Goal: Contribute content: Contribute content

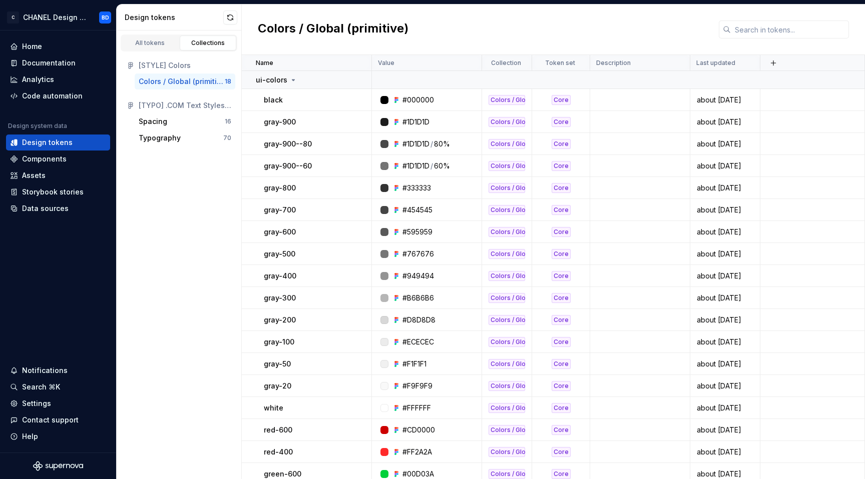
scroll to position [6, 0]
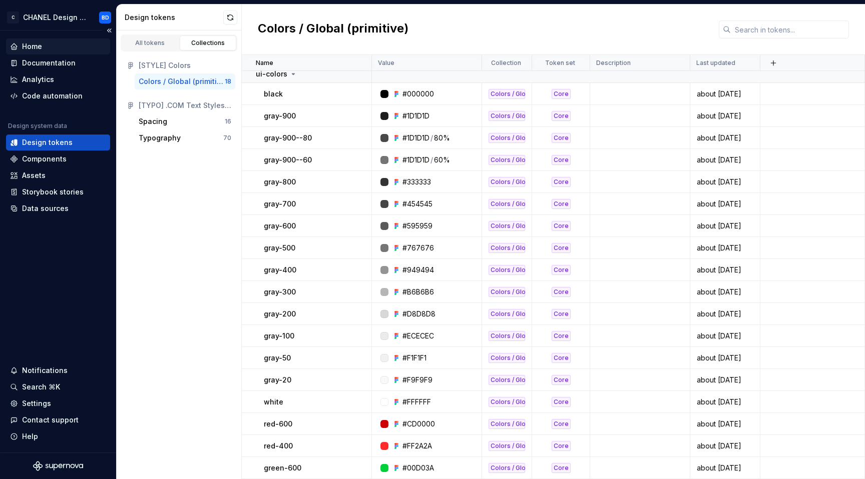
click at [37, 50] on div "Home" at bounding box center [32, 47] width 20 height 10
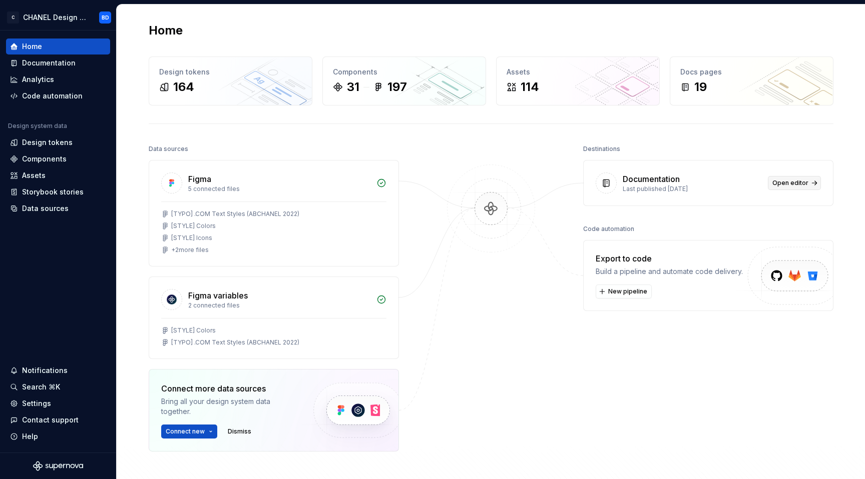
click at [795, 187] on span "Open editor" at bounding box center [790, 183] width 36 height 8
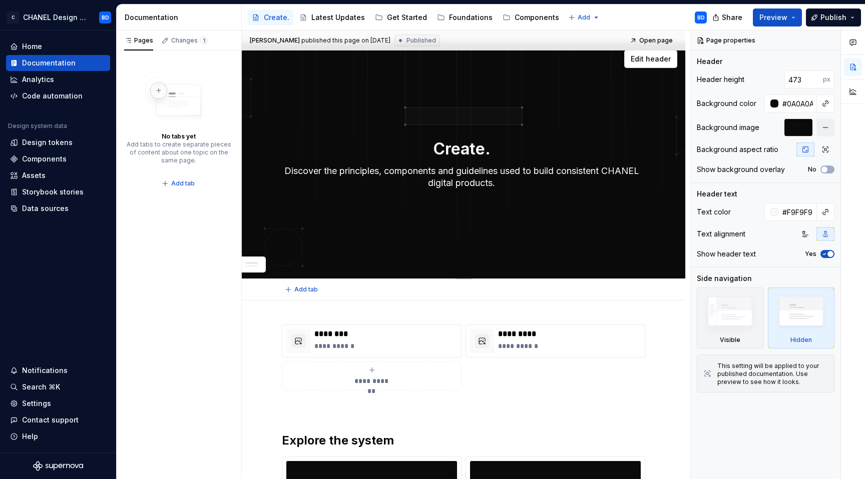
scroll to position [12, 0]
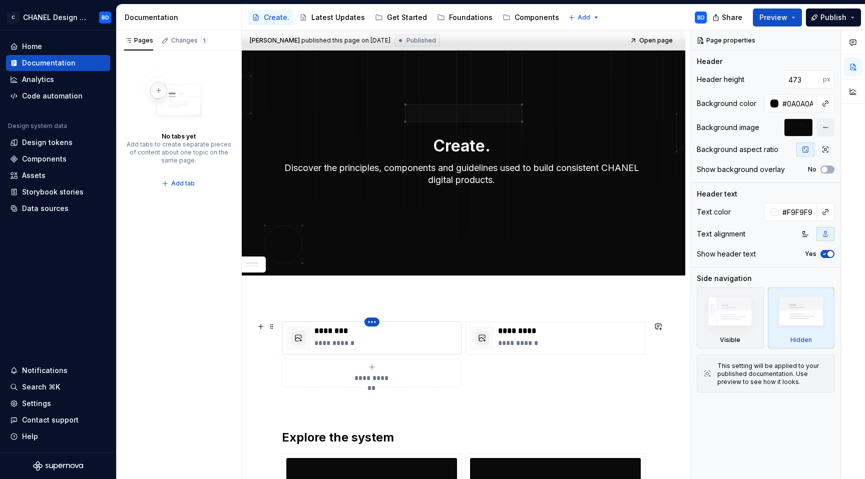
click at [373, 323] on html "C CHANEL Design System BD Home Documentation Analytics Code automation Design s…" at bounding box center [432, 239] width 865 height 479
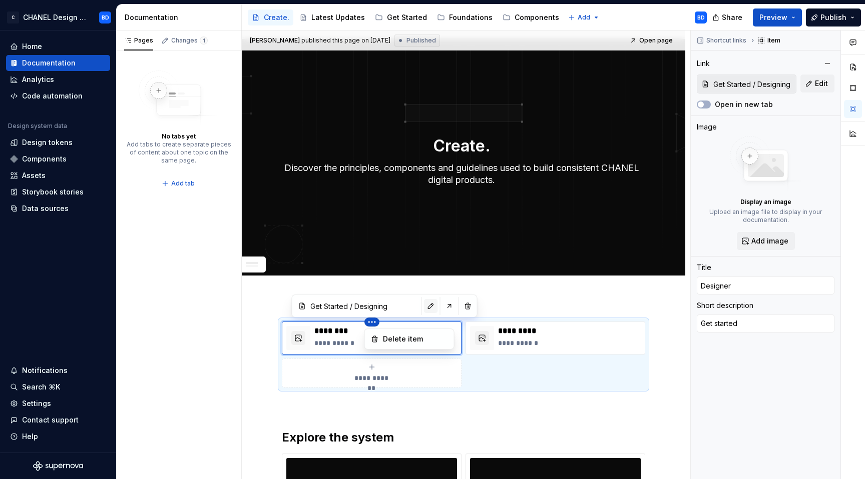
click at [406, 307] on html "C CHANEL Design System BD Home Documentation Analytics Code automation Design s…" at bounding box center [432, 239] width 865 height 479
click at [424, 307] on button "button" at bounding box center [431, 306] width 14 height 14
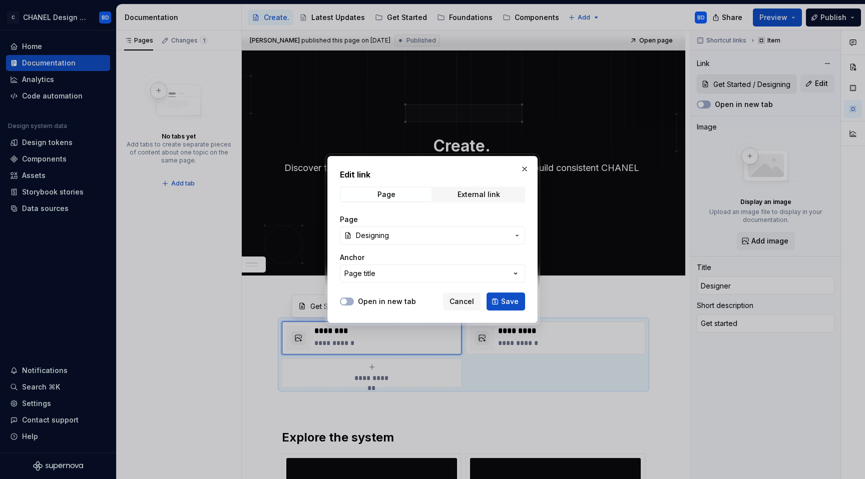
click at [393, 242] on button "Designing" at bounding box center [432, 236] width 185 height 18
click at [328, 265] on div "Edit link Page External link Page Designing Anchor Page title Open in new tab C…" at bounding box center [432, 239] width 865 height 479
click at [368, 276] on div "Page title" at bounding box center [359, 274] width 31 height 10
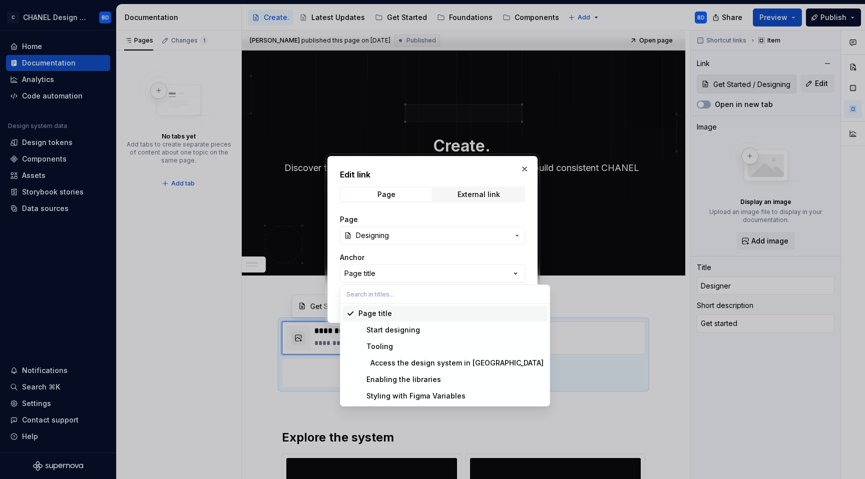
click at [404, 270] on div "Edit link Page External link Page Designing Anchor Page title Open in new tab C…" at bounding box center [432, 239] width 865 height 479
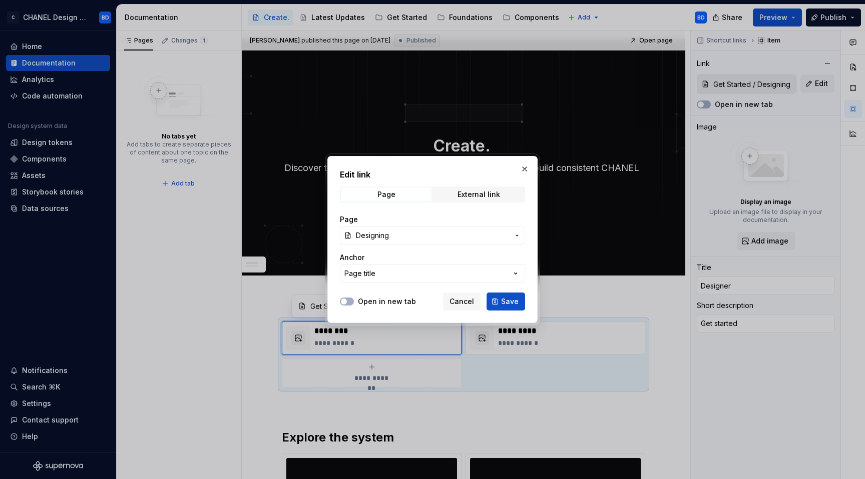
click at [440, 240] on span "Designing" at bounding box center [432, 236] width 153 height 10
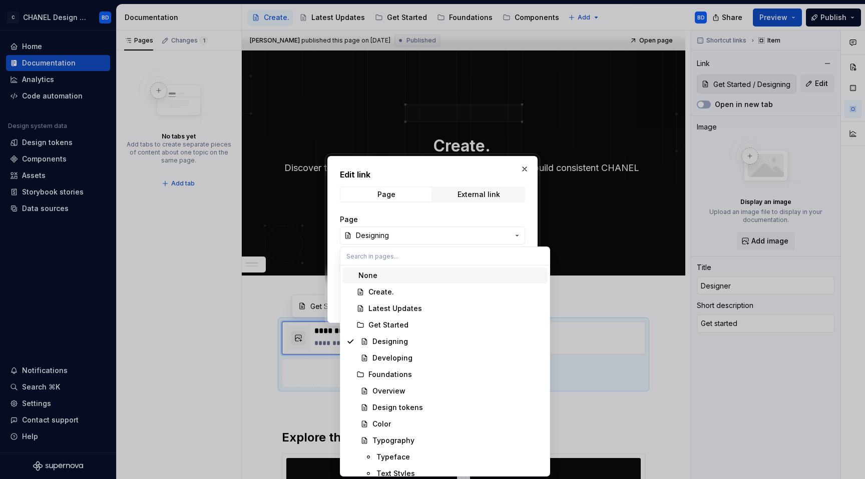
click at [440, 240] on div "Edit link Page External link Page Designing Anchor Page title Open in new tab C…" at bounding box center [432, 239] width 865 height 479
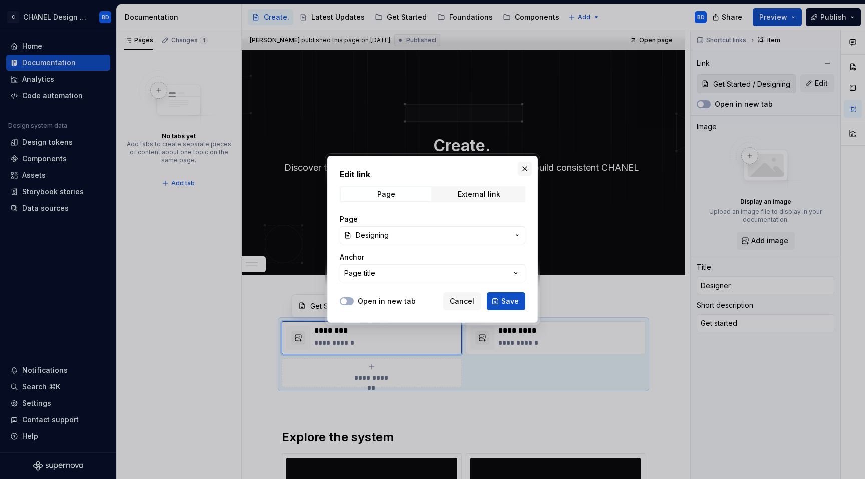
click at [526, 168] on button "button" at bounding box center [524, 169] width 14 height 14
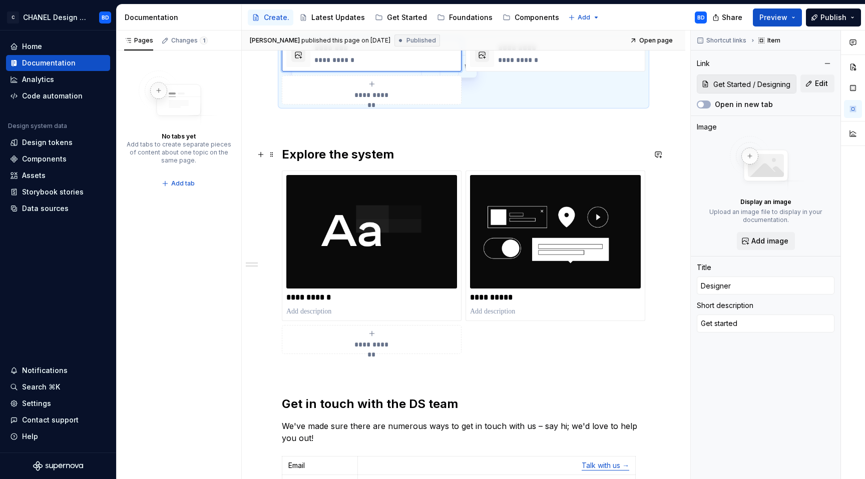
scroll to position [315, 0]
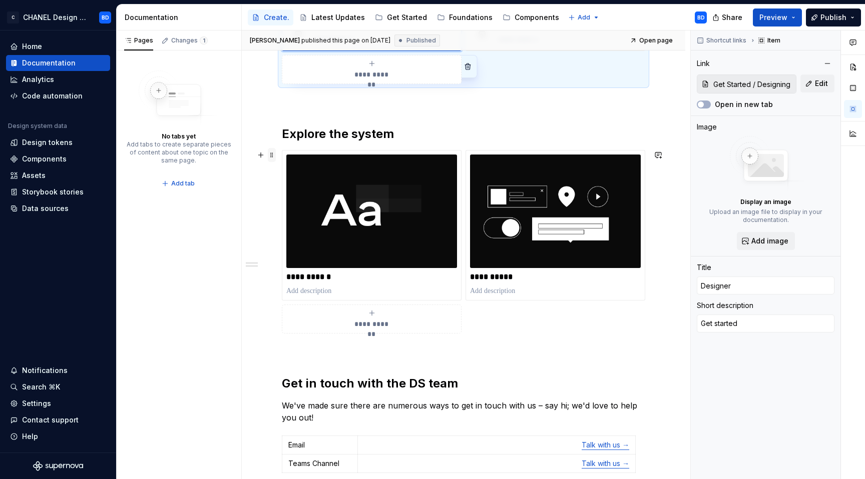
click at [269, 155] on span at bounding box center [272, 155] width 8 height 14
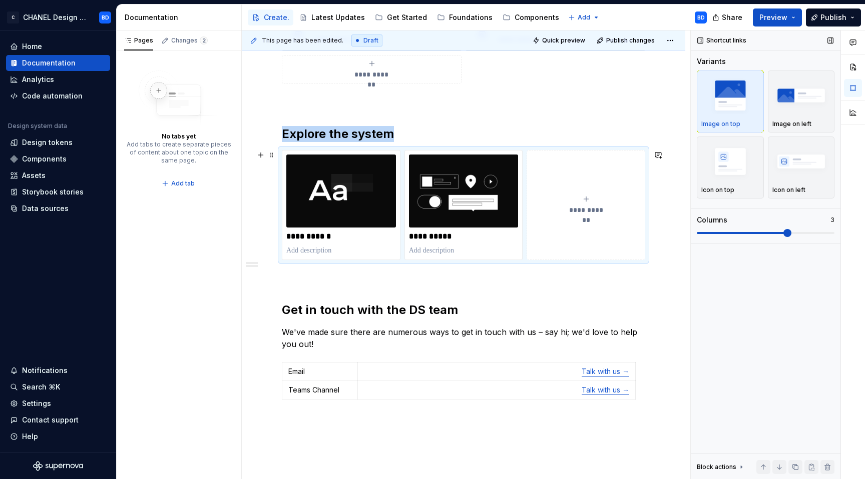
click at [783, 230] on span at bounding box center [787, 233] width 8 height 8
click at [581, 209] on span "**********" at bounding box center [586, 210] width 44 height 10
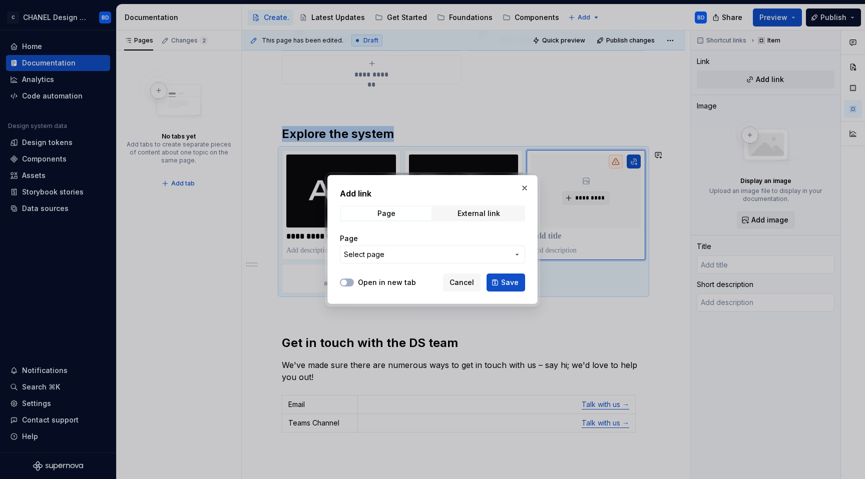
click at [388, 249] on button "Select page" at bounding box center [432, 255] width 185 height 18
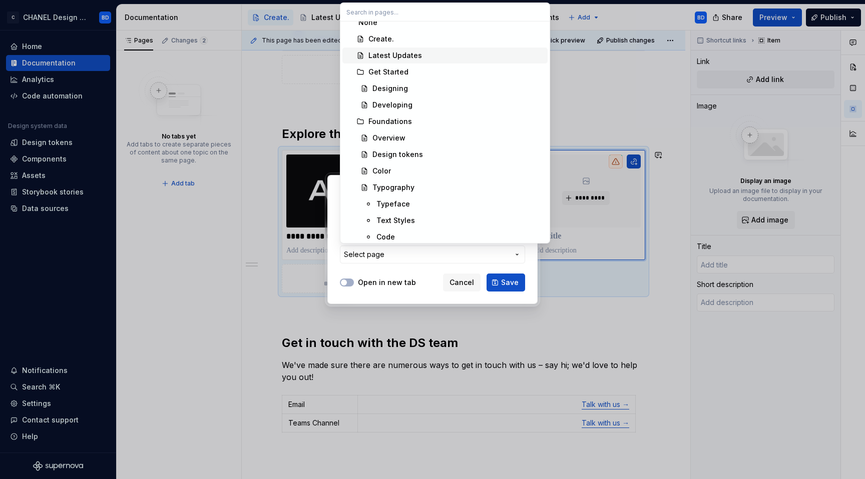
scroll to position [11, 0]
click at [417, 72] on div "Get Started" at bounding box center [455, 70] width 175 height 10
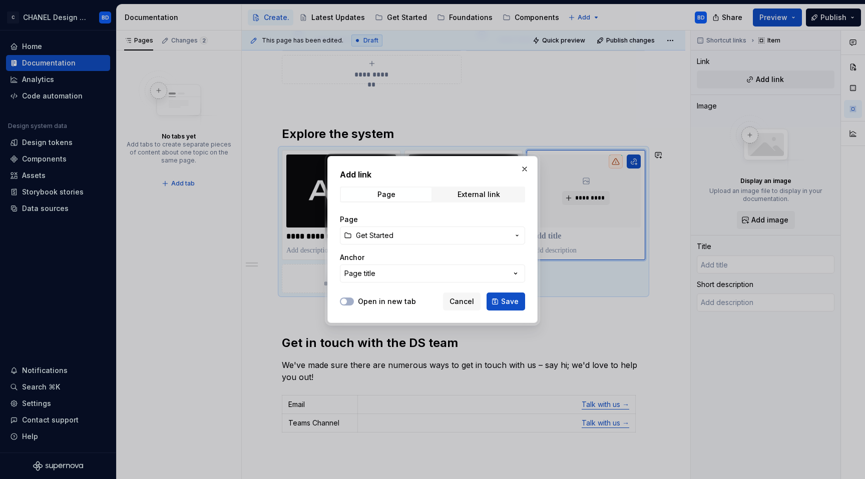
click at [448, 240] on span "Get Started" at bounding box center [432, 236] width 153 height 10
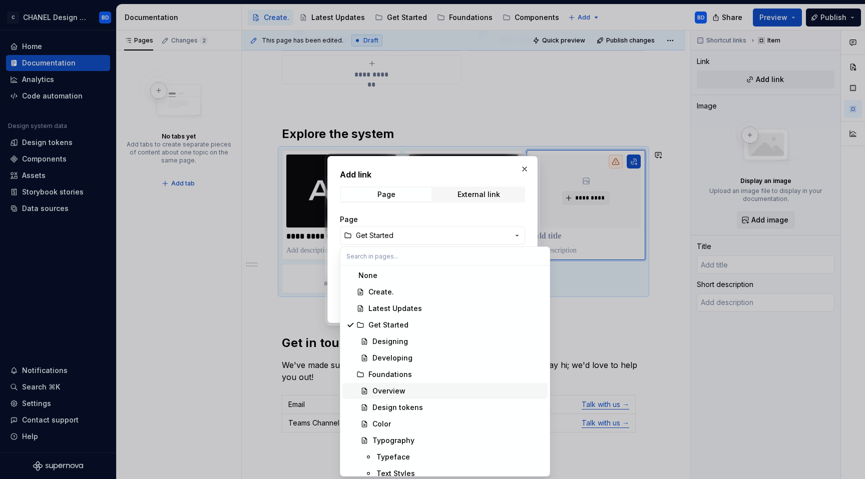
click at [428, 386] on div "Overview" at bounding box center [457, 391] width 171 height 10
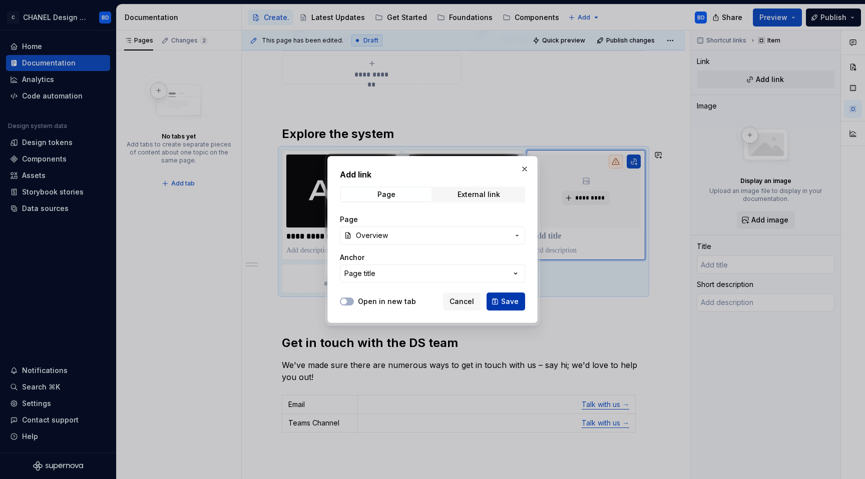
click at [508, 302] on span "Save" at bounding box center [510, 302] width 18 height 10
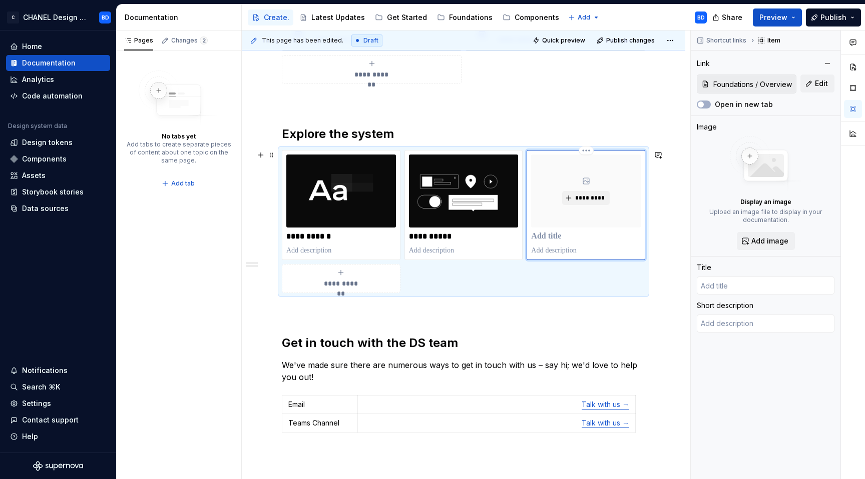
click at [553, 236] on p at bounding box center [586, 237] width 110 height 10
type textarea "*"
type input "A"
type textarea "*"
type input "Ab"
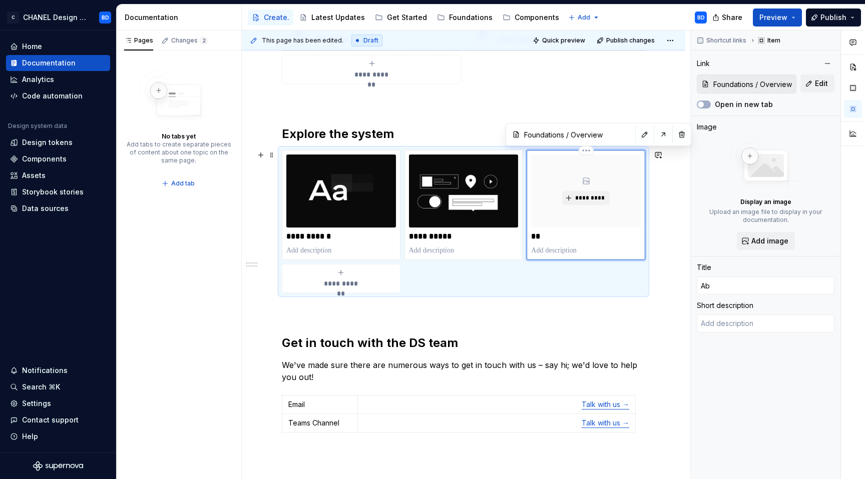
type textarea "*"
type input "Abou"
type textarea "*"
type input "About"
type textarea "*"
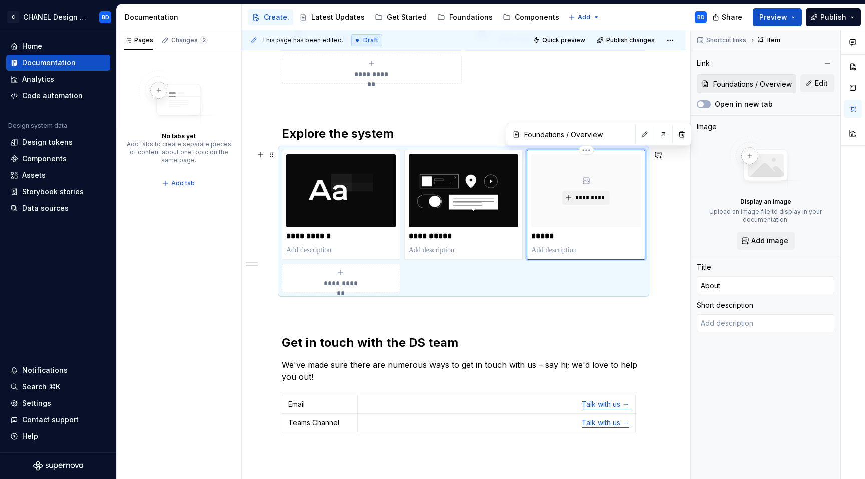
type input "Overview"
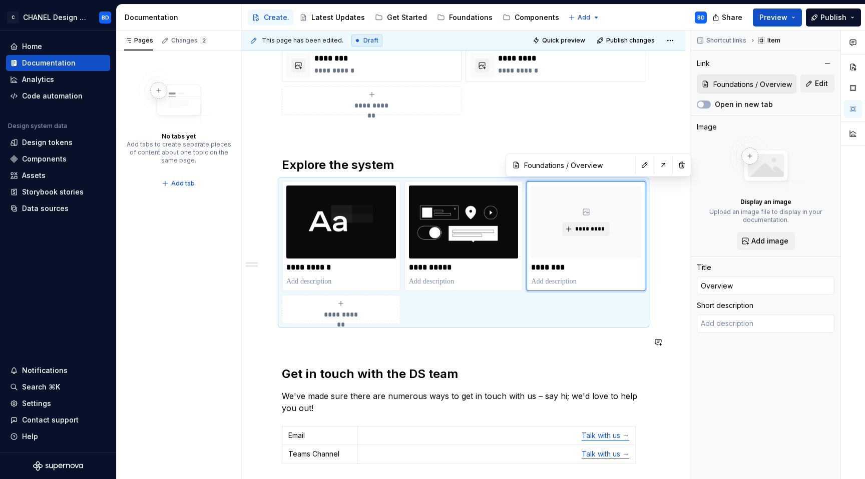
scroll to position [285, 0]
click at [561, 266] on p "********" at bounding box center [585, 267] width 109 height 10
type textarea "*"
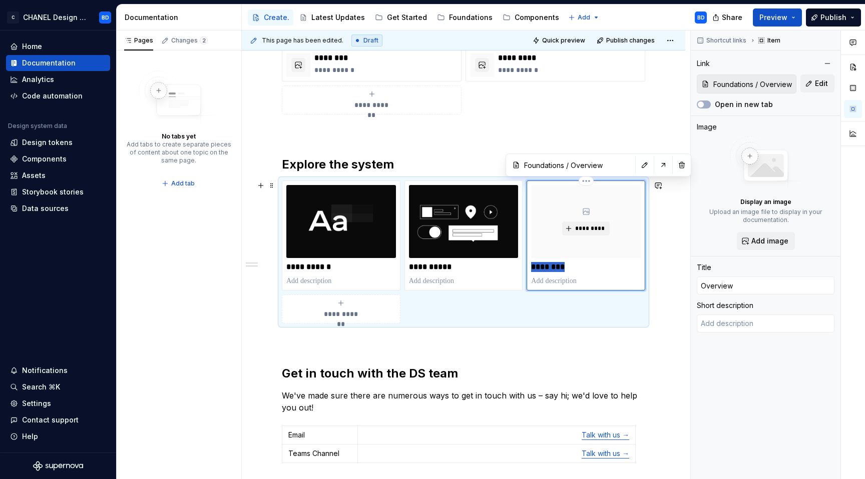
type input "W"
type textarea "*"
type input "Wh"
type textarea "*"
type input "Wha"
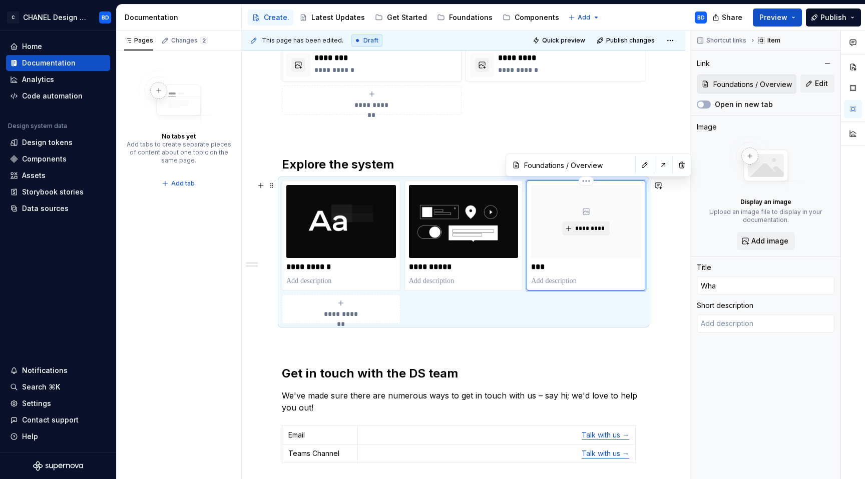
type textarea "*"
type input "What"
type textarea "*"
type input "Whats"
type textarea "*"
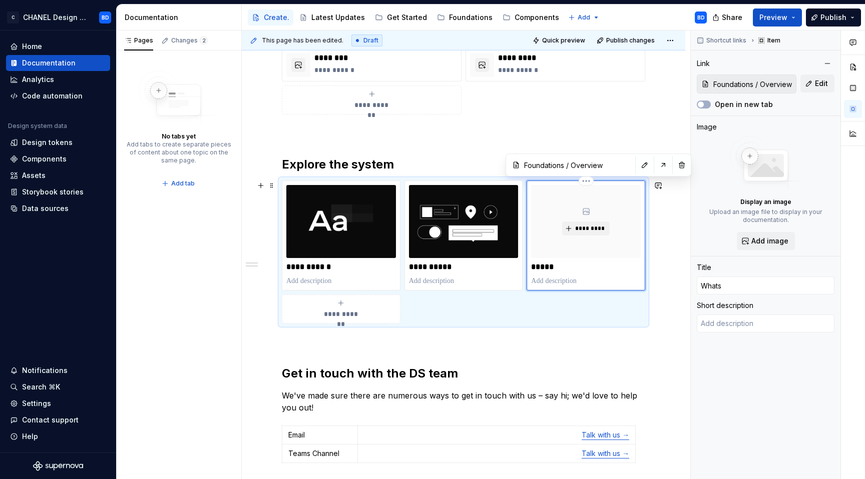
type input "What"
type textarea "*"
type input "What'"
type textarea "*"
type input "What's"
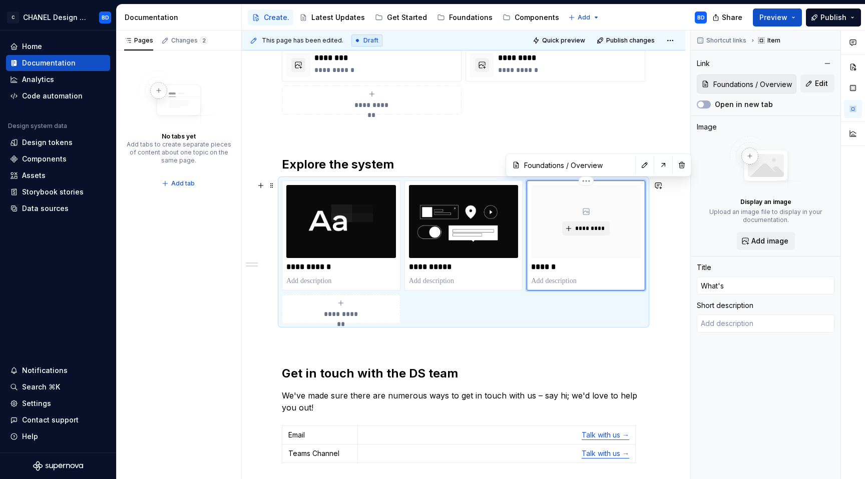
type textarea "*"
type input "What's"
type textarea "*"
type input "What's n"
type textarea "*"
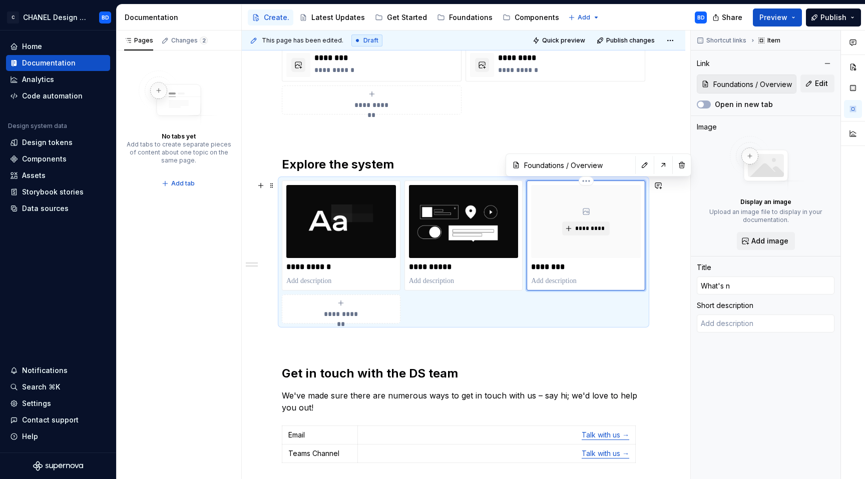
type input "What's ne"
type textarea "*"
type input "What's nea"
type textarea "*"
type input "What's ne"
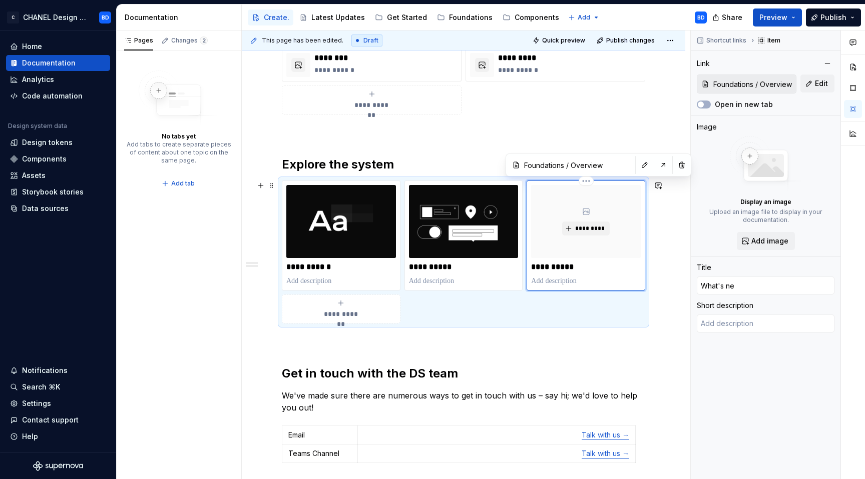
type textarea "*"
type input "What's new"
click at [565, 265] on p "**********" at bounding box center [585, 267] width 109 height 10
type textarea "*"
type input "What's New"
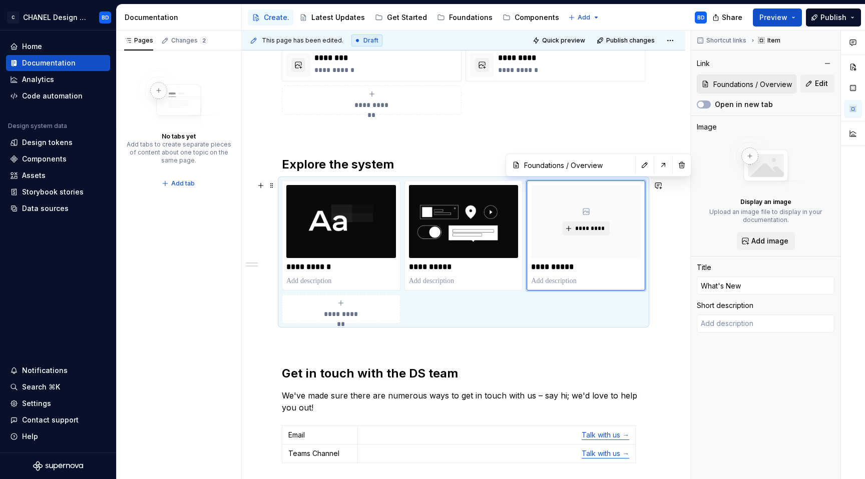
click at [549, 282] on p at bounding box center [586, 281] width 110 height 10
type textarea "*"
type textarea "Discover the latest updates and improvements in the system."
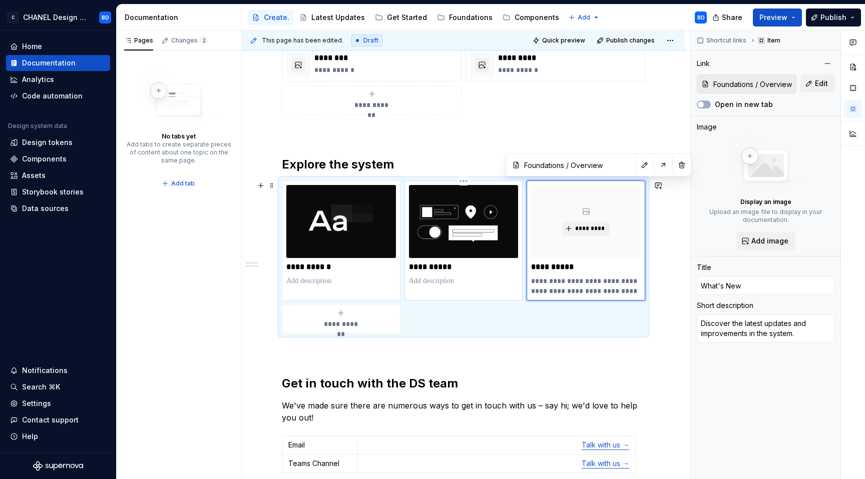
click at [441, 280] on p at bounding box center [464, 281] width 110 height 10
type textarea "*"
type input "Component overview"
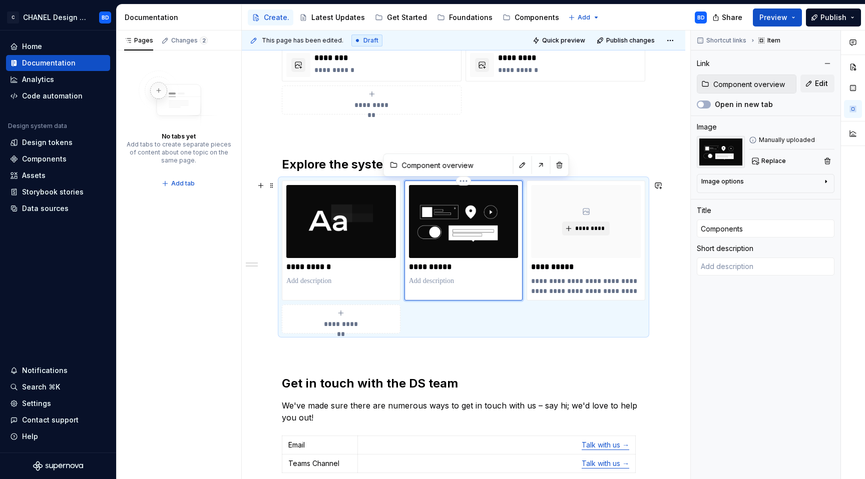
type textarea "*"
type textarea "Browse ready-to-use UI elements that bring consistency and speed."
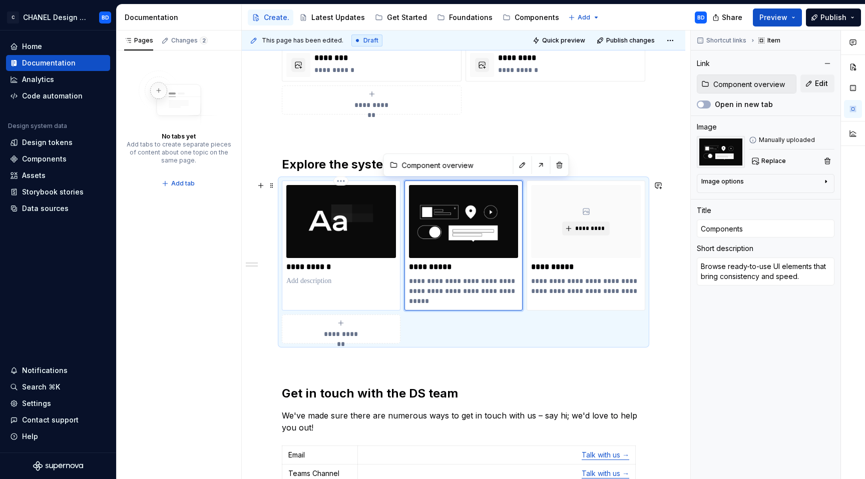
click at [320, 282] on p at bounding box center [341, 281] width 110 height 10
type textarea "*"
type input "Foundations"
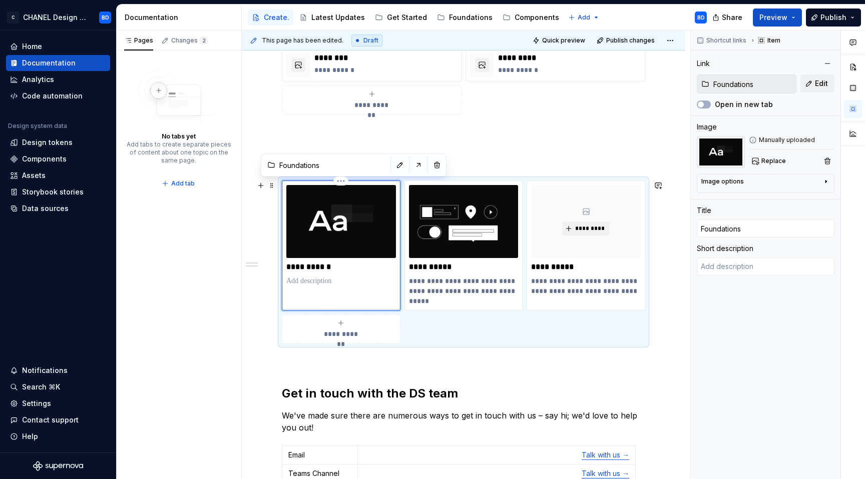
type textarea "*"
type textarea "Explore the core principles: typography, color, spacing, and more."
click at [347, 214] on img at bounding box center [341, 221] width 110 height 73
click at [339, 182] on html "C CHANEL Design System BD Home Documentation Analytics Code automation Design s…" at bounding box center [432, 239] width 865 height 479
click at [310, 264] on html "C CHANEL Design System BD Home Documentation Analytics Code automation Design s…" at bounding box center [432, 239] width 865 height 479
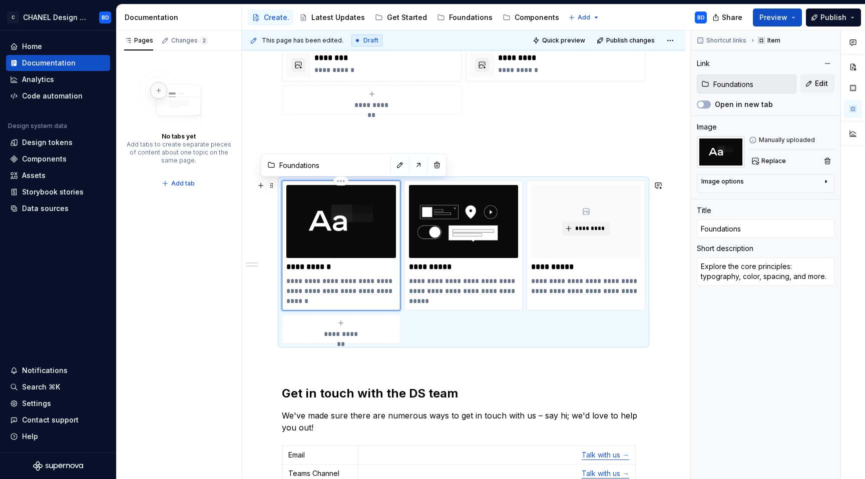
click at [365, 228] on img at bounding box center [341, 221] width 110 height 73
click at [776, 160] on span "Replace" at bounding box center [773, 161] width 25 height 8
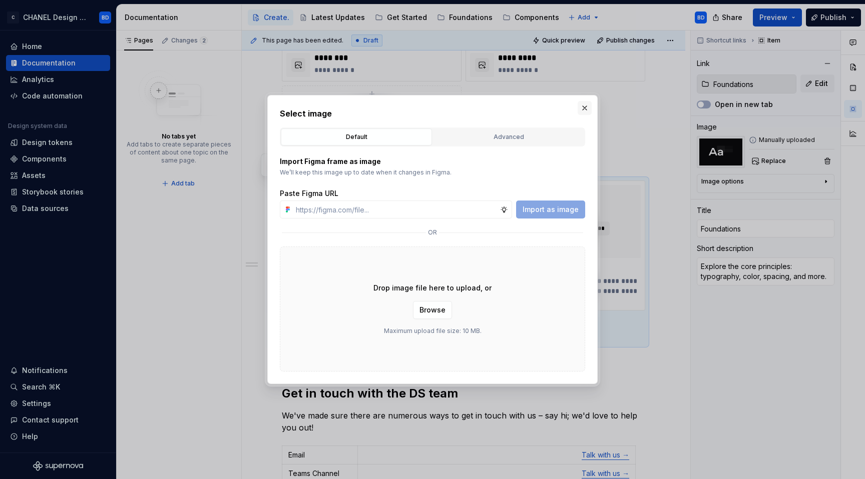
click at [580, 107] on button "button" at bounding box center [584, 108] width 14 height 14
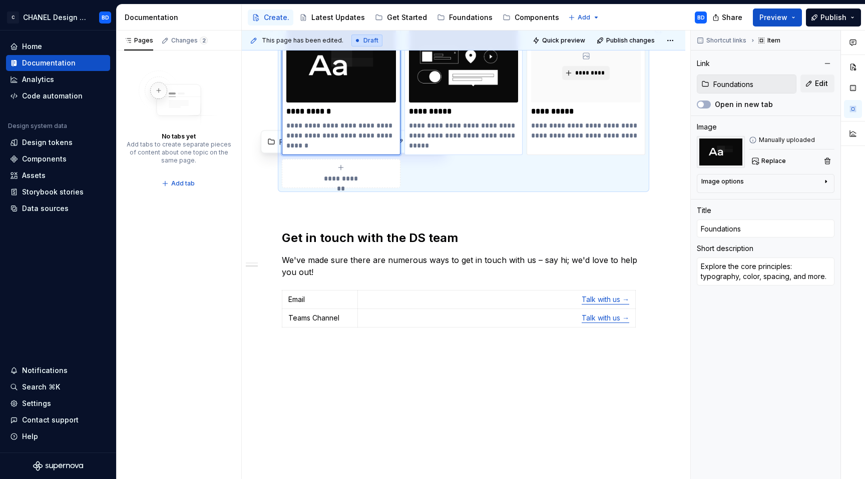
scroll to position [472, 0]
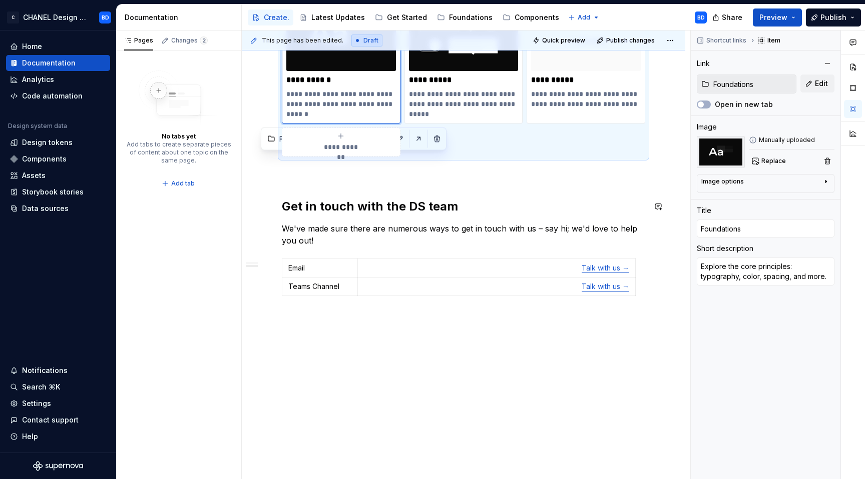
type textarea "*"
click at [357, 197] on div "**********" at bounding box center [463, 92] width 363 height 463
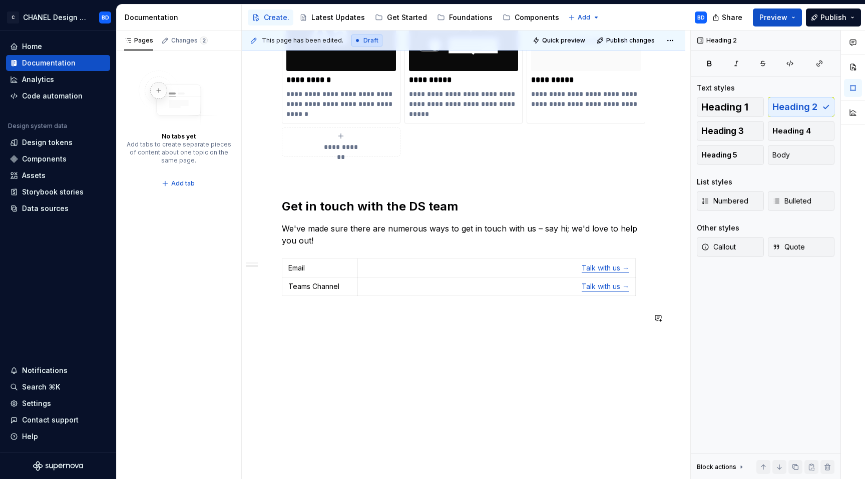
click at [357, 340] on div "**********" at bounding box center [463, 158] width 443 height 643
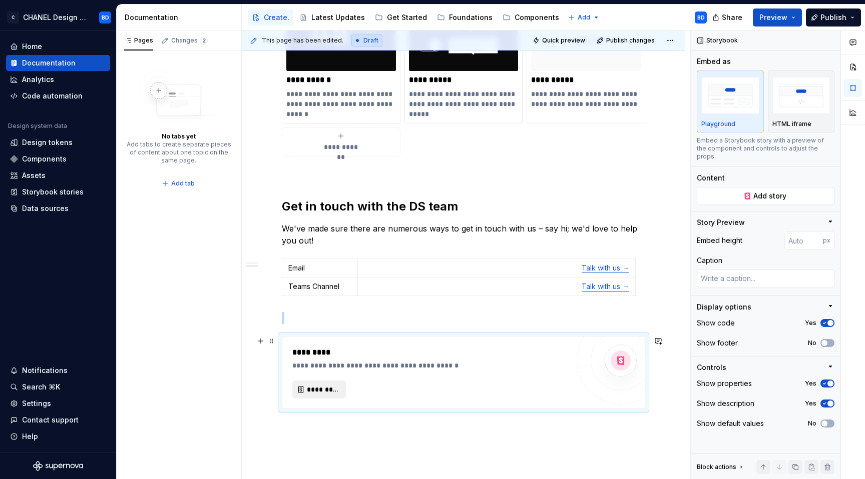
click at [318, 396] on button "*********" at bounding box center [319, 390] width 54 height 18
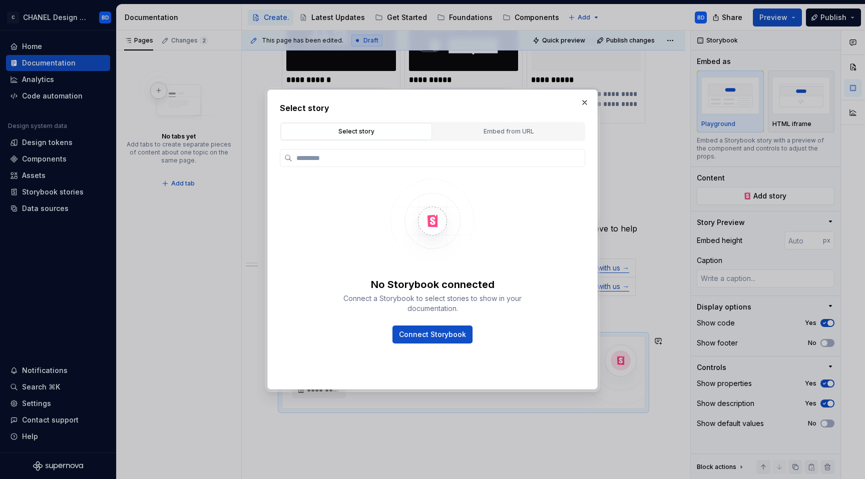
type textarea "*"
click at [497, 132] on div "Embed from URL" at bounding box center [508, 132] width 144 height 10
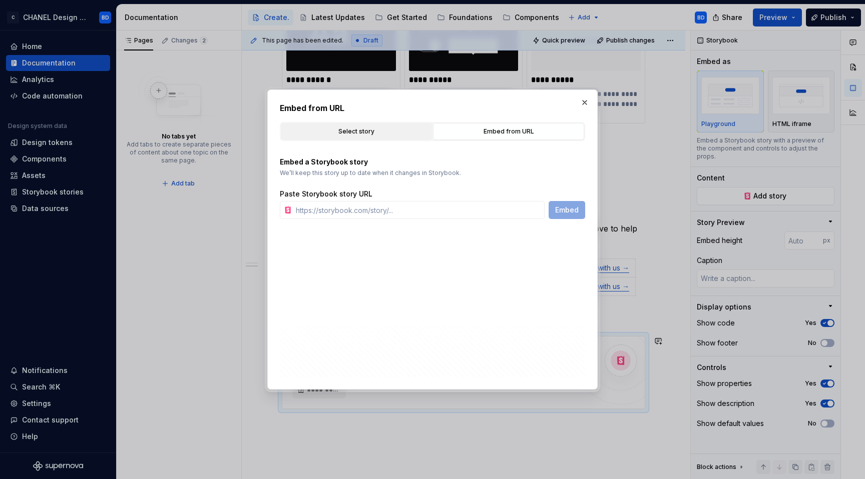
click at [368, 125] on button "Select story" at bounding box center [356, 131] width 151 height 17
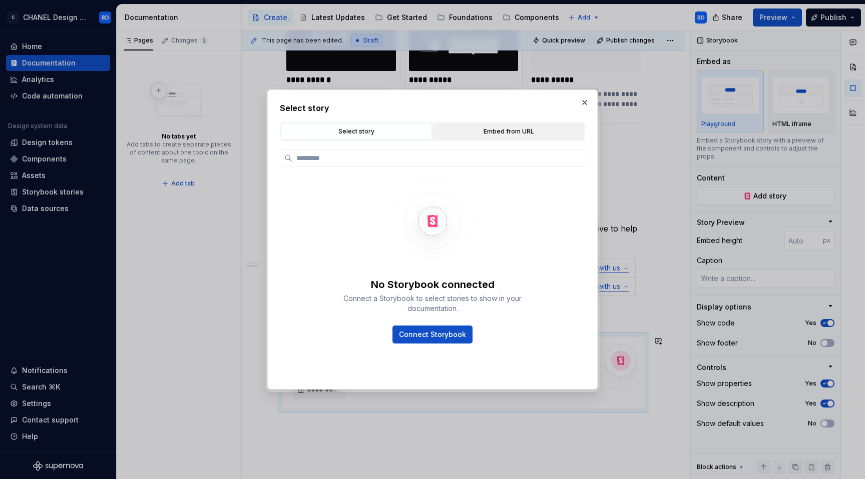
click at [516, 139] on button "Embed from URL" at bounding box center [508, 131] width 151 height 17
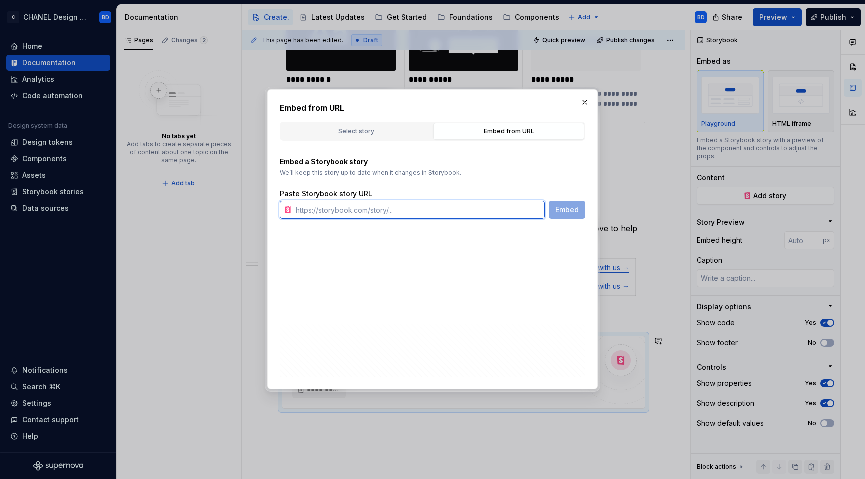
click at [387, 207] on input "text" at bounding box center [418, 210] width 253 height 18
paste input "https://headless-storybook.lpl-cloud.com/drop/index.html"
type input "https://headless-storybook.lpl-cloud.com/drop/index.html"
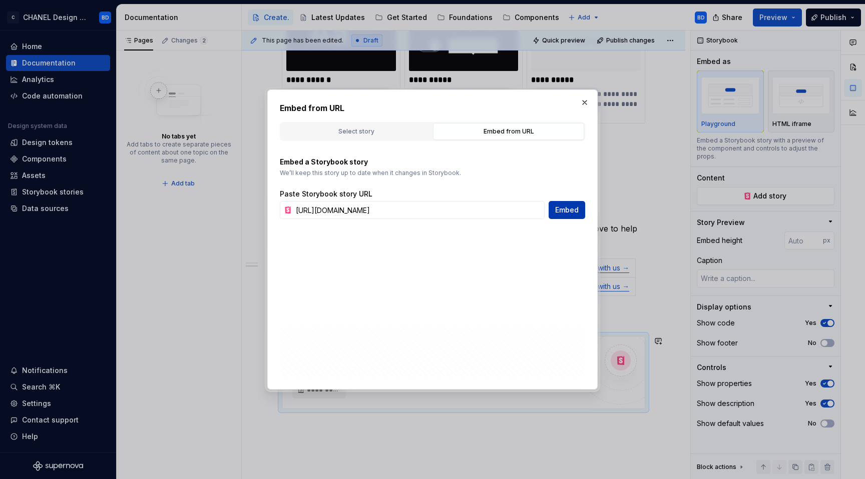
click at [578, 209] on button "Embed" at bounding box center [566, 210] width 37 height 18
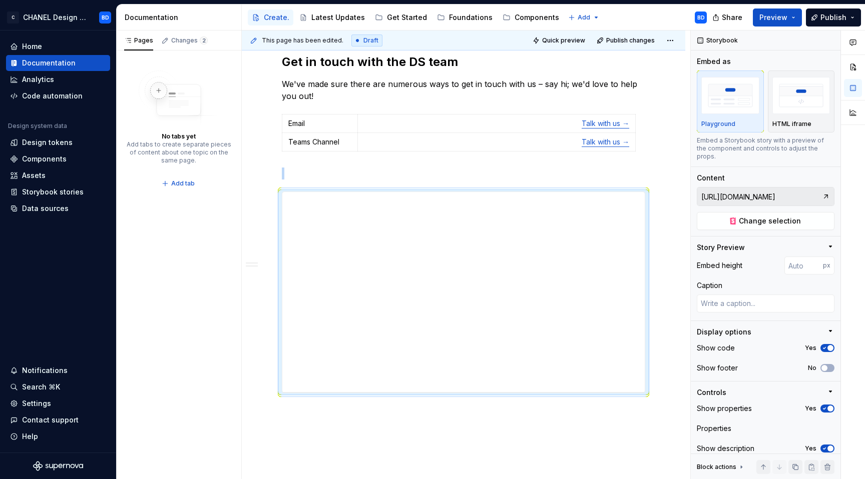
scroll to position [686, 0]
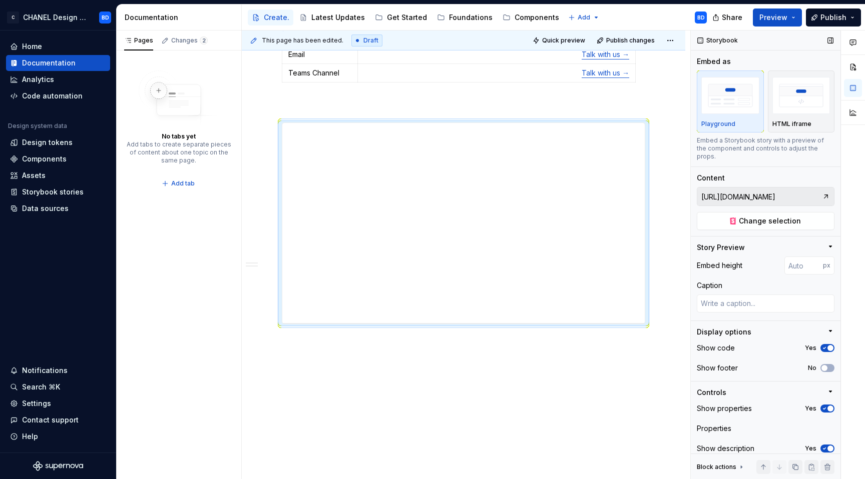
click at [775, 196] on input "https://headless-storybook.lpl-cloud.com/drop/index.html" at bounding box center [759, 197] width 125 height 18
click at [768, 223] on span "Change selection" at bounding box center [770, 221] width 62 height 10
type textarea "*"
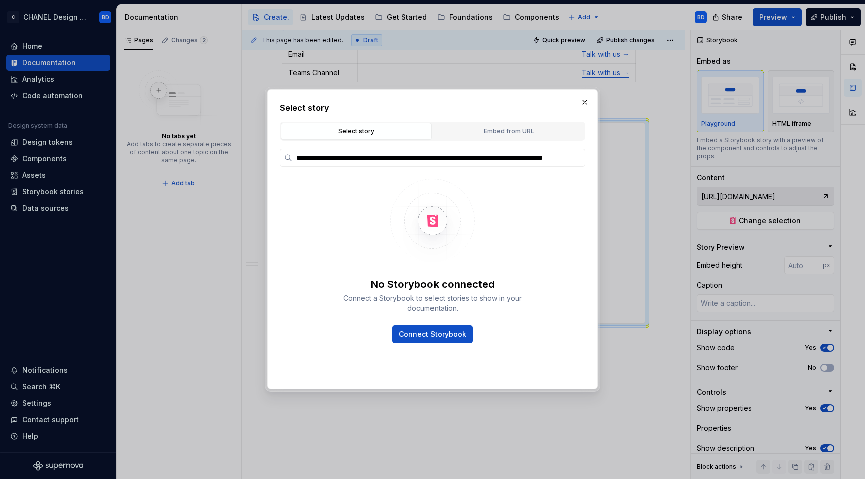
scroll to position [0, 57]
type input "**********"
click at [438, 332] on span "Connect Storybook" at bounding box center [432, 335] width 67 height 10
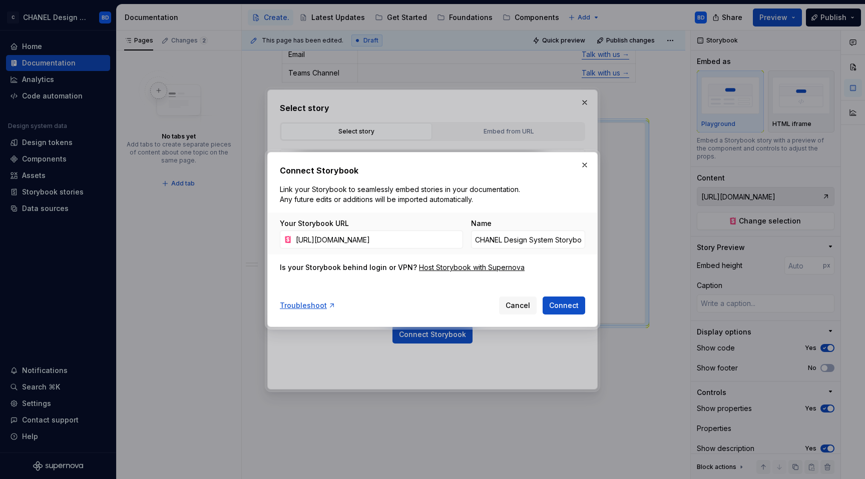
scroll to position [0, 169]
click at [319, 239] on input "https://headless-storybook.lpl-cloud.com/drop/index.html?path=/story/standard-l…" at bounding box center [377, 240] width 171 height 18
type input "https://headless-storybook.lpl-cloud.com/drop/index.html"
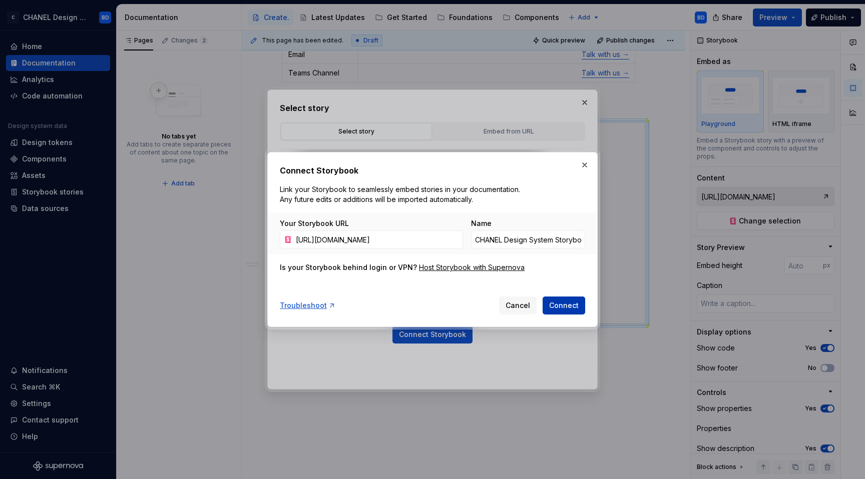
click at [570, 304] on span "Connect" at bounding box center [564, 306] width 30 height 10
click at [496, 240] on input "CHANEL Design System Storybook" at bounding box center [528, 240] width 114 height 18
click at [513, 198] on p "Link your Storybook to seamlessly embed stories in your documentation. Any futu…" at bounding box center [402, 195] width 244 height 20
click at [483, 241] on input ".com Design System Storybook" at bounding box center [528, 240] width 114 height 18
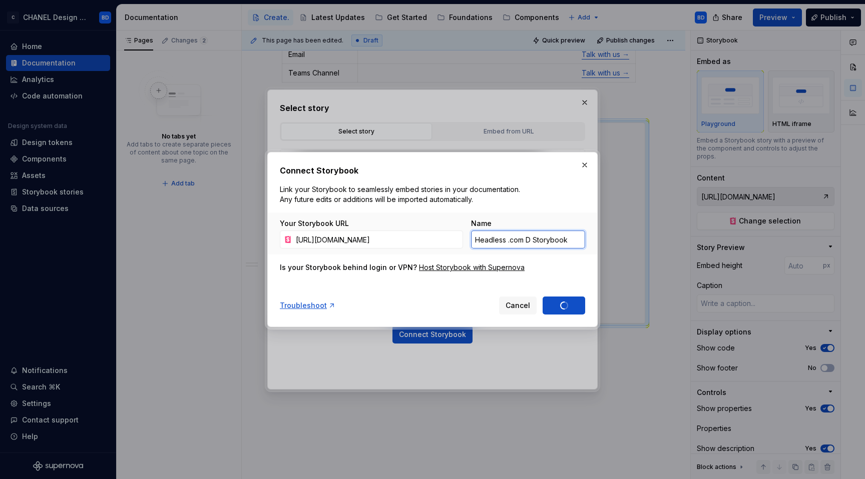
type input "Headless .com DS Storybook"
type textarea "*"
type input "Headless .com DS Storybook"
click at [457, 191] on p "Link your Storybook to seamlessly embed stories in your documentation. Any futu…" at bounding box center [402, 195] width 244 height 20
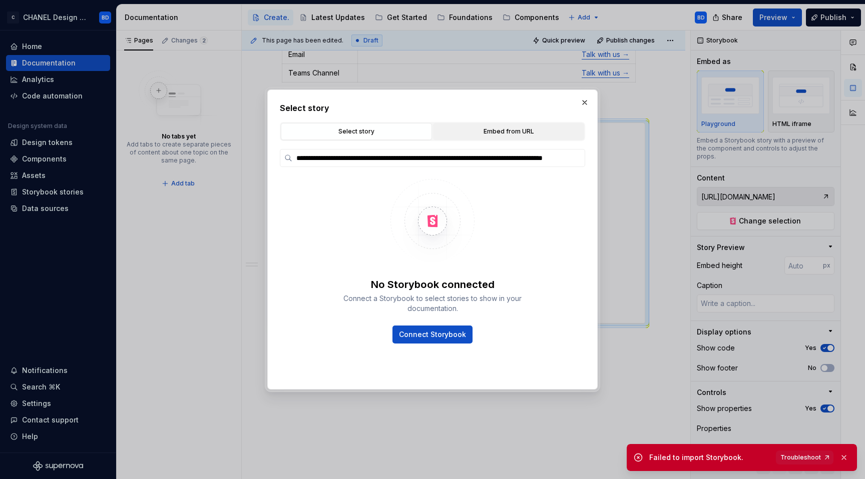
click at [544, 126] on button "Embed from URL" at bounding box center [508, 131] width 151 height 17
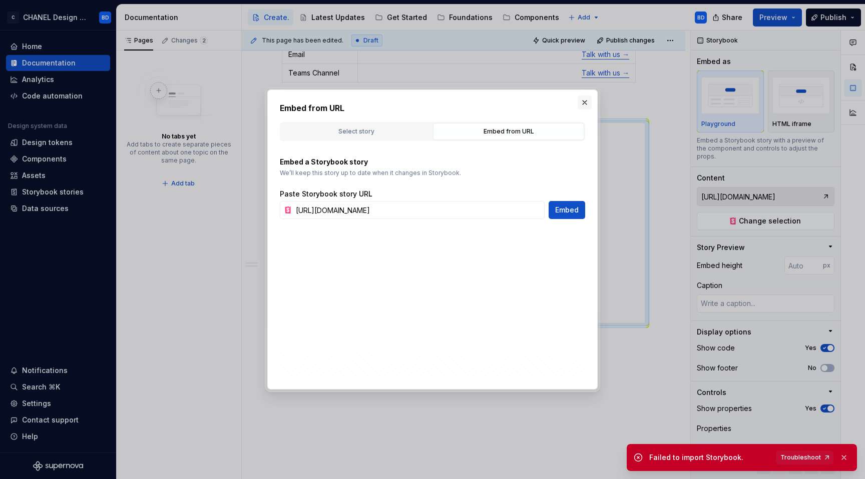
click at [589, 101] on button "button" at bounding box center [584, 103] width 14 height 14
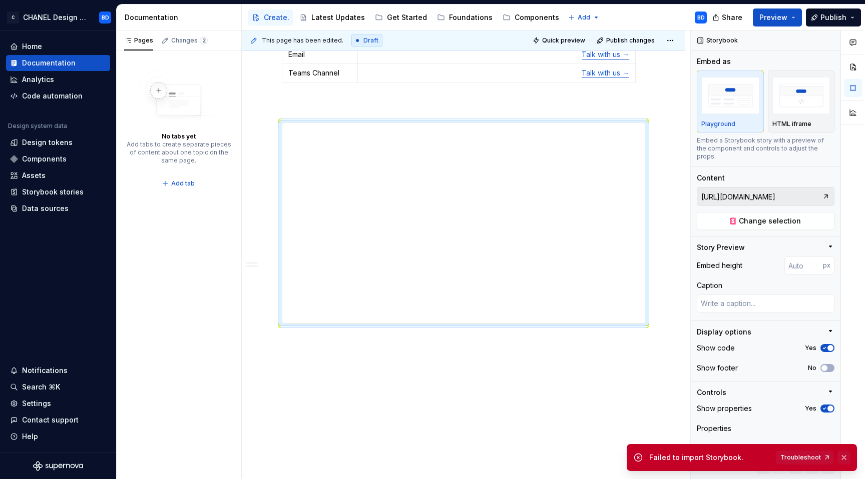
click at [850, 459] on button "button" at bounding box center [843, 458] width 13 height 14
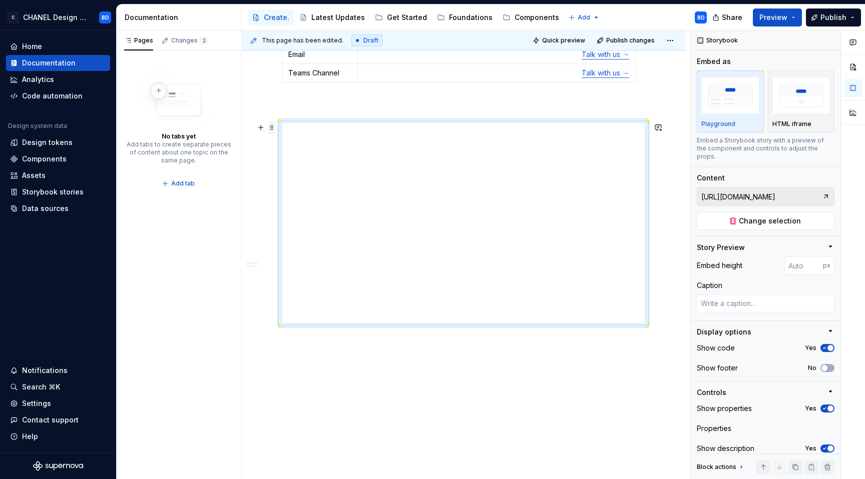
click at [274, 131] on span at bounding box center [272, 128] width 8 height 14
click at [321, 219] on div "Delete" at bounding box center [318, 216] width 65 height 10
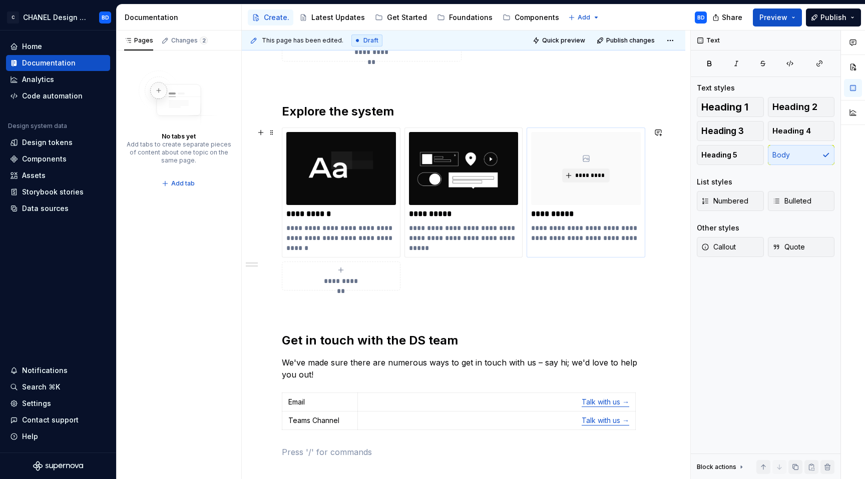
scroll to position [335, 0]
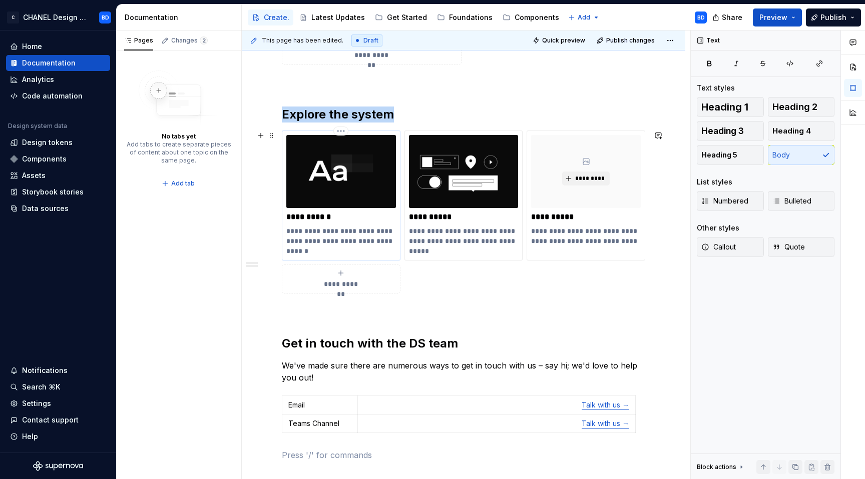
click at [334, 175] on img at bounding box center [341, 171] width 110 height 73
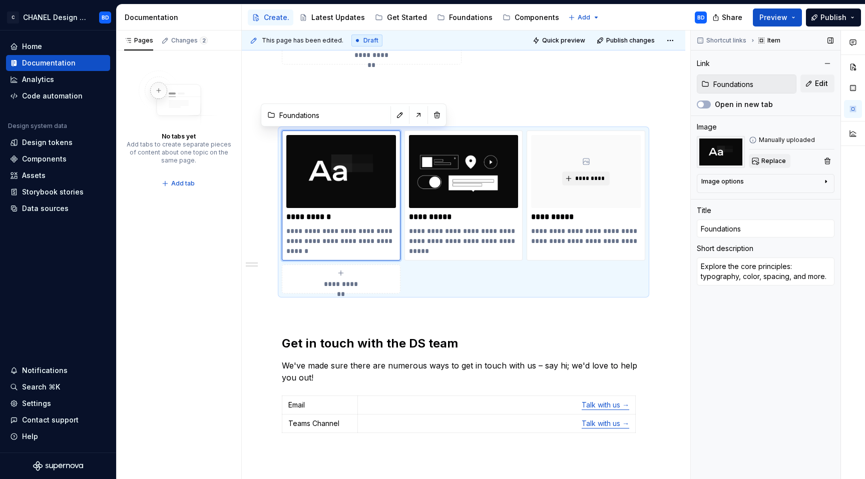
click at [765, 161] on span "Replace" at bounding box center [773, 161] width 25 height 8
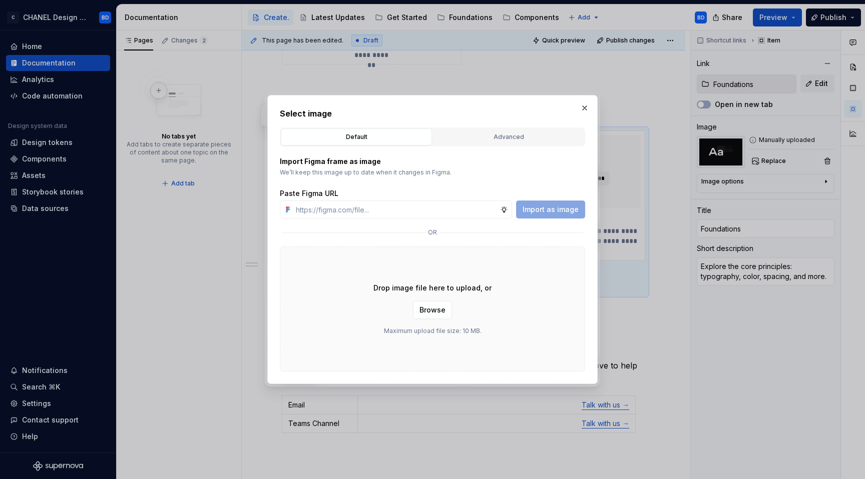
type textarea "*"
paste input "https://www.figma.com/design/ZHjZtDPxoxk5qXg6B7hxkp/Supernova-Assets?node-id=26…"
type input "https://www.figma.com/design/ZHjZtDPxoxk5qXg6B7hxkp/Supernova-Assets?node-id=26…"
click at [548, 207] on span "Import as image" at bounding box center [550, 210] width 56 height 10
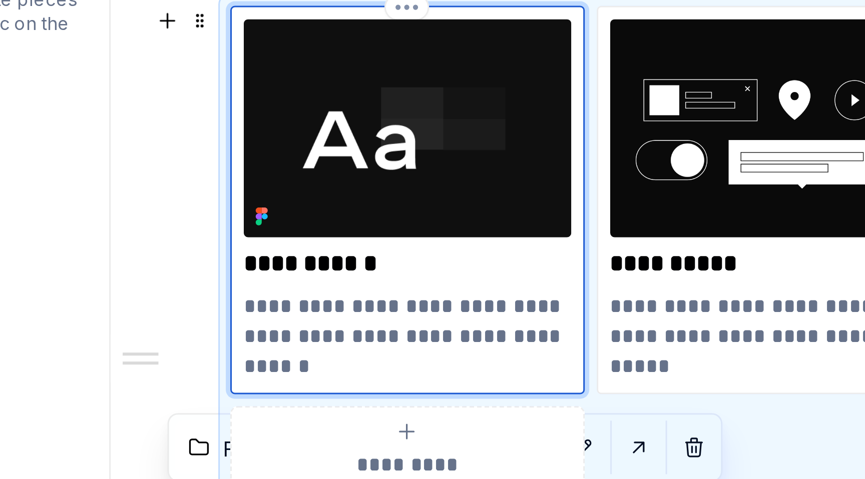
scroll to position [316, 0]
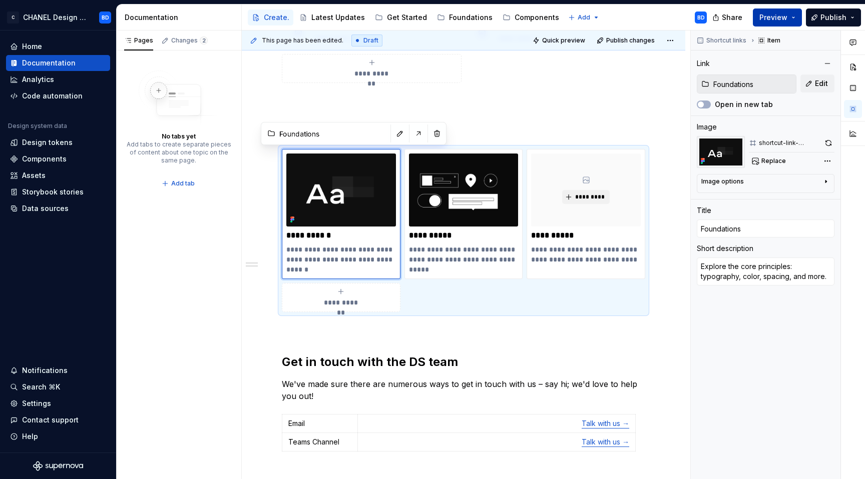
click at [798, 16] on button "Preview" at bounding box center [777, 18] width 49 height 18
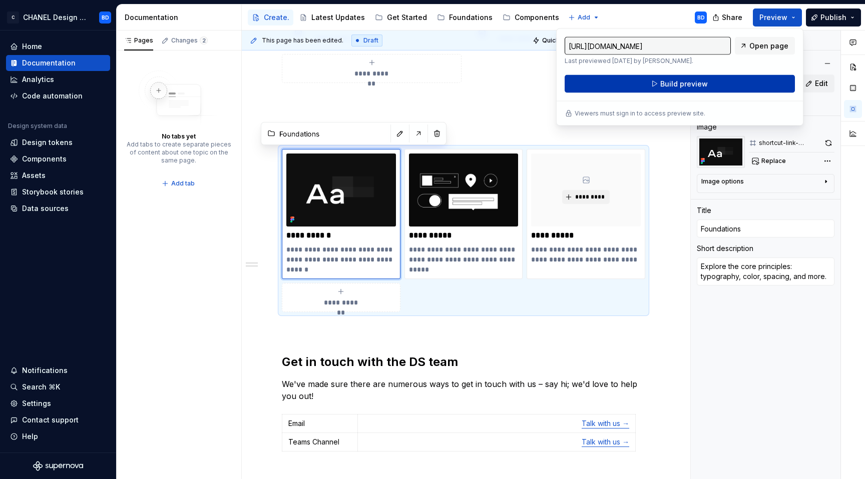
click at [730, 77] on button "Build preview" at bounding box center [679, 84] width 230 height 18
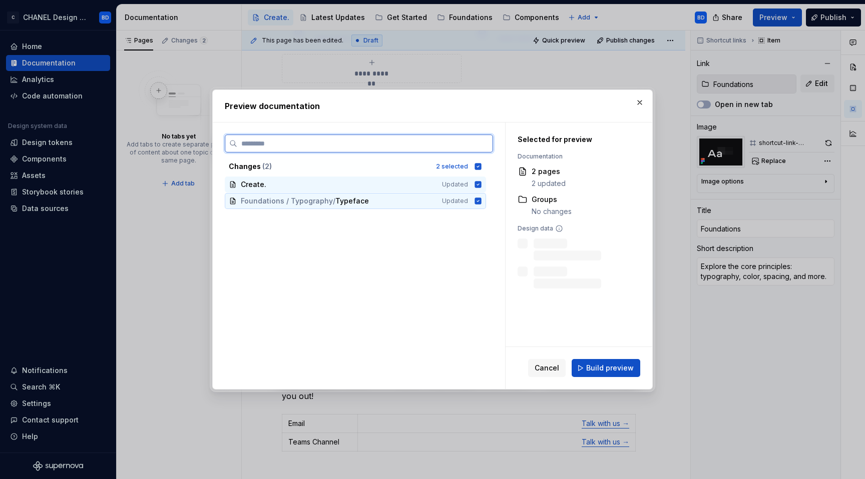
click at [477, 202] on icon at bounding box center [478, 201] width 8 height 8
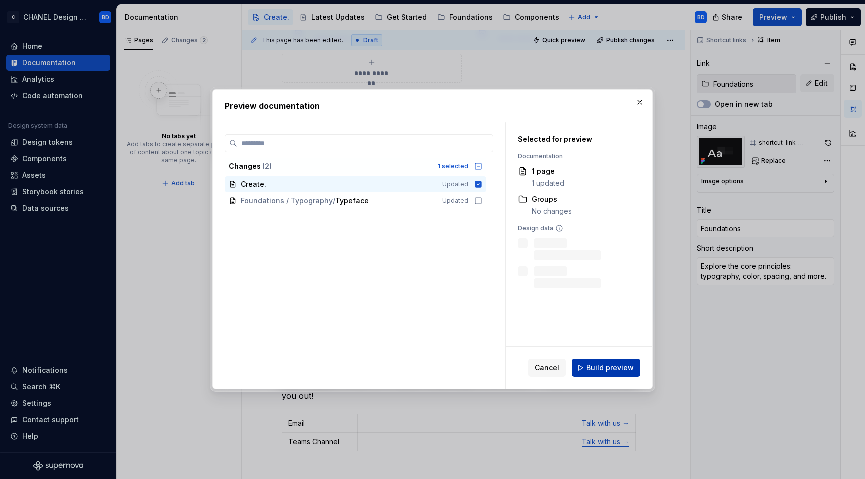
click at [587, 369] on button "Build preview" at bounding box center [605, 368] width 69 height 18
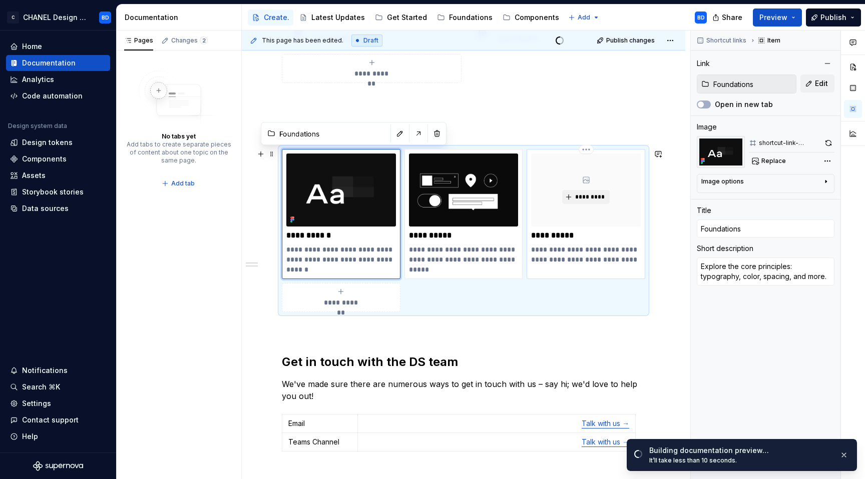
click at [601, 210] on div "*********" at bounding box center [586, 190] width 110 height 73
type textarea "*"
type input "Foundations / Overview"
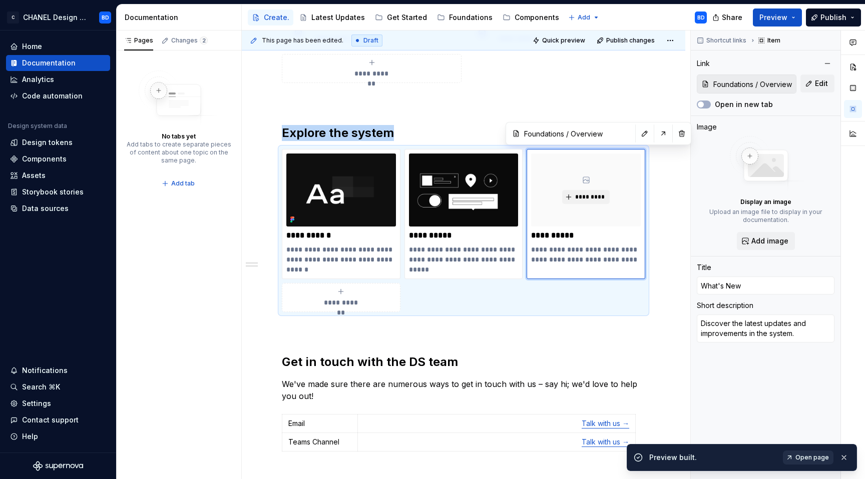
click at [807, 462] on link "Open page" at bounding box center [808, 458] width 51 height 14
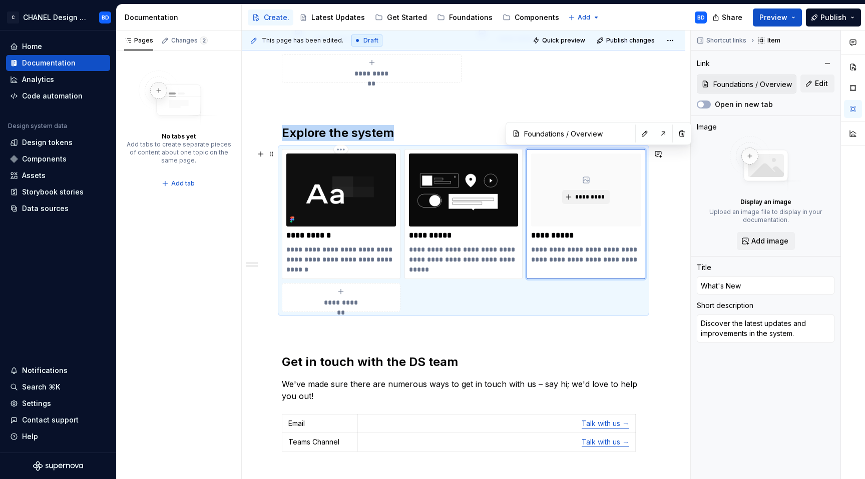
click at [361, 183] on img at bounding box center [341, 190] width 110 height 73
type textarea "*"
type input "Foundations"
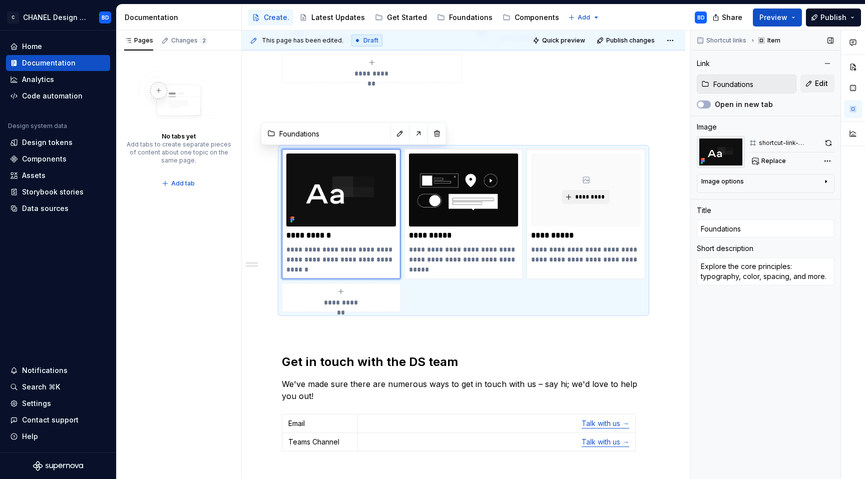
click at [737, 181] on div "Image options" at bounding box center [722, 182] width 43 height 8
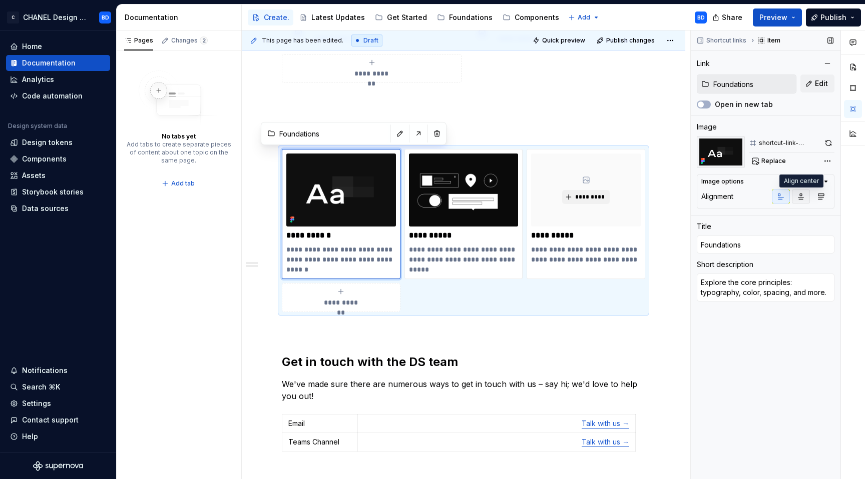
click at [802, 201] on button "button" at bounding box center [801, 197] width 18 height 14
click at [827, 160] on div "Comments Open comments No comments yet Select ‘Comment’ from the block context …" at bounding box center [778, 255] width 174 height 449
click at [824, 141] on div "Comments Open comments No comments yet Select ‘Comment’ from the block context …" at bounding box center [778, 255] width 174 height 449
click at [829, 160] on div "Comments Open comments No comments yet Select ‘Comment’ from the block context …" at bounding box center [778, 255] width 174 height 449
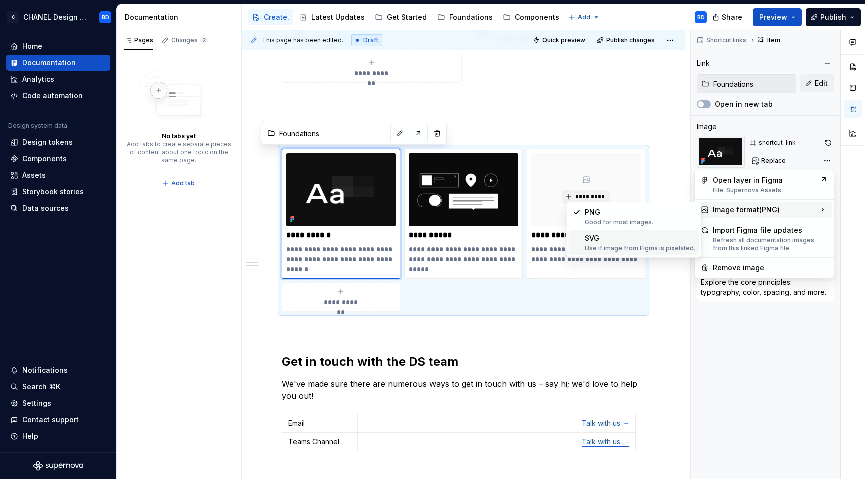
click at [664, 246] on div "Use if image from Figma is pixelated." at bounding box center [639, 249] width 111 height 8
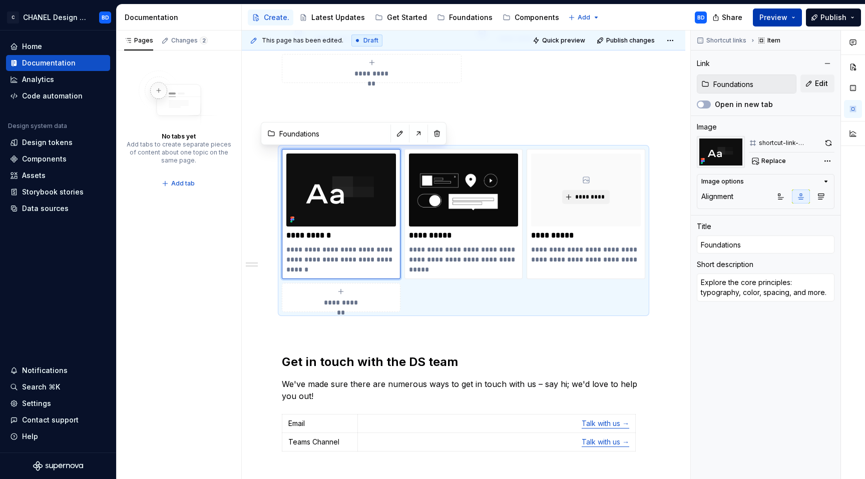
click at [790, 20] on button "Preview" at bounding box center [777, 18] width 49 height 18
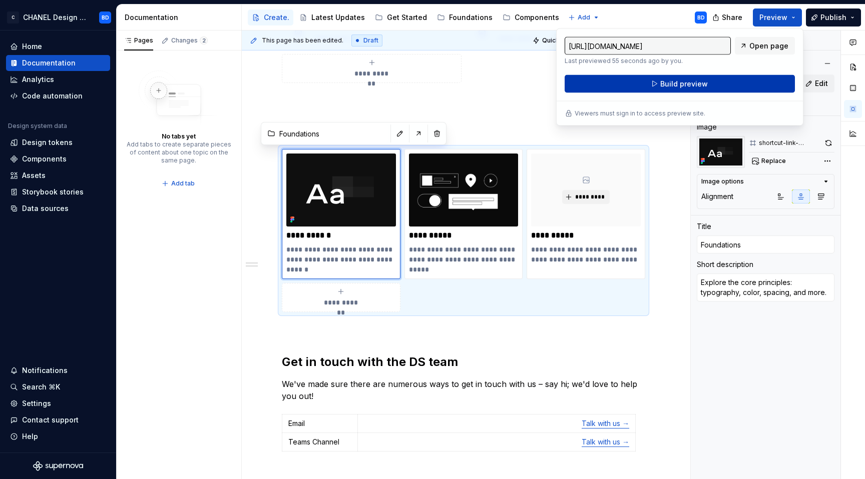
click at [720, 84] on button "Build preview" at bounding box center [679, 84] width 230 height 18
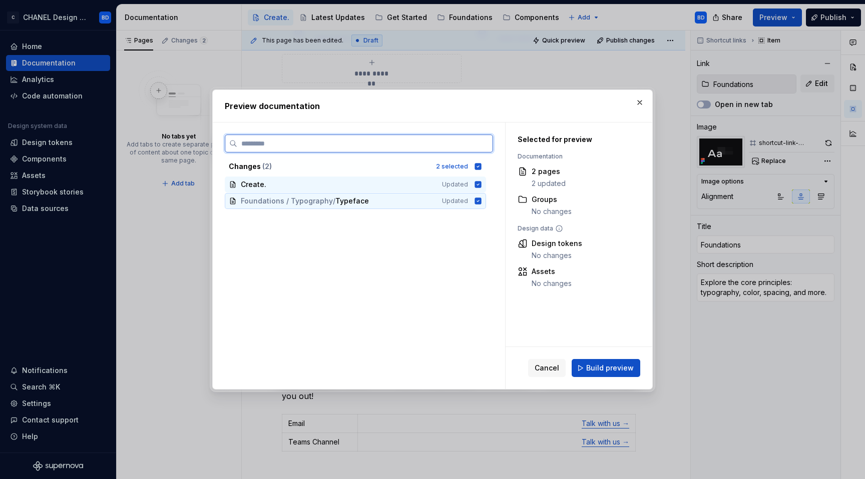
click at [461, 201] on span "Updated" at bounding box center [455, 201] width 26 height 8
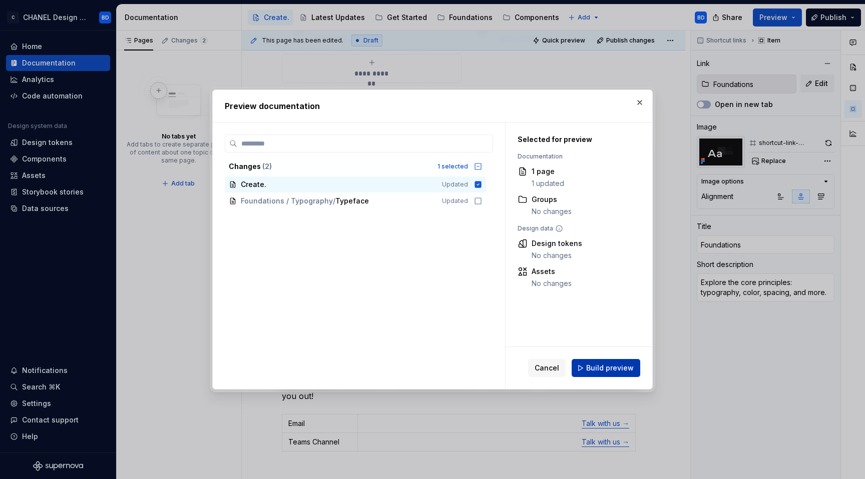
click at [596, 374] on button "Build preview" at bounding box center [605, 368] width 69 height 18
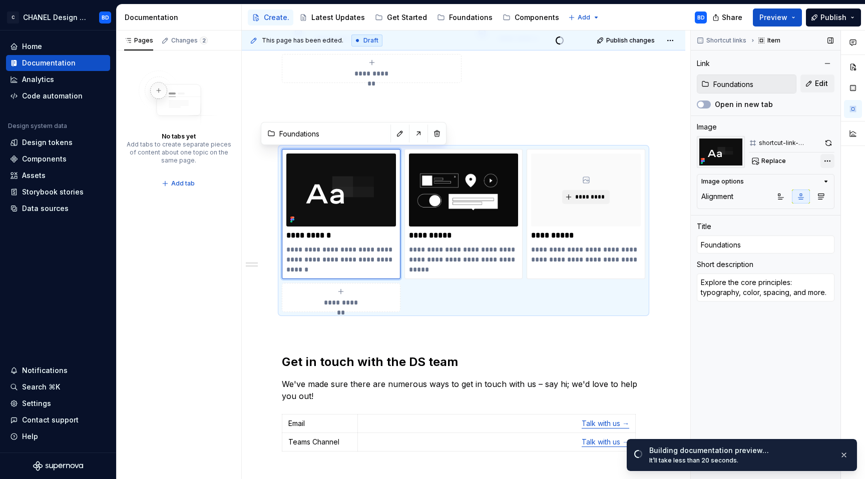
click at [828, 156] on div "Comments Open comments No comments yet Select ‘Comment’ from the block context …" at bounding box center [778, 255] width 174 height 449
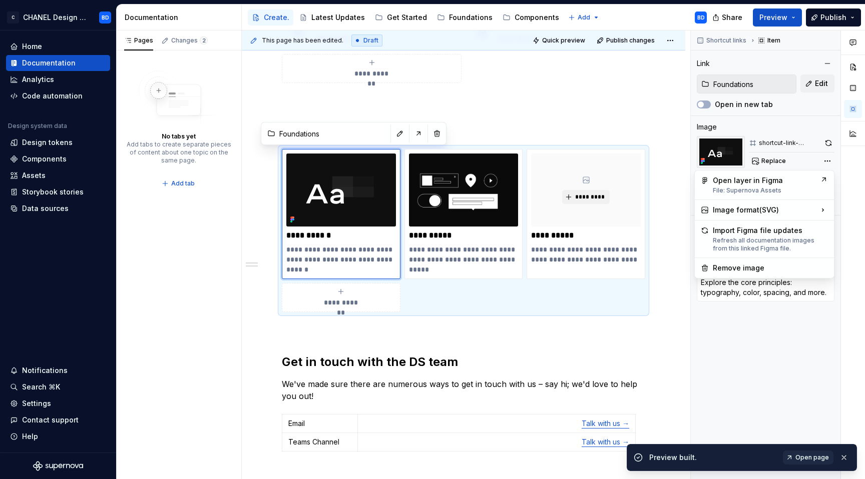
click at [753, 367] on div "Comments Open comments No comments yet Select ‘Comment’ from the block context …" at bounding box center [778, 255] width 174 height 449
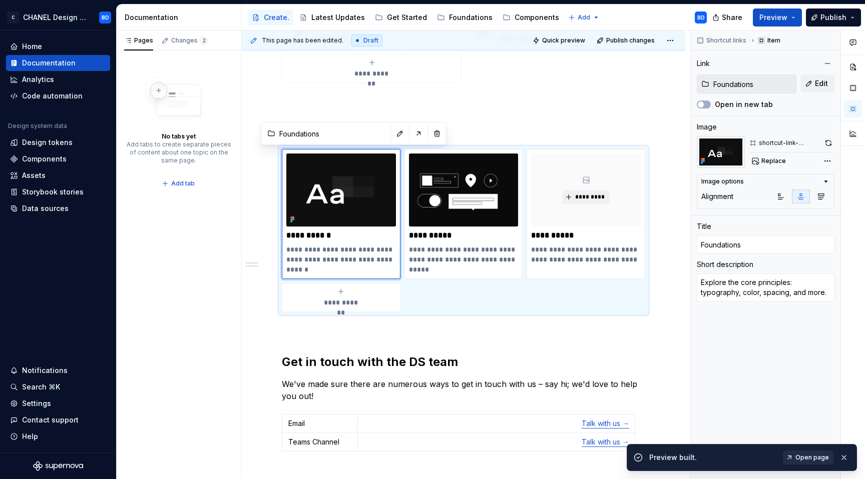
click at [806, 452] on link "Open page" at bounding box center [808, 458] width 51 height 14
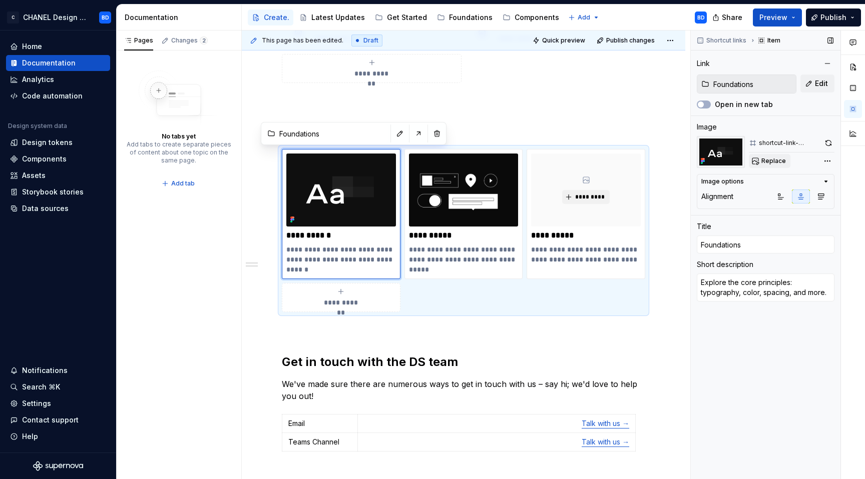
click at [774, 160] on span "Replace" at bounding box center [773, 161] width 25 height 8
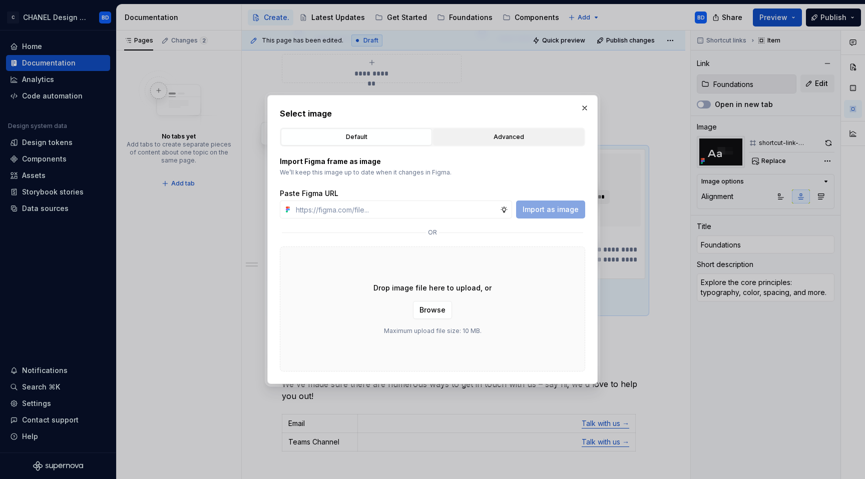
click at [472, 133] on div "Advanced" at bounding box center [508, 137] width 144 height 10
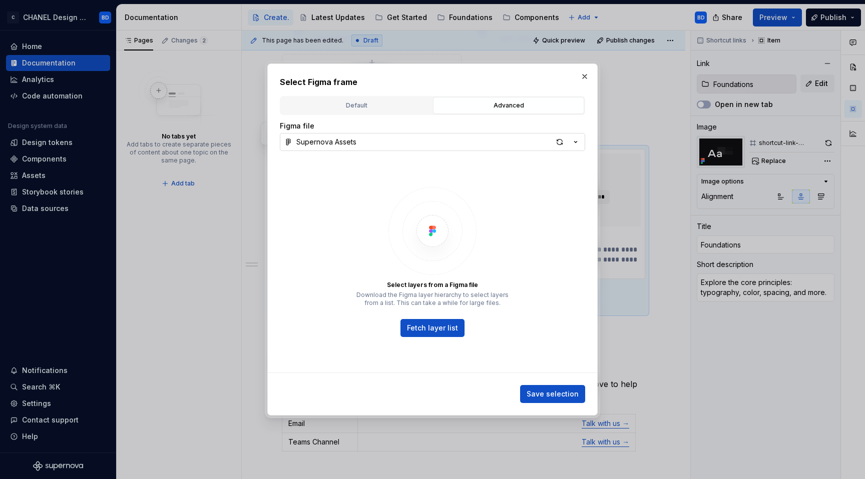
click at [375, 139] on button "Supernova Assets" at bounding box center [432, 142] width 305 height 18
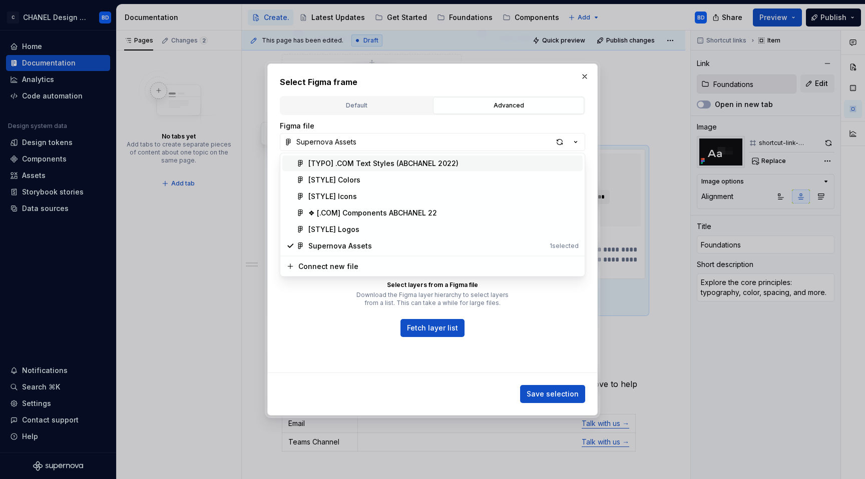
click at [375, 139] on div "Select Figma frame Default Advanced Import Figma frame as image We’ll keep this…" at bounding box center [432, 239] width 865 height 479
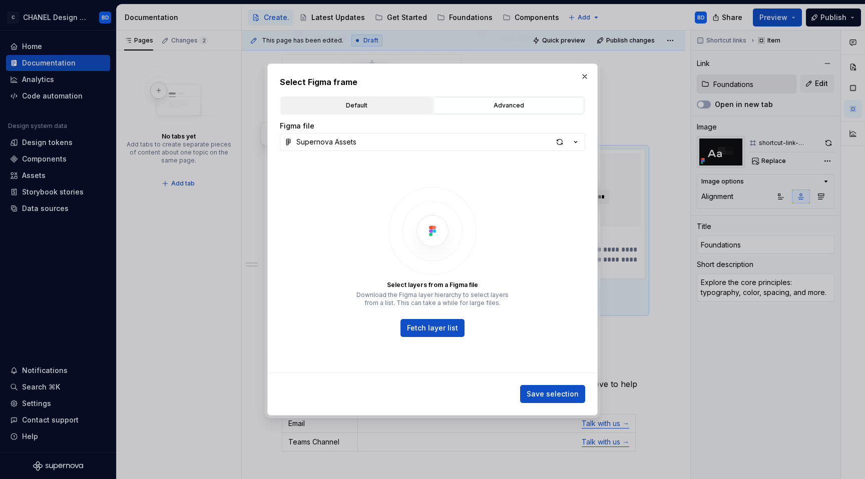
click at [374, 99] on button "Default" at bounding box center [356, 105] width 151 height 17
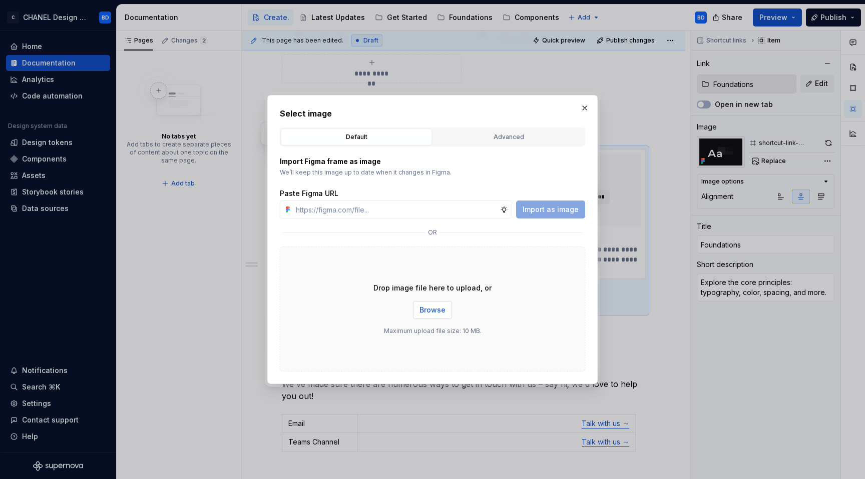
click at [417, 314] on button "Browse" at bounding box center [432, 310] width 39 height 18
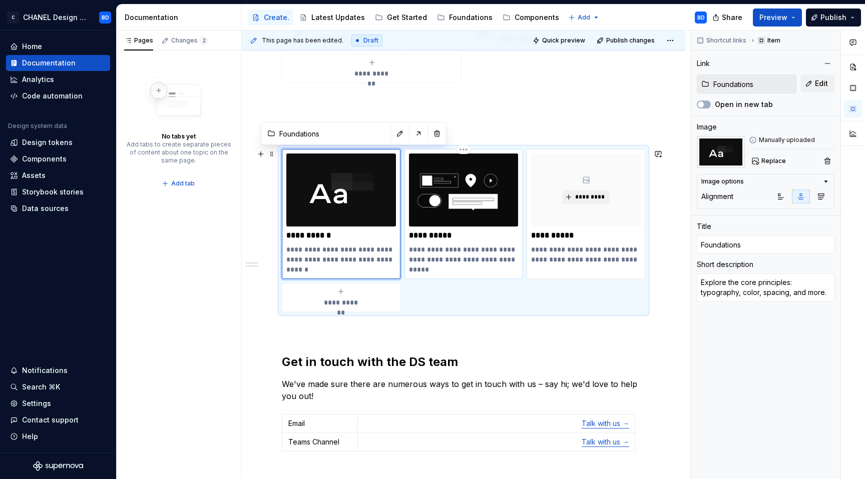
click at [463, 194] on img at bounding box center [464, 190] width 110 height 73
type textarea "*"
type input "Component overview"
type input "Components"
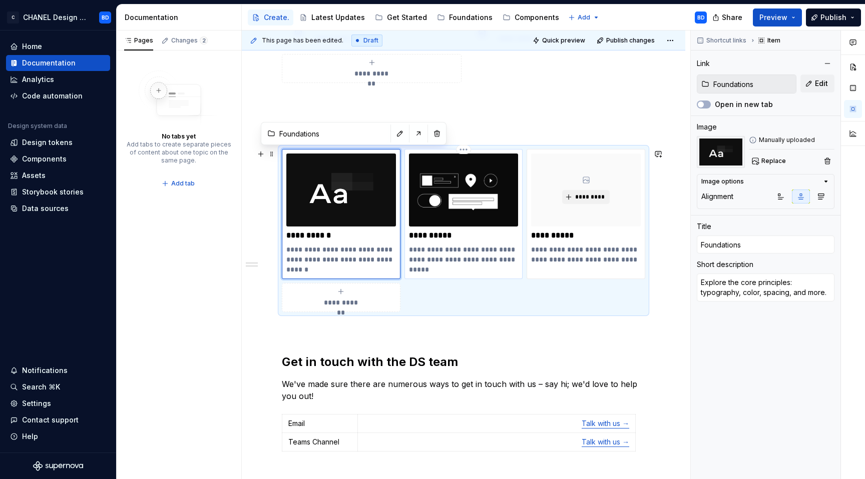
type textarea "Browse ready-to-use UI elements that bring consistency and speed."
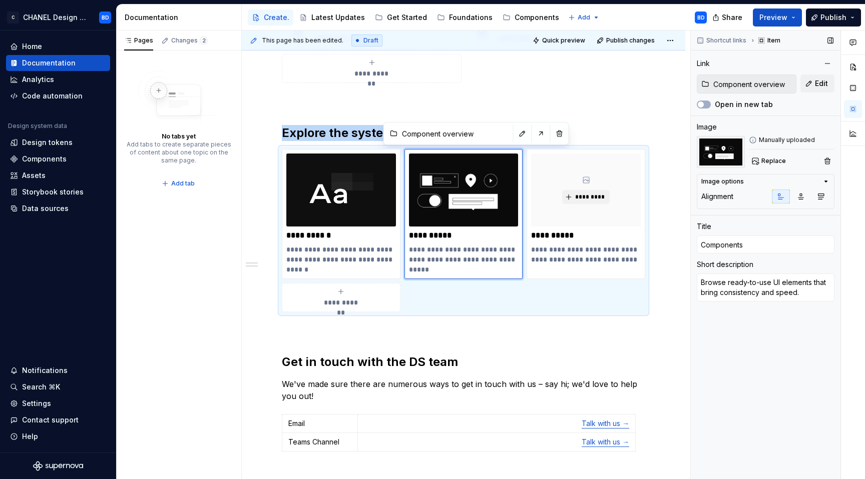
click at [793, 162] on div "Replace" at bounding box center [792, 161] width 86 height 14
click at [787, 163] on button "Replace" at bounding box center [770, 161] width 42 height 14
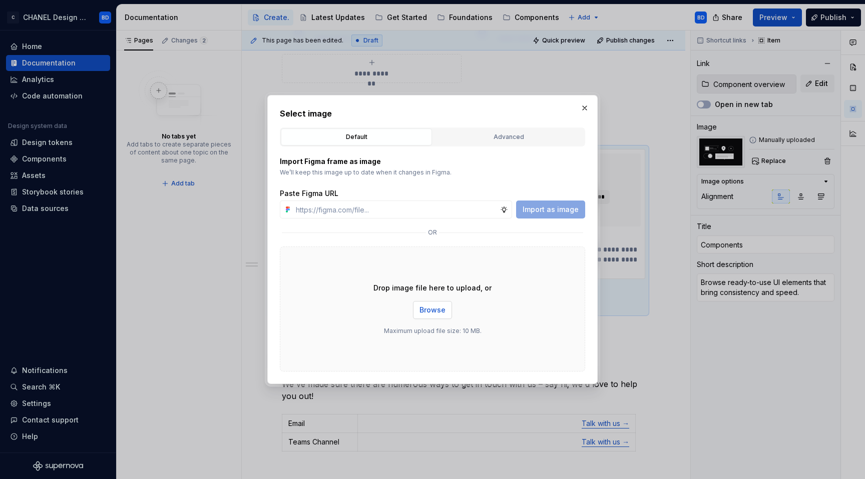
click at [428, 308] on span "Browse" at bounding box center [432, 310] width 26 height 10
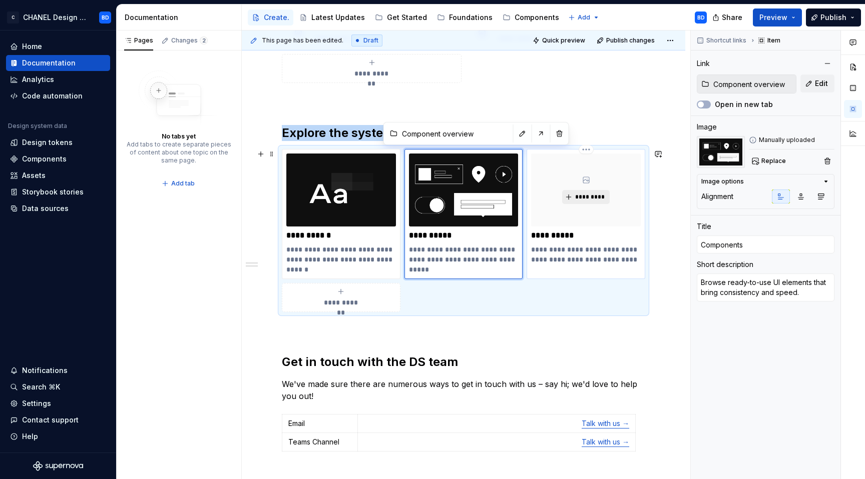
click at [584, 194] on span "*********" at bounding box center [589, 197] width 31 height 8
type textarea "*"
type input "Foundations / Overview"
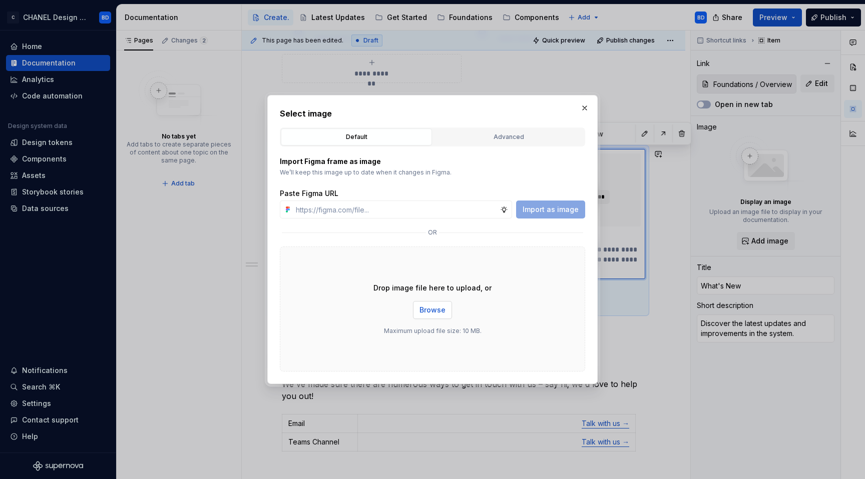
click at [424, 307] on span "Browse" at bounding box center [432, 310] width 26 height 10
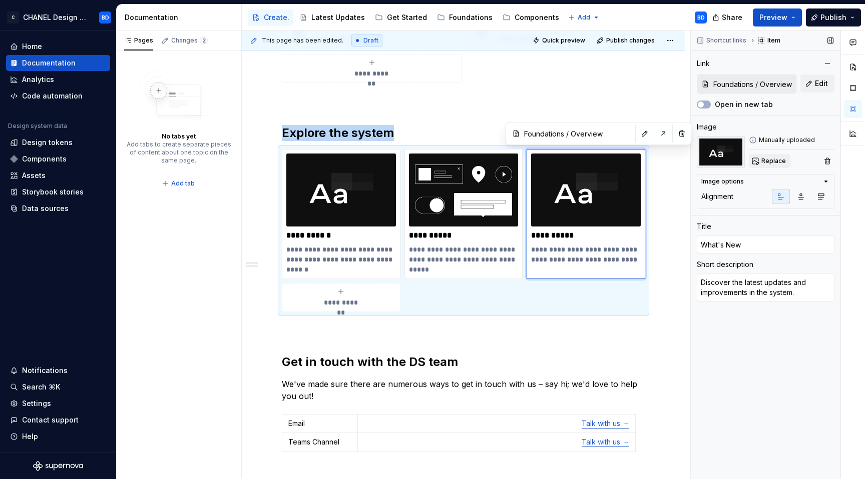
click at [762, 167] on button "Replace" at bounding box center [770, 161] width 42 height 14
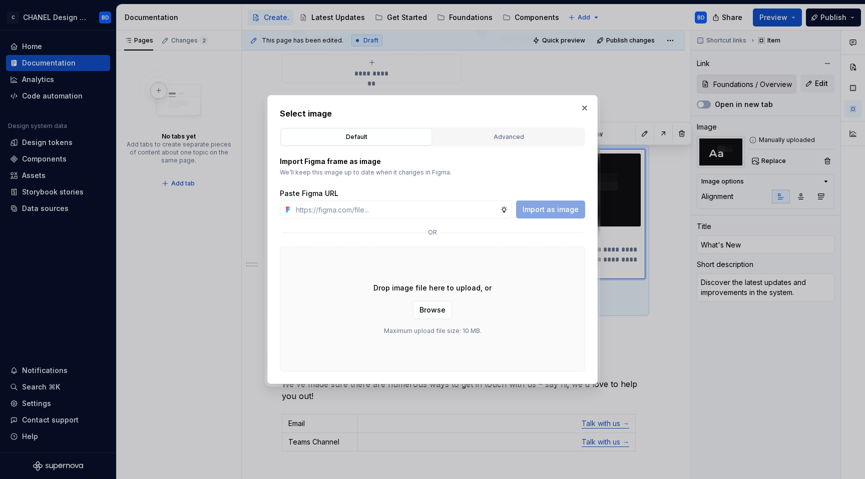
click at [422, 321] on div "Drop image file here to upload, or Browse Maximum upload file size: 10 MB." at bounding box center [432, 309] width 305 height 125
click at [426, 315] on button "Browse" at bounding box center [432, 310] width 39 height 18
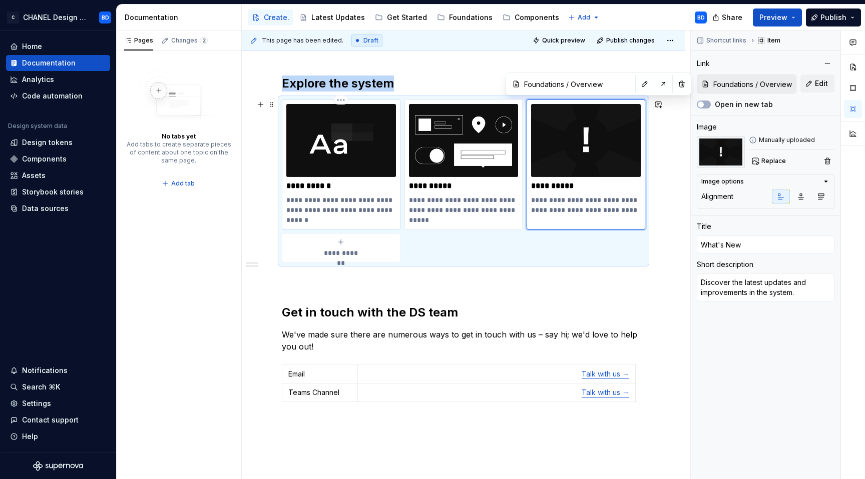
scroll to position [0, 0]
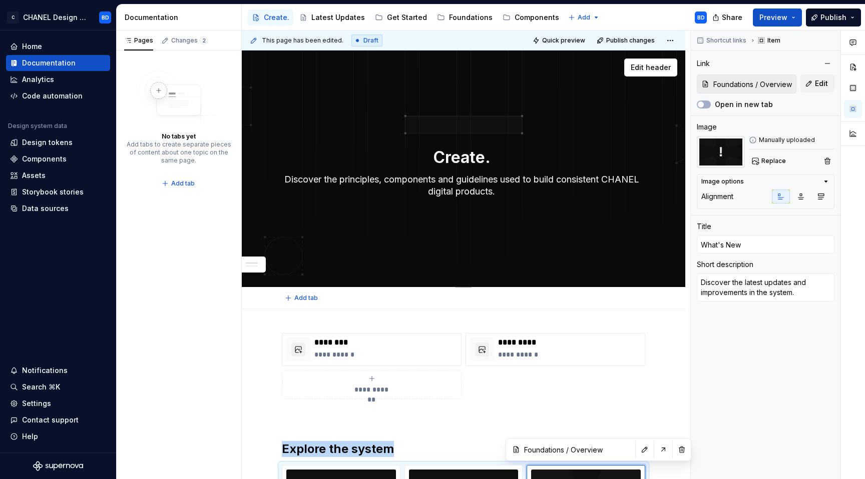
click at [283, 211] on div "Create. Discover the principles, components and guidelines used to build consis…" at bounding box center [463, 169] width 363 height 110
click at [349, 176] on textarea "Discover the principles, components and guidelines used to build consistent CHA…" at bounding box center [461, 186] width 363 height 28
click at [442, 230] on div "Create. Discover the principles, components and guidelines used to build consis…" at bounding box center [463, 169] width 443 height 237
click at [474, 187] on textarea "Discover the principles, components and guidelines used to build consistent CHA…" at bounding box center [461, 186] width 363 height 28
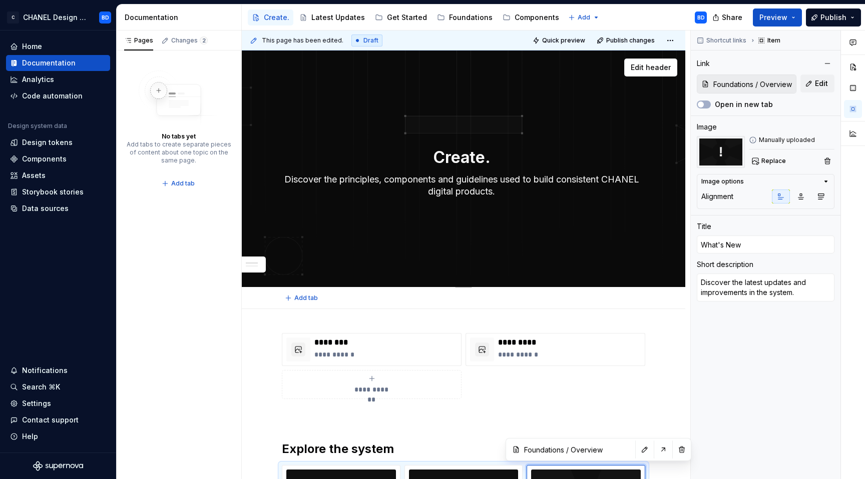
click at [474, 187] on textarea "Discover the principles, components and guidelines used to build consistent CHA…" at bounding box center [461, 186] width 363 height 28
paste textarea
type textarea "*"
type textarea "Discover the principles, components and guidelines used to build consistent CHA…"
type textarea "*"
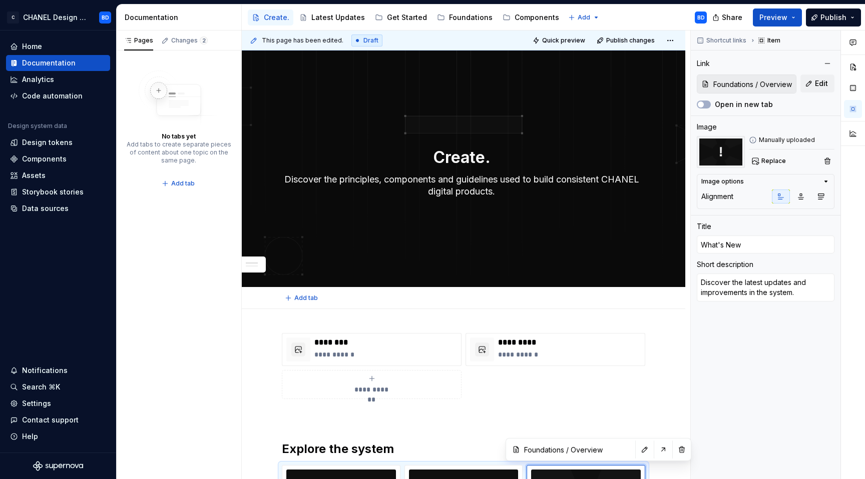
type textarea "Discover the principles, components and guidelines used to build consistent CHA…"
click at [658, 63] on span "Edit header" at bounding box center [651, 68] width 40 height 10
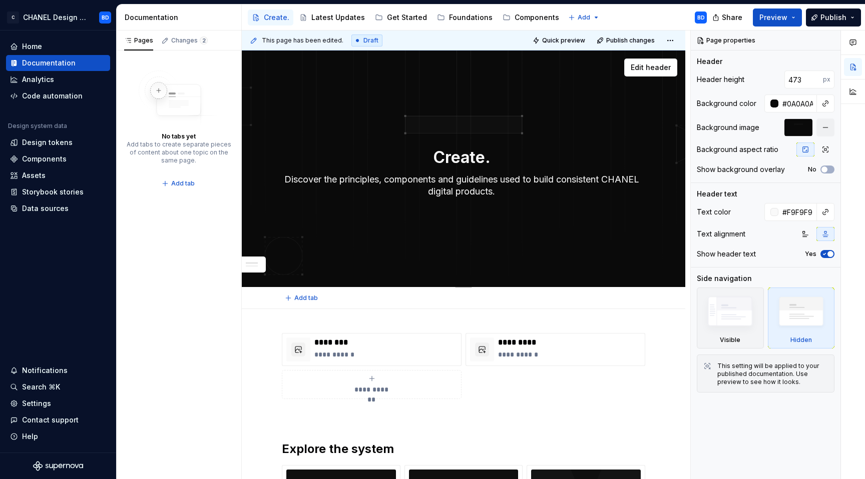
click at [460, 159] on textarea "Create." at bounding box center [461, 158] width 363 height 24
type textarea "*"
type textarea "C"
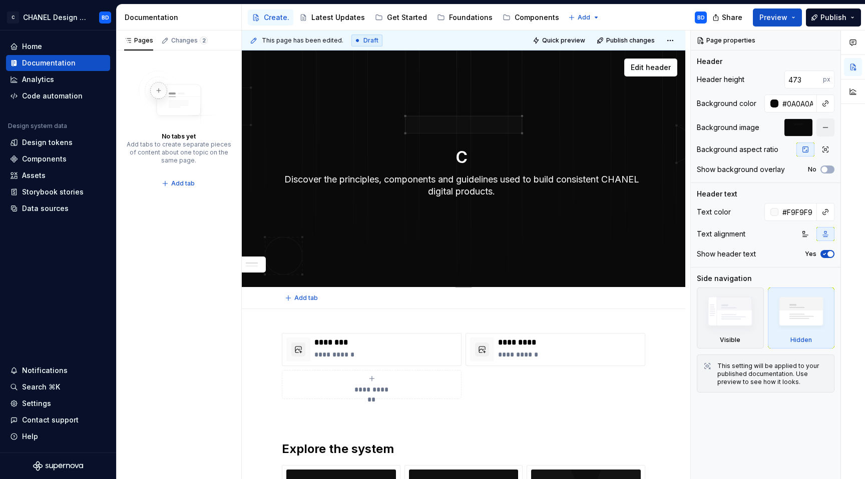
type textarea "*"
type textarea "Cha"
type textarea "*"
type textarea "Chan"
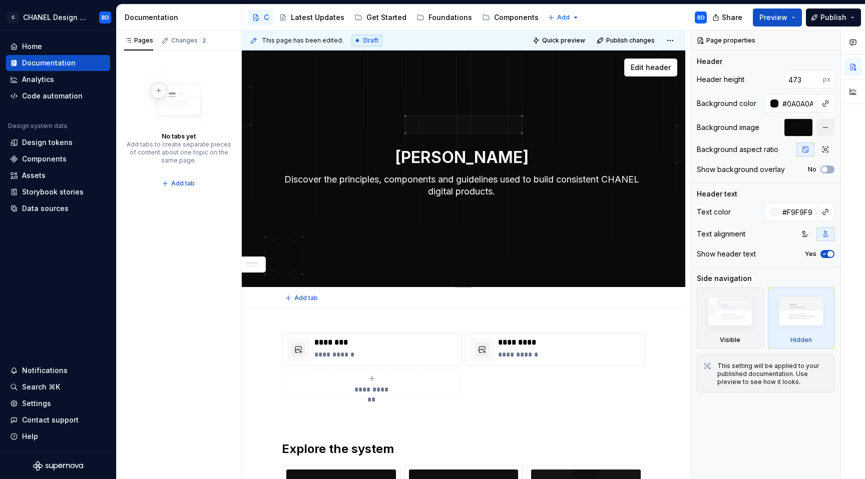
type textarea "*"
type textarea "Chane"
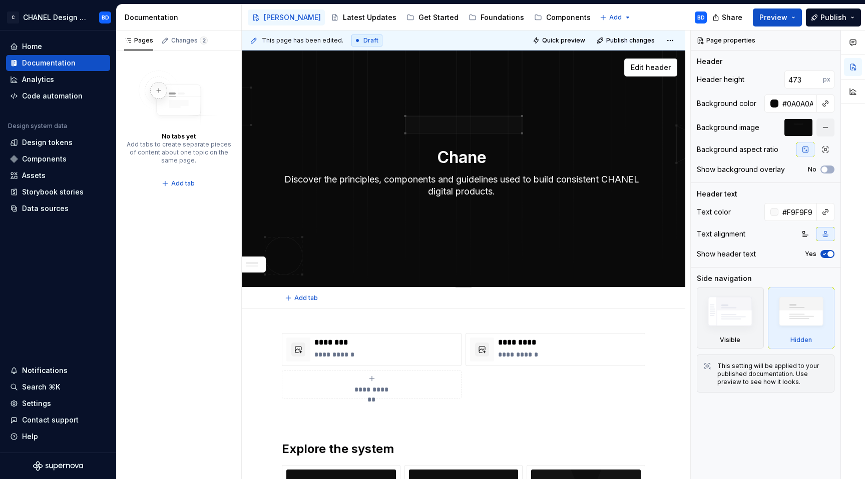
type textarea "*"
type textarea "Chanel"
type textarea "*"
type textarea "Chanel"
type textarea "*"
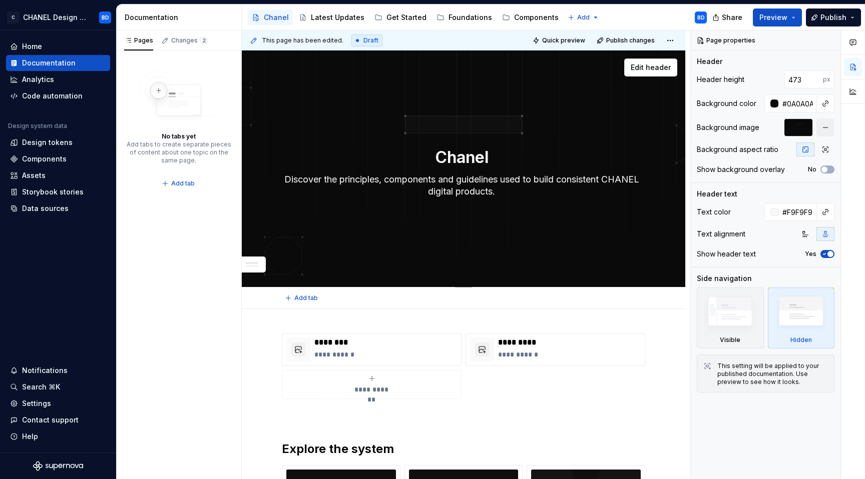
type textarea "C"
type textarea "*"
type textarea "CH"
type textarea "*"
type textarea "CHA"
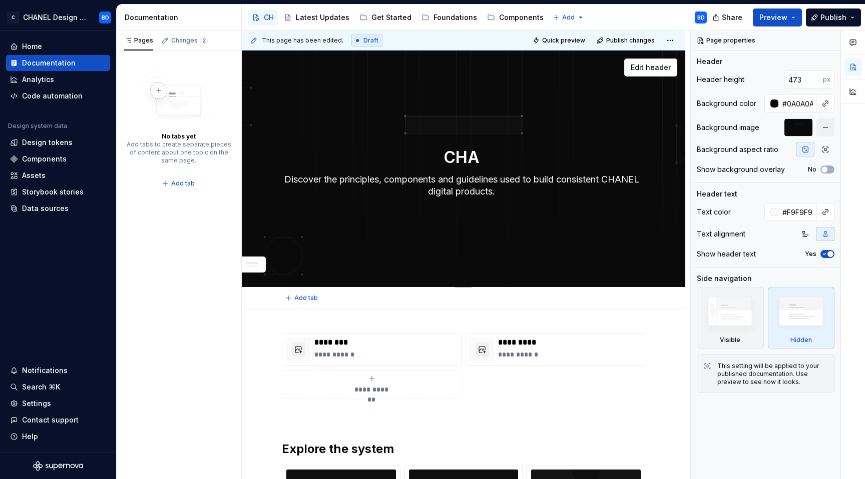
type textarea "*"
type textarea "CHAN"
type textarea "*"
type textarea "CHANE"
type textarea "*"
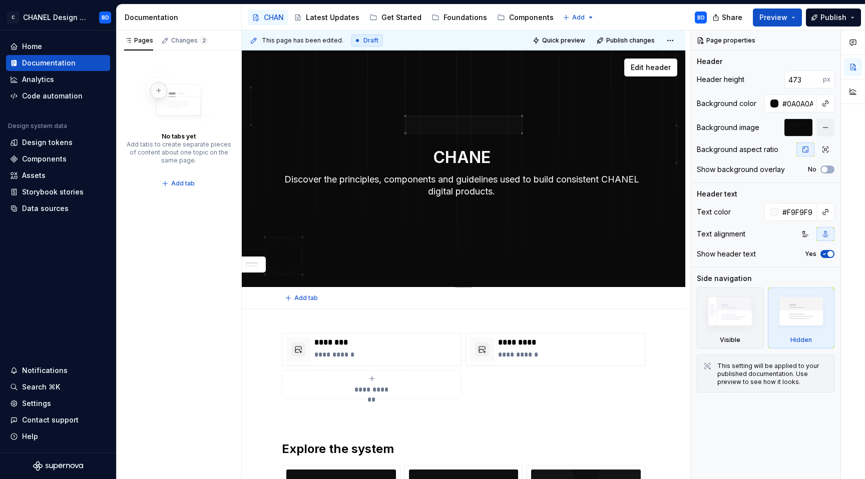
type textarea "CHANEL"
type textarea "*"
type textarea "CHANEL"
type textarea "*"
type textarea "CHANEL D"
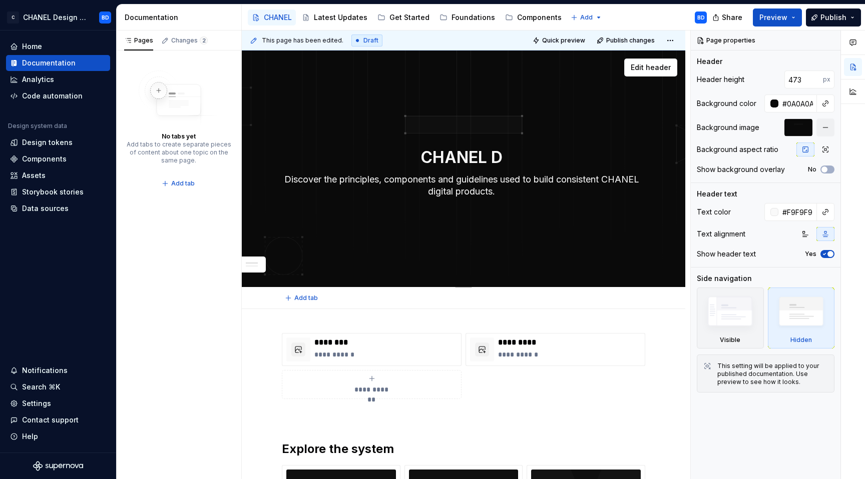
type textarea "*"
type textarea "CHANEL DS"
type textarea "*"
type textarea "CHANEL D"
type textarea "*"
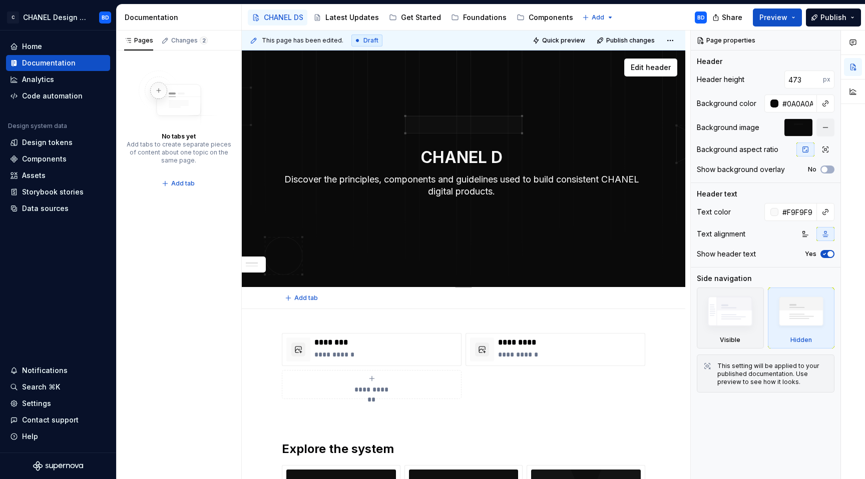
type textarea "CHANEL De"
type textarea "*"
type textarea "CHANEL Des"
type textarea "*"
type textarea "CHANEL Desi"
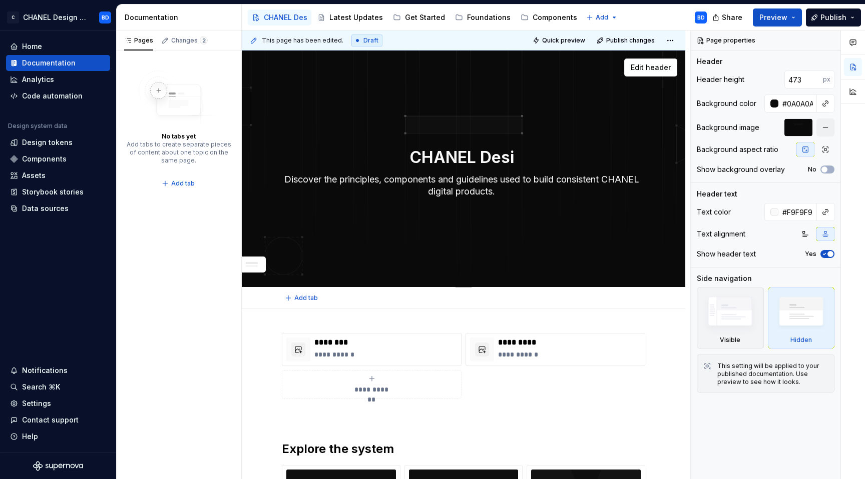
type textarea "*"
type textarea "CHANEL Desig"
type textarea "*"
type textarea "CHANEL Design"
type textarea "*"
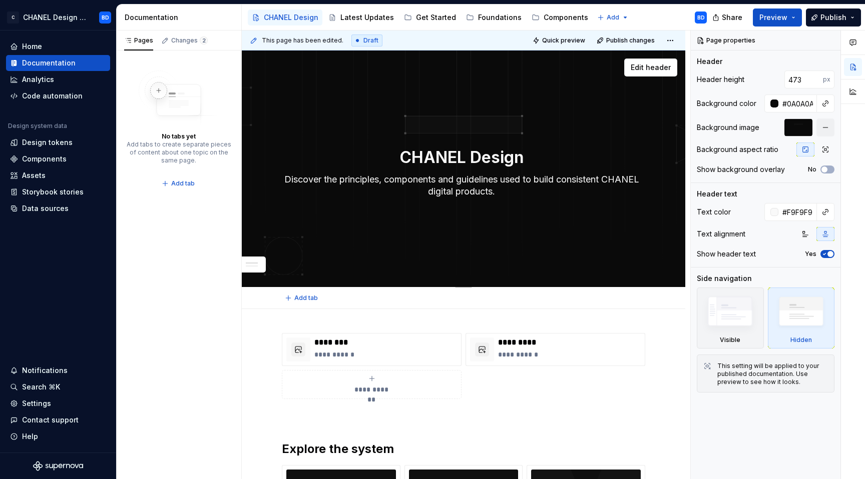
type textarea "CHANEL Design"
type textarea "*"
type textarea "CHANEL Design S"
type textarea "*"
type textarea "CHANEL Design Sys"
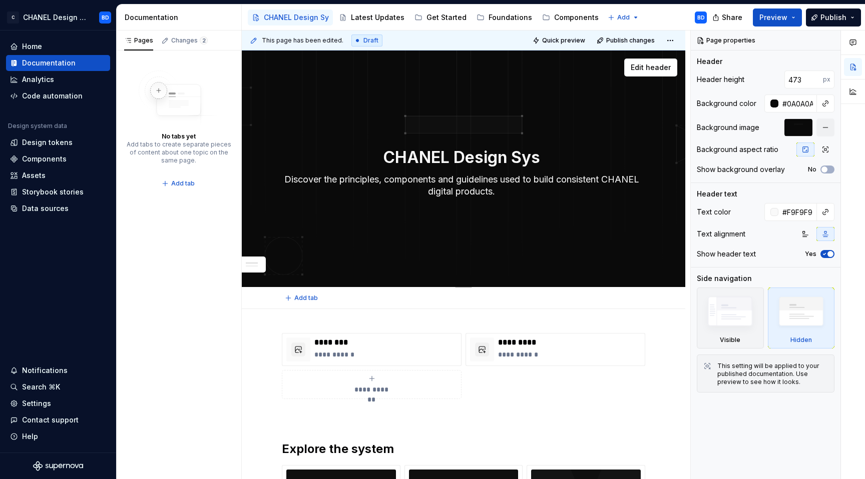
type textarea "*"
type textarea "CHANEL Design Syst"
type textarea "*"
type textarea "CHANEL Design Syste"
type textarea "*"
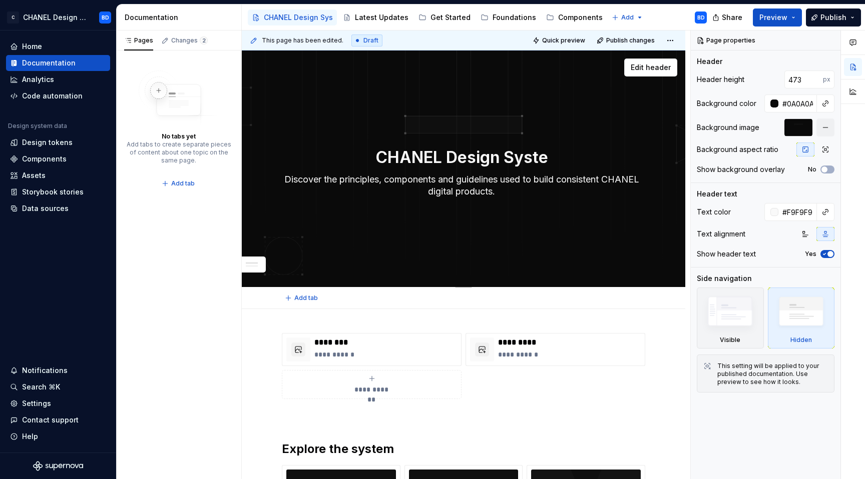
type textarea "CHANEL Design System"
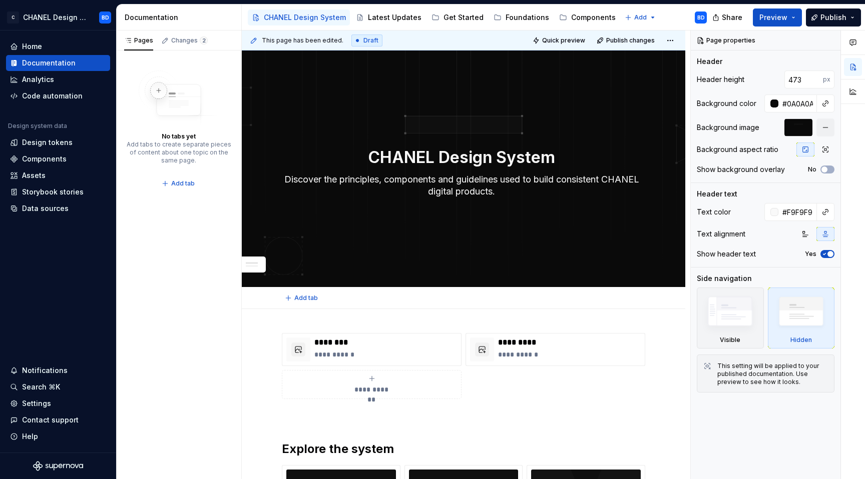
type textarea "*"
type textarea "CHANEL Design System"
click at [572, 302] on div "Add tab" at bounding box center [463, 298] width 363 height 14
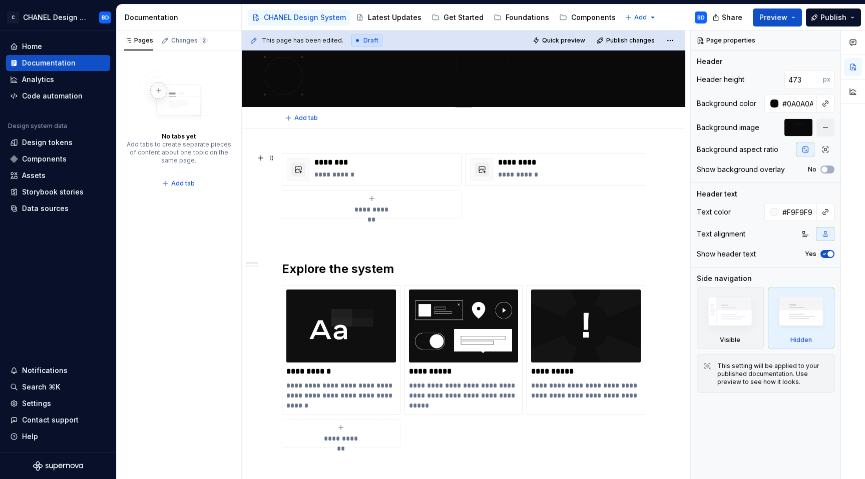
scroll to position [194, 0]
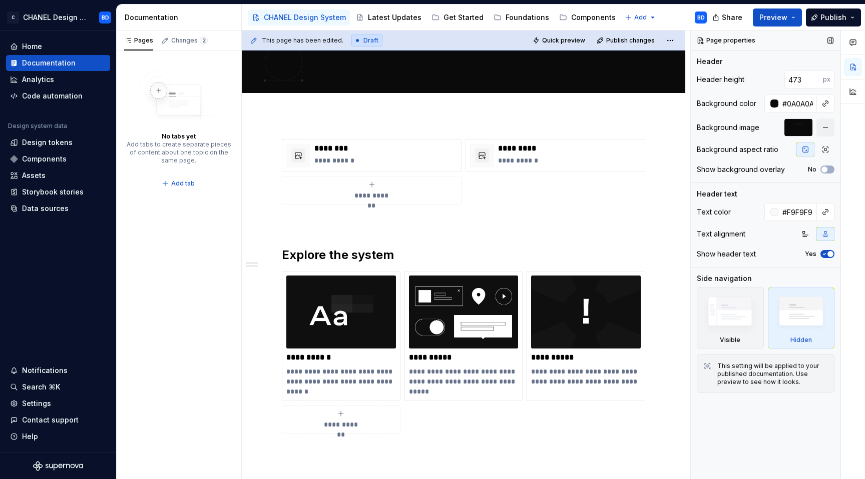
click at [799, 129] on div at bounding box center [798, 128] width 28 height 18
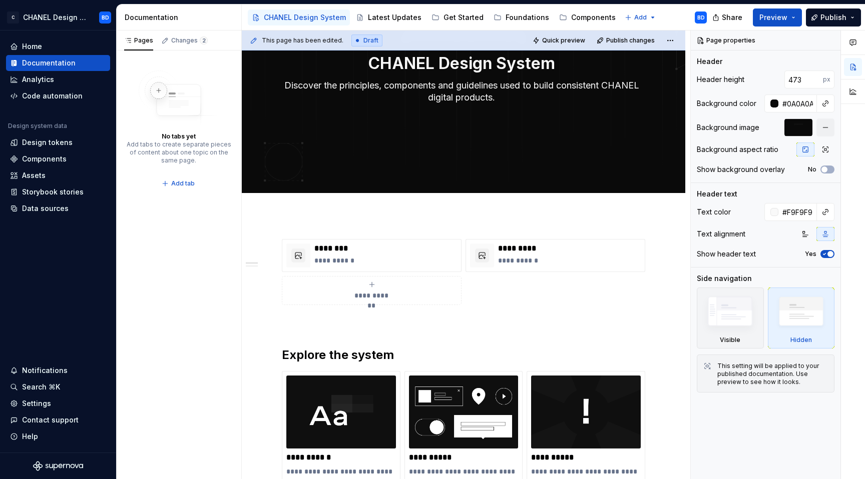
scroll to position [0, 0]
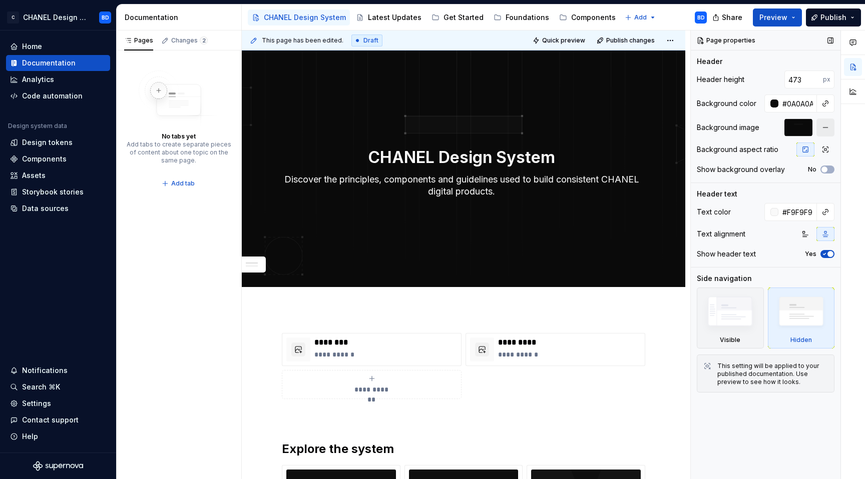
click at [829, 125] on button "button" at bounding box center [825, 128] width 18 height 18
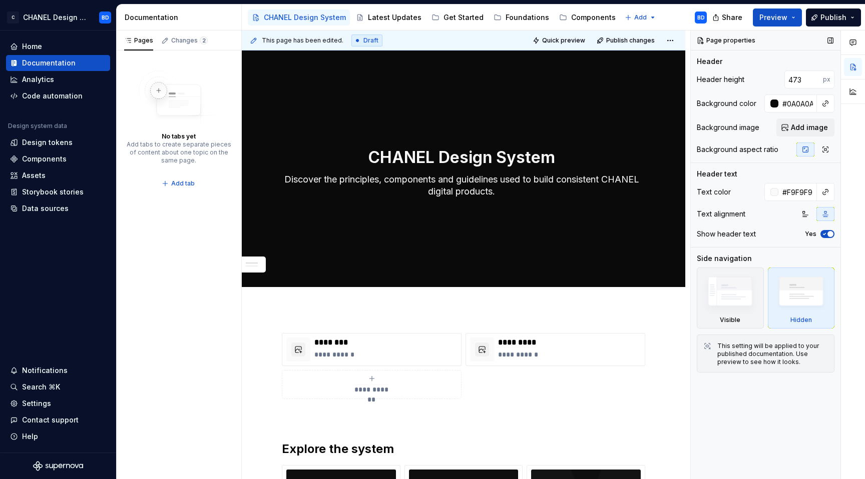
click at [829, 125] on button "Add image" at bounding box center [805, 128] width 58 height 18
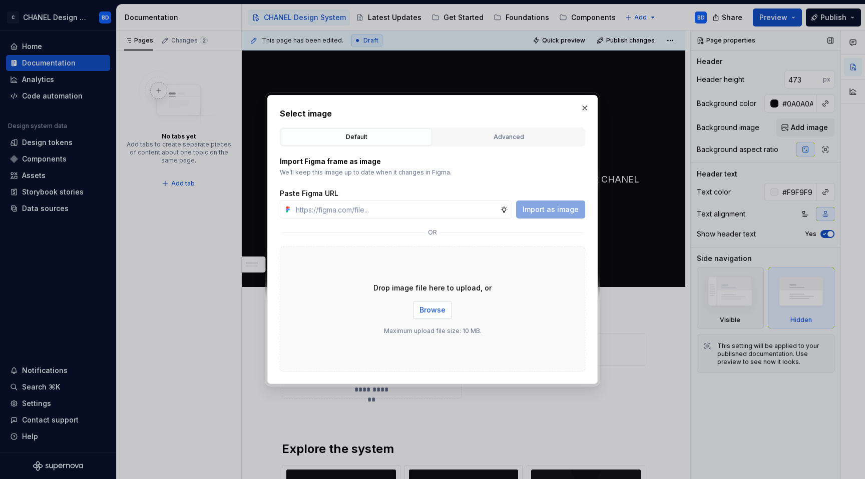
click at [437, 309] on span "Browse" at bounding box center [432, 310] width 26 height 10
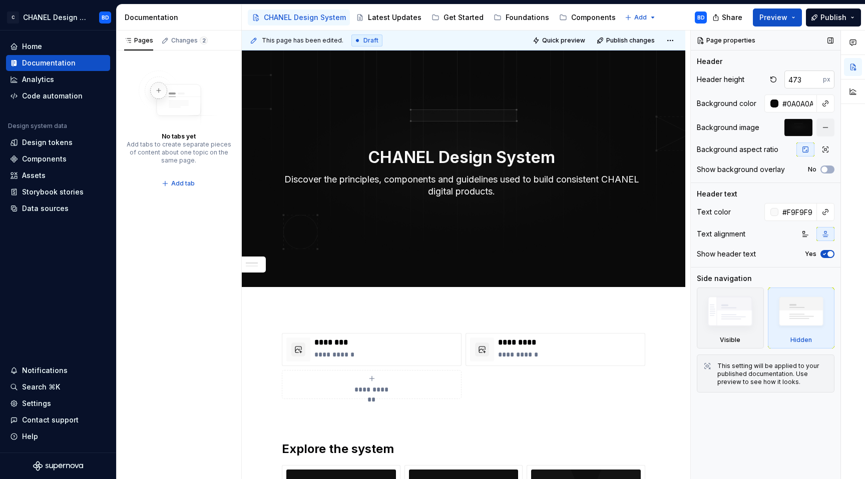
type textarea "*"
click at [798, 83] on input "473" at bounding box center [803, 80] width 39 height 18
type input "522"
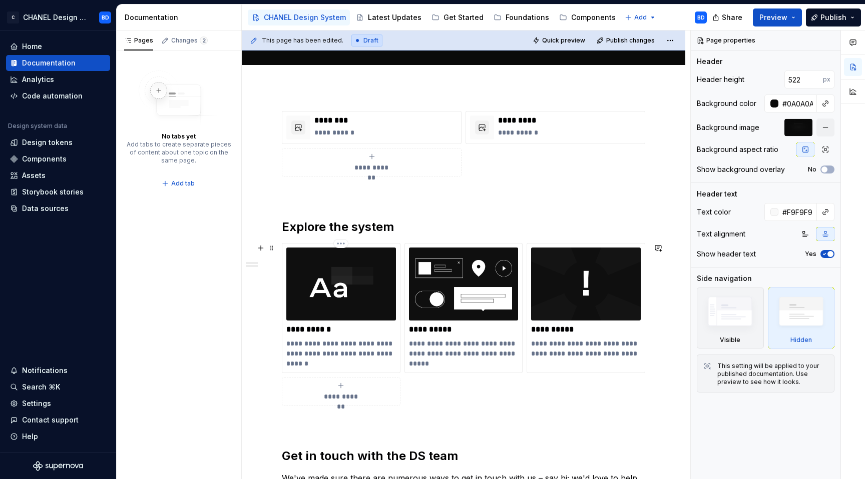
scroll to position [253, 0]
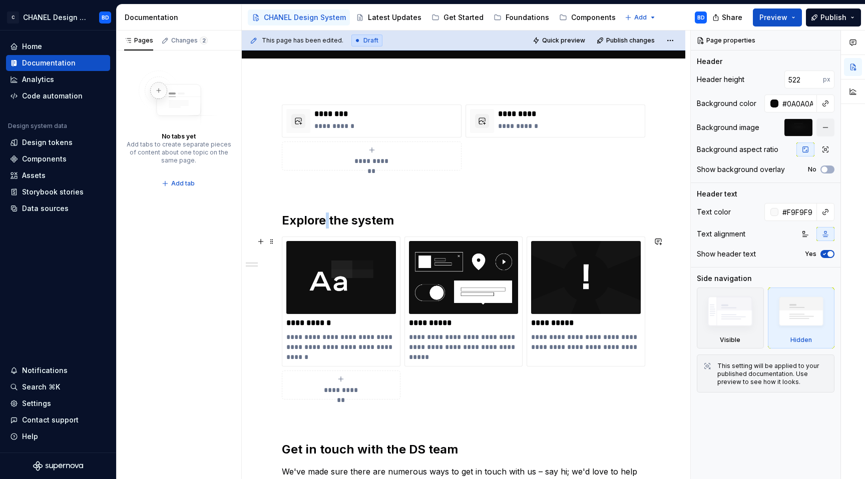
click at [323, 223] on h2 "Explore the system" at bounding box center [463, 221] width 363 height 16
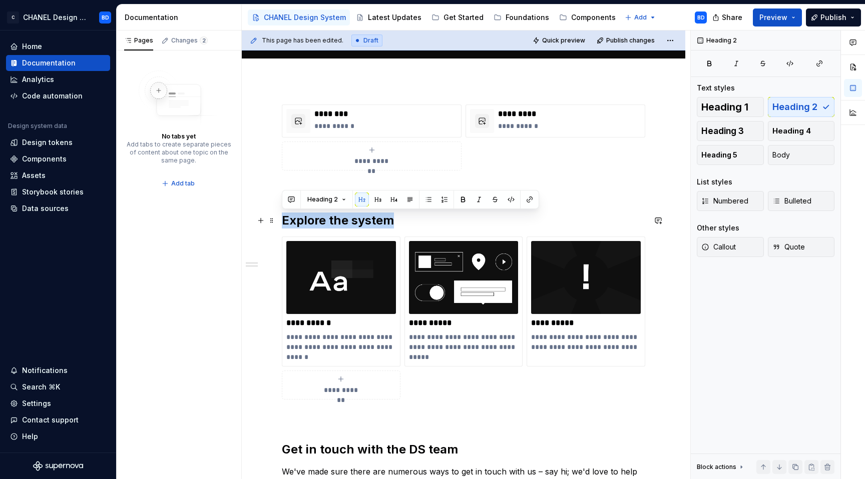
click at [323, 223] on h2 "Explore the system" at bounding box center [463, 221] width 363 height 16
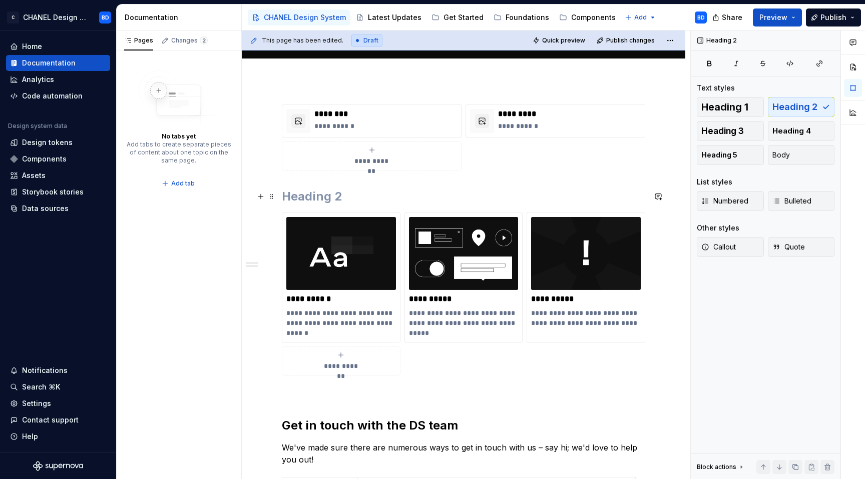
click at [360, 199] on h2 at bounding box center [463, 197] width 363 height 16
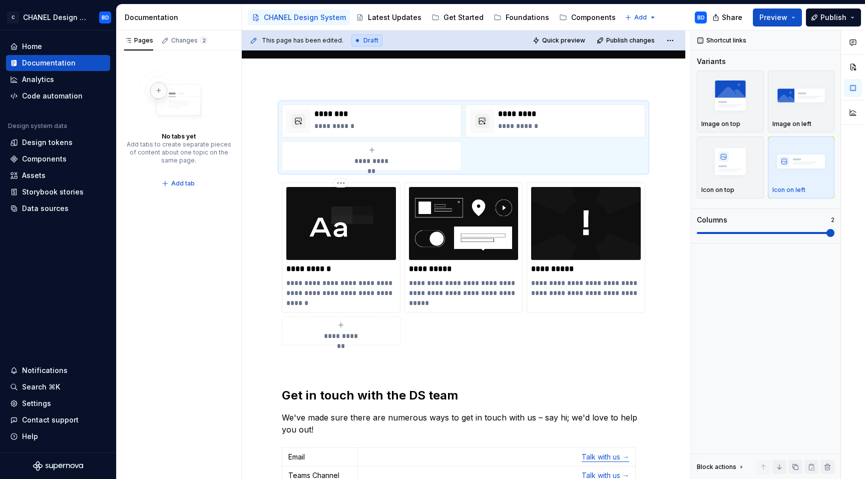
type textarea "*"
type textarea "CHANEL Design Syste"
type textarea "*"
type textarea "CHANEL Design Syst"
type textarea "*"
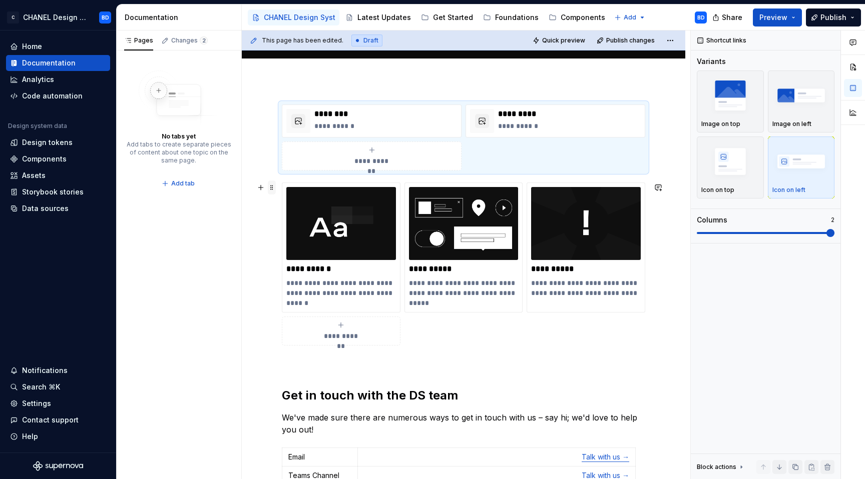
type textarea "CHANEL Design Syste"
type textarea "*"
type textarea "CHANEL Design Syste"
click at [259, 191] on button "button" at bounding box center [261, 188] width 14 height 14
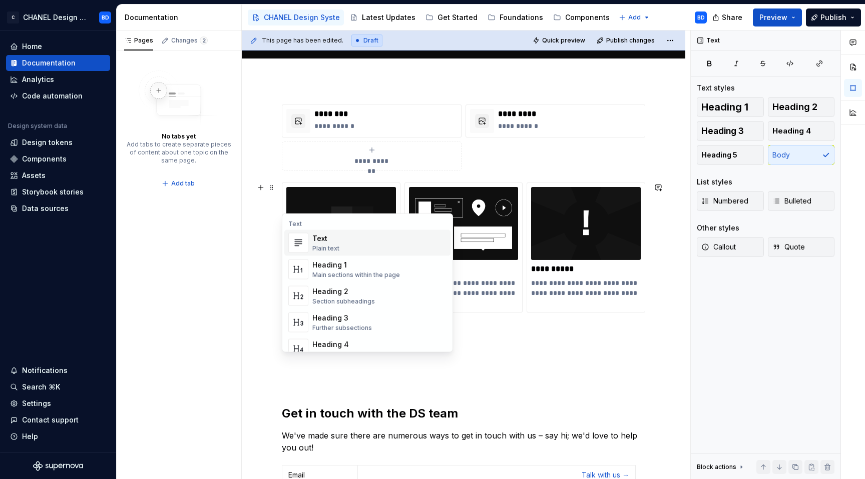
click at [316, 242] on div "Text" at bounding box center [325, 239] width 27 height 10
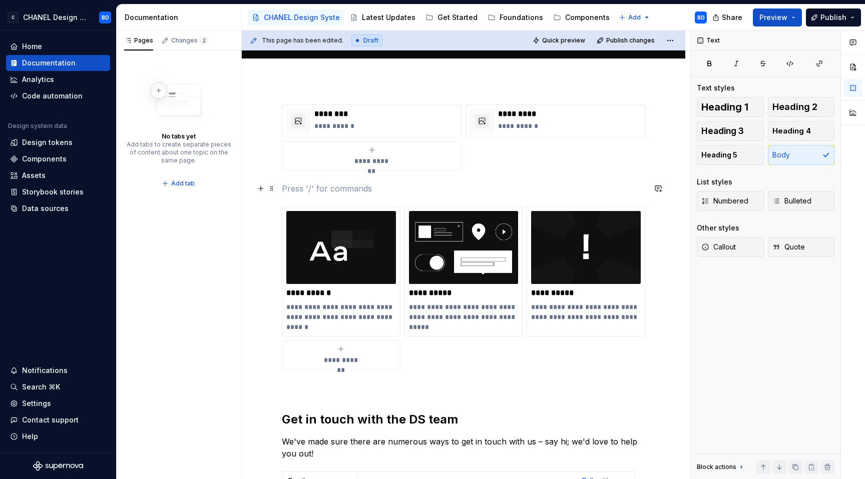
click at [366, 186] on p at bounding box center [463, 189] width 363 height 12
click at [372, 382] on p at bounding box center [463, 388] width 363 height 12
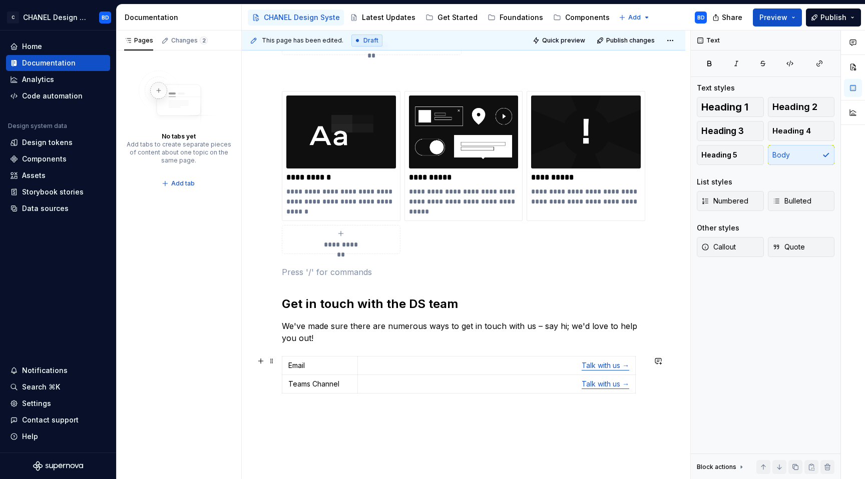
scroll to position [372, 0]
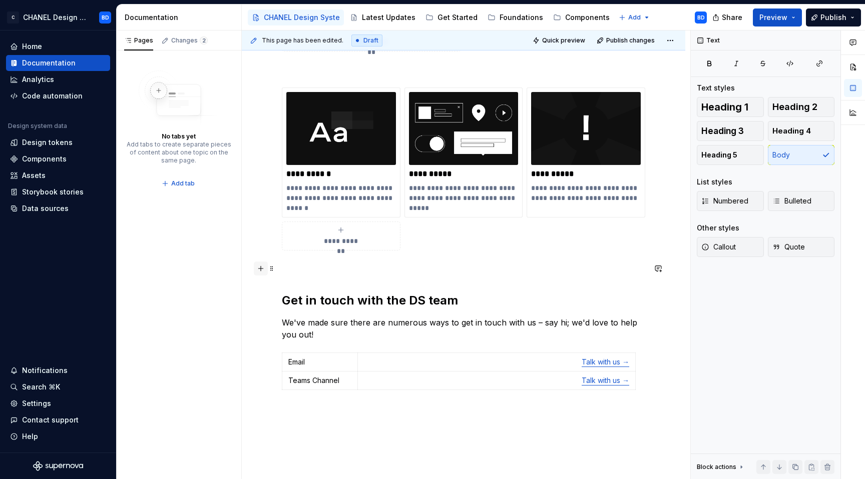
click at [262, 268] on button "button" at bounding box center [261, 269] width 14 height 14
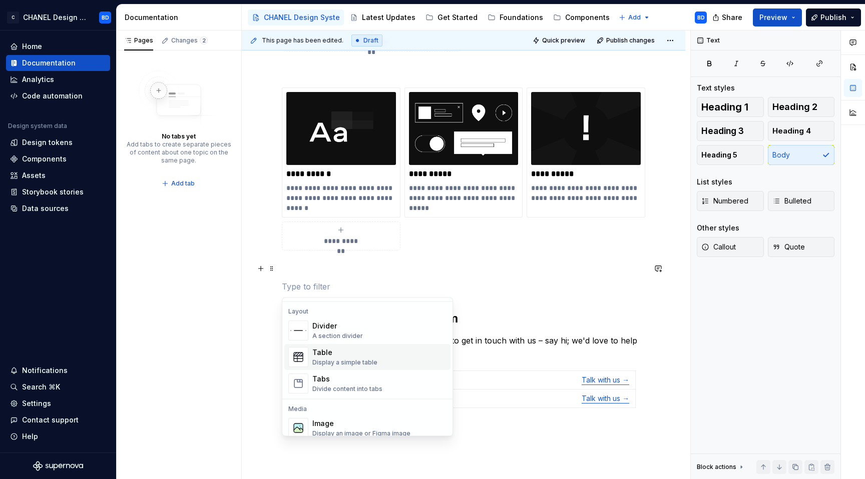
scroll to position [311, 0]
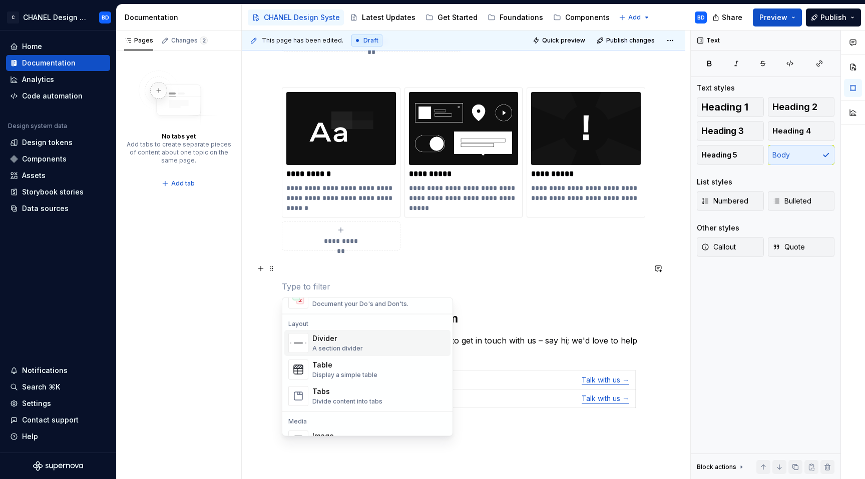
click at [340, 341] on div "Divider" at bounding box center [337, 339] width 51 height 10
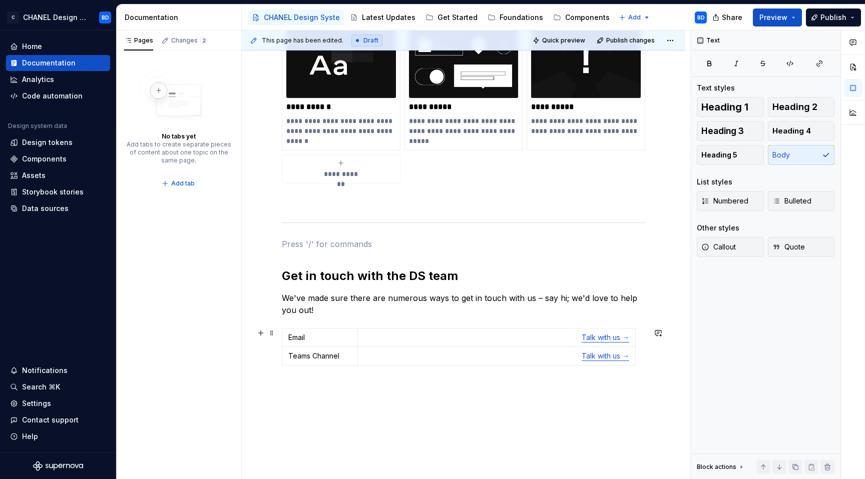
scroll to position [458, 0]
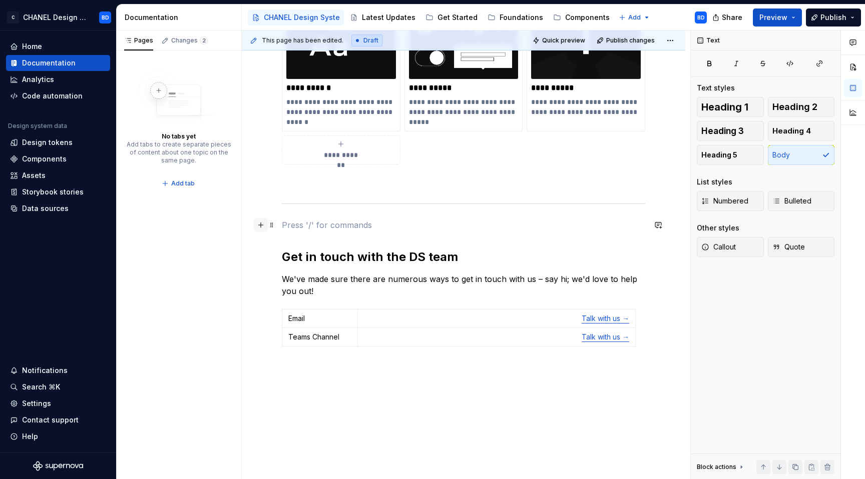
click at [257, 224] on button "button" at bounding box center [261, 225] width 14 height 14
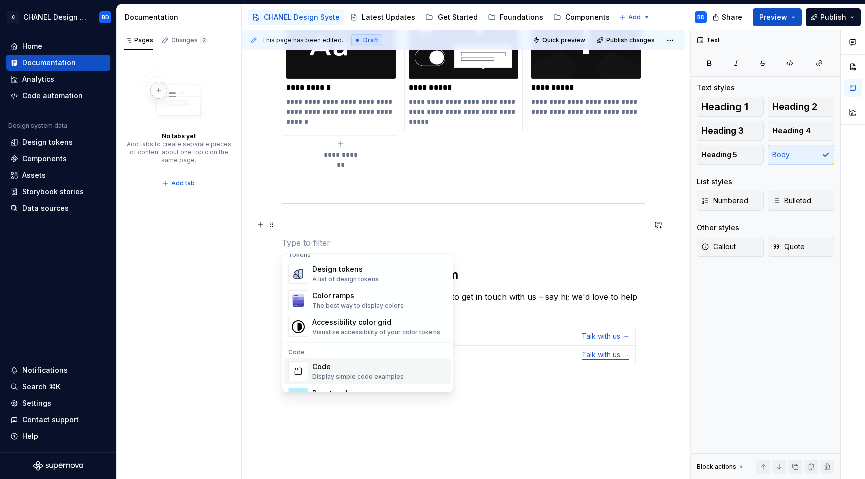
scroll to position [726, 0]
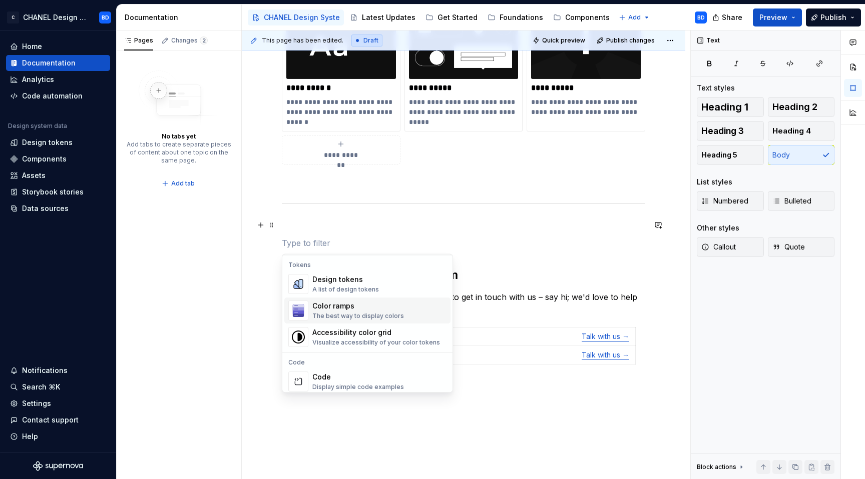
click at [348, 305] on div "Color ramps" at bounding box center [358, 307] width 92 height 10
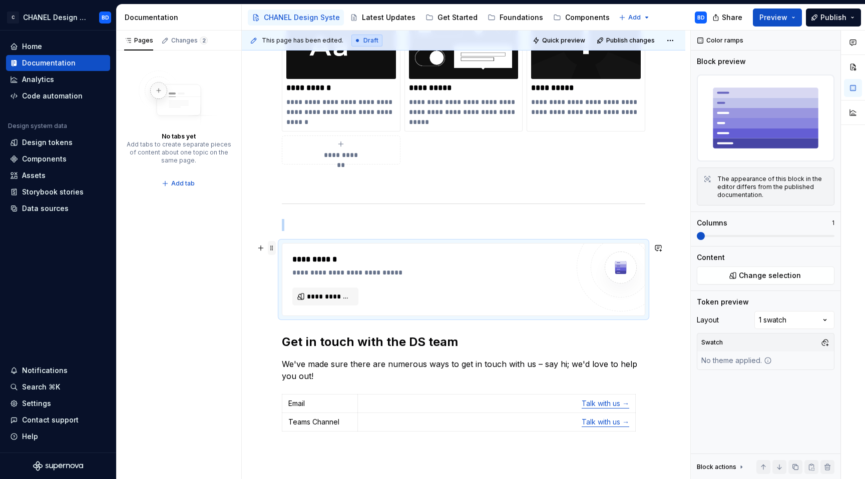
click at [275, 247] on span at bounding box center [272, 248] width 8 height 14
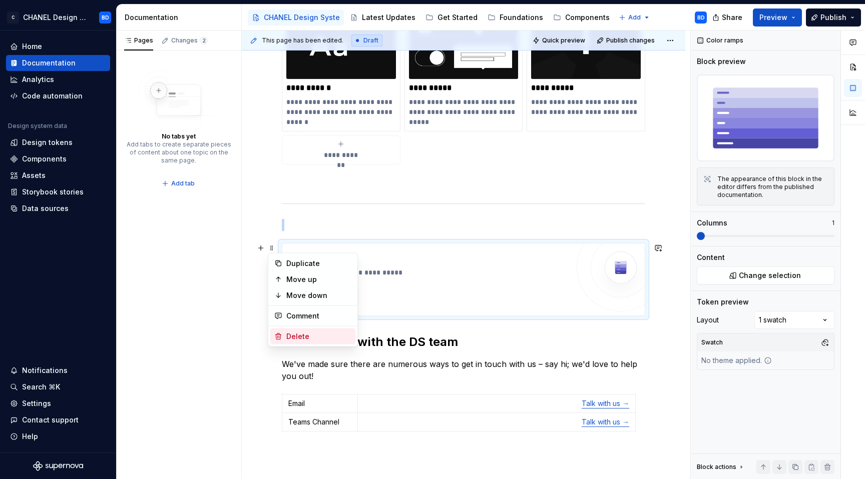
click at [304, 334] on div "Delete" at bounding box center [318, 337] width 65 height 10
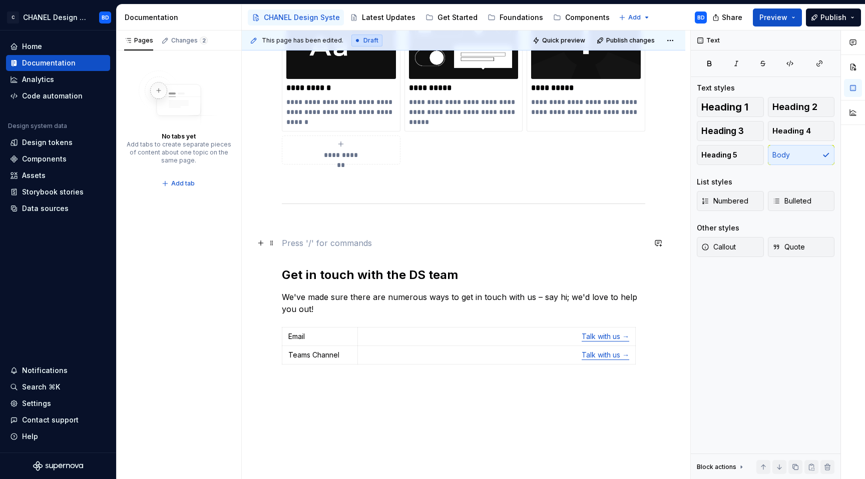
click at [294, 248] on p at bounding box center [463, 243] width 363 height 12
type textarea "*"
click at [256, 246] on button "button" at bounding box center [261, 243] width 14 height 14
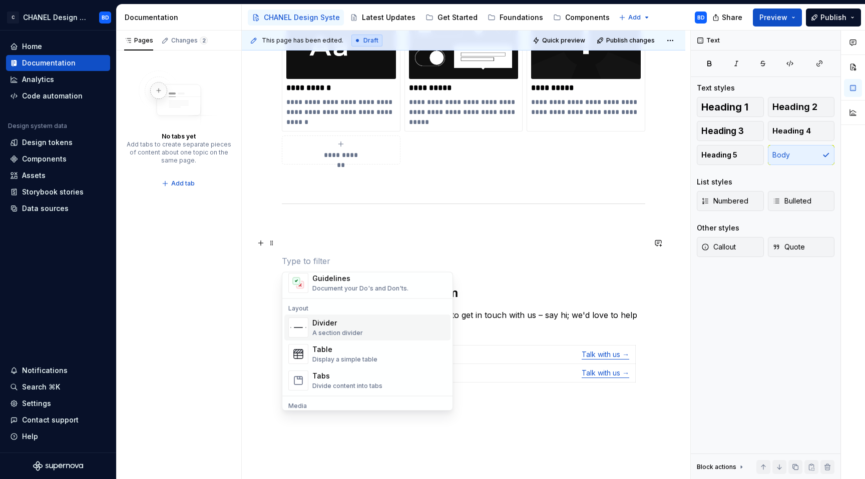
scroll to position [297, 0]
click at [328, 332] on div "Divider" at bounding box center [337, 328] width 51 height 10
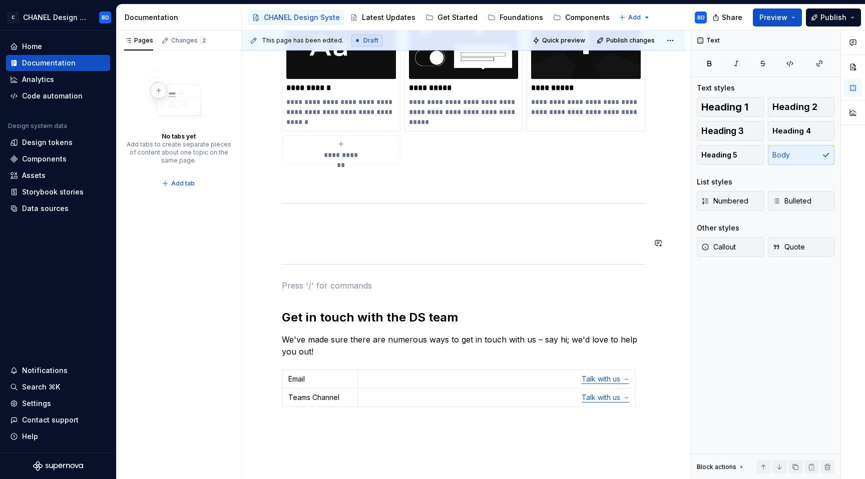
click at [323, 233] on div "**********" at bounding box center [463, 167] width 363 height 536
click at [315, 228] on p at bounding box center [463, 225] width 363 height 12
click at [314, 268] on div "Section subheadings" at bounding box center [343, 270] width 63 height 8
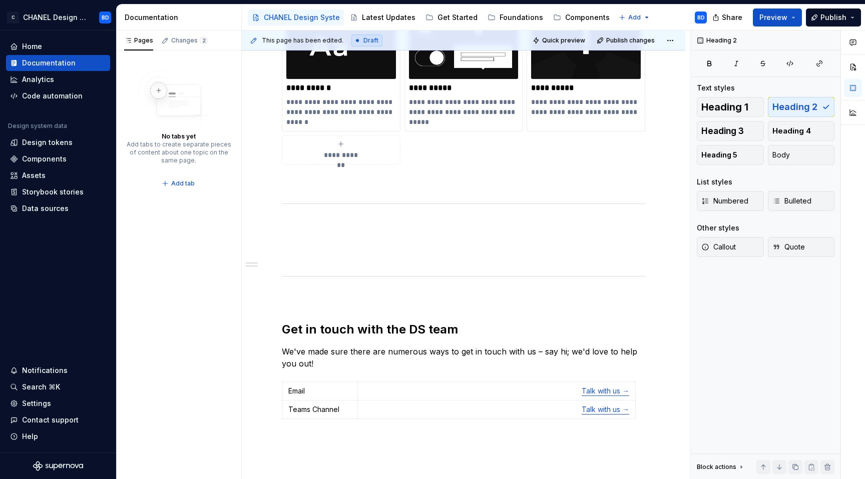
click at [311, 225] on h2 at bounding box center [463, 233] width 363 height 16
click at [296, 215] on div "**********" at bounding box center [463, 173] width 363 height 548
click at [296, 237] on h2 at bounding box center [463, 233] width 363 height 16
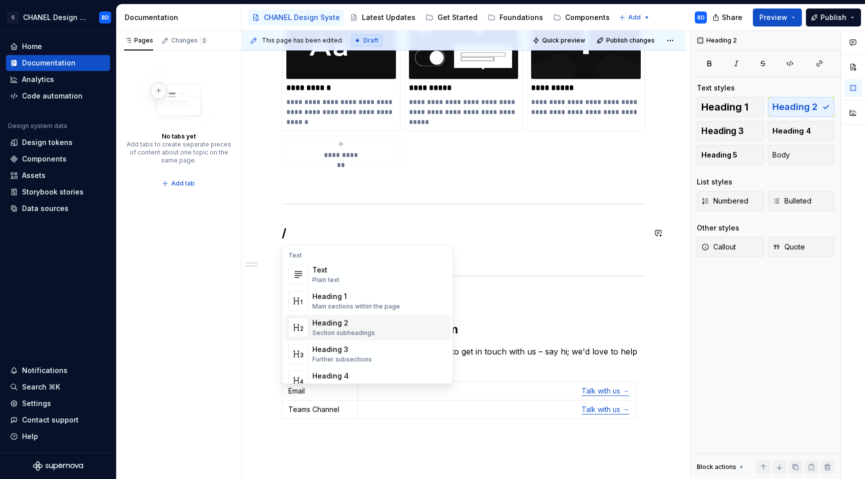
click at [330, 319] on div "Heading 2" at bounding box center [343, 323] width 63 height 10
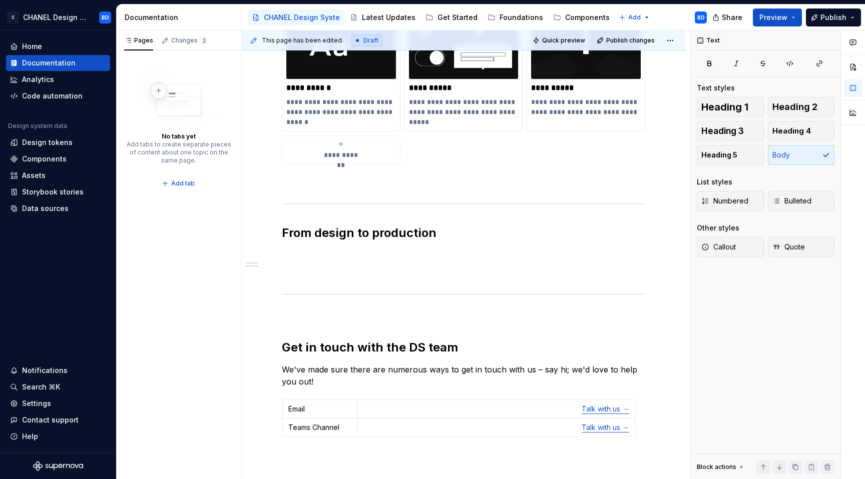
type textarea "*"
click at [294, 312] on p at bounding box center [463, 316] width 363 height 12
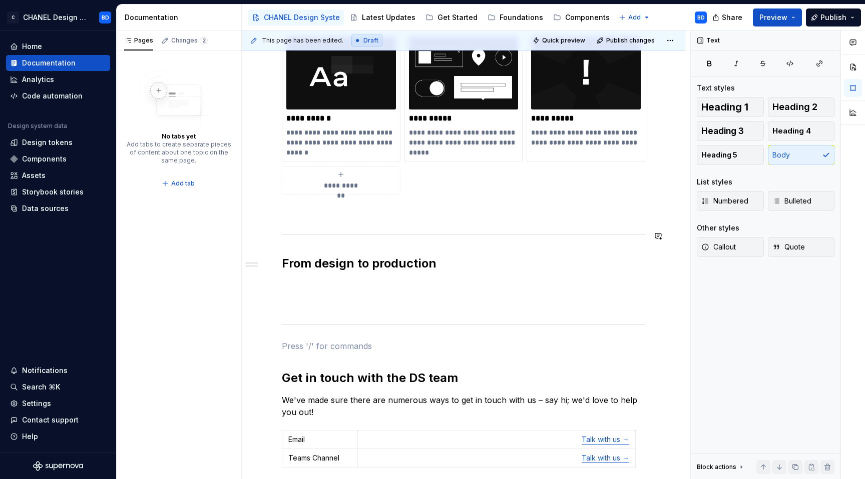
scroll to position [475, 0]
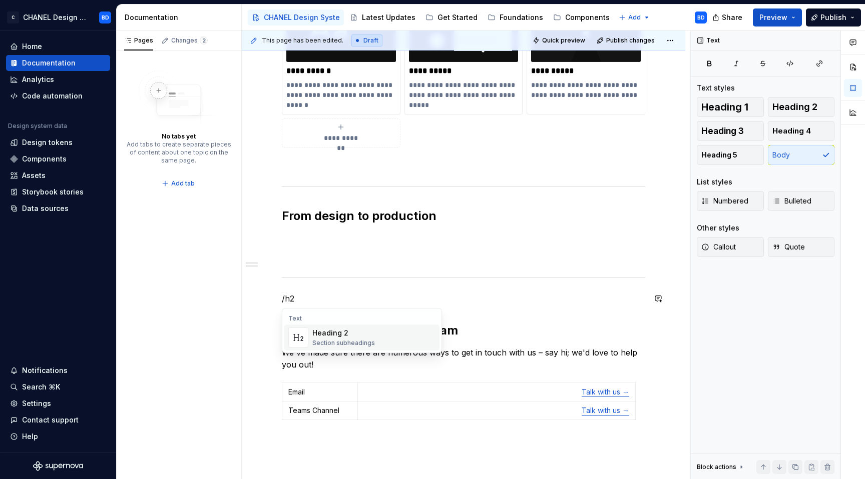
click at [347, 333] on div "Heading 2" at bounding box center [343, 333] width 63 height 10
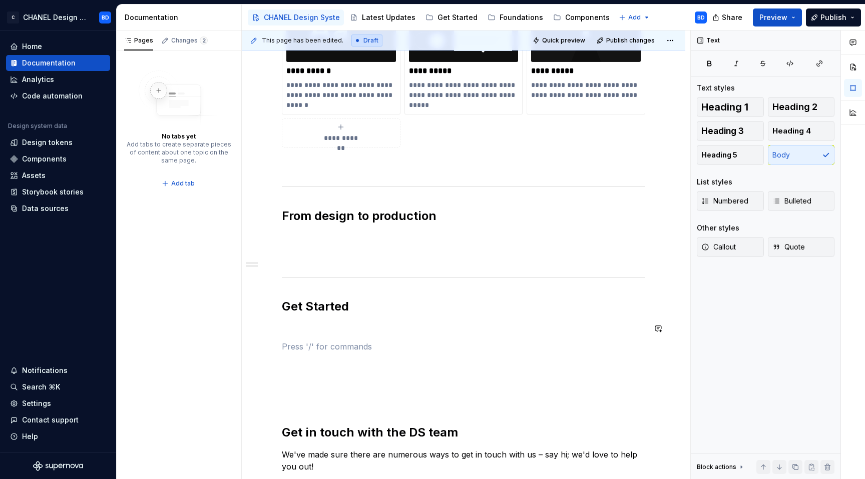
click at [307, 336] on div "**********" at bounding box center [463, 216] width 363 height 668
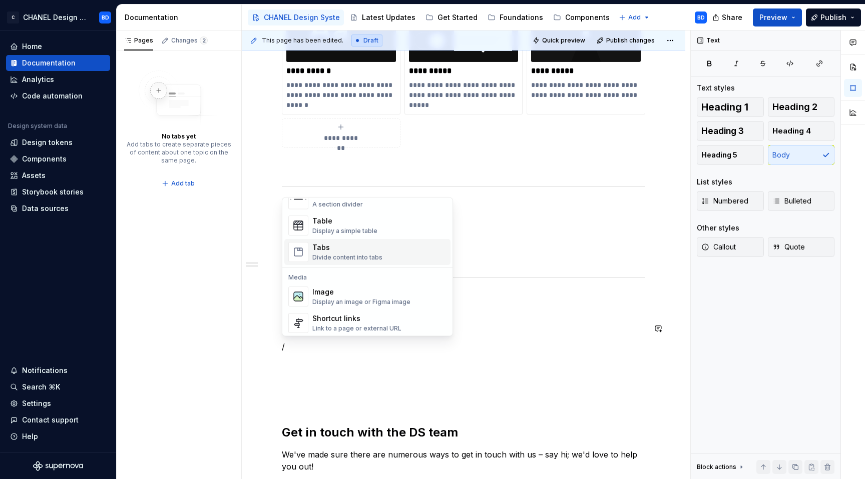
scroll to position [364, 0]
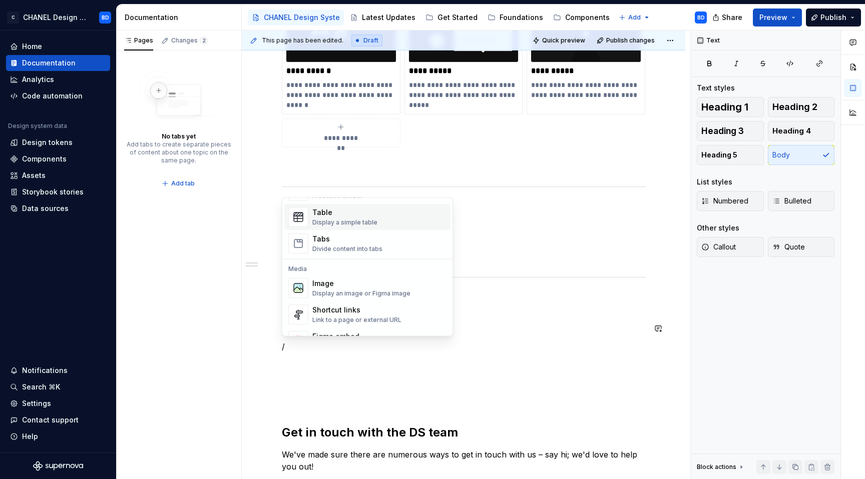
click at [339, 224] on div "Display a simple table" at bounding box center [344, 223] width 65 height 8
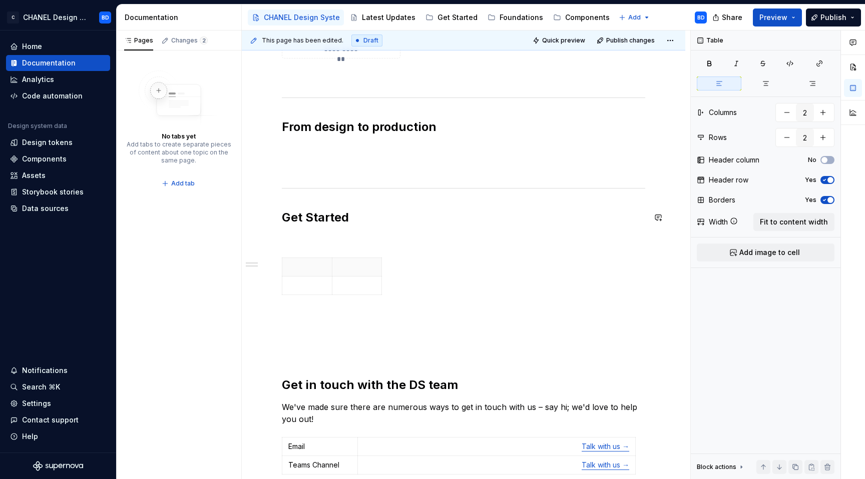
scroll to position [601, 0]
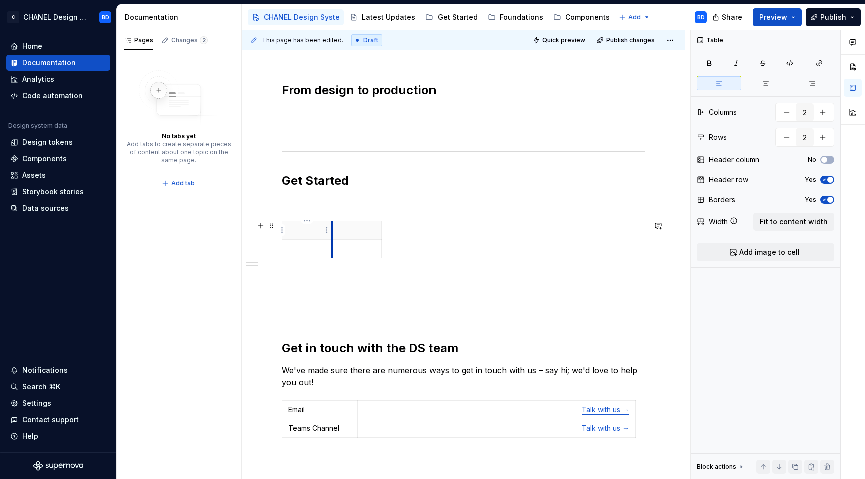
click at [331, 225] on th at bounding box center [307, 230] width 50 height 19
drag, startPoint x: 380, startPoint y: 229, endPoint x: 642, endPoint y: 226, distance: 261.7
drag, startPoint x: 331, startPoint y: 232, endPoint x: 460, endPoint y: 236, distance: 129.2
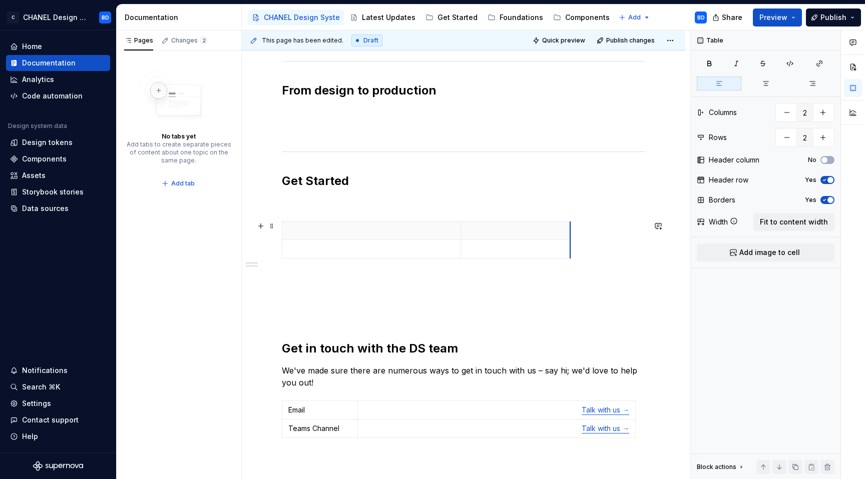
drag, startPoint x: 643, startPoint y: 230, endPoint x: 440, endPoint y: 234, distance: 202.2
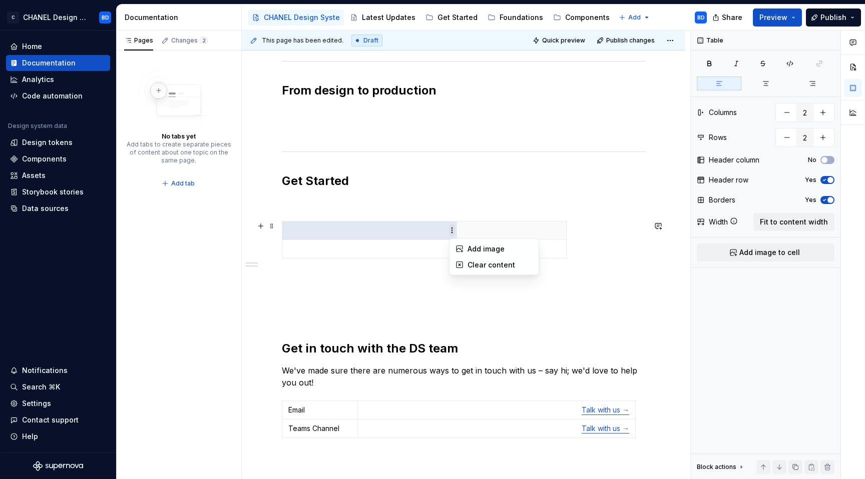
click at [467, 231] on html "C CHANEL Design System BD Home Documentation Analytics Code automation Design s…" at bounding box center [432, 239] width 865 height 479
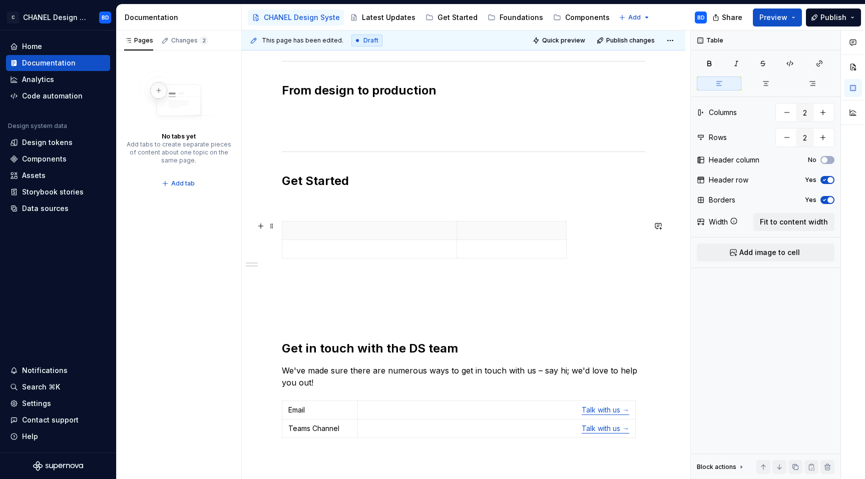
click at [525, 230] on html "C CHANEL Design System BD Home Documentation Analytics Code automation Design s…" at bounding box center [432, 239] width 865 height 479
click at [610, 229] on html "C CHANEL Design System BD Home Documentation Analytics Code automation Design s…" at bounding box center [432, 239] width 865 height 479
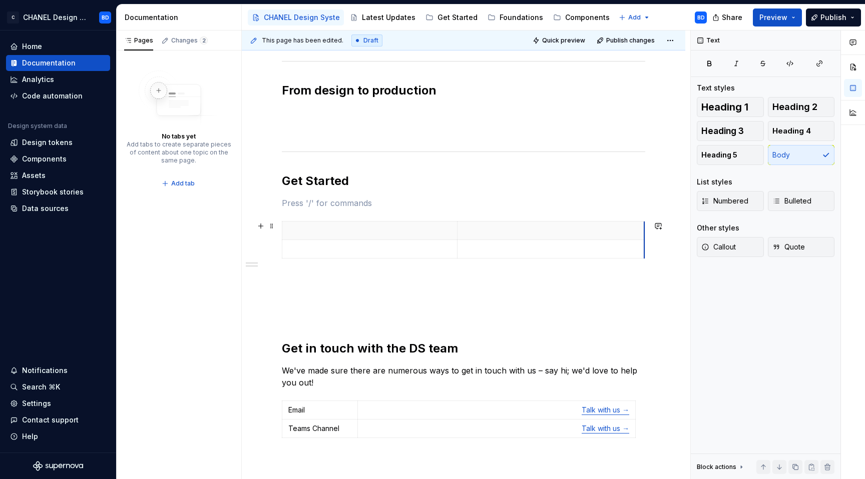
drag, startPoint x: 565, startPoint y: 231, endPoint x: 643, endPoint y: 231, distance: 77.6
click at [482, 228] on p at bounding box center [550, 231] width 175 height 10
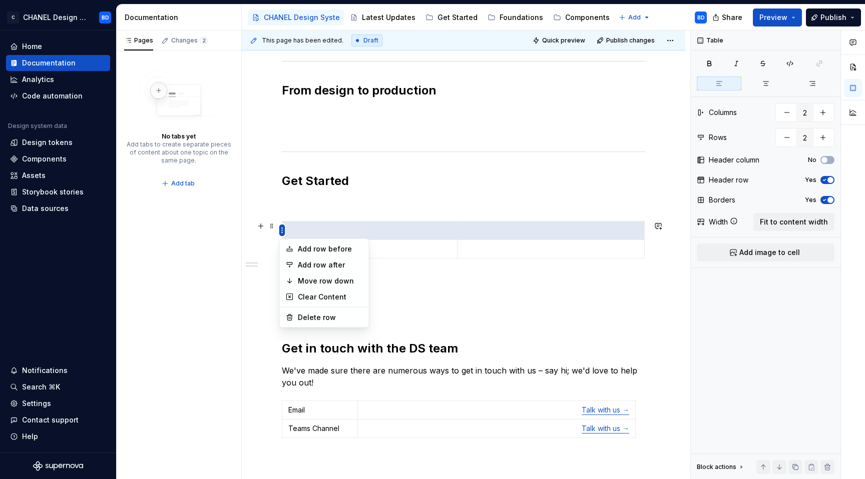
click at [279, 231] on html "C CHANEL Design System BD Home Documentation Analytics Code automation Design s…" at bounding box center [432, 239] width 865 height 479
click at [341, 303] on div "Clear Content" at bounding box center [324, 297] width 85 height 16
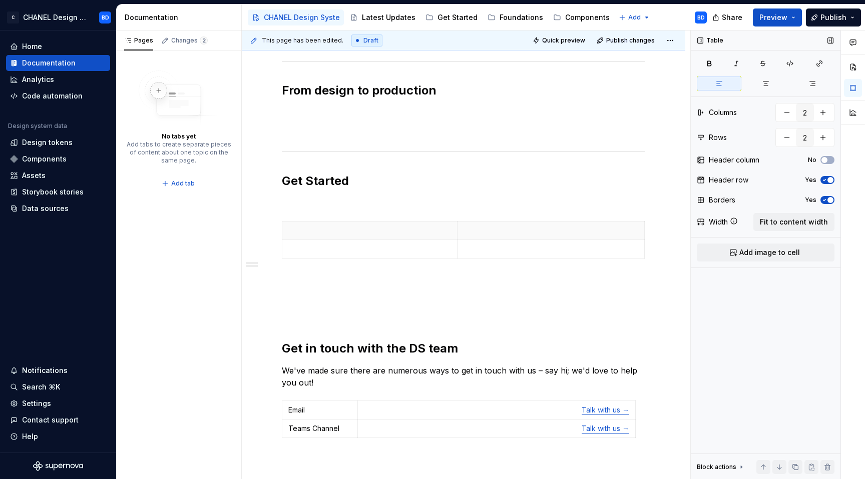
click at [825, 202] on icon "button" at bounding box center [824, 200] width 8 height 6
click at [825, 160] on span "button" at bounding box center [824, 160] width 6 height 6
click at [825, 160] on icon "button" at bounding box center [824, 160] width 8 height 6
click at [827, 181] on span "button" at bounding box center [830, 180] width 6 height 6
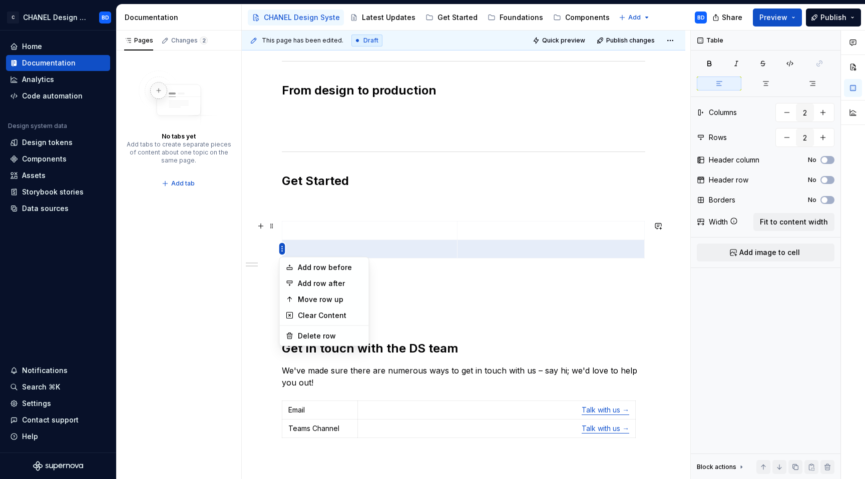
click at [280, 249] on html "C CHANEL Design System BD Home Documentation Analytics Code automation Design s…" at bounding box center [432, 239] width 865 height 479
click at [345, 318] on div "Clear Content" at bounding box center [330, 316] width 65 height 10
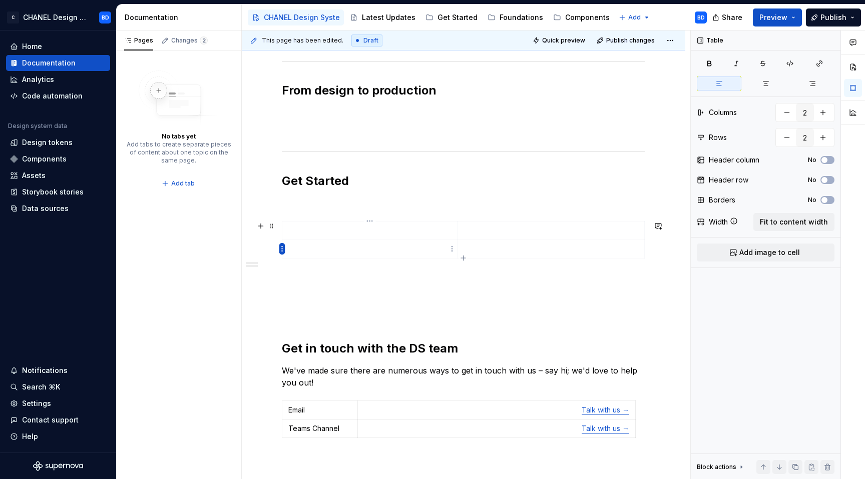
click at [279, 247] on html "C CHANEL Design System BD Home Documentation Analytics Code automation Design s…" at bounding box center [432, 239] width 865 height 479
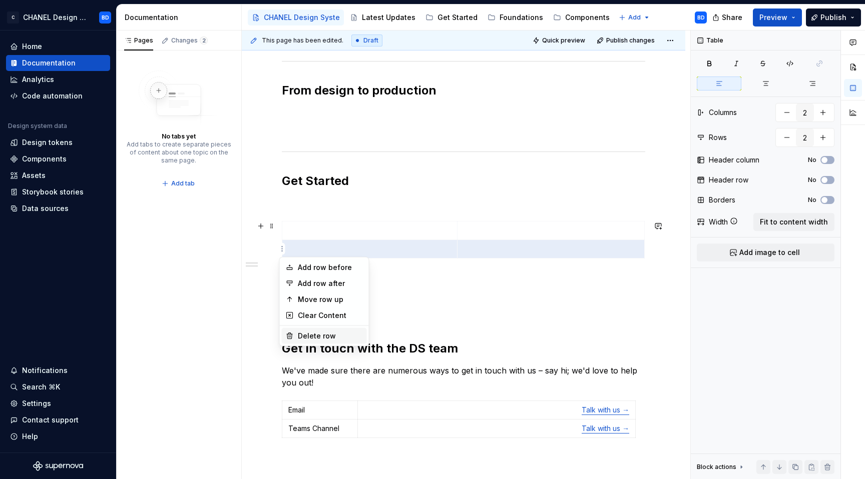
click at [317, 337] on div "Delete row" at bounding box center [330, 336] width 65 height 10
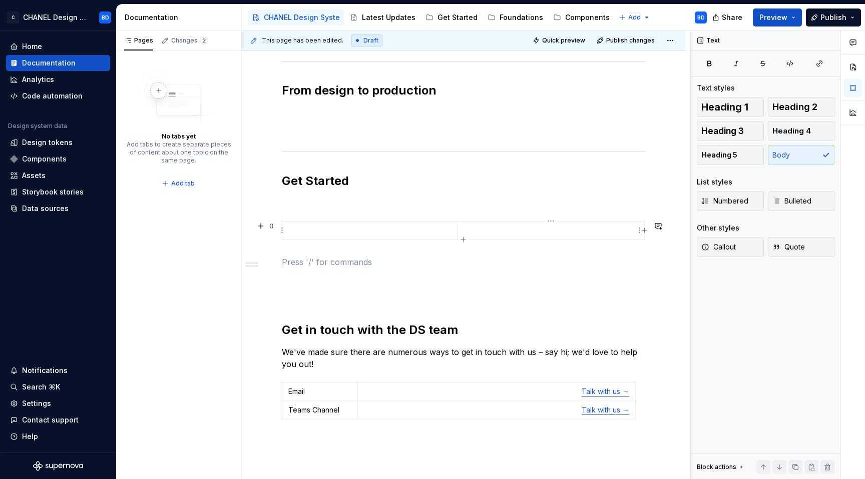
click at [534, 229] on p at bounding box center [550, 231] width 175 height 10
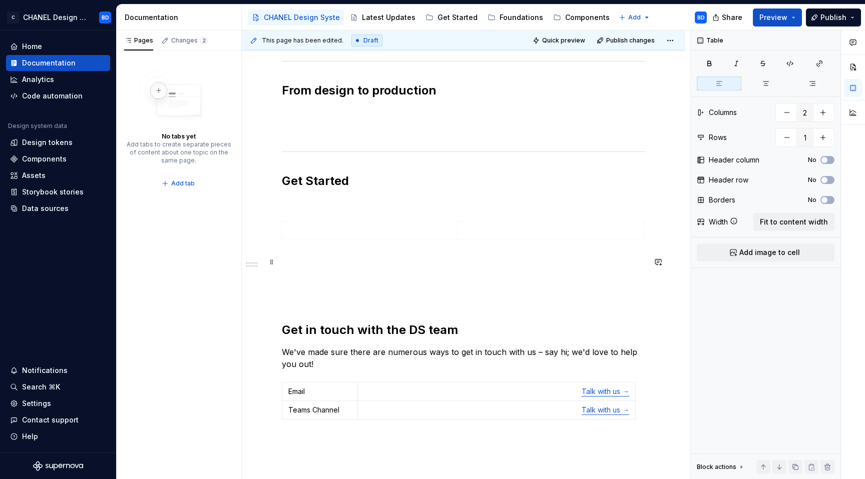
click at [590, 268] on p at bounding box center [463, 262] width 363 height 12
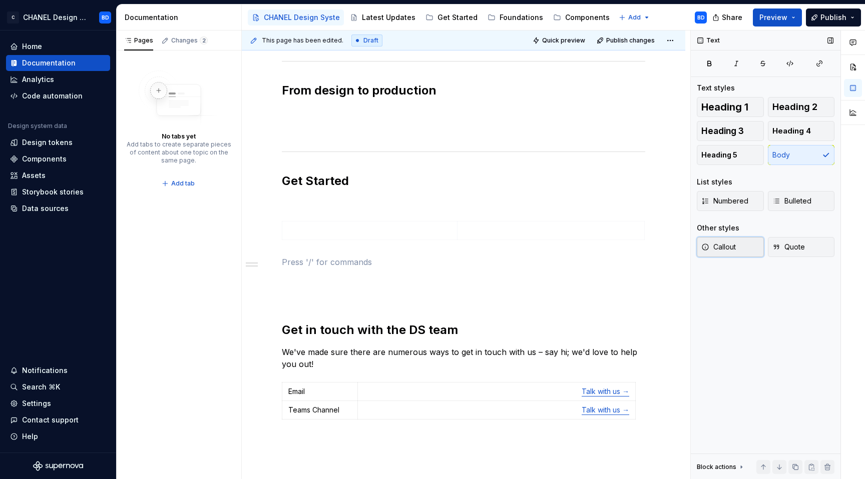
click at [724, 253] on button "Callout" at bounding box center [730, 247] width 67 height 20
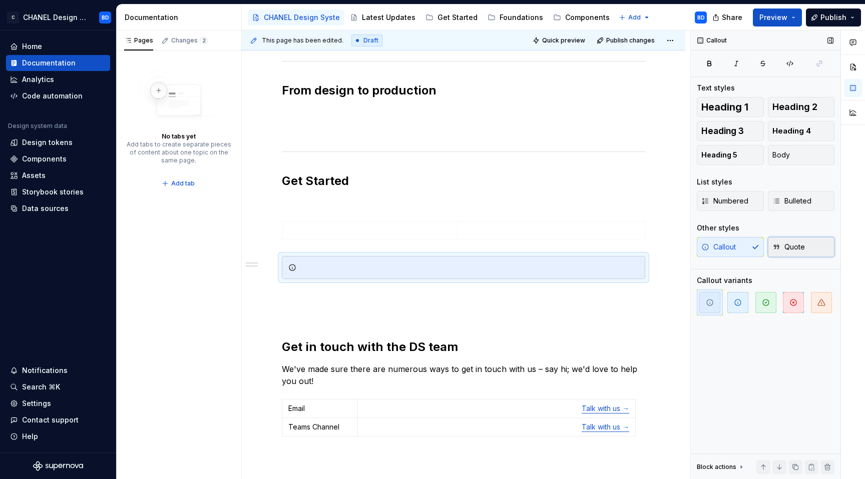
click at [805, 245] on button "Quote" at bounding box center [801, 247] width 67 height 20
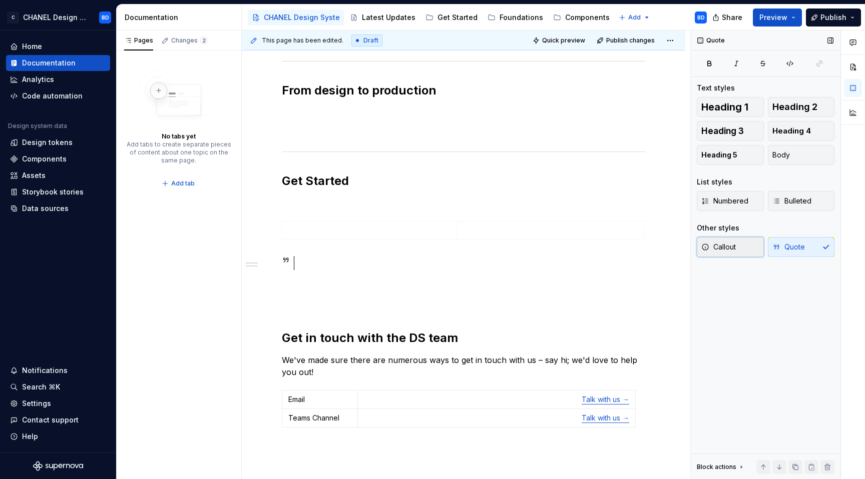
click at [726, 247] on span "Callout" at bounding box center [718, 247] width 35 height 10
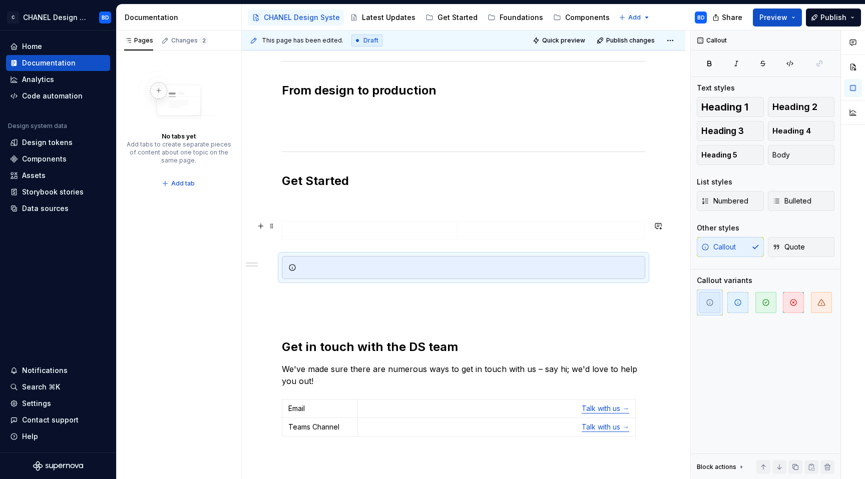
click at [552, 240] on div at bounding box center [463, 232] width 363 height 23
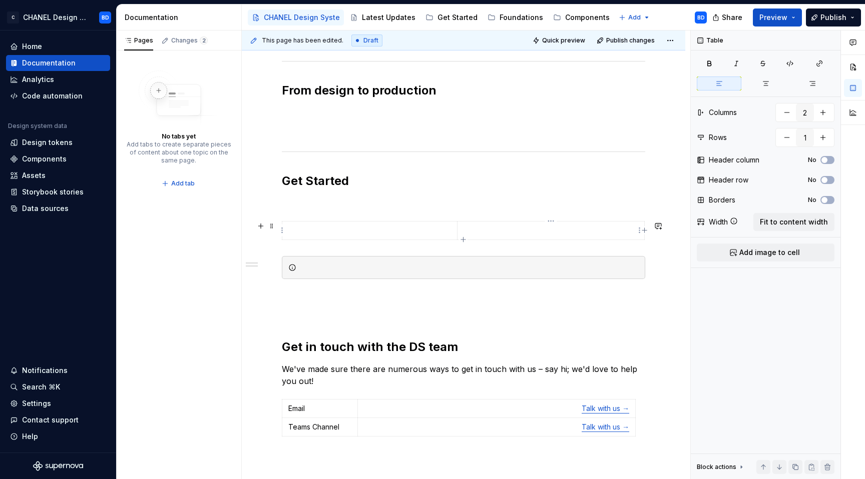
click at [549, 229] on p at bounding box center [550, 231] width 175 height 10
click at [272, 226] on span at bounding box center [272, 226] width 8 height 14
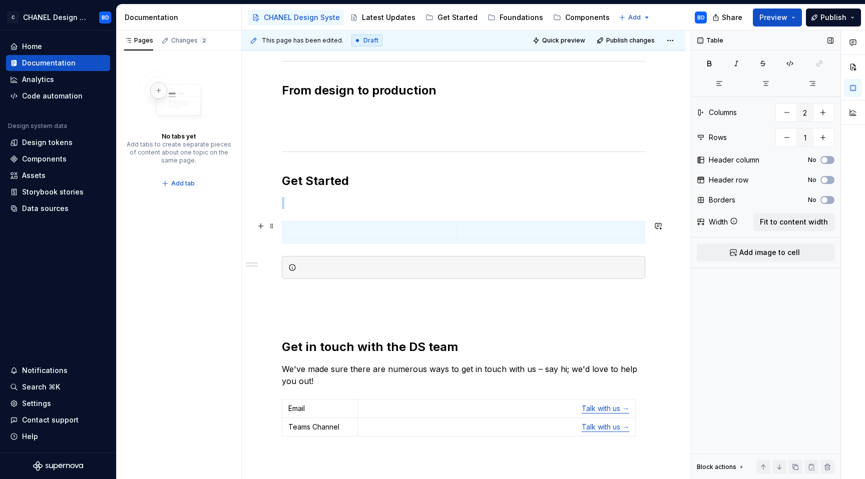
click at [831, 195] on div "Borders No" at bounding box center [766, 200] width 138 height 14
click at [828, 200] on button "No" at bounding box center [827, 200] width 14 height 8
click at [828, 200] on span "button" at bounding box center [830, 200] width 6 height 6
click at [589, 233] on p at bounding box center [550, 231] width 175 height 10
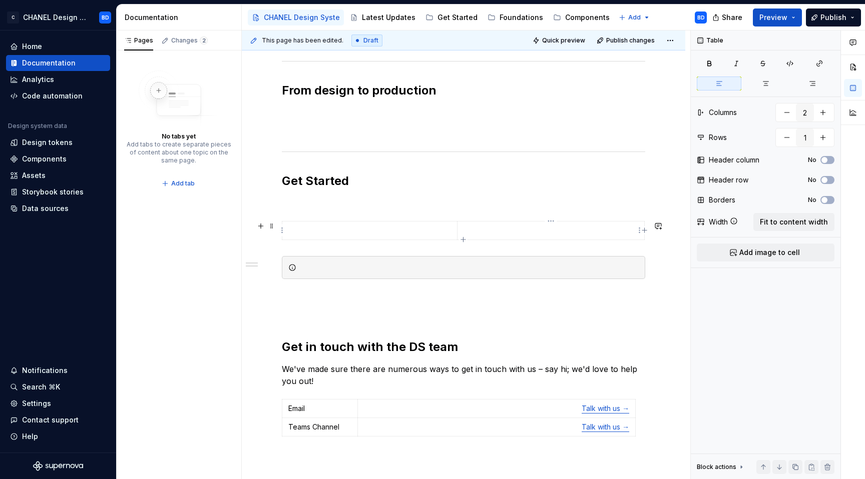
click at [513, 235] on p at bounding box center [550, 231] width 175 height 10
click at [642, 231] on icon "button" at bounding box center [644, 230] width 5 height 5
click at [578, 236] on td at bounding box center [536, 230] width 187 height 19
type input "2"
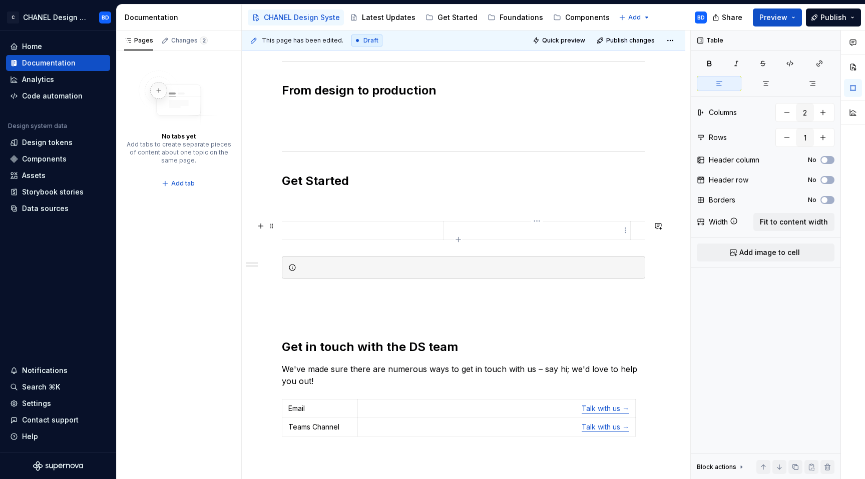
scroll to position [0, 0]
click at [789, 65] on icon "button" at bounding box center [790, 64] width 6 height 6
click at [816, 61] on icon "button" at bounding box center [819, 64] width 8 height 8
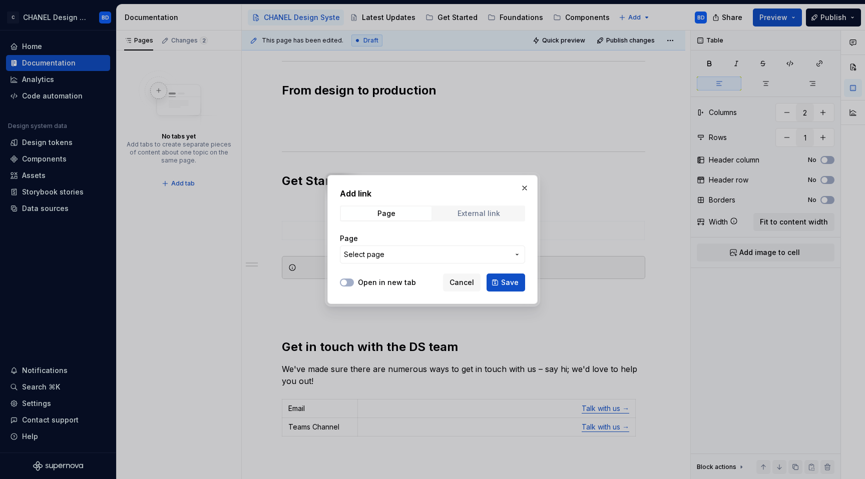
click at [468, 207] on span "External link" at bounding box center [478, 214] width 91 height 14
click at [426, 208] on span "Page" at bounding box center [386, 214] width 91 height 14
click at [463, 285] on span "Cancel" at bounding box center [461, 283] width 25 height 10
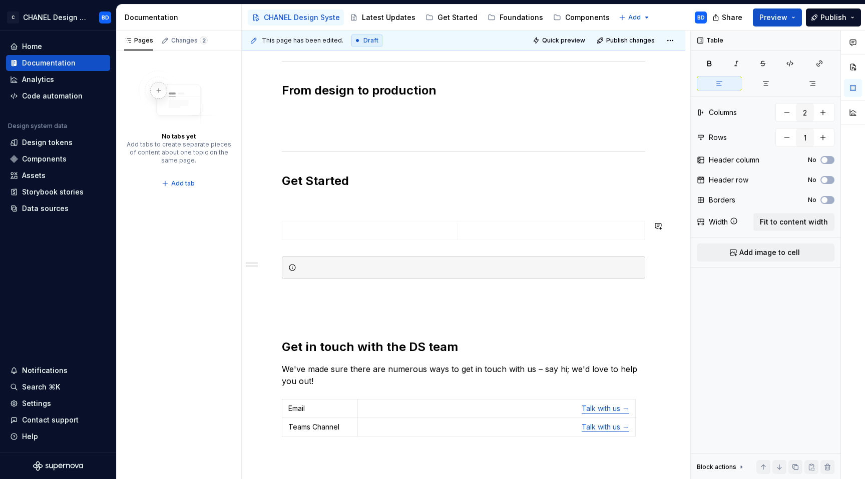
click at [504, 233] on p at bounding box center [550, 231] width 175 height 10
click at [767, 251] on span "Add image to cell" at bounding box center [769, 253] width 61 height 10
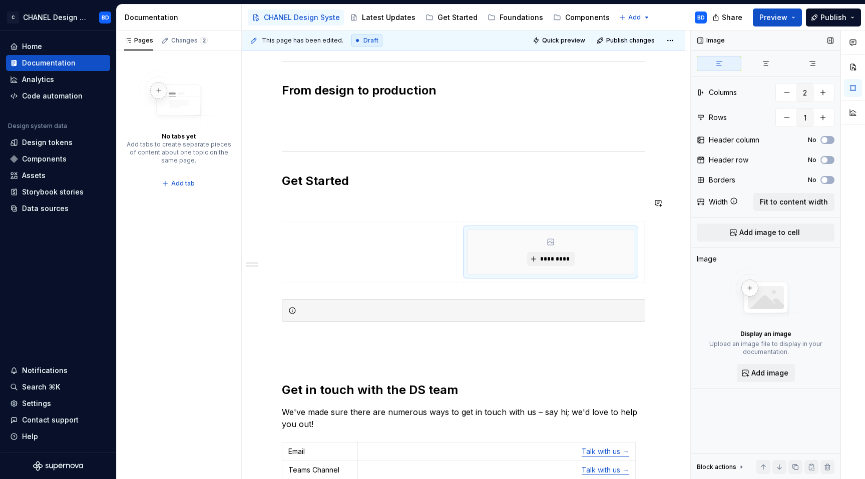
click at [554, 193] on div "**********" at bounding box center [463, 132] width 363 height 751
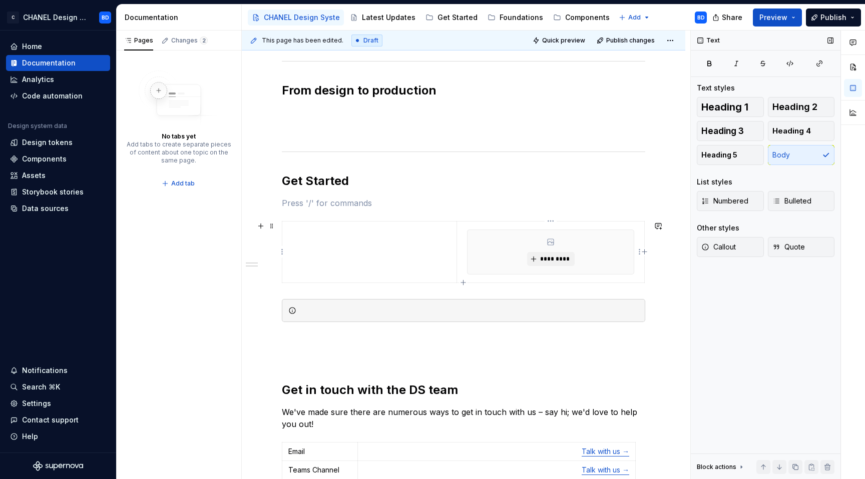
click at [586, 230] on div "*********" at bounding box center [550, 252] width 167 height 45
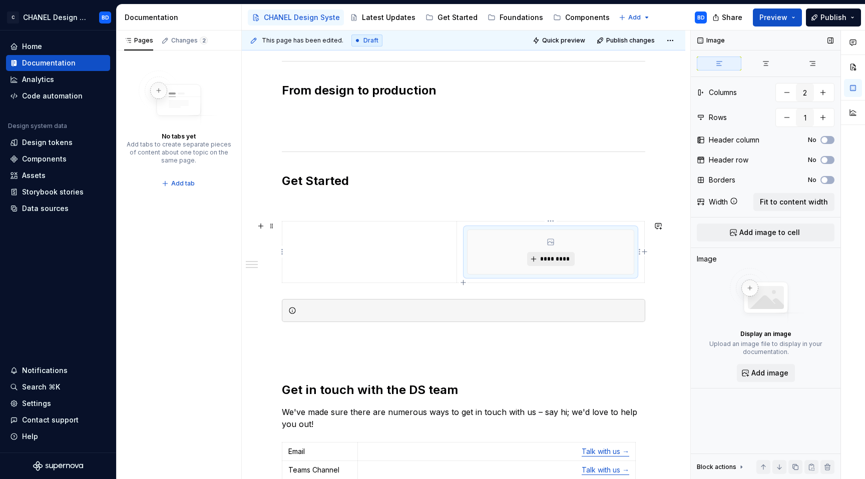
click at [551, 261] on span "*********" at bounding box center [554, 259] width 31 height 8
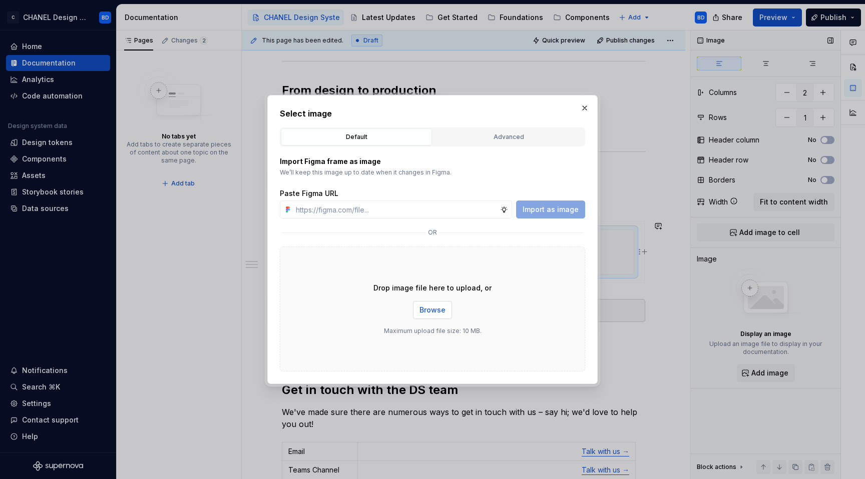
click at [431, 312] on span "Browse" at bounding box center [432, 310] width 26 height 10
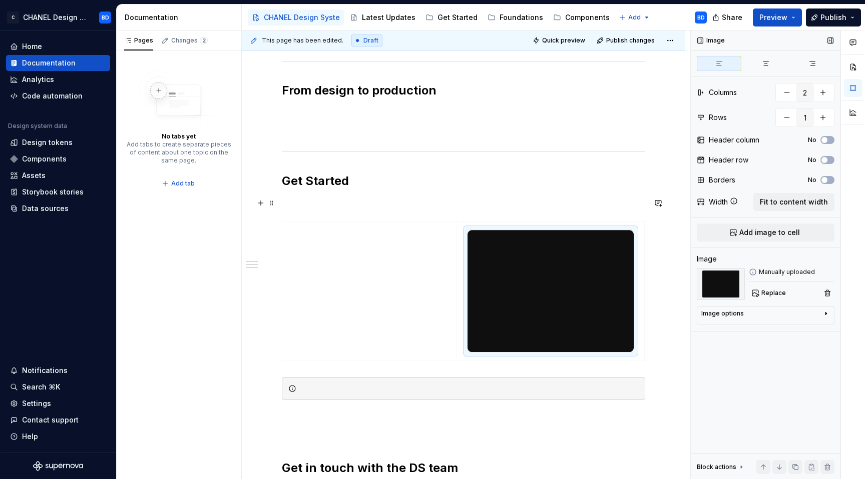
click at [542, 204] on p at bounding box center [463, 203] width 363 height 12
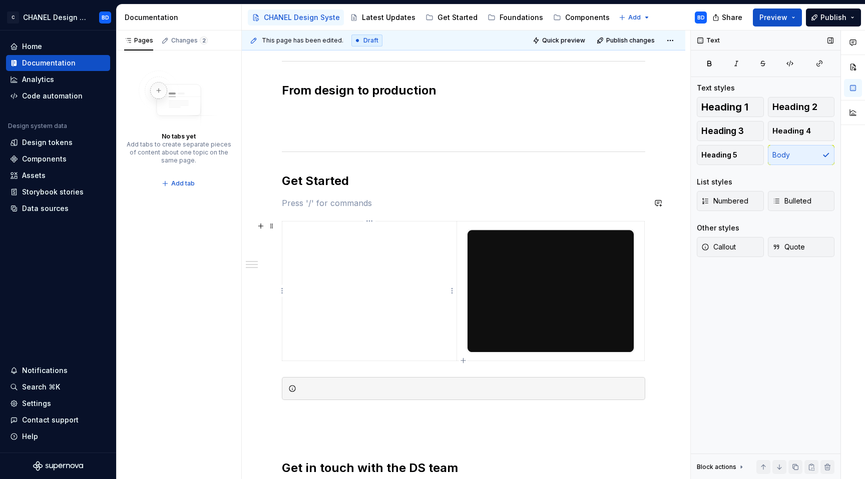
click at [403, 268] on td at bounding box center [369, 291] width 175 height 140
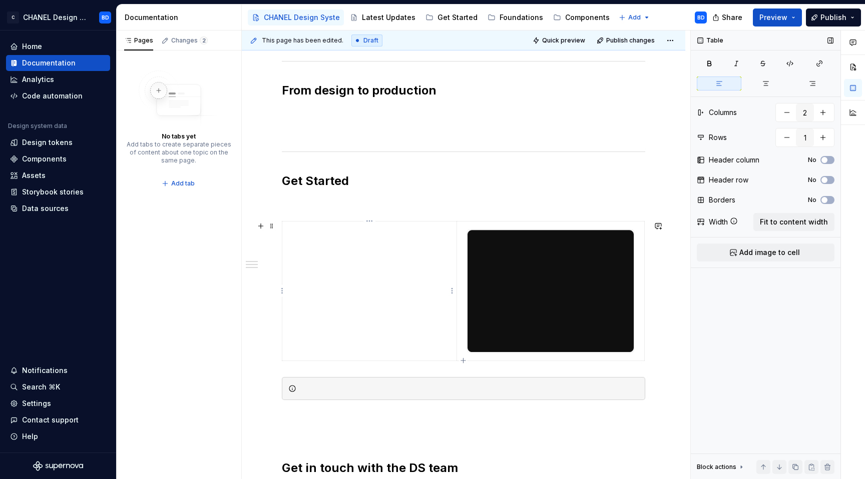
click at [349, 269] on td at bounding box center [369, 291] width 175 height 140
click at [317, 187] on h2 "Get Started" at bounding box center [463, 181] width 363 height 16
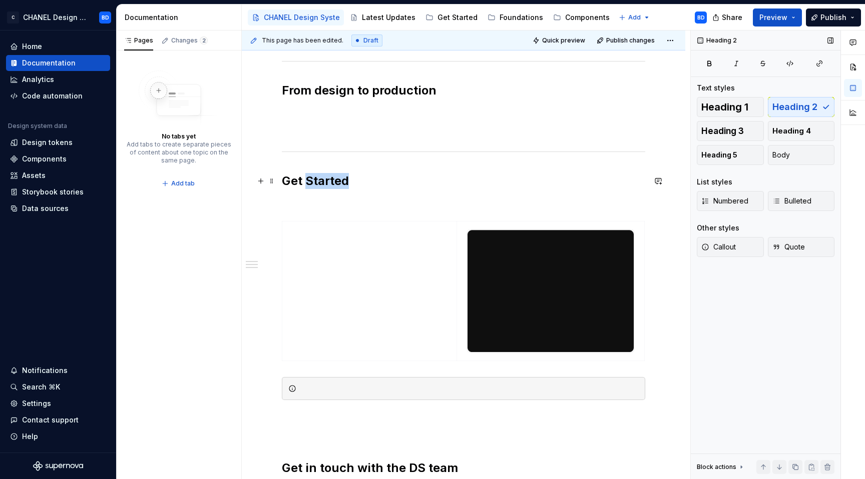
click at [317, 187] on h2 "Get Started" at bounding box center [463, 181] width 363 height 16
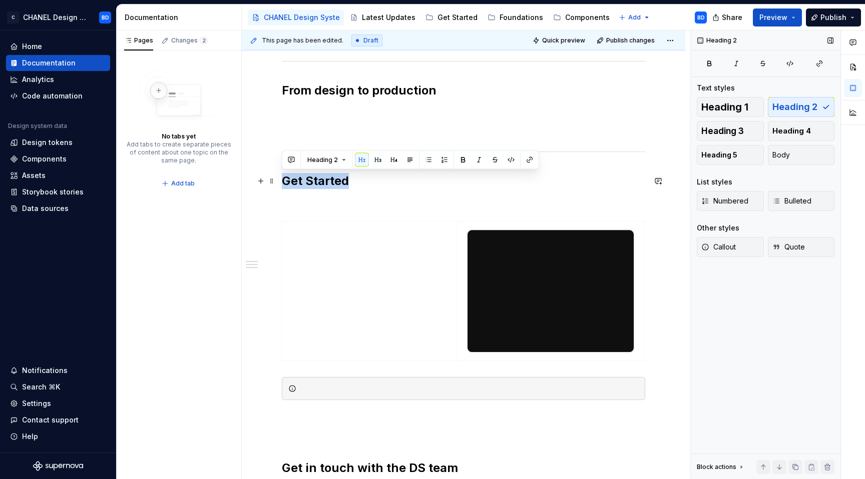
click at [317, 187] on h2 "Get Started" at bounding box center [463, 181] width 363 height 16
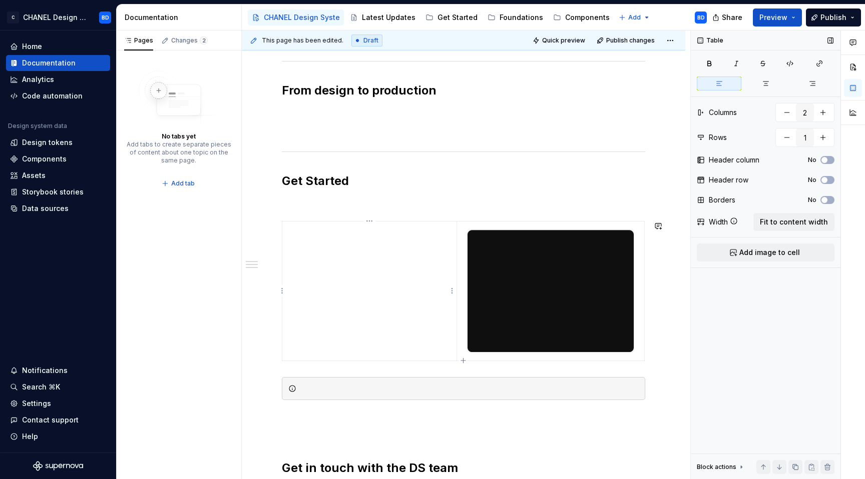
click at [346, 360] on td at bounding box center [369, 291] width 175 height 140
click at [732, 222] on icon at bounding box center [734, 221] width 8 height 8
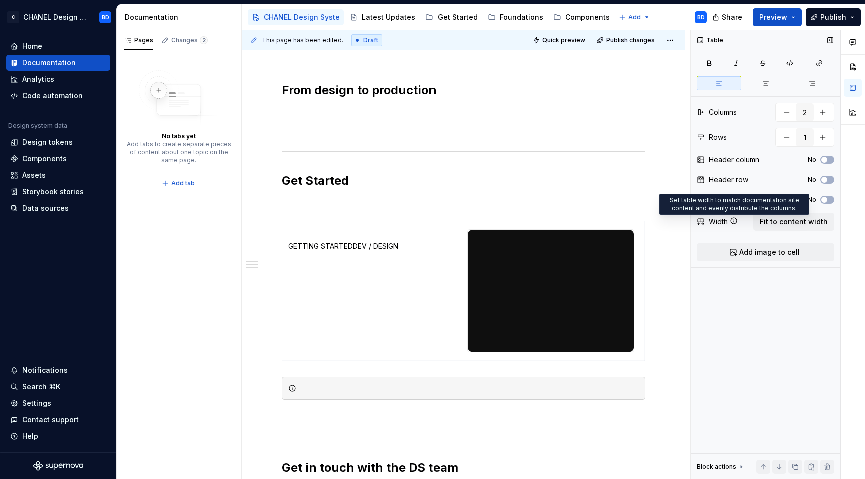
click at [735, 222] on icon at bounding box center [734, 221] width 8 height 8
click at [765, 220] on span "Fit to content width" at bounding box center [794, 222] width 68 height 10
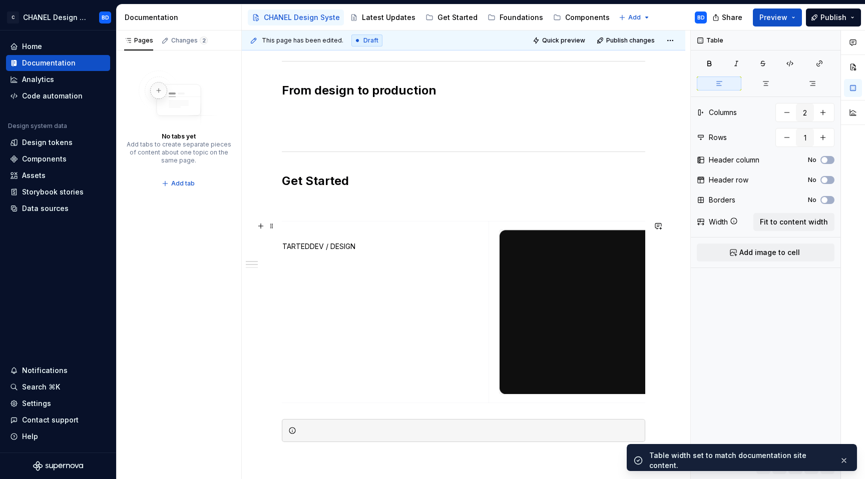
scroll to position [0, 138]
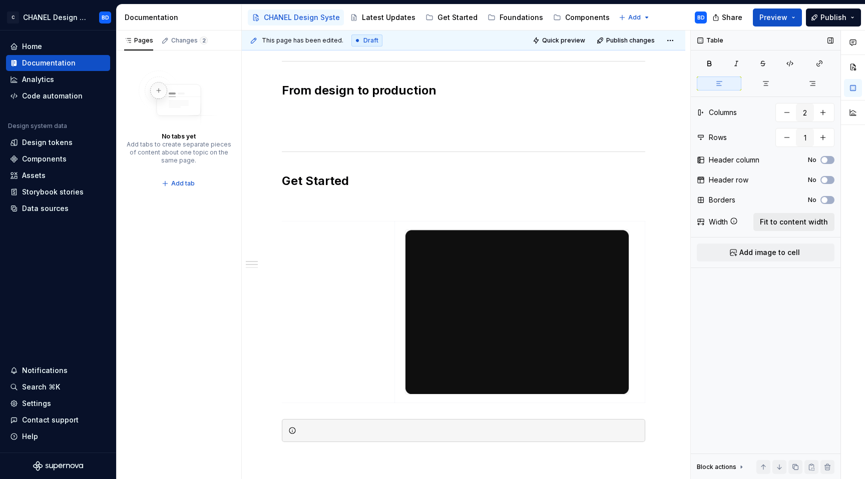
click at [775, 221] on span "Fit to content width" at bounding box center [794, 222] width 68 height 10
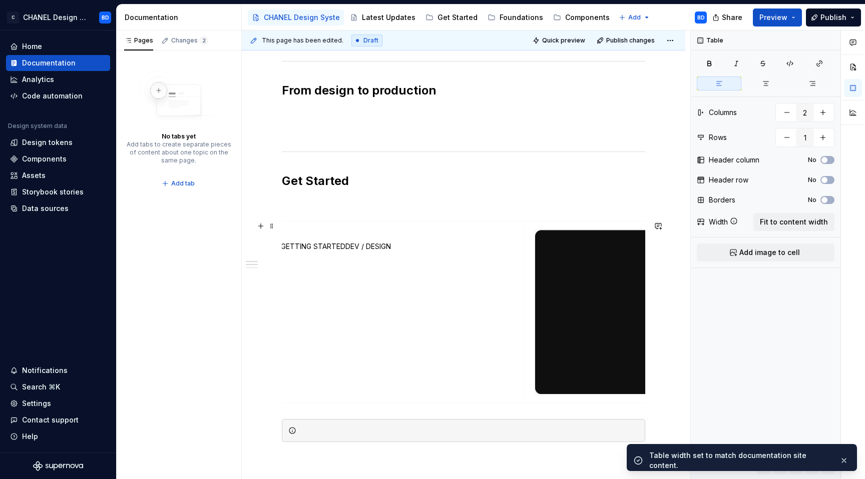
scroll to position [0, 0]
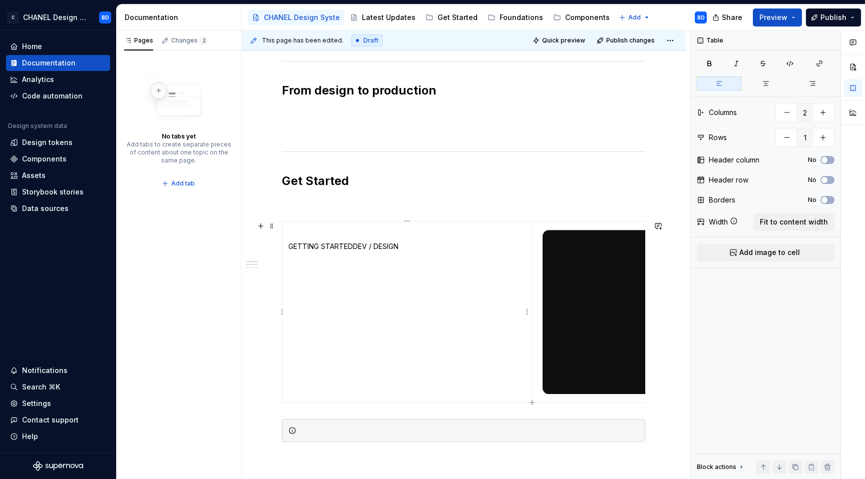
click at [348, 247] on p "GETTING STARTEDDEV / DESIGN" at bounding box center [406, 247] width 237 height 10
click at [319, 227] on button "button" at bounding box center [316, 229] width 14 height 14
click at [359, 242] on p "GETTING STARTED" at bounding box center [406, 247] width 237 height 10
click at [304, 248] on strong "GETTING STARTED" at bounding box center [321, 246] width 67 height 9
click at [303, 248] on strong "GETTING STARTED" at bounding box center [321, 246] width 67 height 9
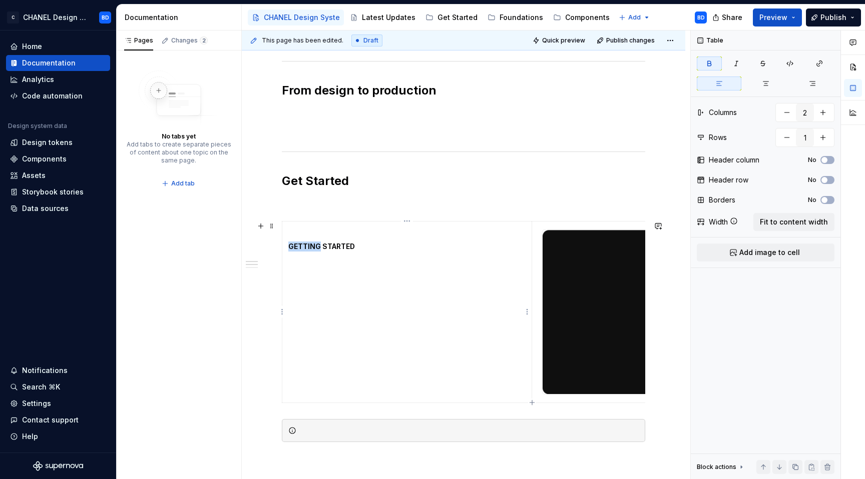
click at [303, 248] on strong "GETTING STARTED" at bounding box center [321, 246] width 67 height 9
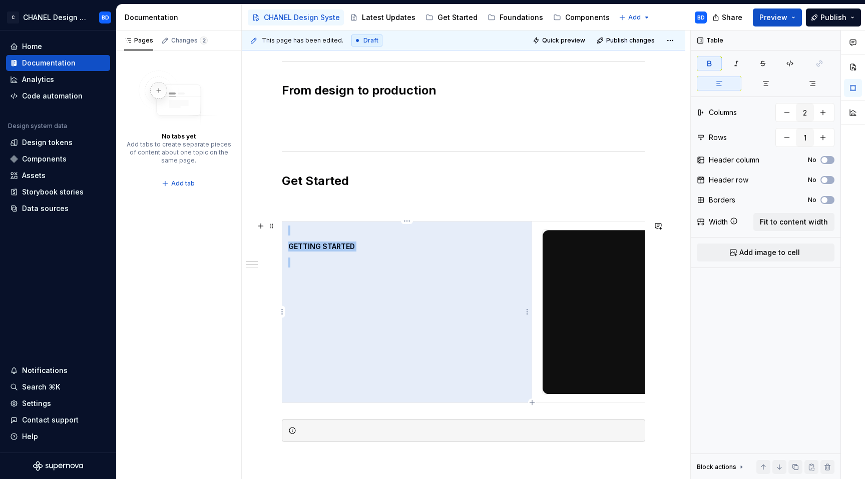
click at [303, 248] on strong "GETTING STARTED" at bounding box center [321, 246] width 67 height 9
click at [304, 251] on p "GETTING STARTED" at bounding box center [406, 247] width 237 height 10
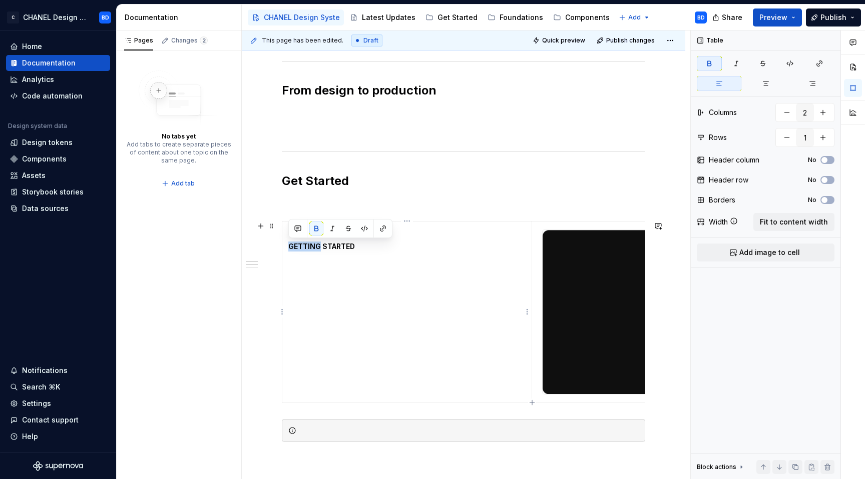
click at [304, 251] on p "GETTING STARTED" at bounding box center [406, 247] width 237 height 10
click at [299, 233] on button "button" at bounding box center [298, 229] width 14 height 14
click at [315, 313] on td "GETTING STARTED" at bounding box center [407, 312] width 250 height 182
click at [295, 253] on td "GETTING STARTED" at bounding box center [407, 312] width 250 height 182
click at [290, 246] on strong "GETTING STARTED" at bounding box center [321, 246] width 67 height 9
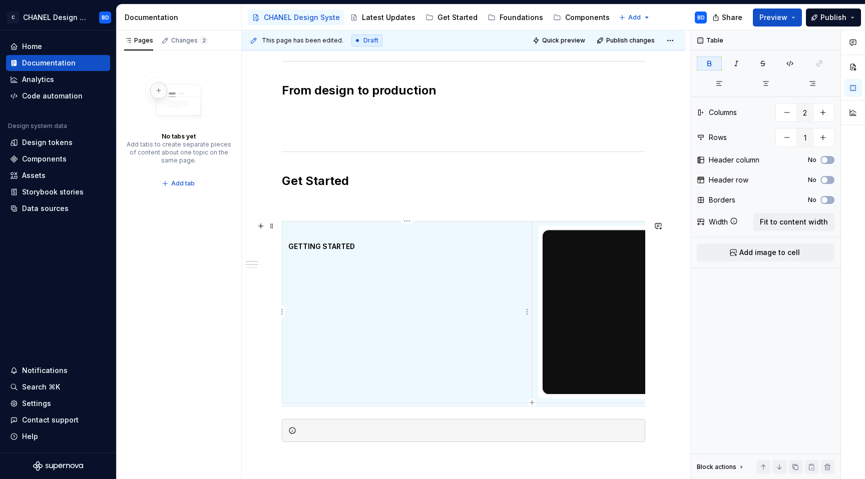
click at [355, 243] on p "GETTING STARTED" at bounding box center [406, 247] width 237 height 10
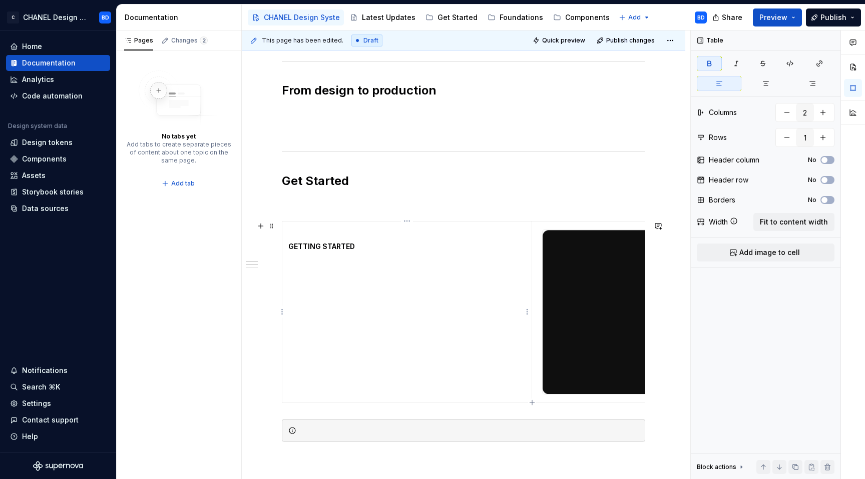
click at [340, 295] on td "GETTING STARTED" at bounding box center [407, 312] width 250 height 182
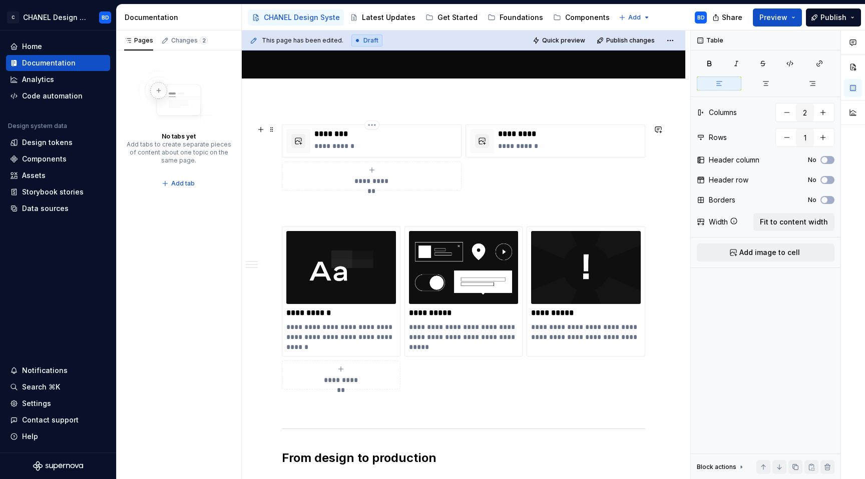
scroll to position [263, 0]
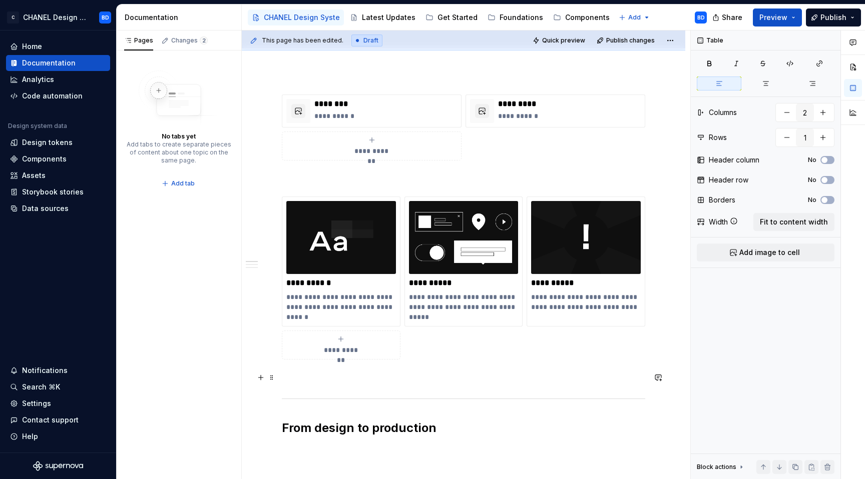
click at [297, 375] on p at bounding box center [463, 378] width 363 height 12
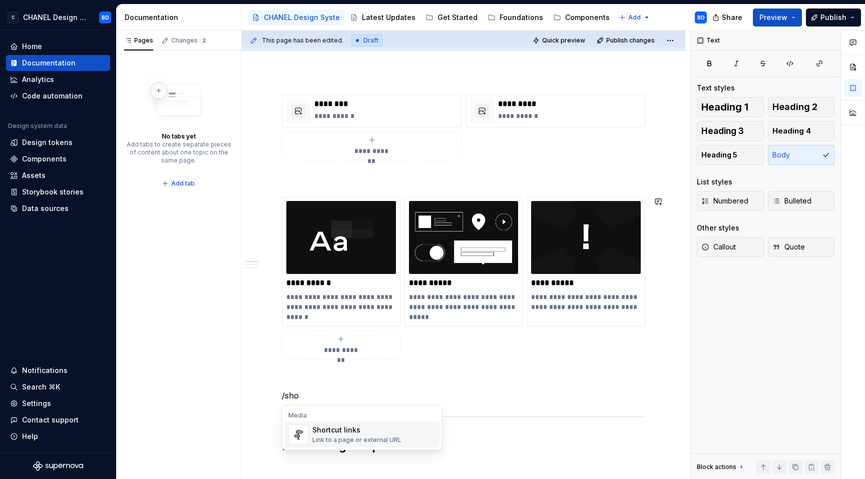
click at [340, 428] on div "Shortcut links" at bounding box center [356, 430] width 89 height 10
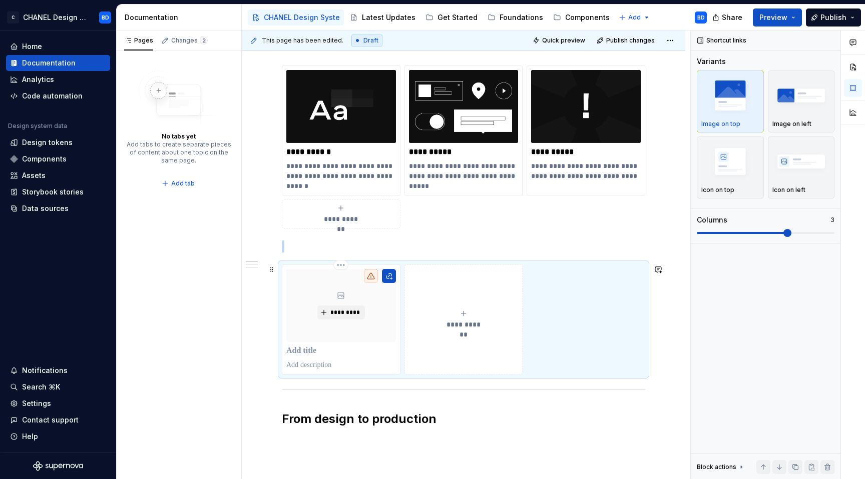
scroll to position [416, 0]
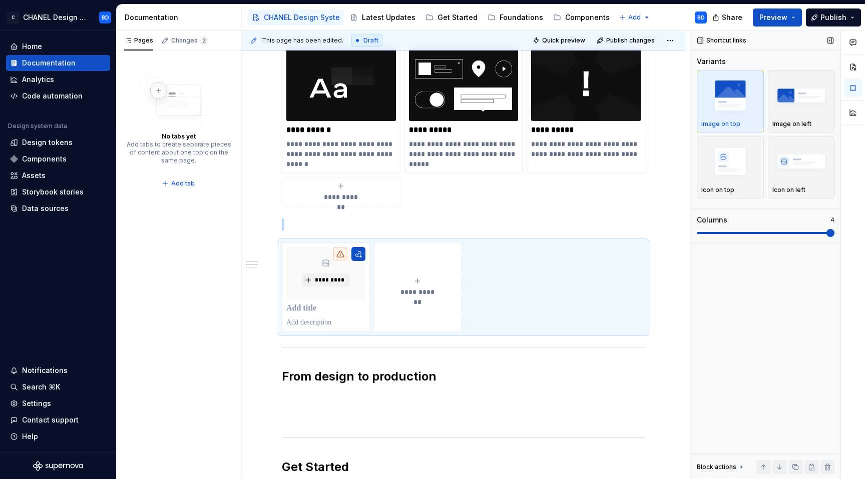
click at [834, 232] on span at bounding box center [830, 233] width 8 height 8
click at [822, 171] on img "button" at bounding box center [801, 161] width 58 height 37
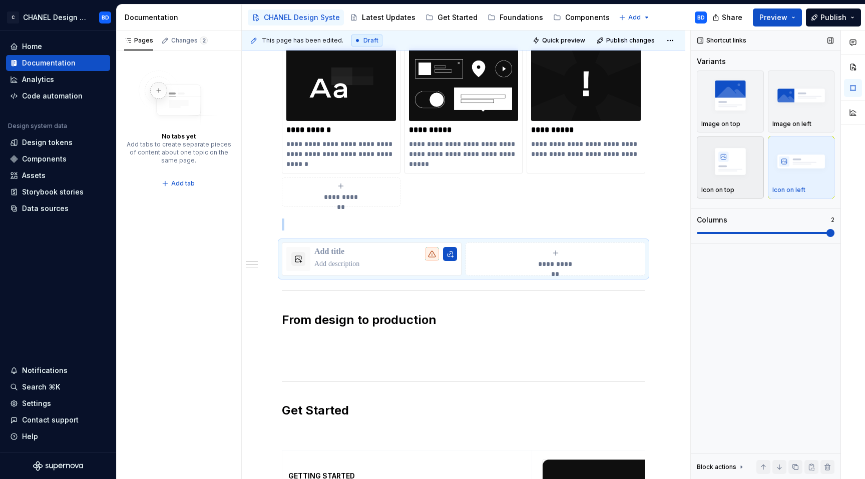
click at [741, 184] on div "Icon on top" at bounding box center [730, 167] width 58 height 53
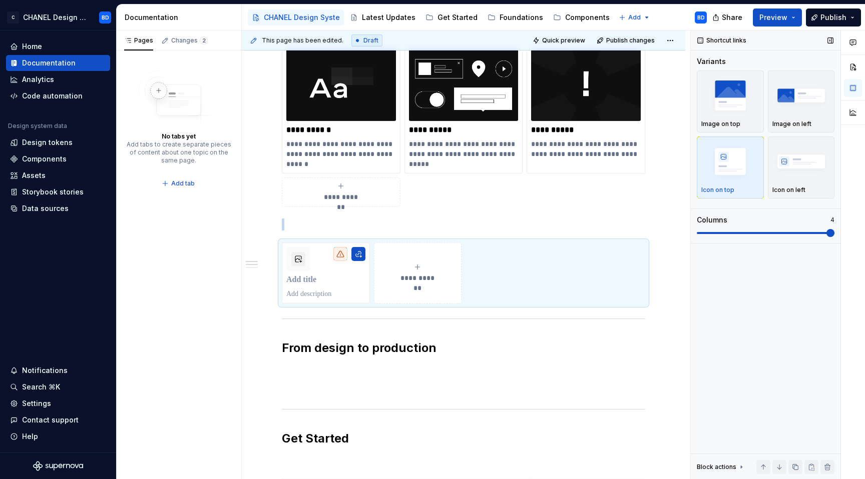
click at [828, 232] on span at bounding box center [830, 233] width 8 height 8
click at [319, 348] on h2 "From design to production" at bounding box center [463, 348] width 363 height 16
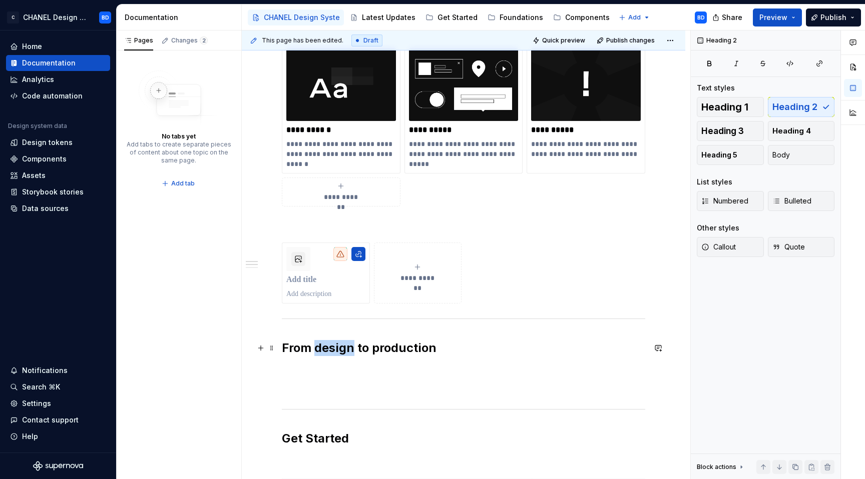
click at [319, 348] on h2 "From design to production" at bounding box center [463, 348] width 363 height 16
click at [309, 236] on div "**********" at bounding box center [463, 413] width 363 height 944
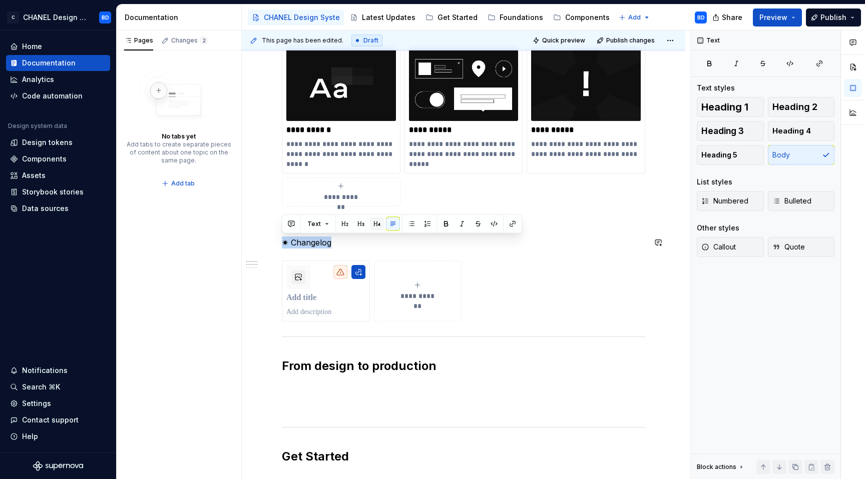
click at [378, 225] on button "button" at bounding box center [377, 224] width 14 height 14
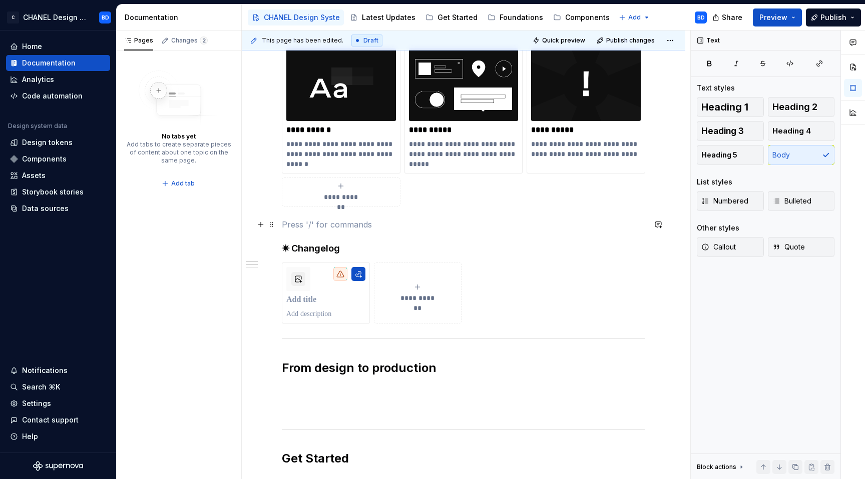
click at [370, 222] on p at bounding box center [463, 225] width 363 height 12
click at [304, 251] on h4 "✷ Changelog" at bounding box center [463, 249] width 363 height 12
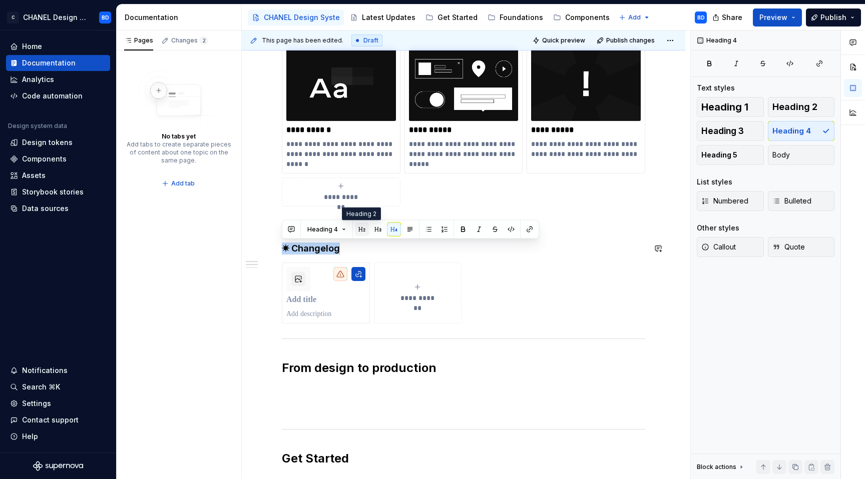
click at [363, 227] on button "button" at bounding box center [362, 230] width 14 height 14
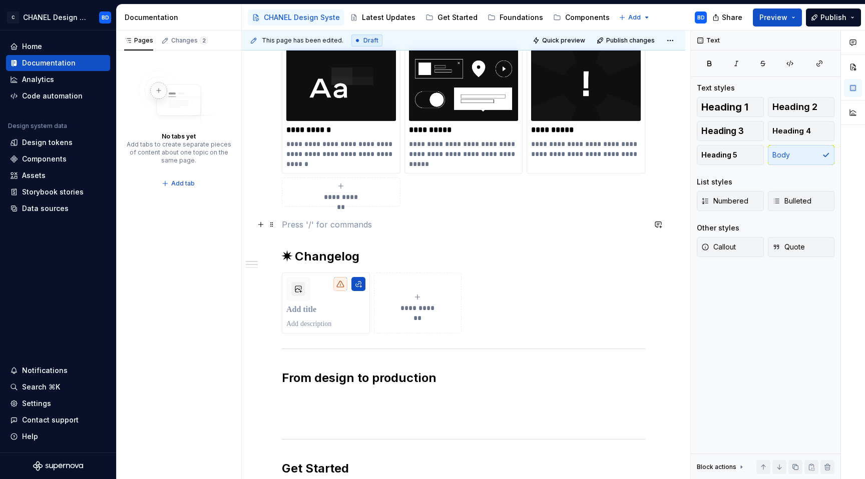
click at [359, 223] on p at bounding box center [463, 225] width 363 height 12
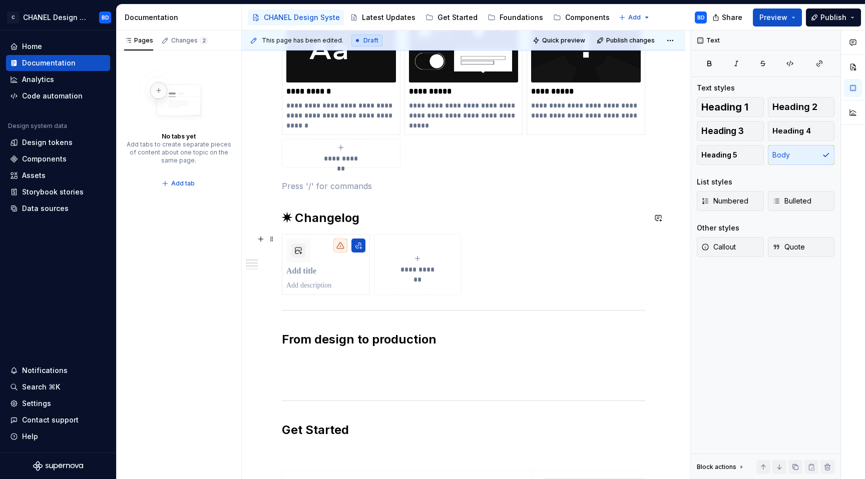
scroll to position [473, 0]
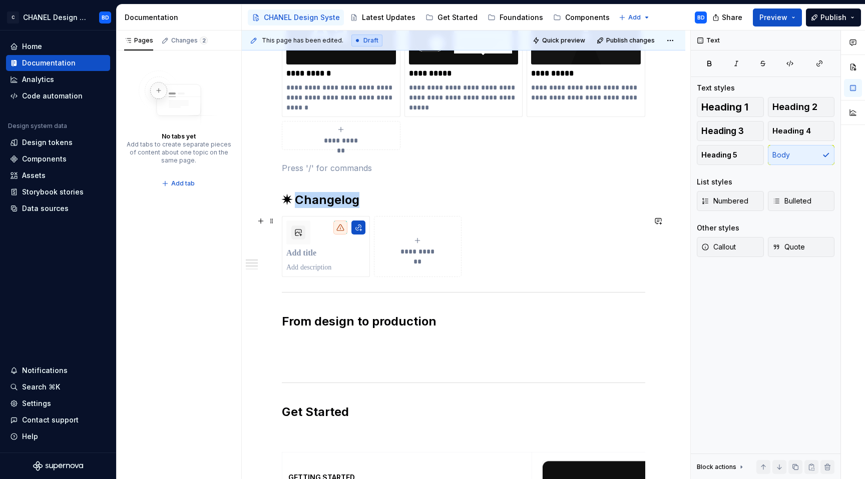
click at [319, 204] on h2 "✷ Changelog" at bounding box center [463, 200] width 363 height 16
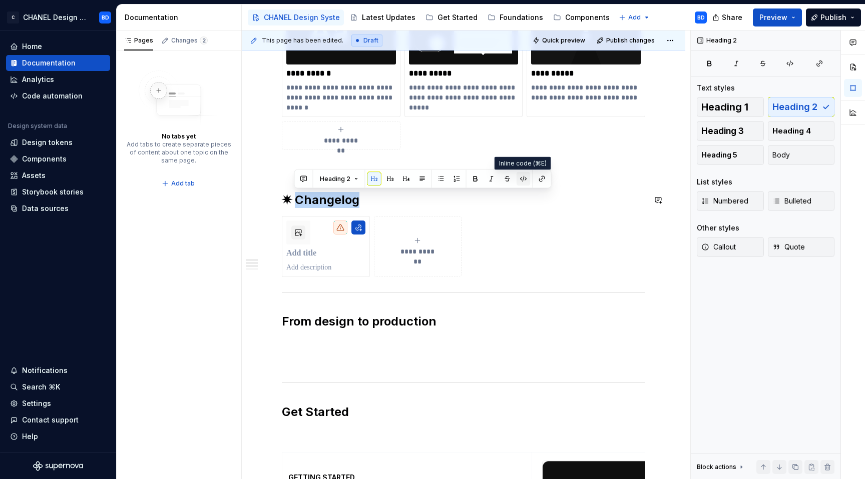
click at [528, 177] on button "button" at bounding box center [523, 179] width 14 height 14
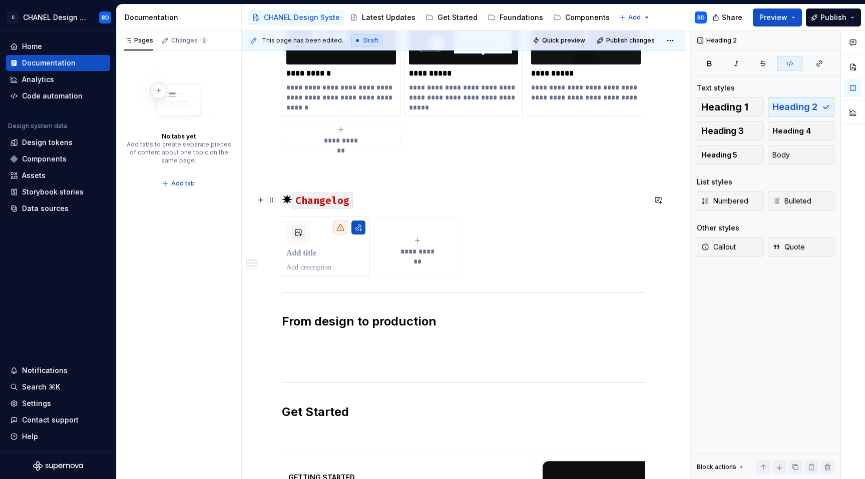
click at [481, 196] on h2 "✷ Changelog" at bounding box center [463, 200] width 363 height 16
click at [282, 202] on h2 "✷ Changelog" at bounding box center [463, 200] width 363 height 16
click at [459, 172] on p at bounding box center [463, 168] width 363 height 12
click at [539, 180] on div "**********" at bounding box center [463, 372] width 363 height 974
click at [513, 206] on h2 "✷ Changelog" at bounding box center [463, 200] width 363 height 16
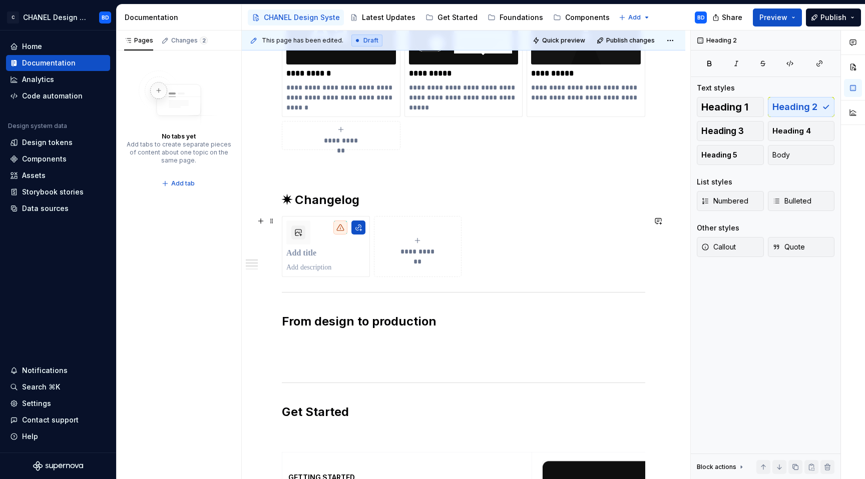
click at [462, 267] on div "**********" at bounding box center [463, 246] width 363 height 61
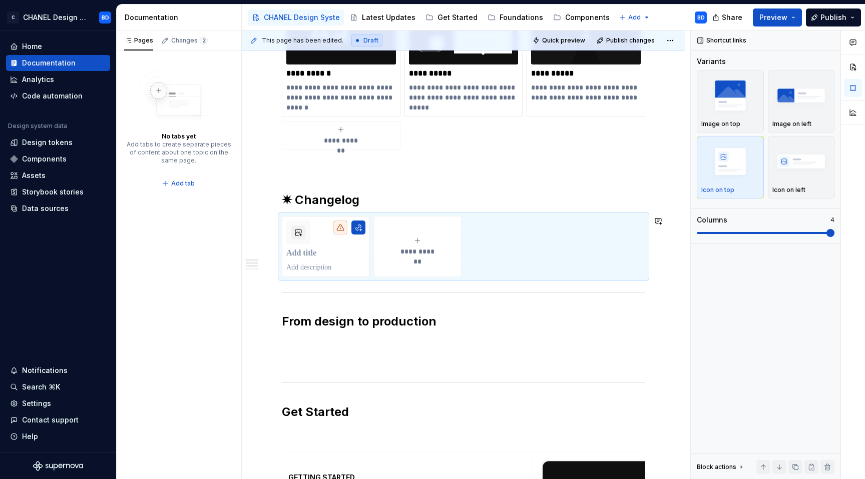
click at [438, 285] on div "**********" at bounding box center [463, 372] width 363 height 974
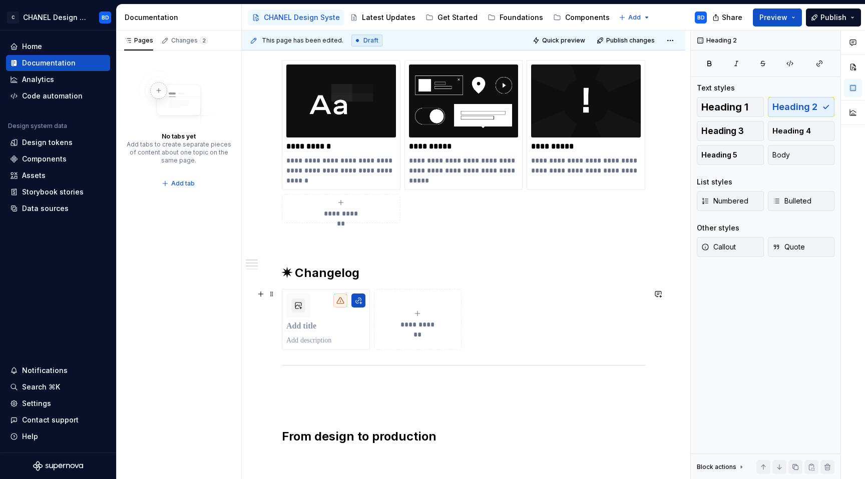
scroll to position [351, 0]
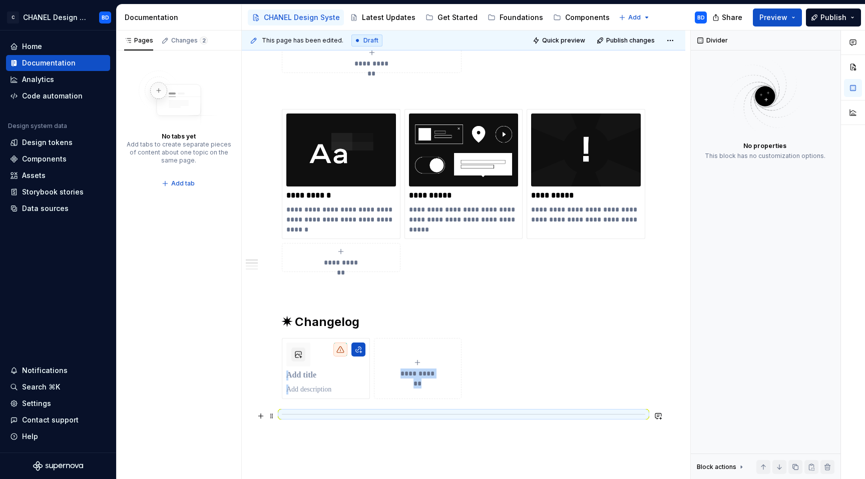
click at [287, 416] on div at bounding box center [463, 414] width 363 height 7
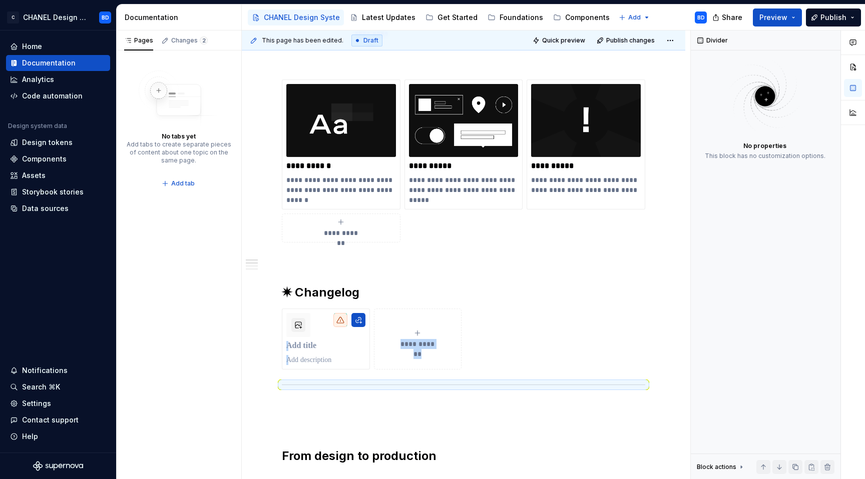
scroll to position [389, 0]
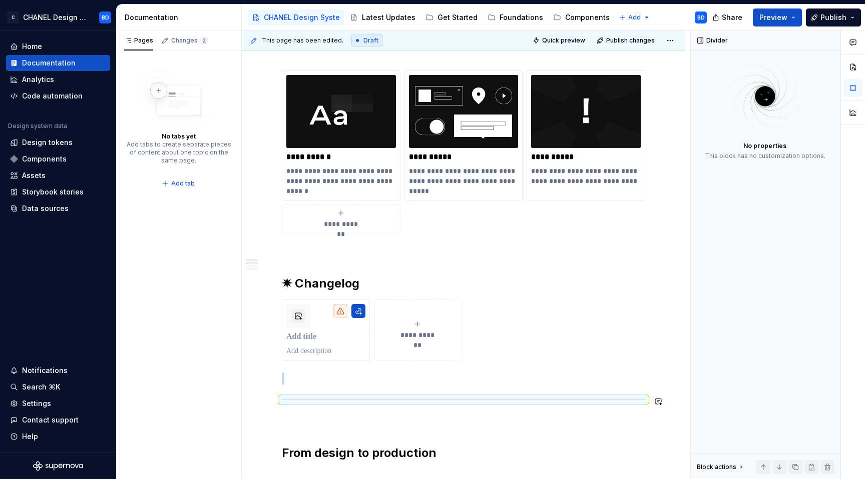
click at [302, 381] on p at bounding box center [463, 379] width 363 height 12
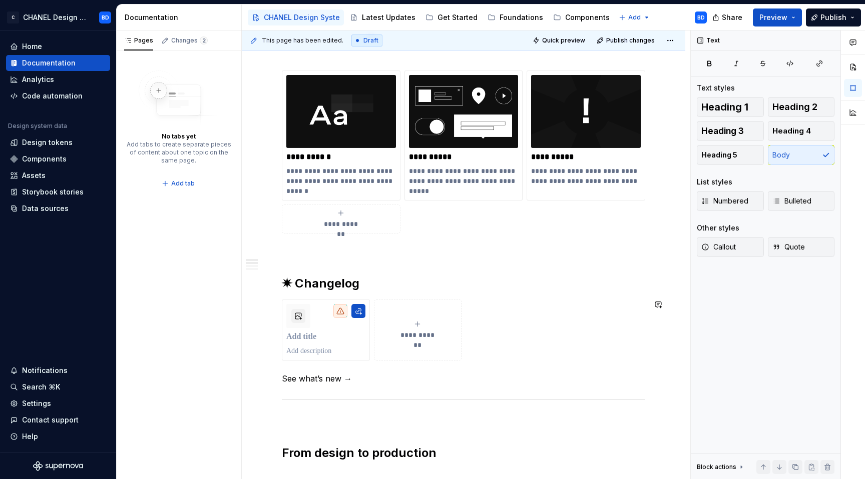
click at [458, 370] on div "**********" at bounding box center [463, 479] width 363 height 1022
click at [405, 397] on div at bounding box center [463, 400] width 363 height 7
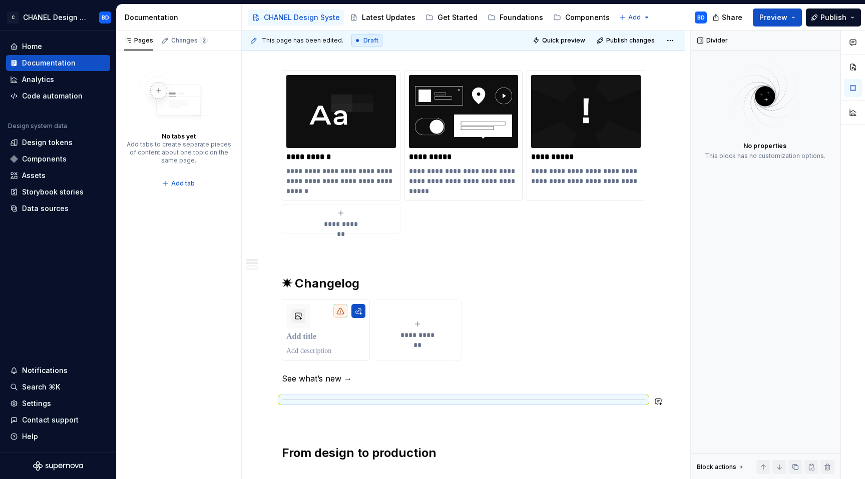
click at [374, 370] on div "**********" at bounding box center [463, 479] width 363 height 1022
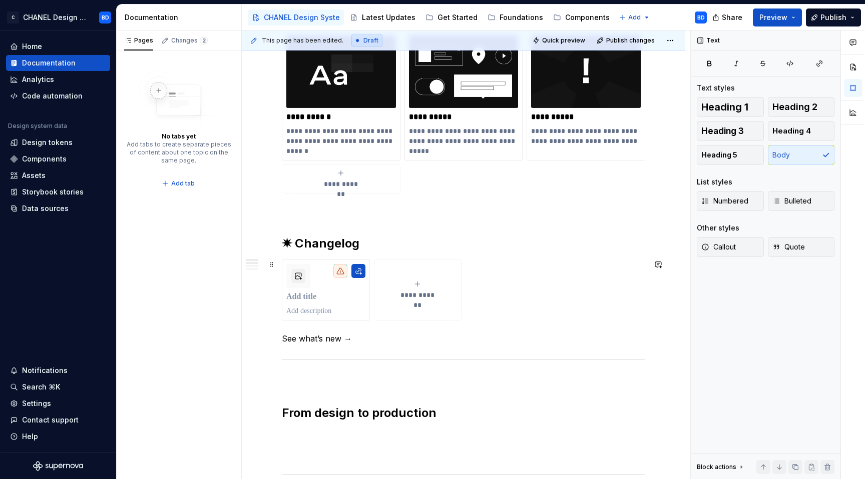
scroll to position [431, 0]
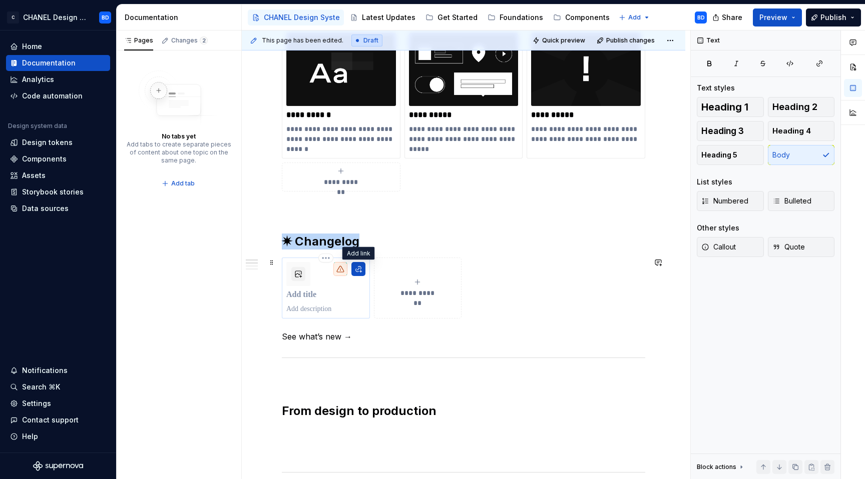
click at [346, 271] on div at bounding box center [340, 269] width 14 height 14
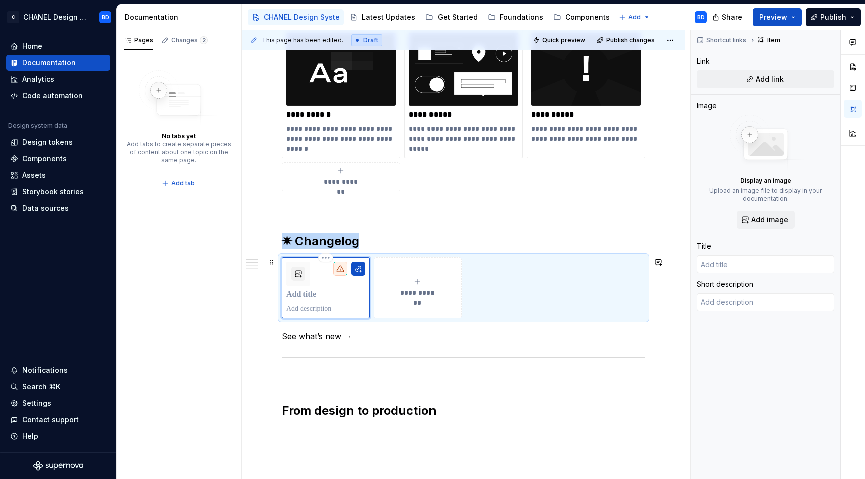
click at [365, 268] on div at bounding box center [326, 288] width 88 height 61
click at [357, 266] on button "button" at bounding box center [358, 269] width 14 height 14
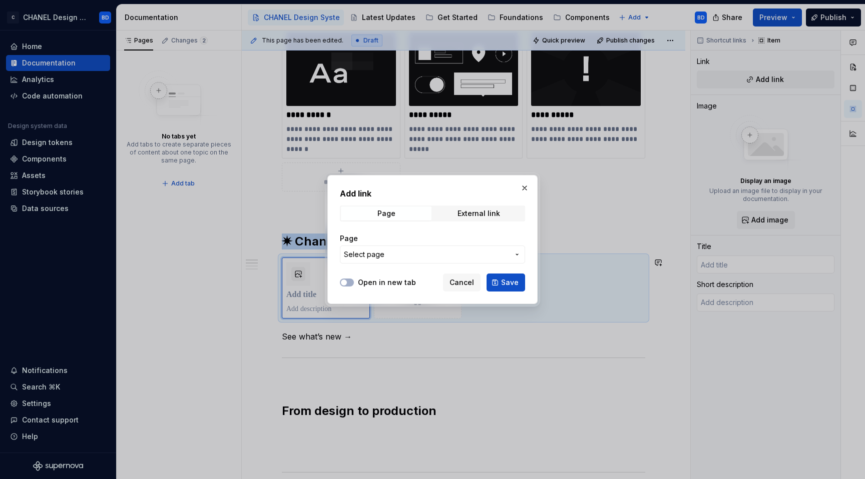
click at [363, 256] on span "Select page" at bounding box center [364, 255] width 41 height 10
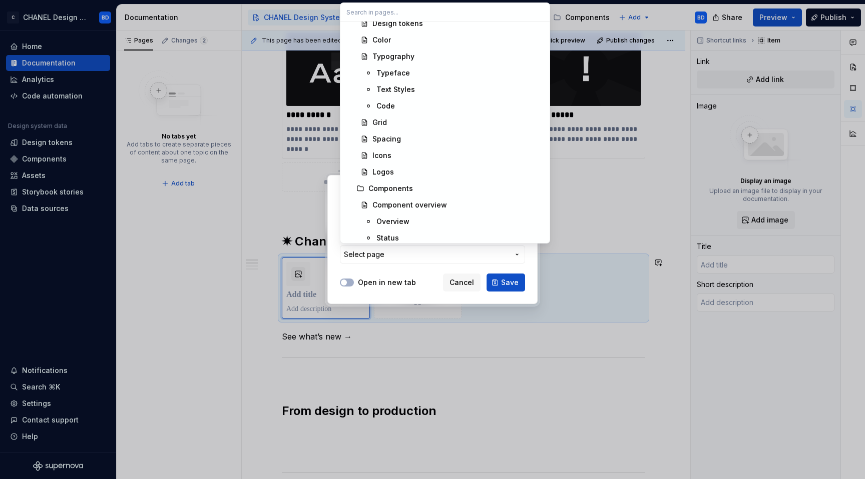
scroll to position [0, 0]
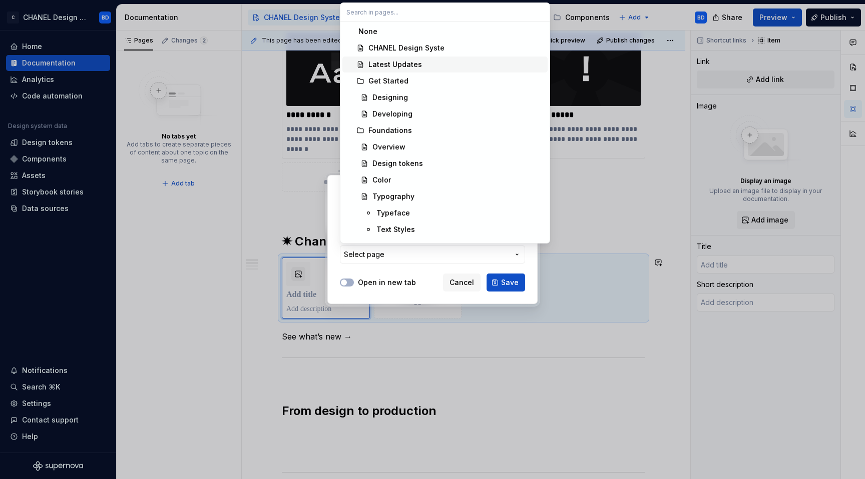
click at [408, 63] on div "Latest Updates" at bounding box center [395, 65] width 54 height 10
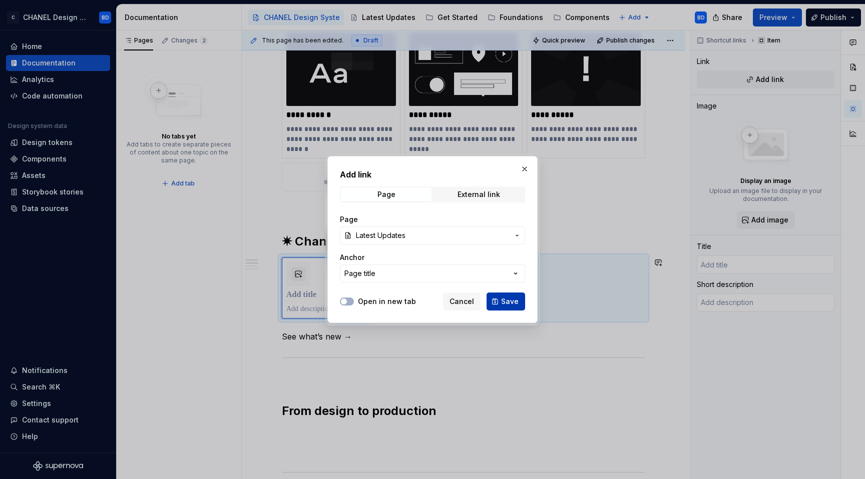
click at [503, 304] on span "Save" at bounding box center [510, 302] width 18 height 10
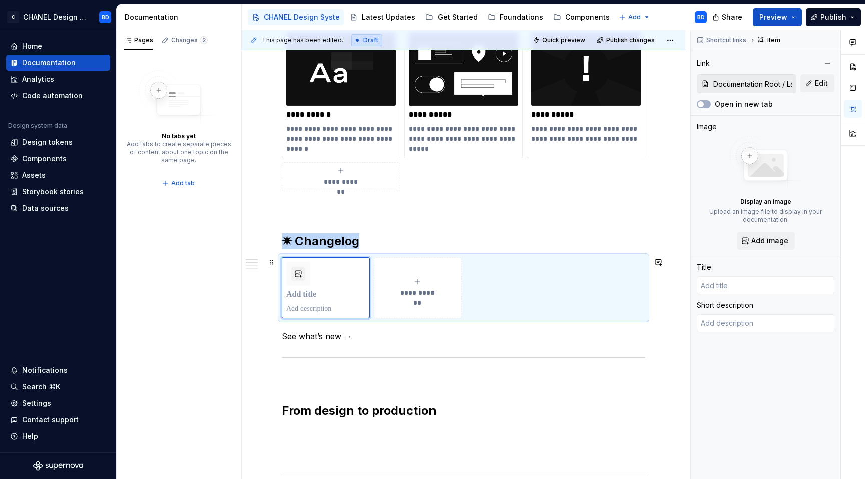
click at [429, 289] on span "**********" at bounding box center [418, 293] width 44 height 10
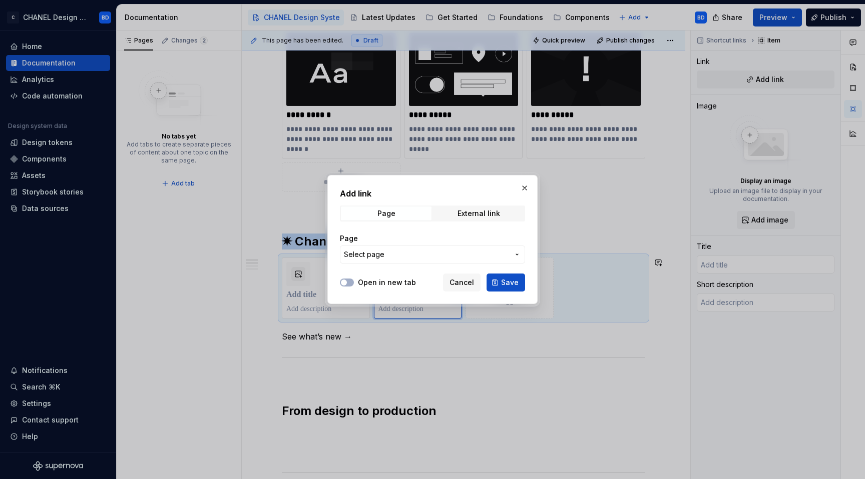
click at [446, 258] on span "Select page" at bounding box center [426, 255] width 165 height 10
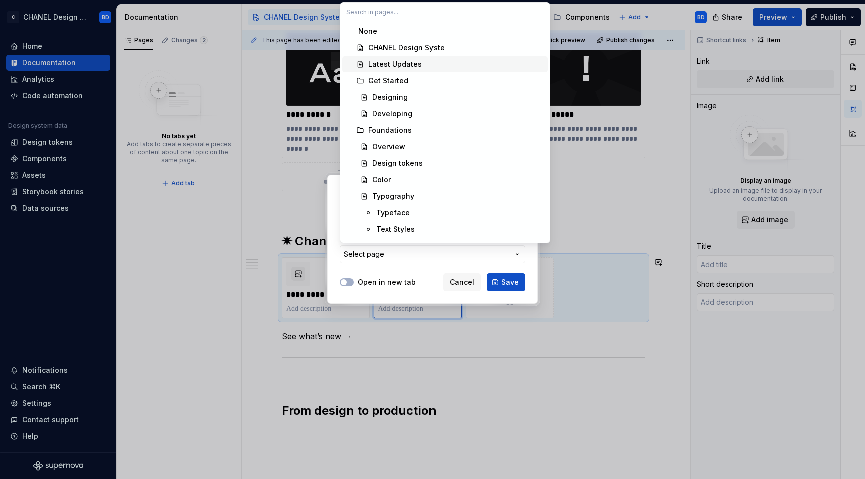
click at [428, 64] on div "Latest Updates" at bounding box center [455, 65] width 175 height 10
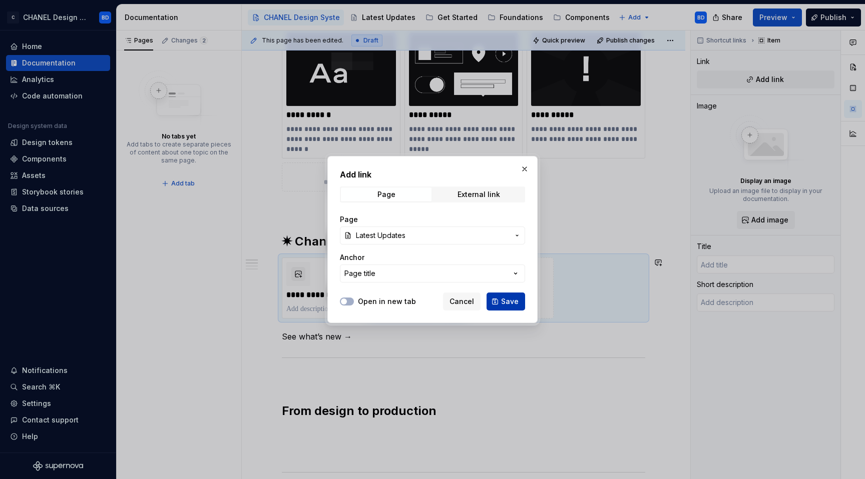
click at [511, 301] on span "Save" at bounding box center [510, 302] width 18 height 10
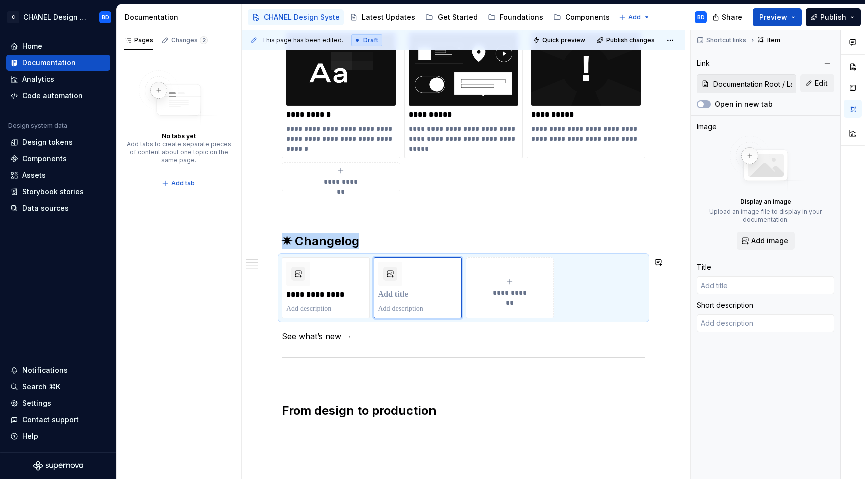
type textarea "*"
type input "Latest Updates"
click at [528, 293] on span "**********" at bounding box center [509, 293] width 44 height 10
type textarea "*"
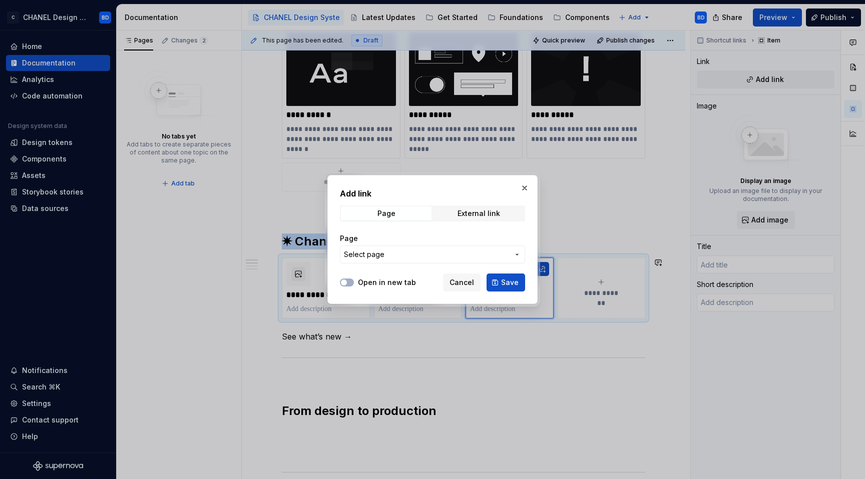
click at [492, 248] on button "Select page" at bounding box center [432, 255] width 185 height 18
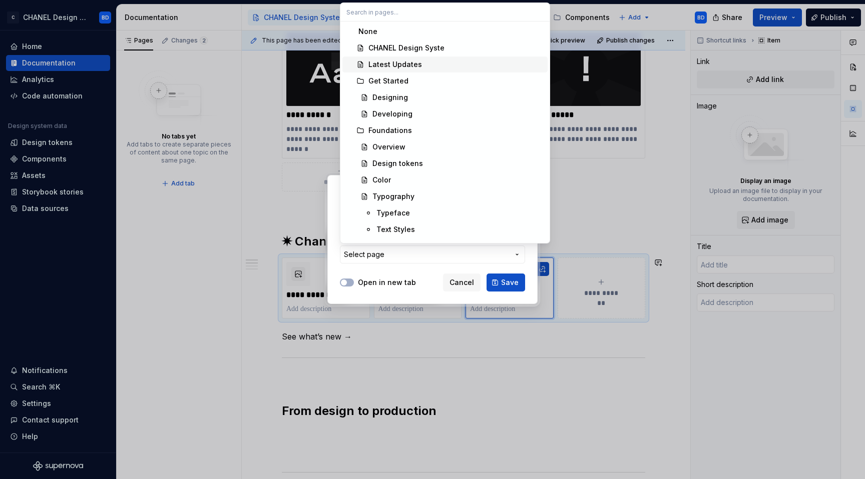
click at [483, 66] on div "Latest Updates" at bounding box center [455, 65] width 175 height 10
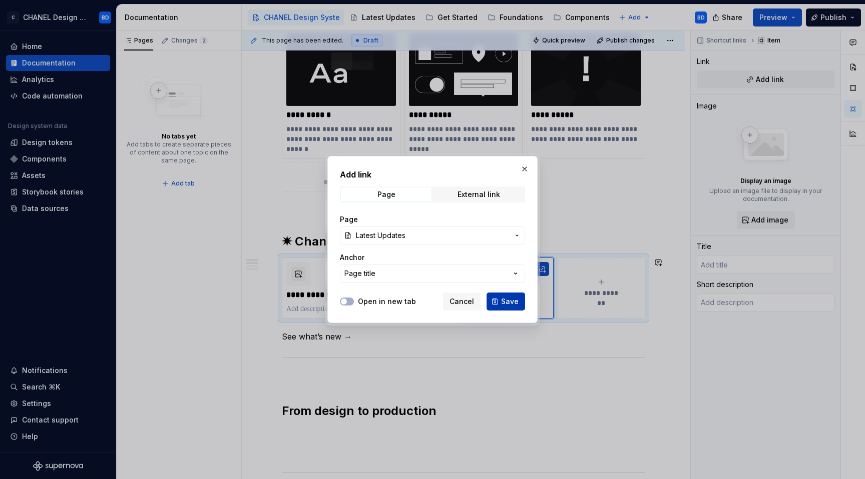
click at [507, 297] on span "Save" at bounding box center [510, 302] width 18 height 10
type textarea "*"
type input "Latest Updates"
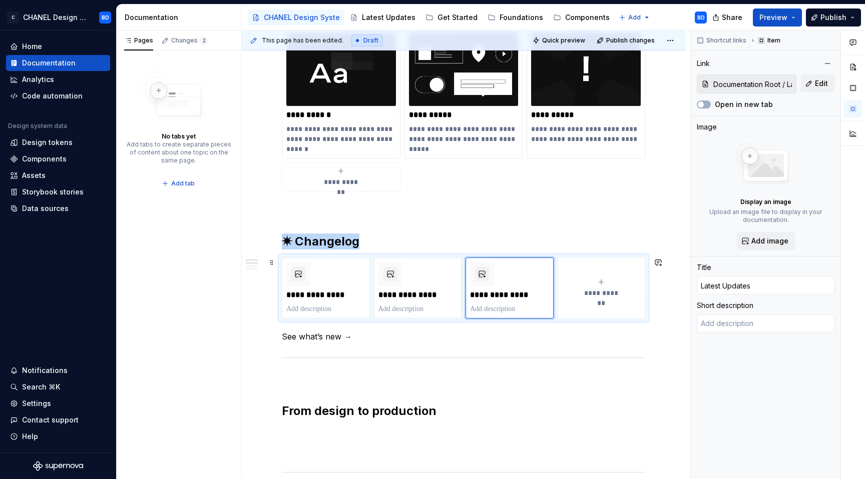
click at [592, 297] on span "**********" at bounding box center [601, 293] width 44 height 10
type textarea "*"
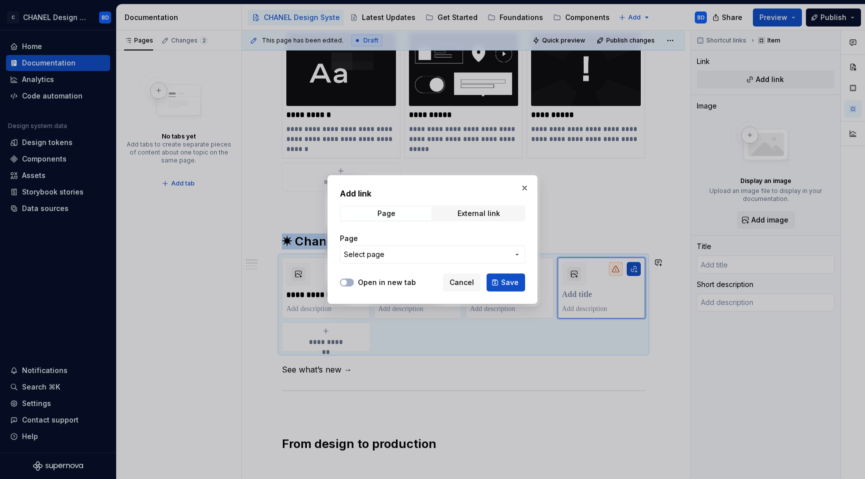
click at [429, 261] on button "Select page" at bounding box center [432, 255] width 185 height 18
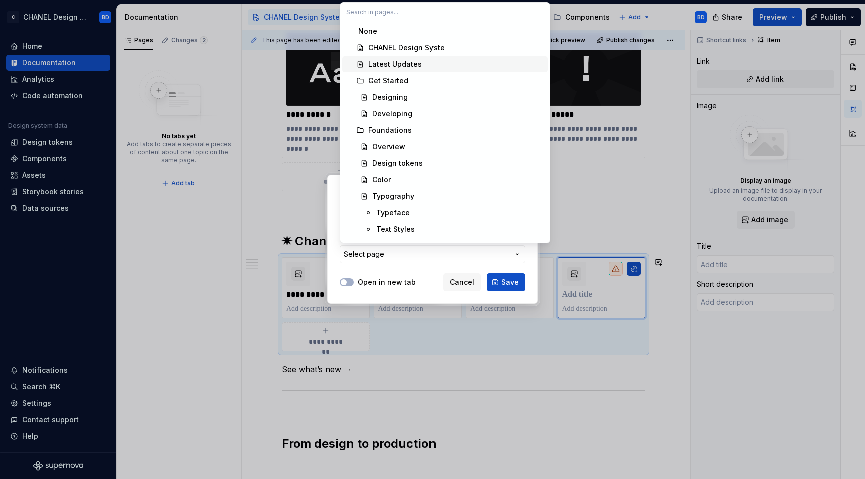
click at [424, 61] on div "Latest Updates" at bounding box center [455, 65] width 175 height 10
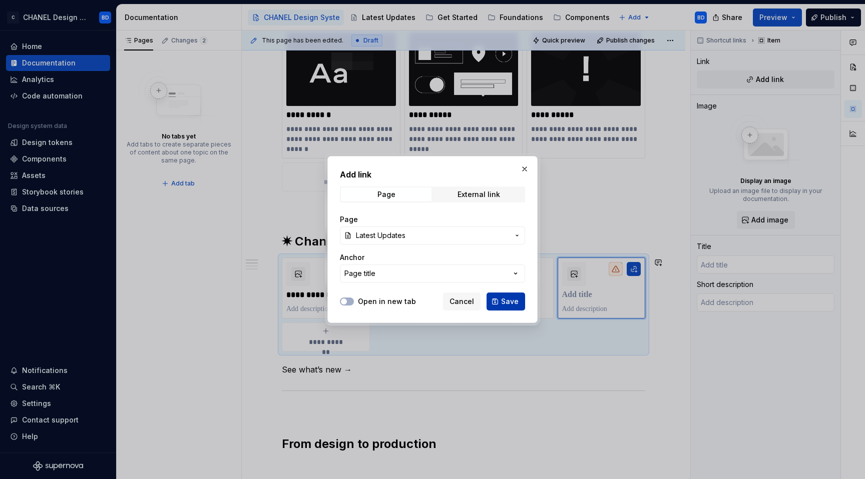
click at [504, 299] on span "Save" at bounding box center [510, 302] width 18 height 10
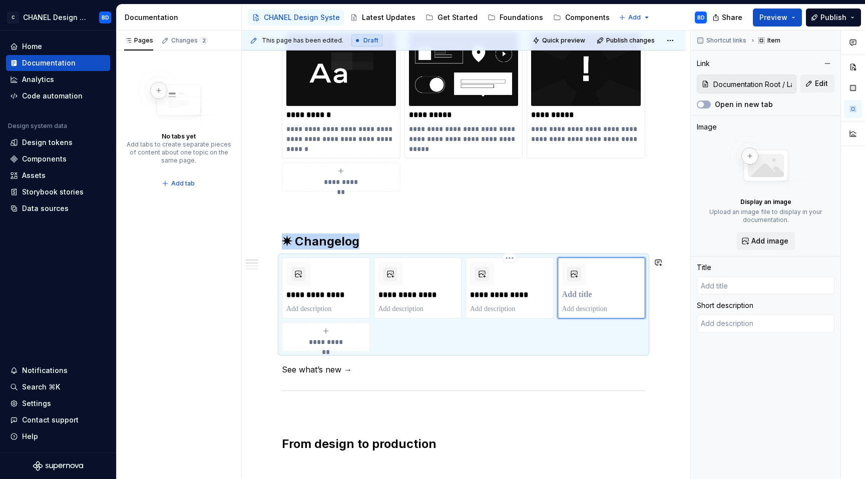
type textarea "*"
type input "Latest Updates"
click at [311, 292] on p "**********" at bounding box center [325, 295] width 79 height 10
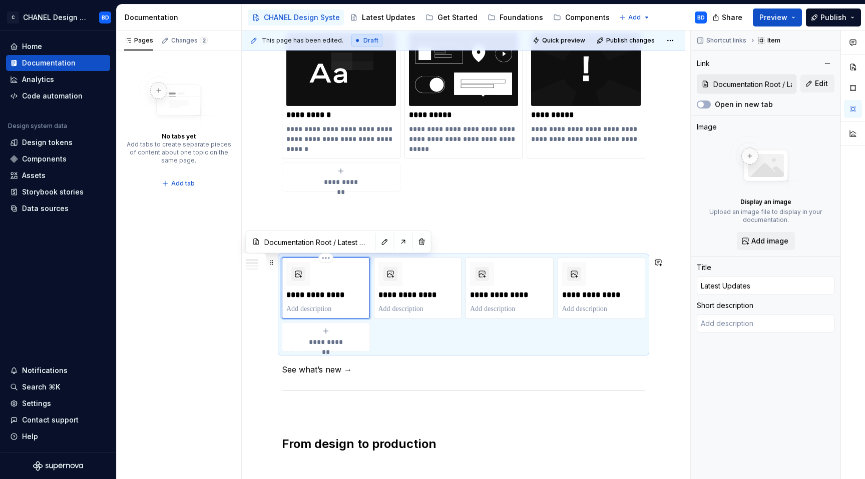
click at [311, 292] on p "**********" at bounding box center [325, 295] width 79 height 10
type textarea "*"
type input "Sep. 29, 2925"
click at [720, 332] on textarea at bounding box center [766, 324] width 138 height 18
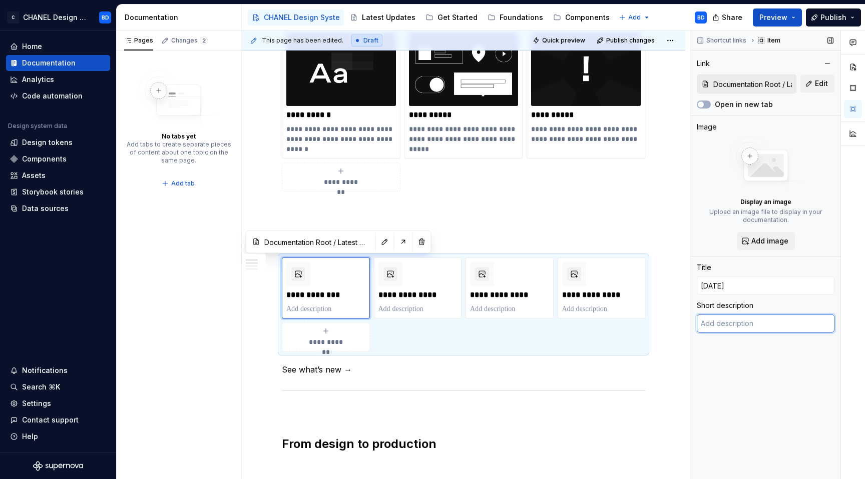
paste textarea "RTL & Languages modes second line"
type textarea "*"
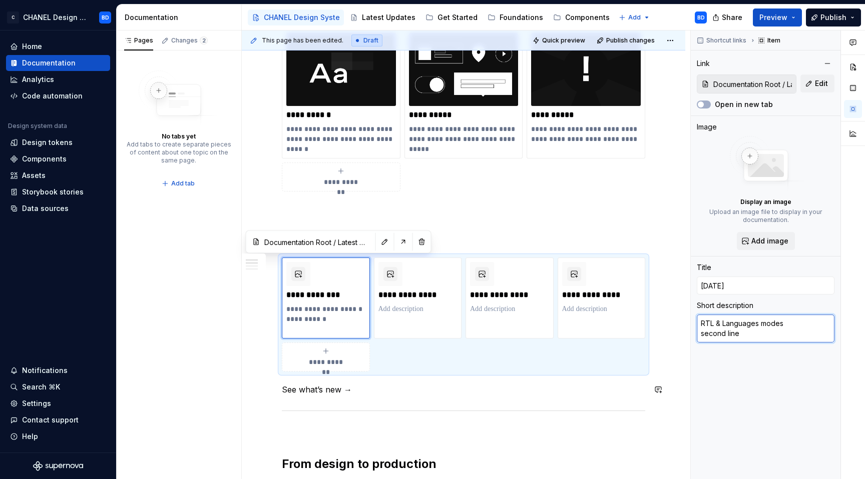
type textarea "RTL & Languages modes second line"
click at [414, 310] on p at bounding box center [417, 309] width 79 height 10
type textarea "*"
type input "Latest Updates"
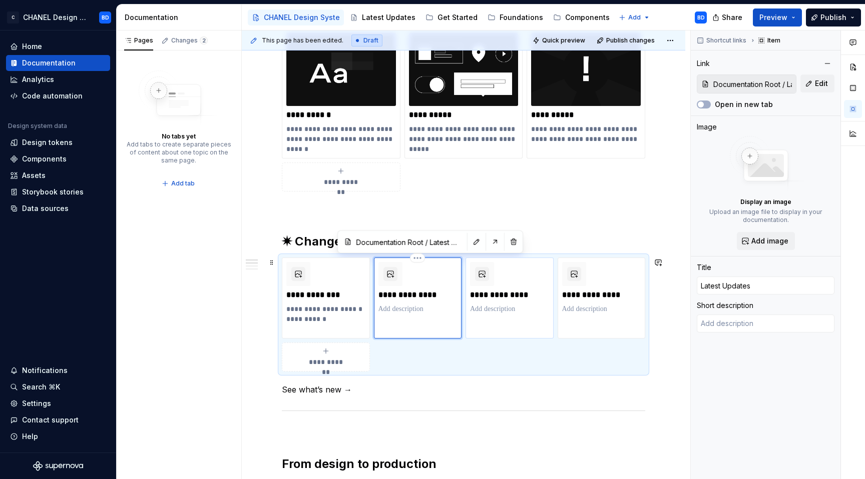
type textarea "*"
type textarea "RTL & Languages modessecond line"
click at [498, 308] on p at bounding box center [509, 309] width 79 height 10
type textarea "*"
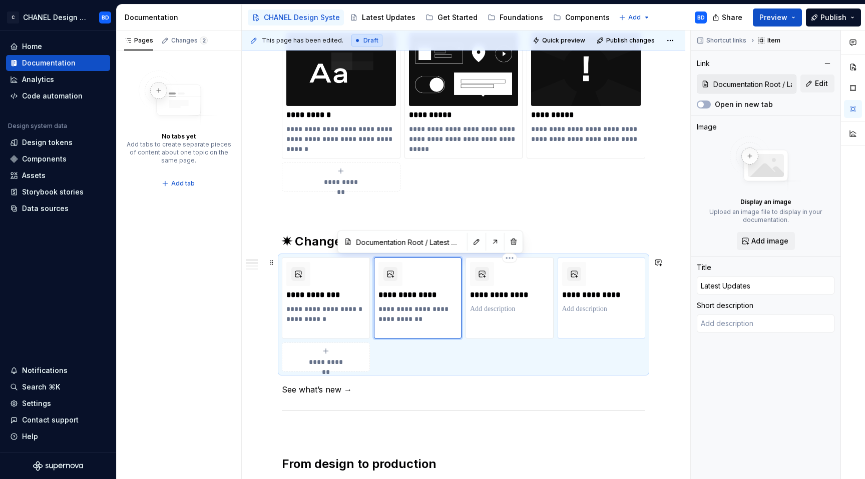
type textarea "RTL & Languages modessecond line"
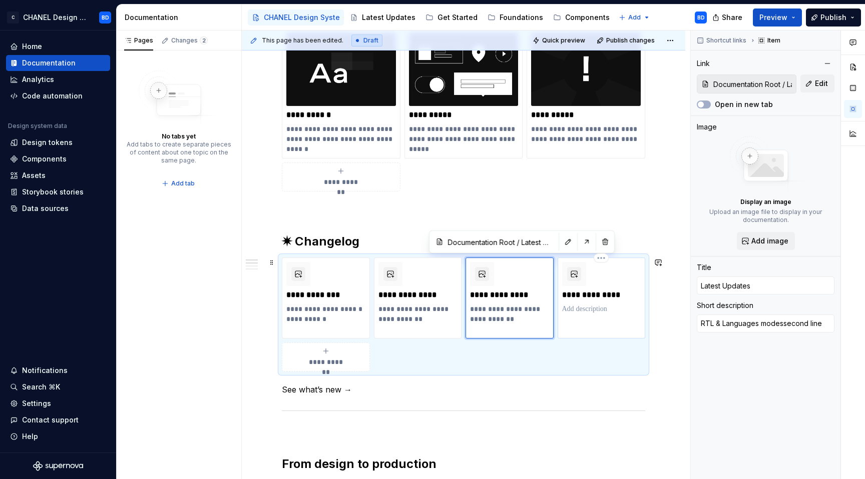
click at [590, 311] on p at bounding box center [601, 309] width 79 height 10
type textarea "*"
type textarea "RTL & Languages modessecond line"
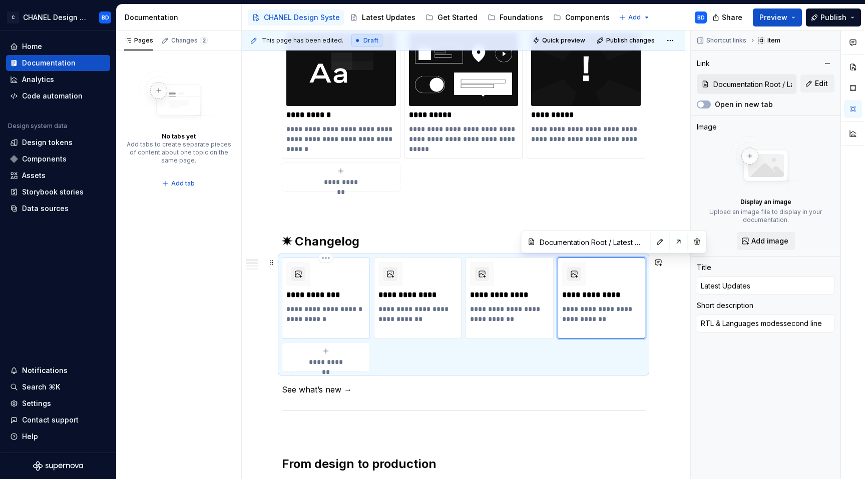
click at [327, 298] on p "**********" at bounding box center [325, 295] width 79 height 10
type textarea "*"
type input "Sep. 29, 2925"
type textarea "RTL & Languages modes second line"
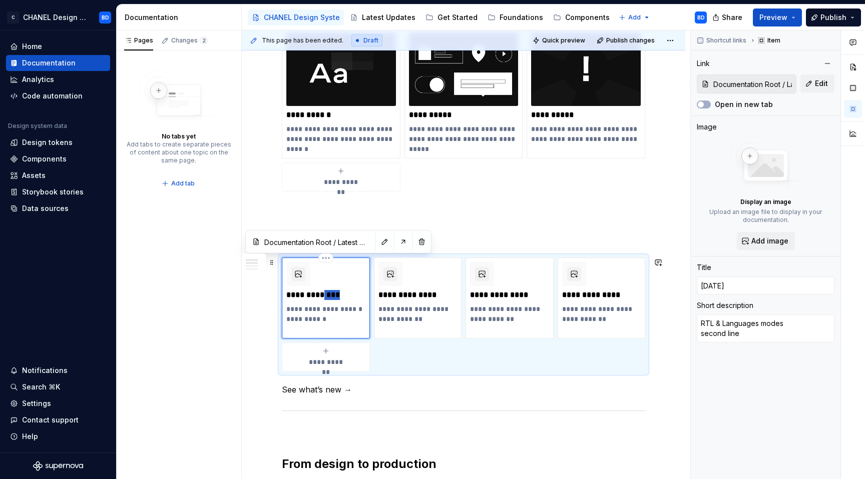
click at [327, 298] on p "**********" at bounding box center [325, 295] width 79 height 10
click at [405, 298] on p "**********" at bounding box center [417, 295] width 79 height 10
type textarea "*"
type input "Latest Updates"
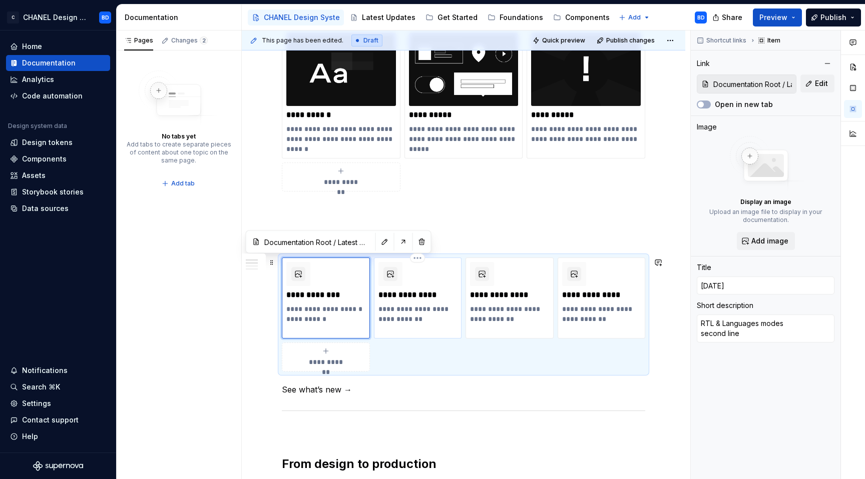
type textarea "RTL & Languages modessecond line"
click at [405, 298] on p "**********" at bounding box center [417, 295] width 79 height 10
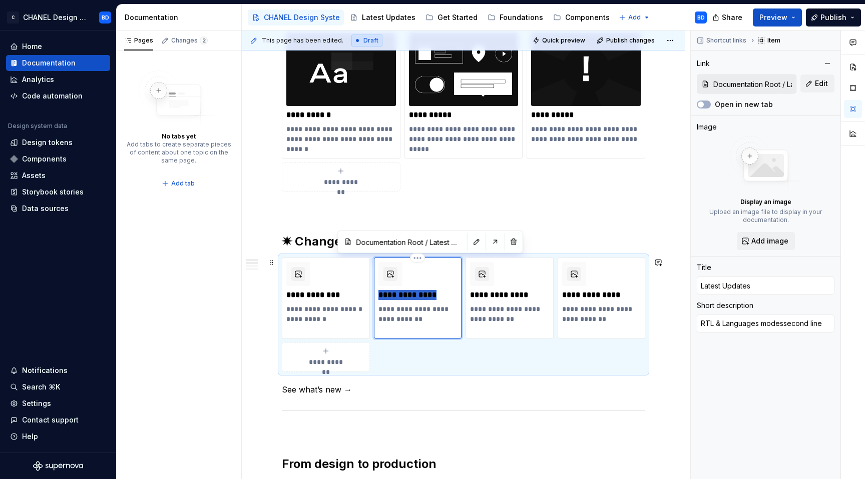
click at [405, 298] on p "**********" at bounding box center [417, 295] width 79 height 10
paste div
type textarea "*"
type input "Sep. 29, 2925"
click at [407, 295] on p "**********" at bounding box center [417, 295] width 79 height 10
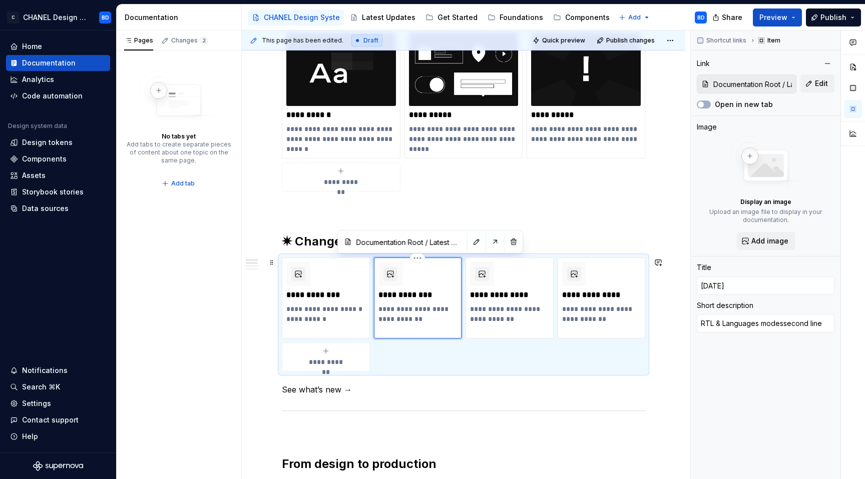
type textarea "*"
type input "Sep. 2, 2925"
type textarea "*"
type input "Sep. 27, 2925"
click at [489, 296] on p "**********" at bounding box center [509, 295] width 79 height 10
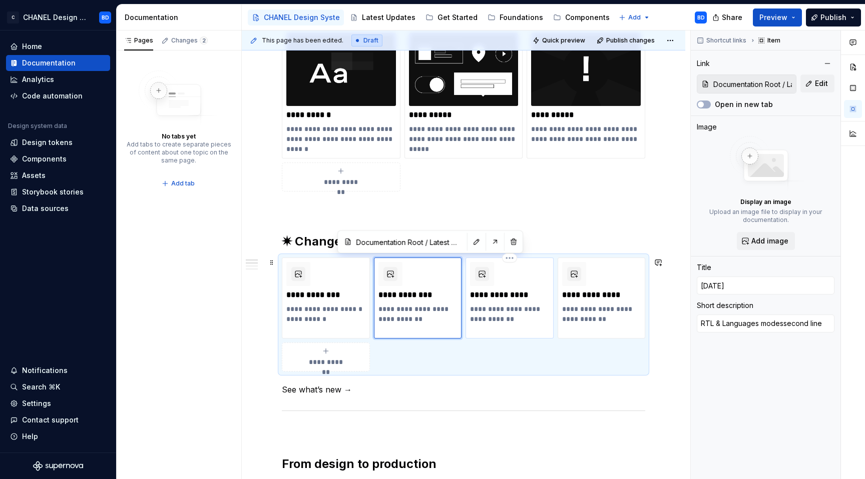
type textarea "*"
type input "Latest Updates"
click at [489, 296] on p "**********" at bounding box center [509, 295] width 79 height 10
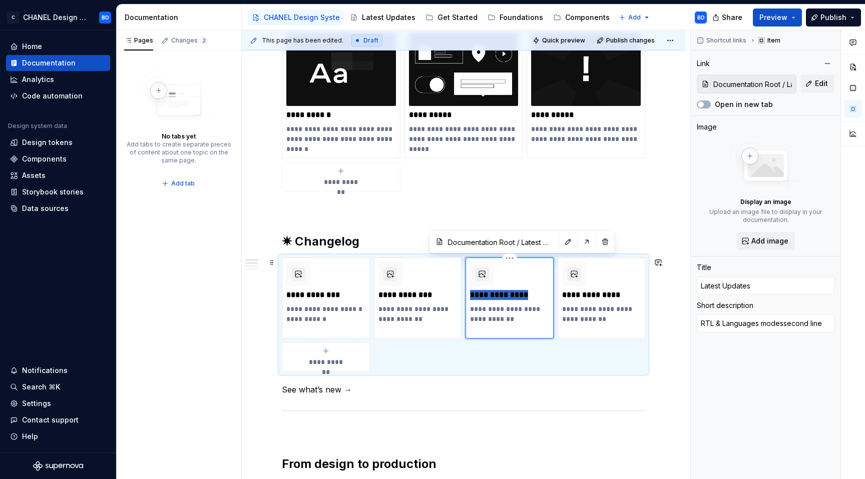
click at [489, 296] on p "**********" at bounding box center [509, 295] width 79 height 10
paste div
type textarea "*"
type input "Sep. 29, 2925"
click at [496, 293] on p "**********" at bounding box center [509, 295] width 79 height 10
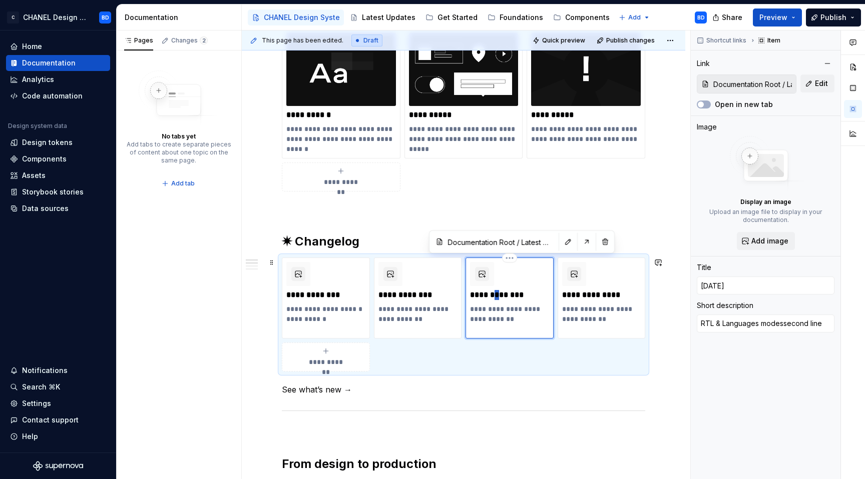
type textarea "*"
click at [579, 292] on p "**********" at bounding box center [601, 295] width 79 height 10
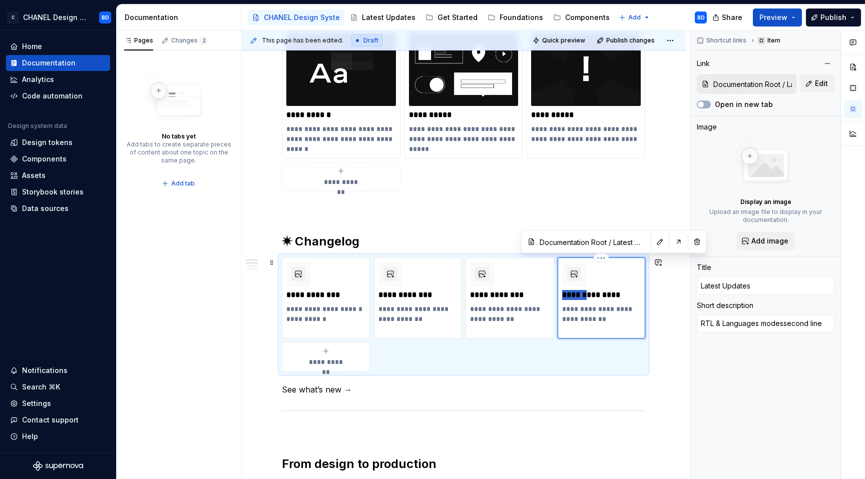
click at [579, 292] on p "**********" at bounding box center [601, 295] width 79 height 10
paste div
click at [584, 294] on p "**********" at bounding box center [601, 295] width 79 height 10
click at [634, 372] on div "**********" at bounding box center [463, 315] width 363 height 114
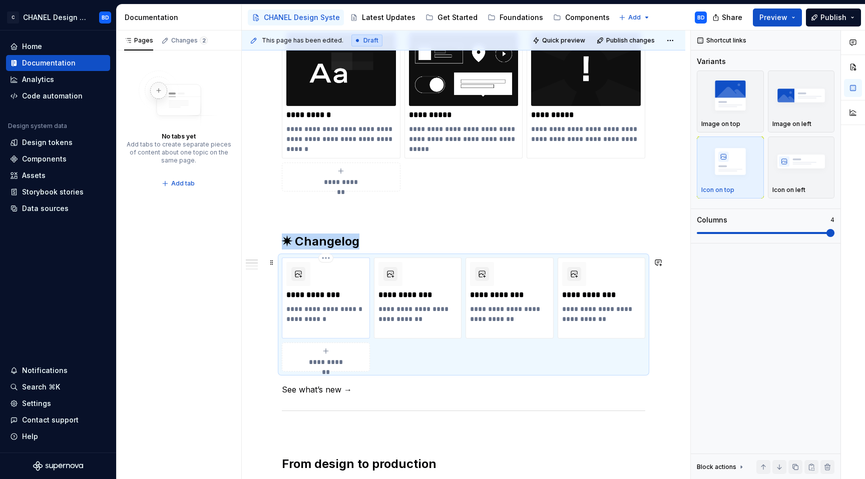
click at [330, 294] on p "**********" at bounding box center [325, 295] width 79 height 10
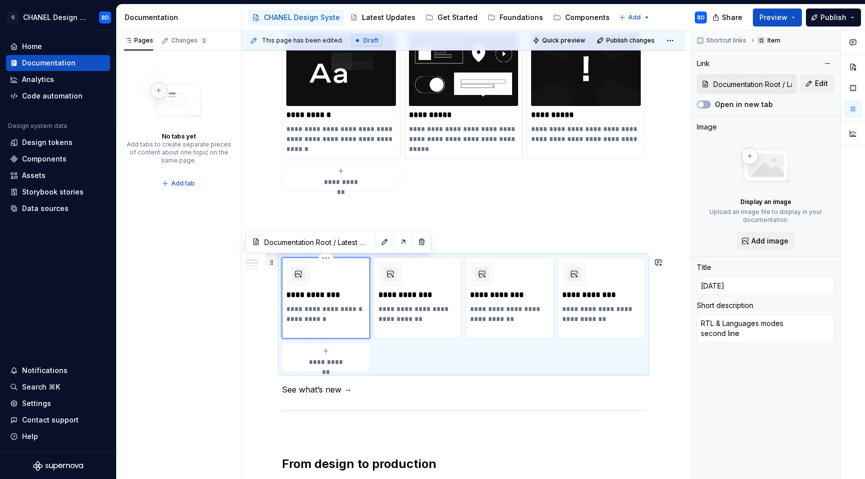
click at [333, 294] on p "**********" at bounding box center [325, 295] width 79 height 10
click at [422, 296] on p "**********" at bounding box center [417, 295] width 79 height 10
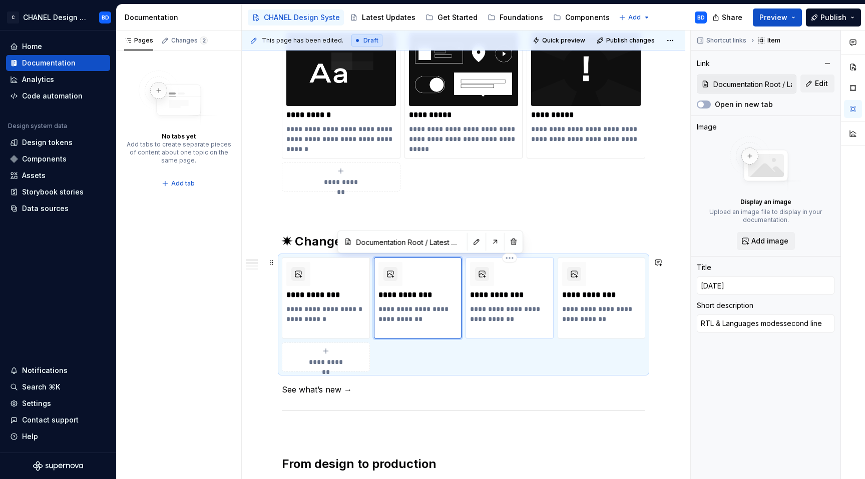
click at [520, 294] on p "**********" at bounding box center [509, 295] width 79 height 10
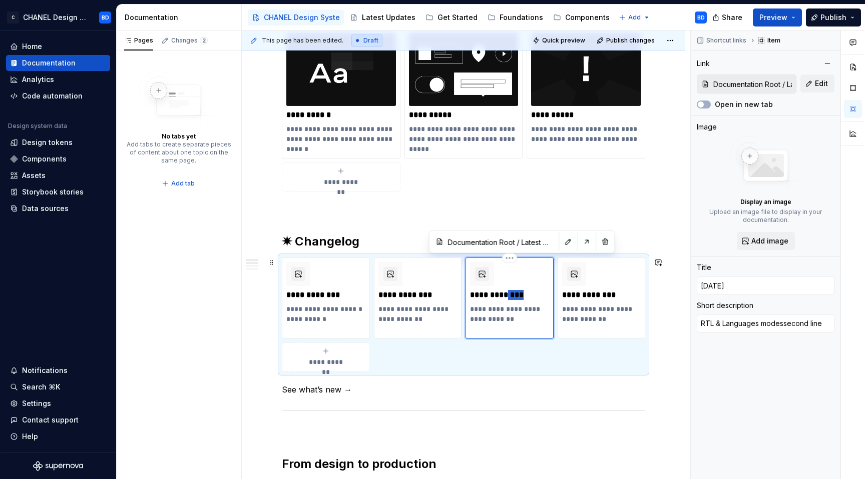
click at [520, 294] on p "**********" at bounding box center [509, 295] width 79 height 10
click at [602, 295] on p "**********" at bounding box center [601, 295] width 79 height 10
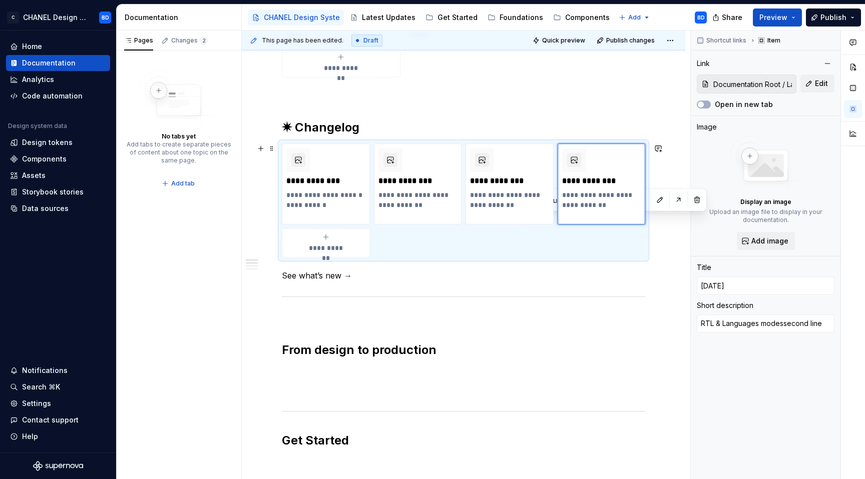
scroll to position [623, 0]
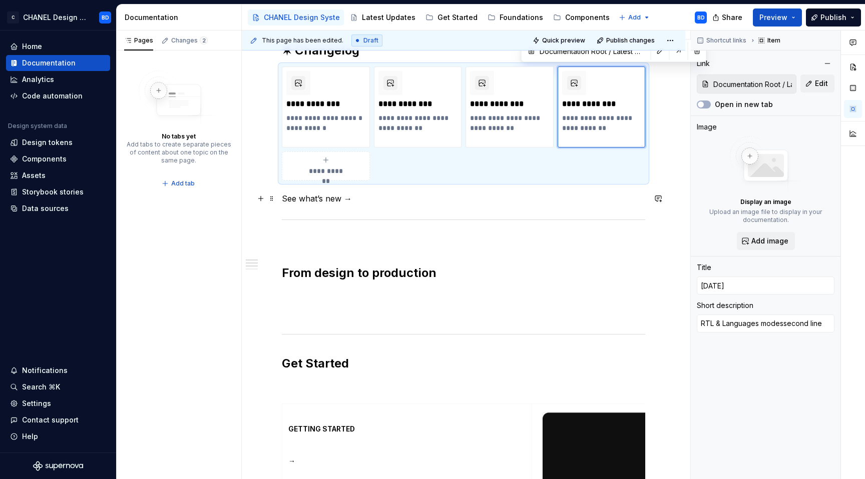
click at [374, 197] on p "See what’s new →" at bounding box center [463, 199] width 363 height 12
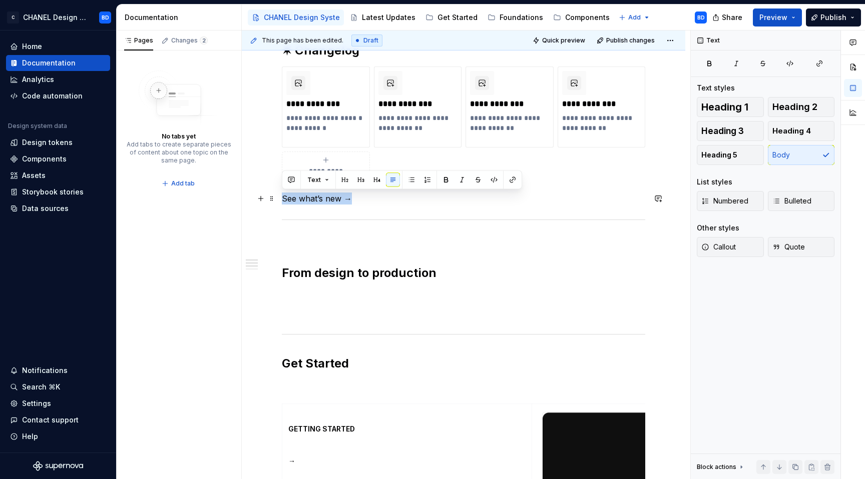
click at [351, 195] on p "See what’s new →" at bounding box center [463, 199] width 363 height 12
click at [510, 184] on button "button" at bounding box center [512, 180] width 14 height 14
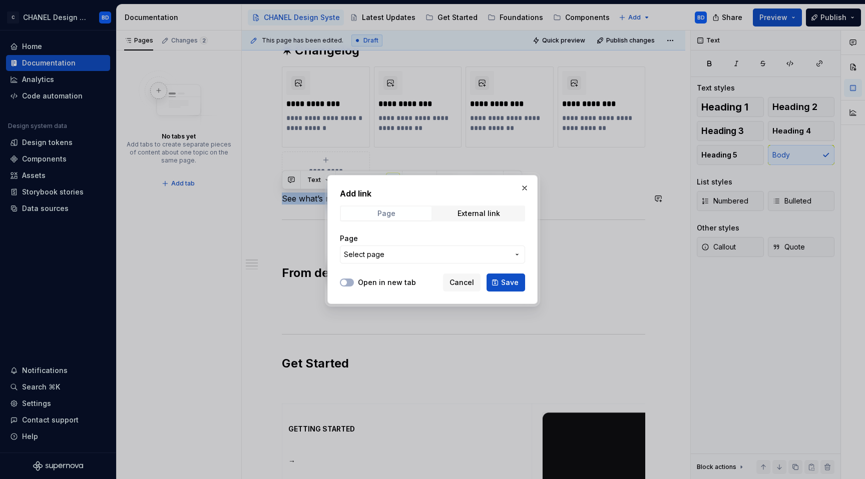
click at [390, 218] on span "Page" at bounding box center [386, 214] width 91 height 14
click at [390, 252] on span "Select page" at bounding box center [426, 255] width 165 height 10
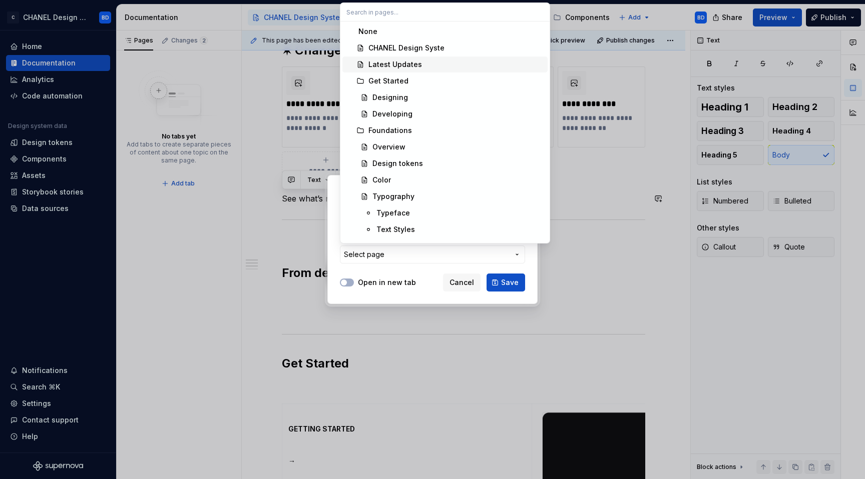
click at [409, 63] on div "Latest Updates" at bounding box center [395, 65] width 54 height 10
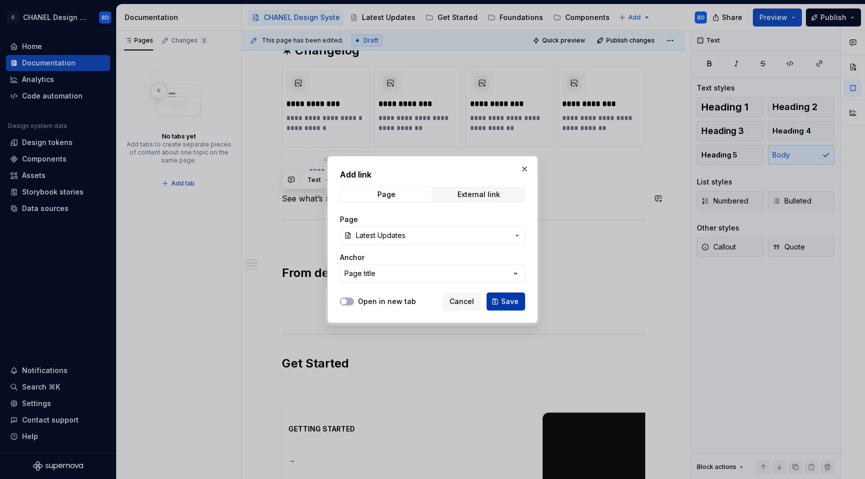
click at [511, 301] on span "Save" at bounding box center [510, 302] width 18 height 10
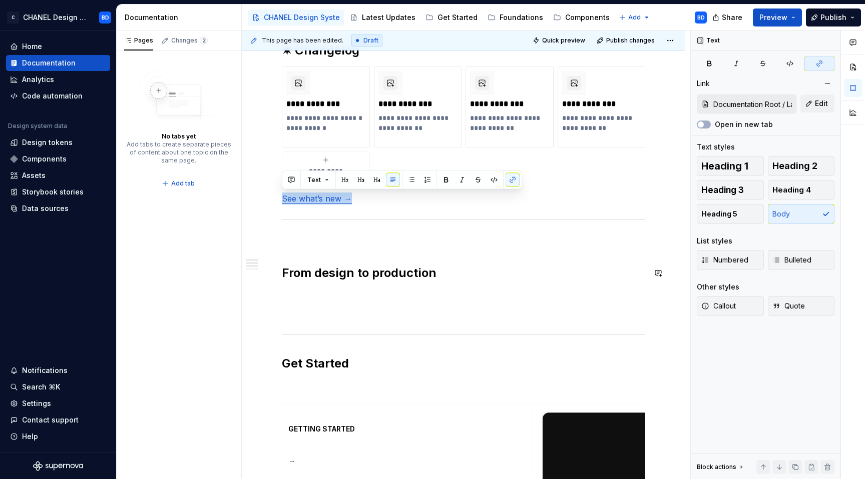
click at [445, 256] on div "**********" at bounding box center [463, 272] width 363 height 1075
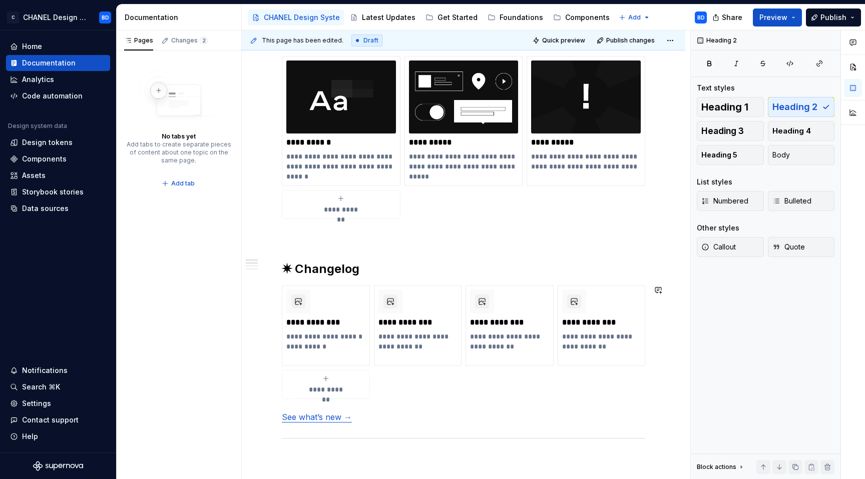
scroll to position [384, 0]
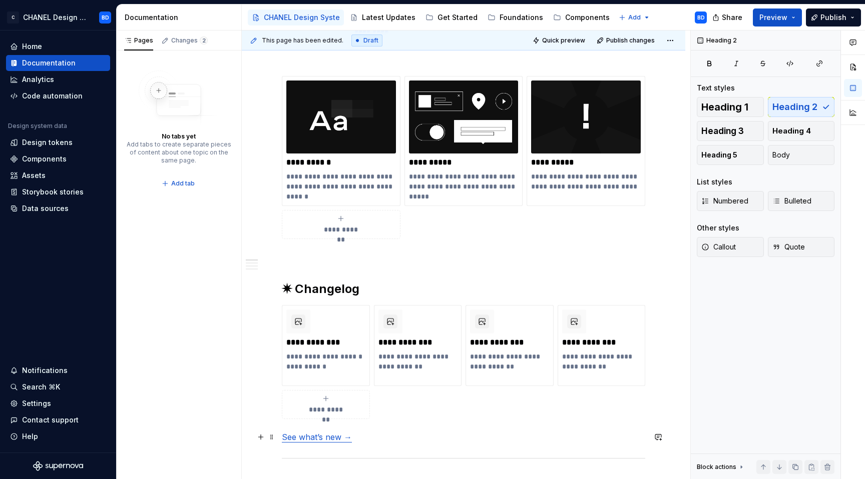
click at [319, 438] on link "See what’s new →" at bounding box center [317, 437] width 70 height 10
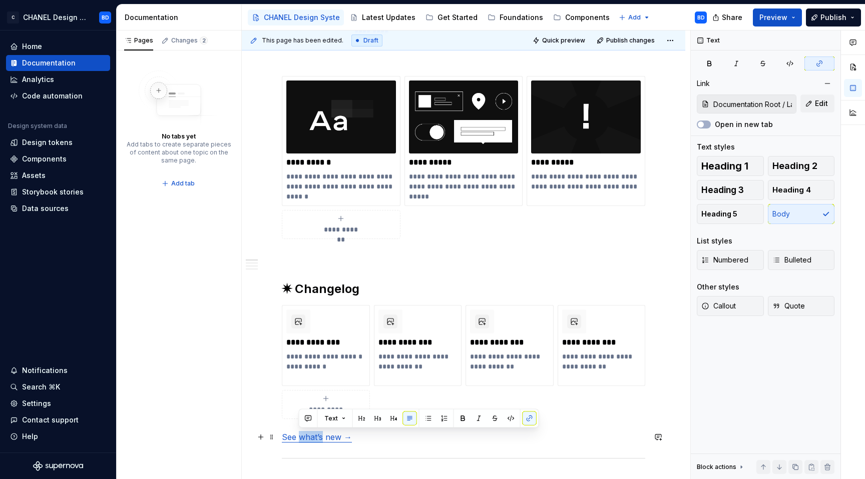
click at [319, 438] on link "See what’s new →" at bounding box center [317, 437] width 70 height 10
click at [388, 438] on p "See what’s new →" at bounding box center [463, 437] width 363 height 12
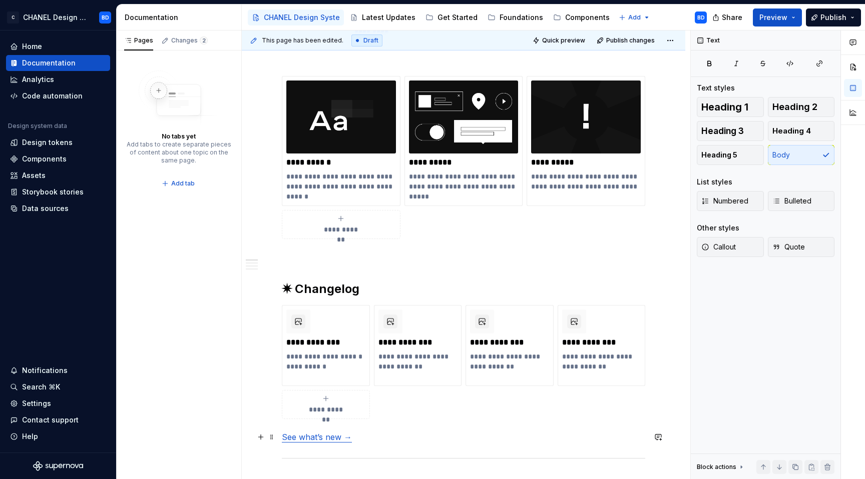
click at [318, 438] on link "See what’s new →" at bounding box center [317, 437] width 70 height 10
click at [376, 441] on p "See what’s new →" at bounding box center [463, 437] width 363 height 12
click at [307, 441] on link "See what’s new →" at bounding box center [317, 437] width 70 height 10
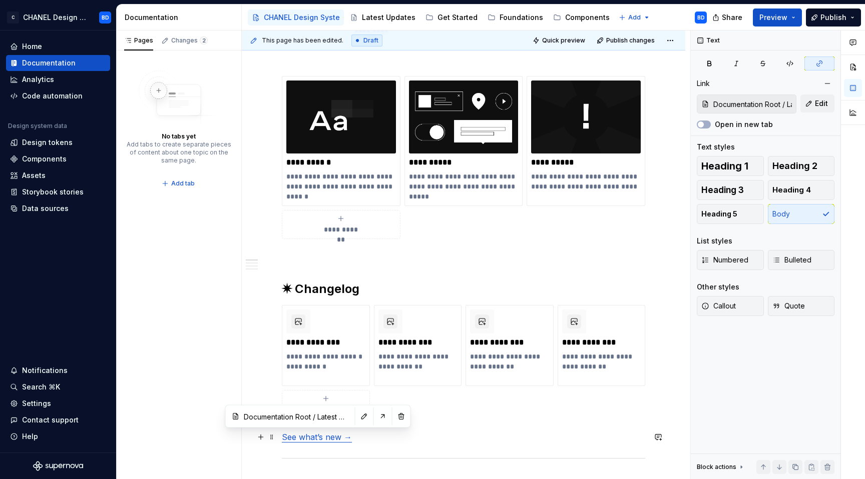
click at [378, 437] on p "See what’s new →" at bounding box center [463, 437] width 363 height 12
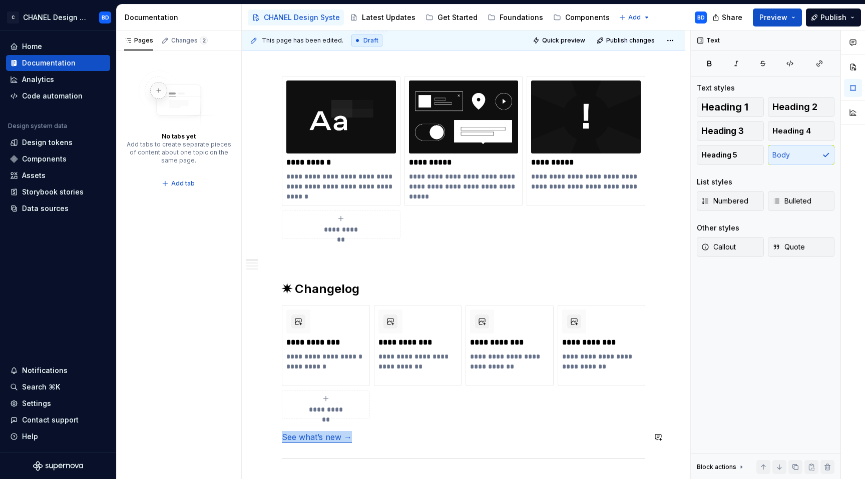
scroll to position [565, 0]
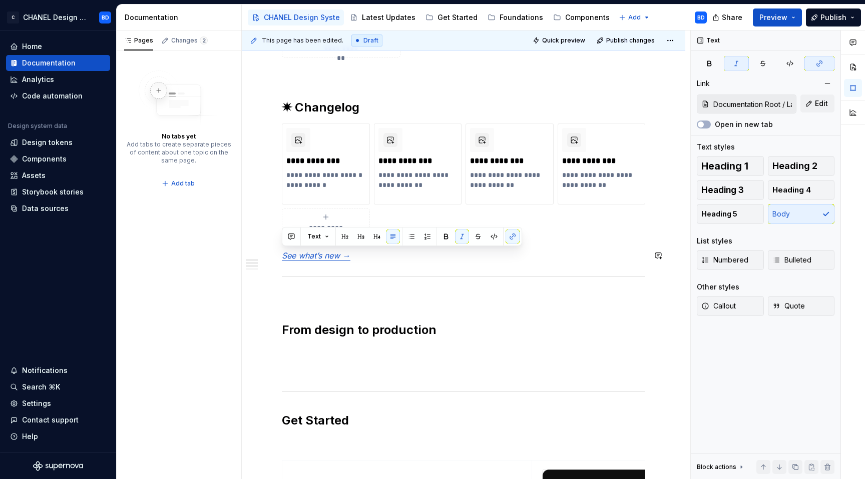
click at [380, 256] on p "See what’s new →" at bounding box center [463, 256] width 363 height 12
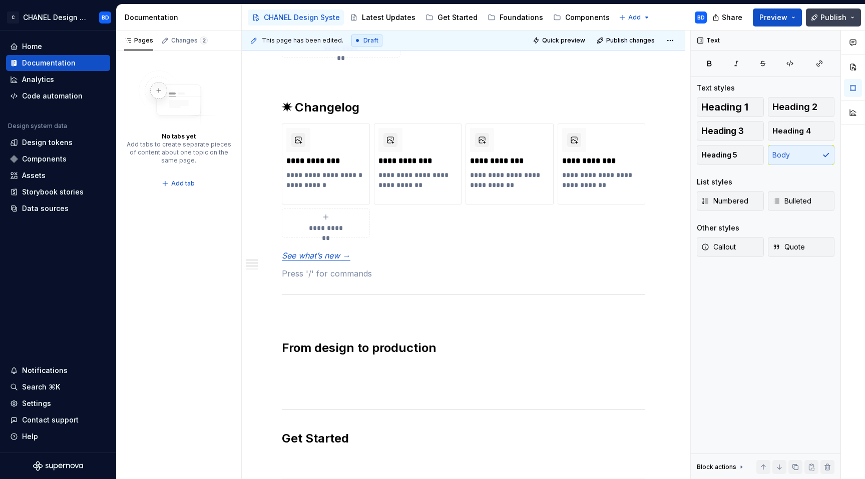
click at [844, 16] on span "Publish" at bounding box center [833, 18] width 26 height 10
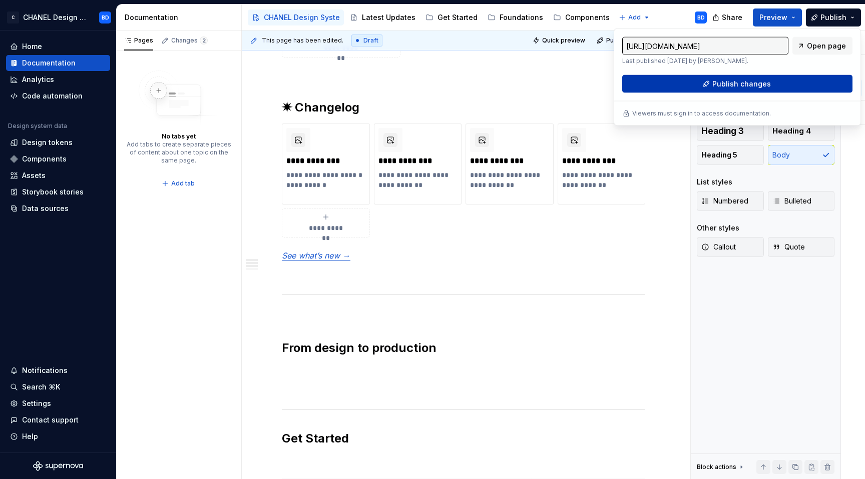
click at [797, 80] on button "Publish changes" at bounding box center [737, 84] width 230 height 18
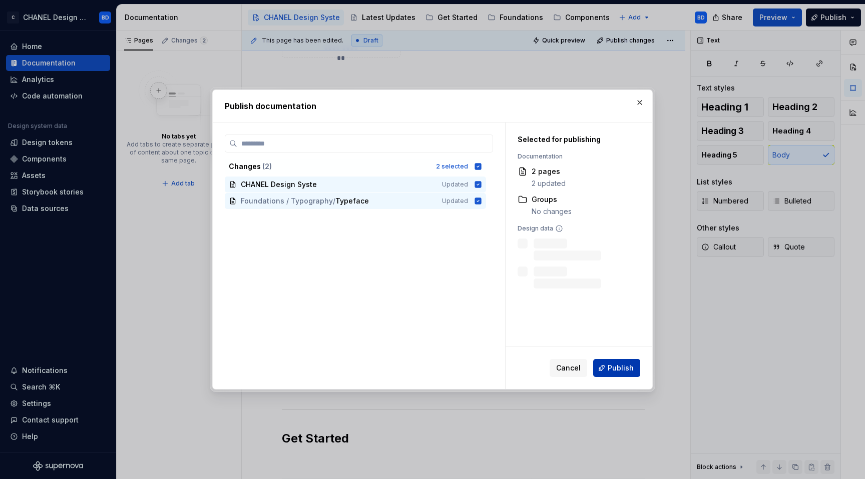
click at [621, 369] on span "Publish" at bounding box center [620, 368] width 26 height 10
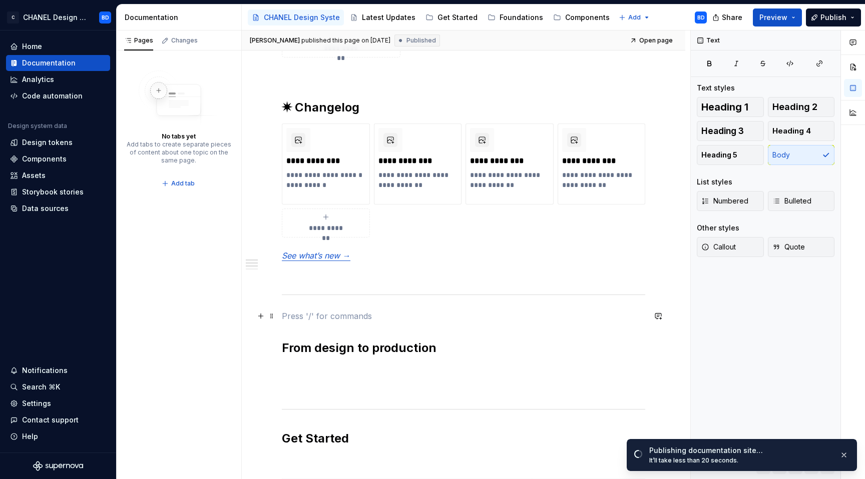
click at [309, 313] on p at bounding box center [463, 316] width 363 height 12
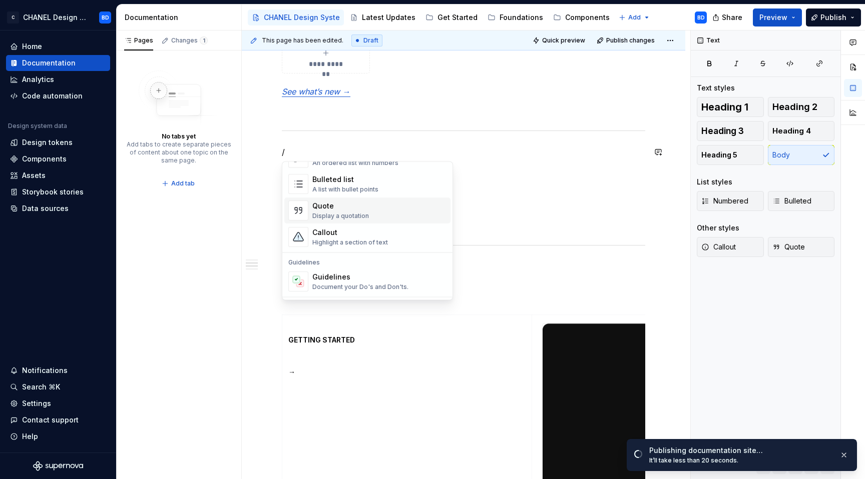
scroll to position [205, 0]
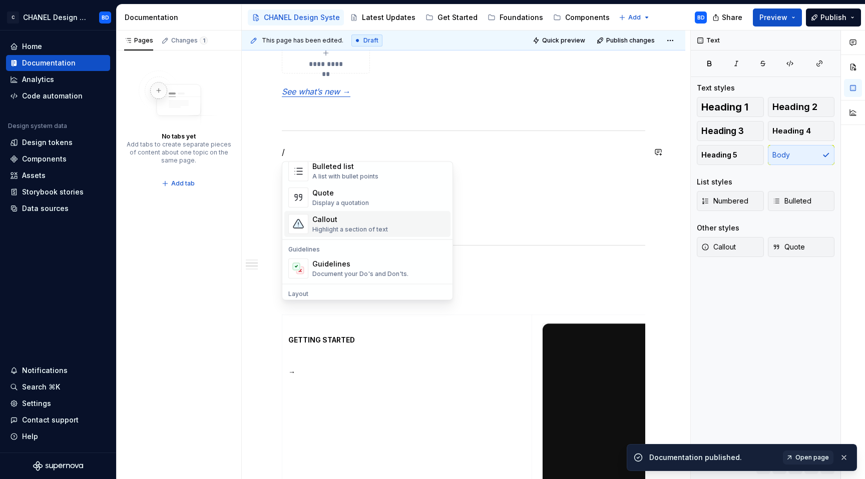
click at [341, 226] on div "Highlight a section of text" at bounding box center [350, 230] width 76 height 8
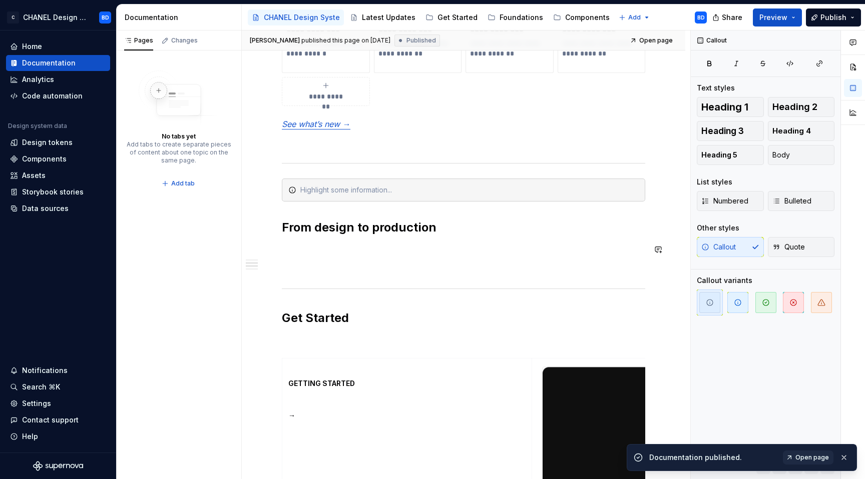
scroll to position [682, 0]
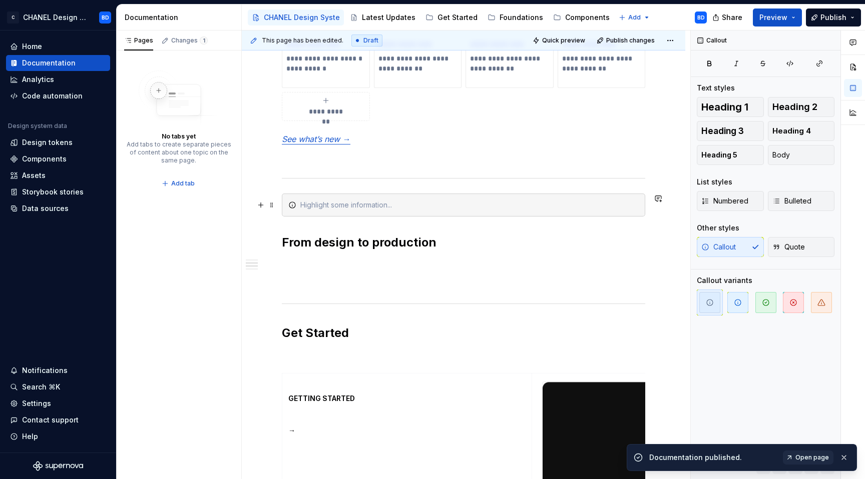
click at [290, 204] on icon at bounding box center [292, 205] width 8 height 8
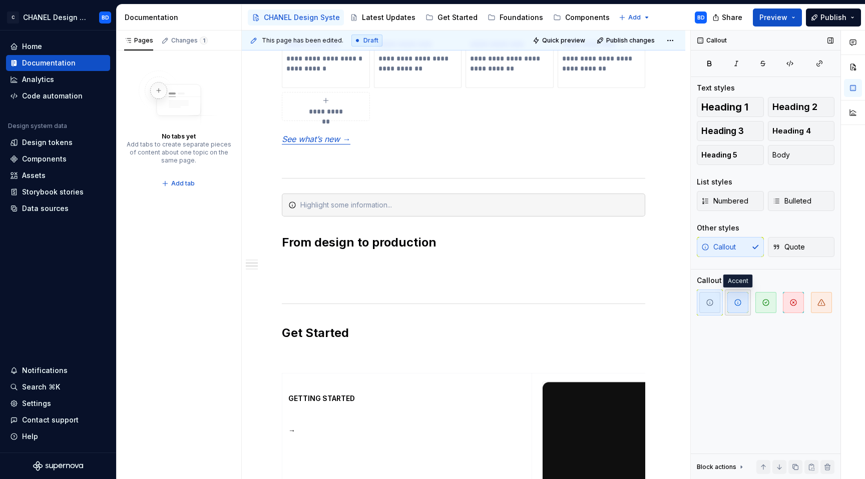
click at [731, 304] on span "button" at bounding box center [737, 302] width 21 height 21
click at [496, 216] on div at bounding box center [463, 205] width 363 height 23
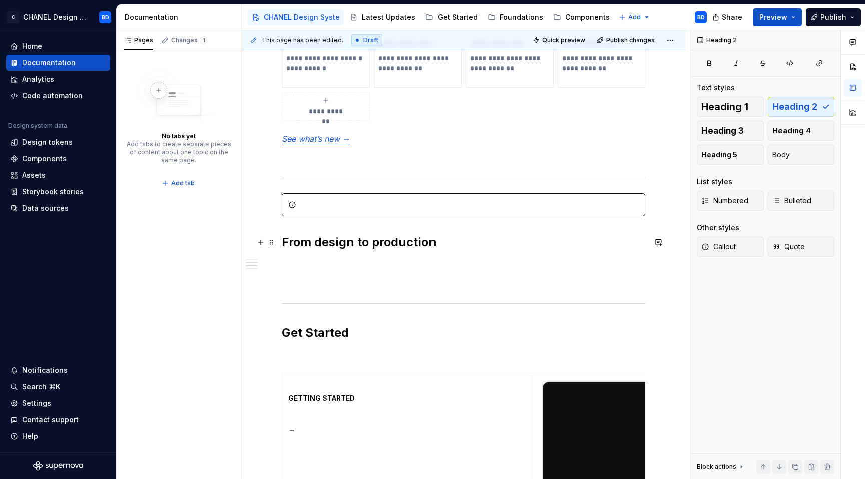
click at [511, 245] on h2 "From design to production" at bounding box center [463, 243] width 363 height 16
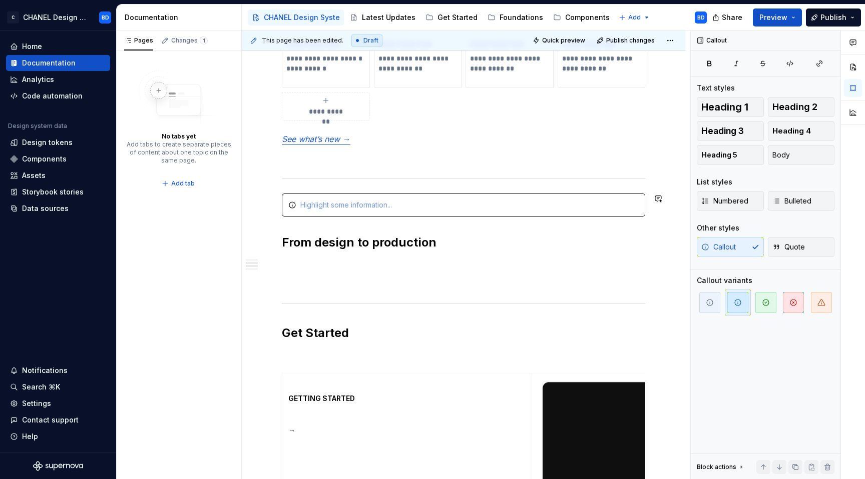
click at [511, 183] on div "**********" at bounding box center [463, 228] width 363 height 1104
click at [514, 194] on div at bounding box center [463, 205] width 363 height 23
click at [273, 204] on span at bounding box center [272, 205] width 8 height 14
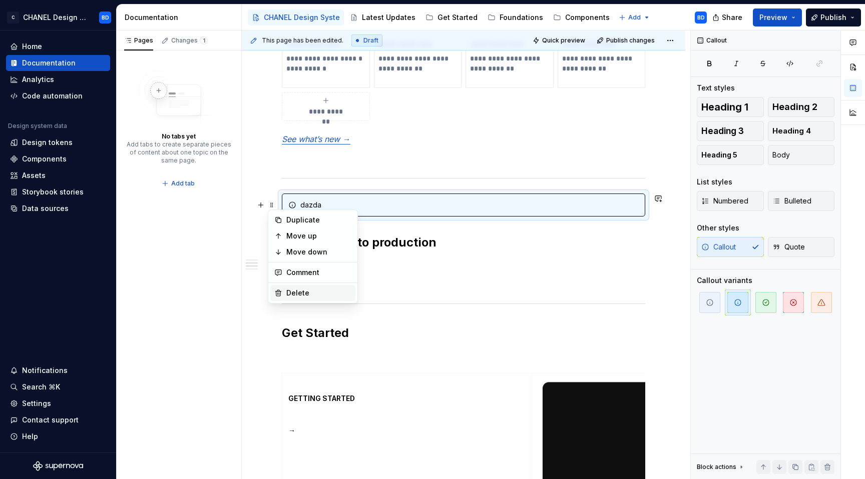
click at [301, 299] on div "Delete" at bounding box center [312, 293] width 85 height 16
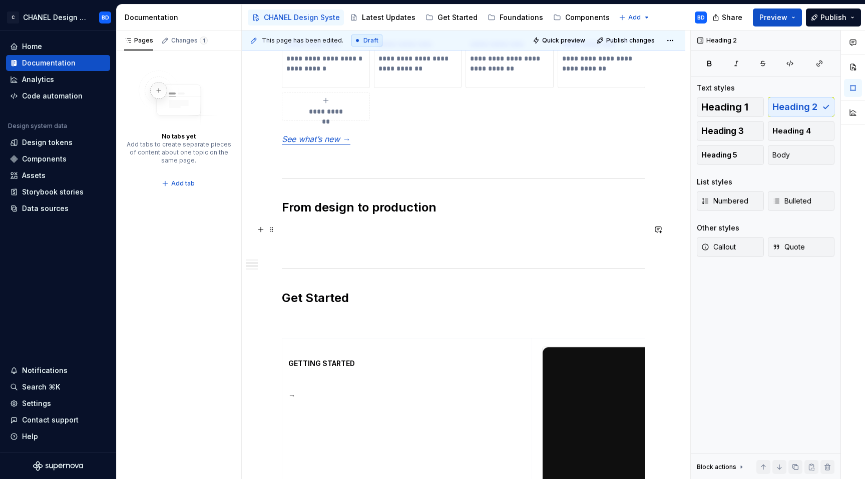
click at [328, 227] on p at bounding box center [463, 230] width 363 height 12
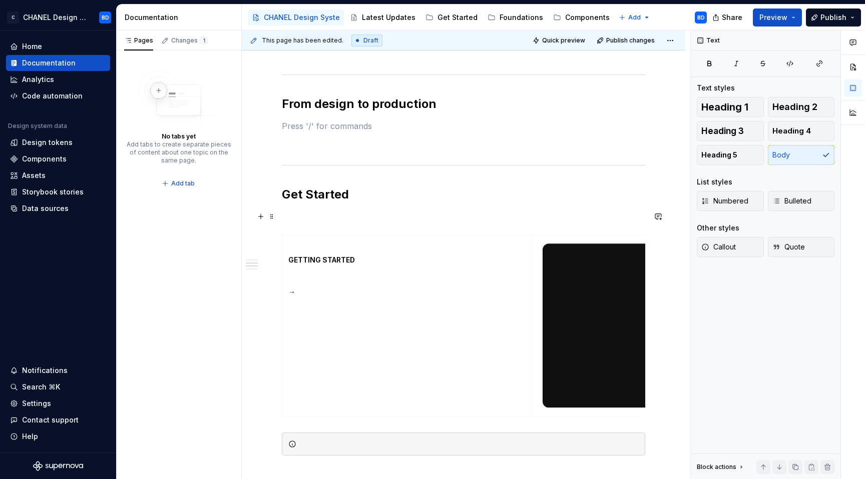
scroll to position [798, 0]
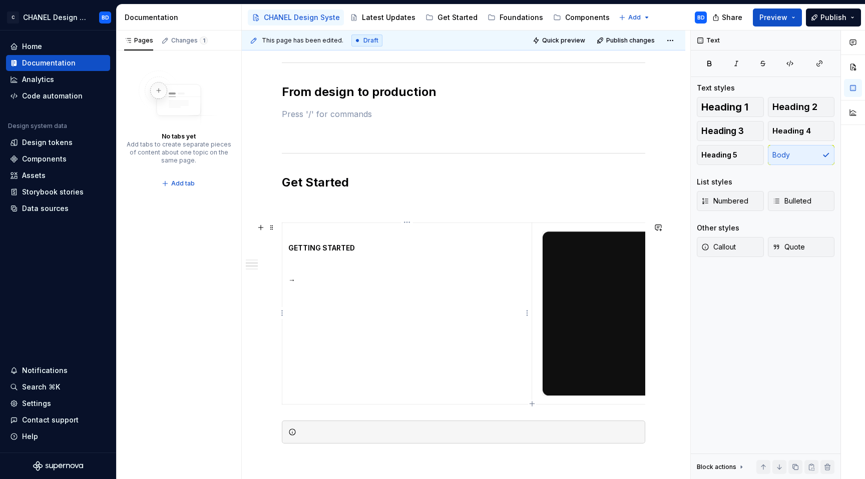
click at [308, 281] on p "→" at bounding box center [406, 280] width 237 height 10
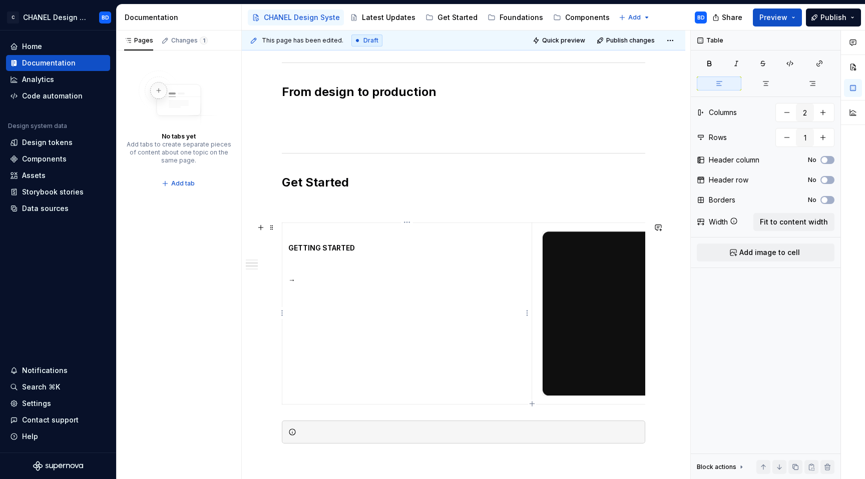
click at [357, 247] on p "GETTING STARTED" at bounding box center [406, 248] width 237 height 10
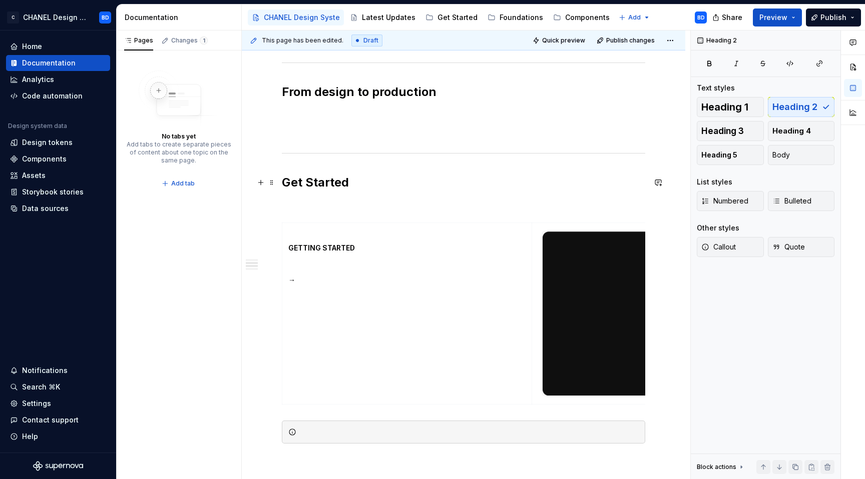
click at [330, 188] on h2 "Get Started" at bounding box center [463, 183] width 363 height 16
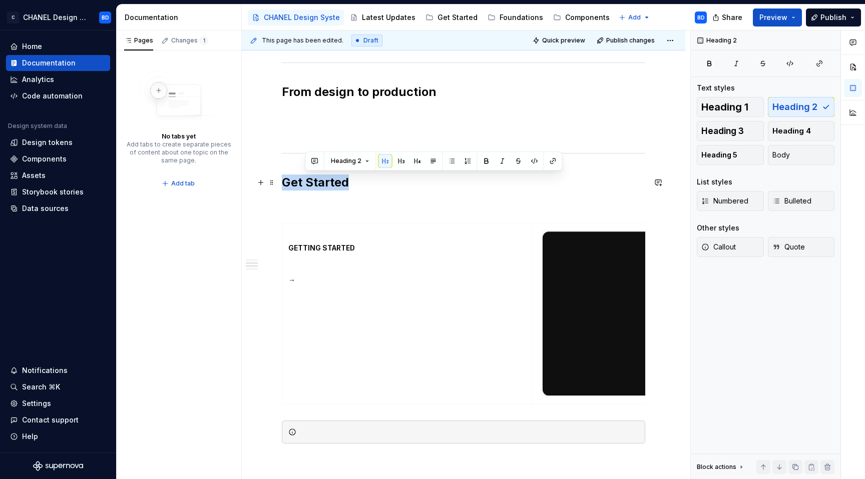
click at [330, 188] on h2 "Get Started" at bounding box center [463, 183] width 363 height 16
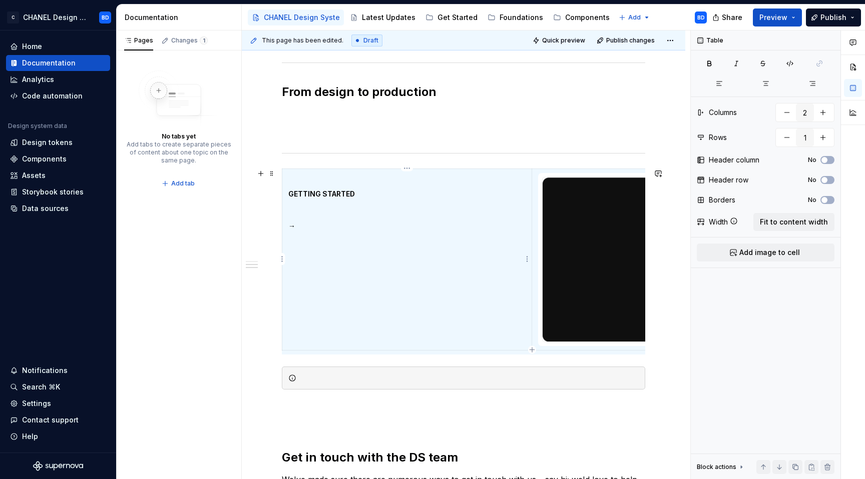
click at [340, 181] on p at bounding box center [406, 178] width 237 height 10
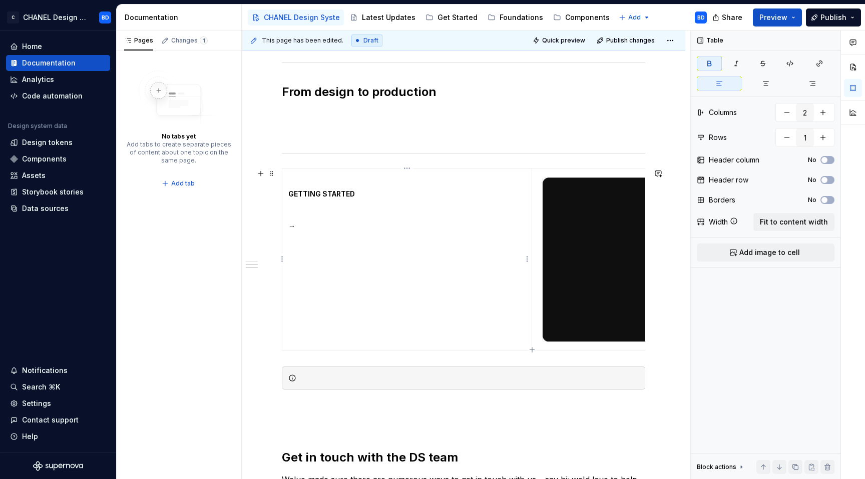
click at [340, 189] on p "GETTING STARTED" at bounding box center [406, 194] width 237 height 10
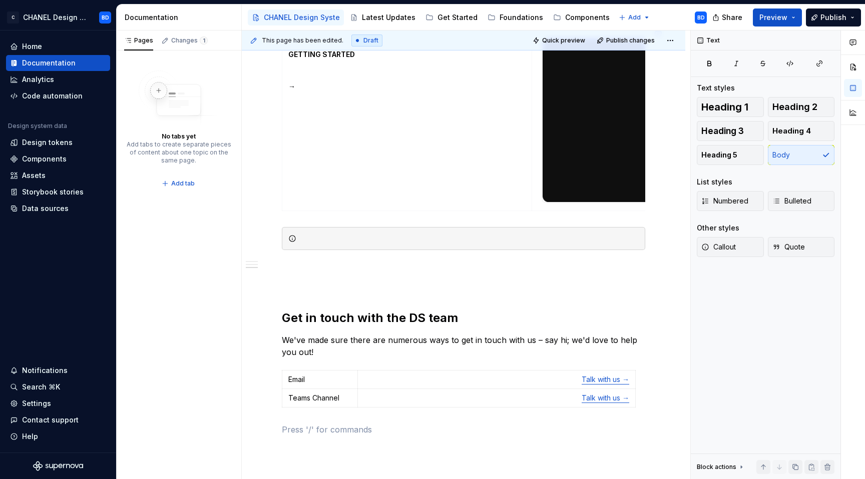
scroll to position [896, 0]
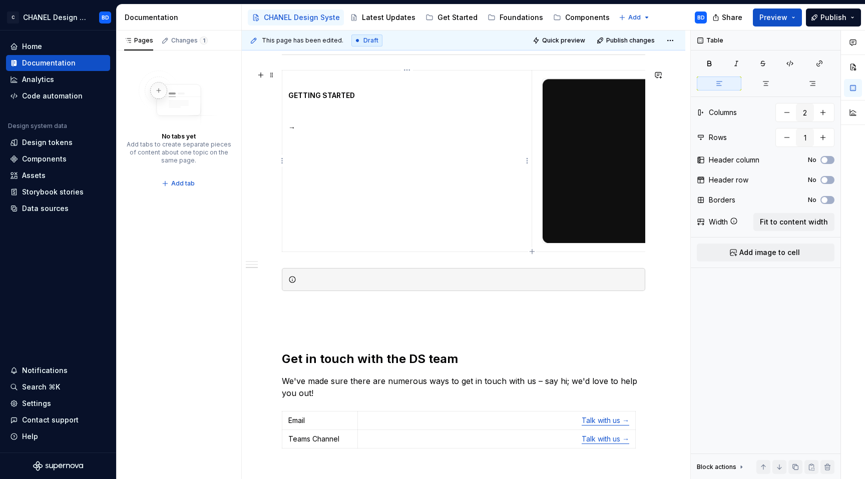
click at [355, 169] on td "GETTING STARTED →" at bounding box center [407, 161] width 250 height 182
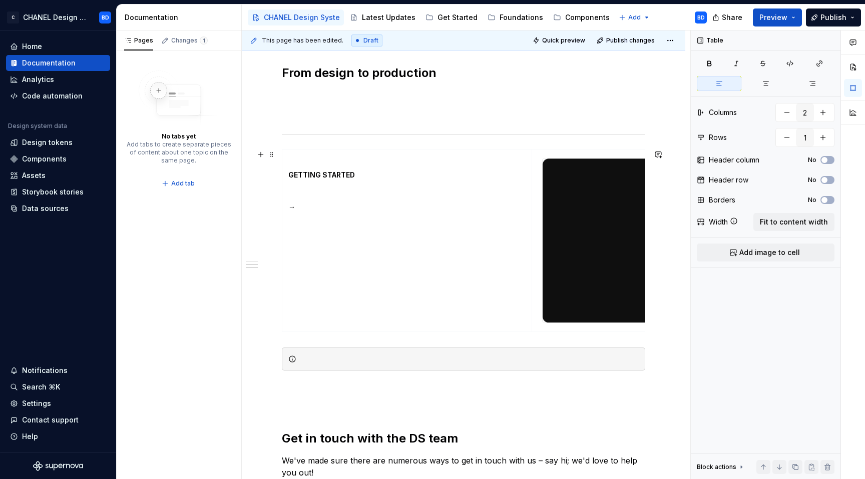
scroll to position [806, 0]
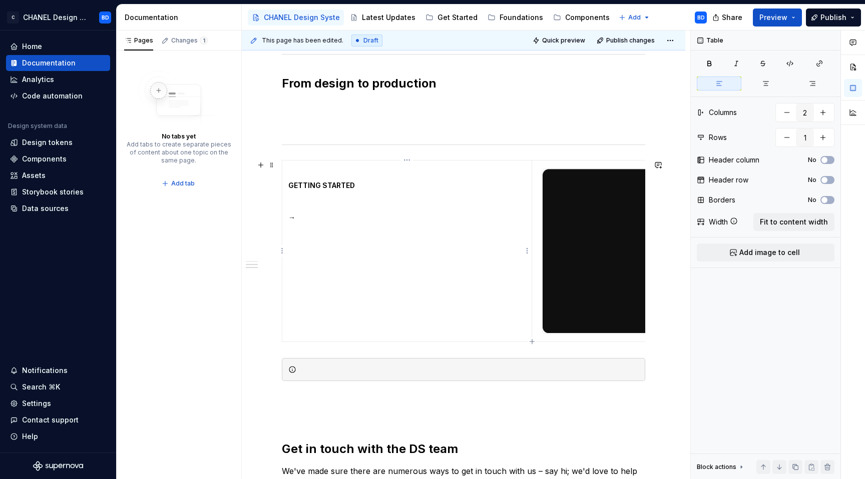
click at [315, 214] on p "→" at bounding box center [406, 218] width 237 height 10
click at [295, 181] on strong "GETTING STARTED" at bounding box center [321, 185] width 67 height 9
click at [309, 218] on p "→" at bounding box center [406, 218] width 237 height 10
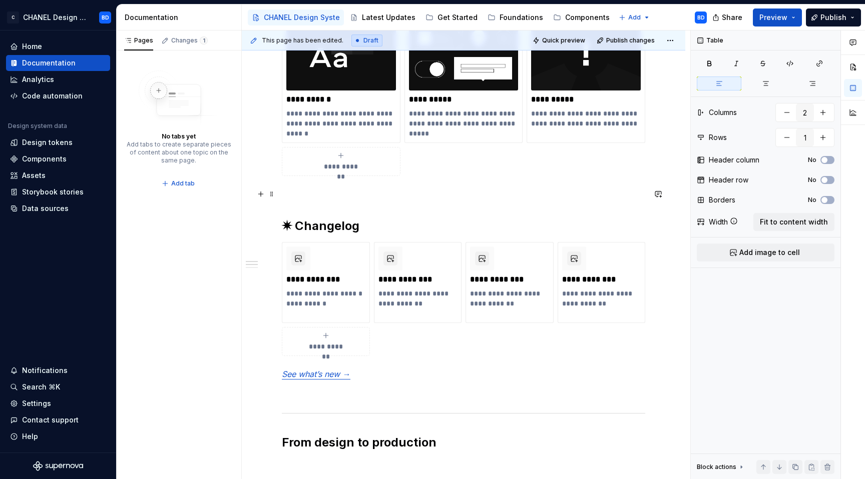
scroll to position [408, 0]
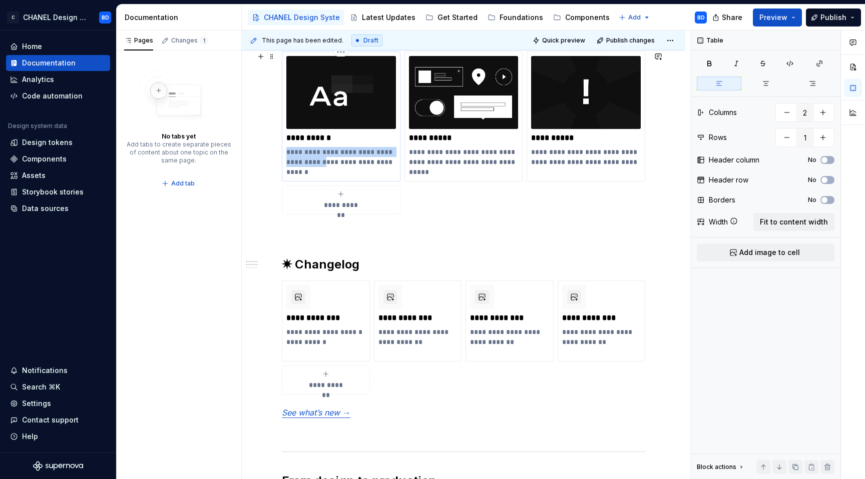
drag, startPoint x: 328, startPoint y: 164, endPoint x: 285, endPoint y: 153, distance: 43.9
click at [285, 155] on div "**********" at bounding box center [341, 117] width 119 height 130
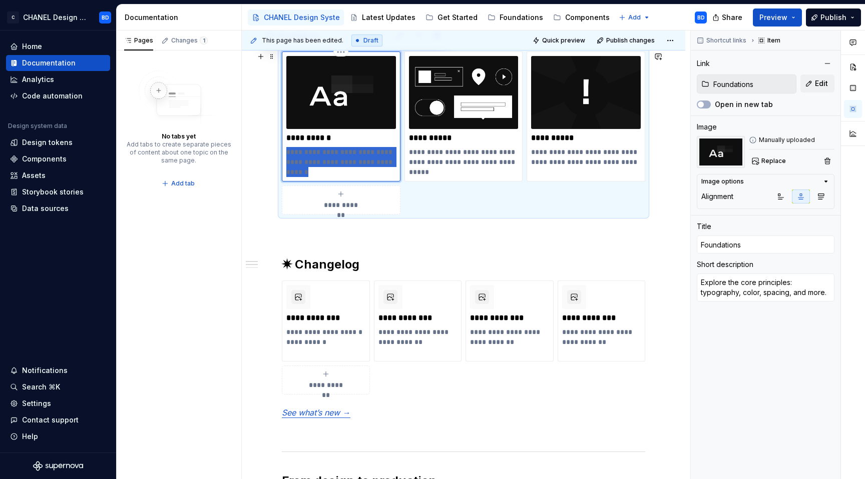
drag, startPoint x: 308, startPoint y: 174, endPoint x: 283, endPoint y: 150, distance: 34.7
click at [283, 150] on div "**********" at bounding box center [341, 117] width 119 height 130
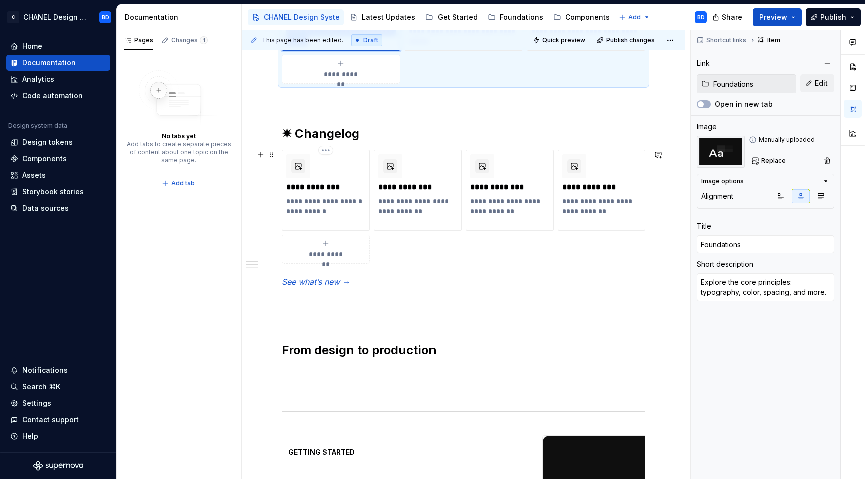
scroll to position [659, 0]
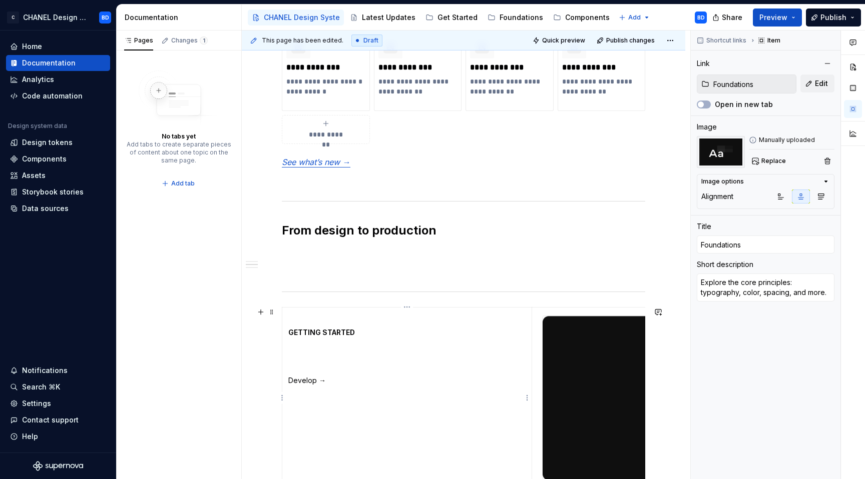
click at [295, 340] on td "GETTING STARTED Develop →" at bounding box center [407, 398] width 250 height 182
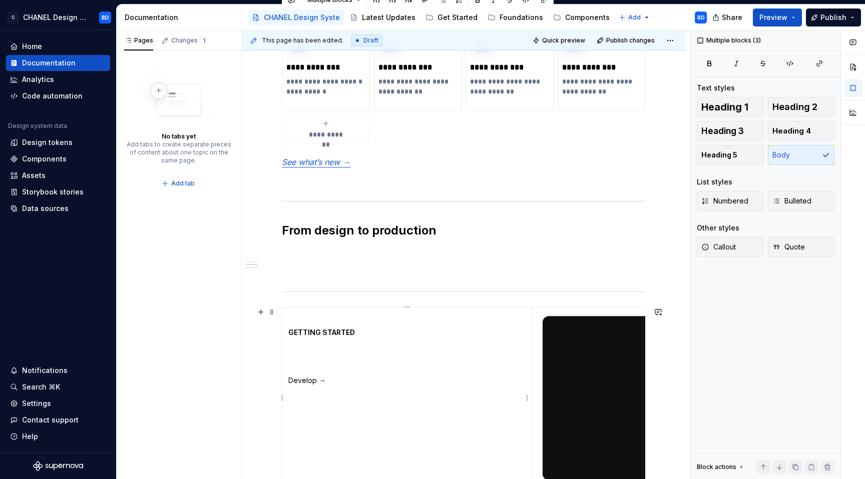
click at [298, 350] on p at bounding box center [406, 349] width 237 height 10
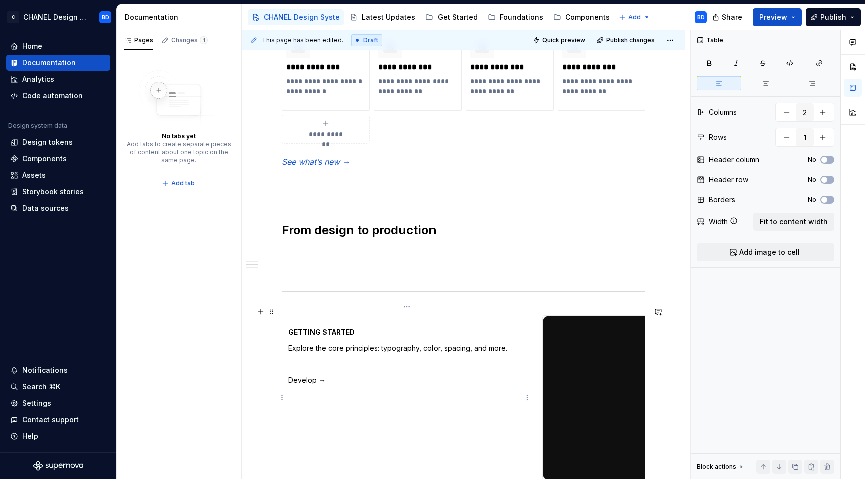
click at [300, 366] on p at bounding box center [406, 365] width 237 height 10
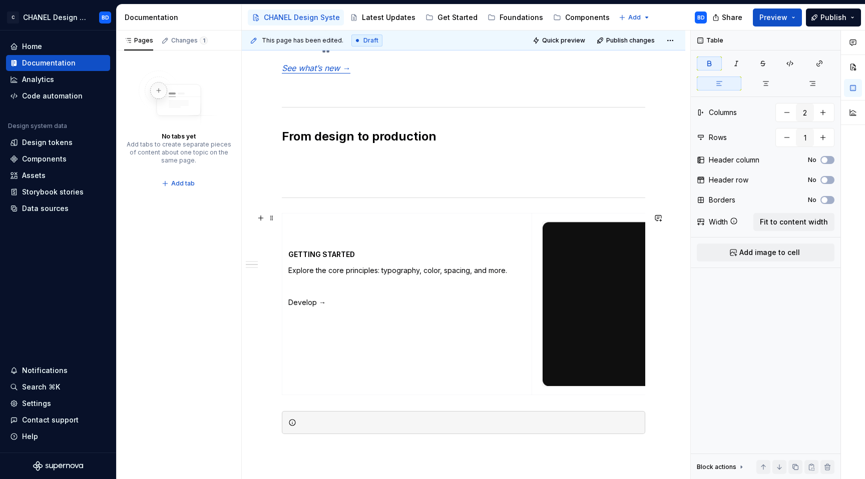
scroll to position [778, 0]
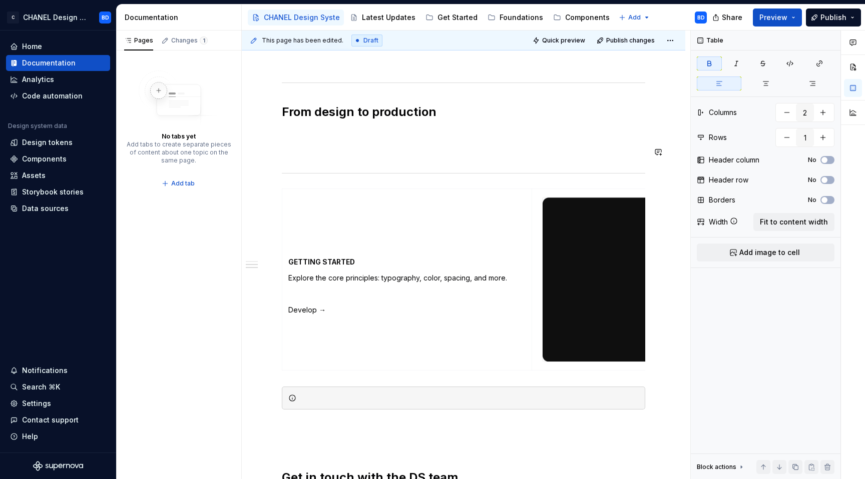
click at [493, 144] on div "**********" at bounding box center [463, 87] width 363 height 1015
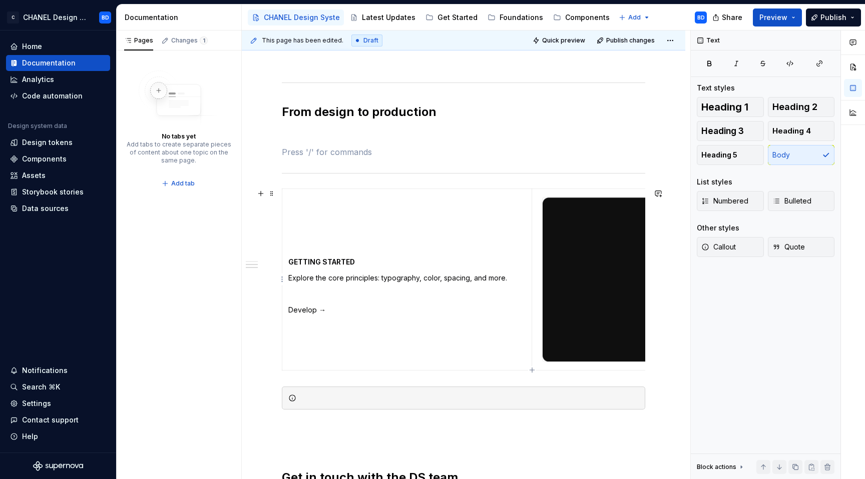
click at [582, 244] on img at bounding box center [653, 280] width 223 height 164
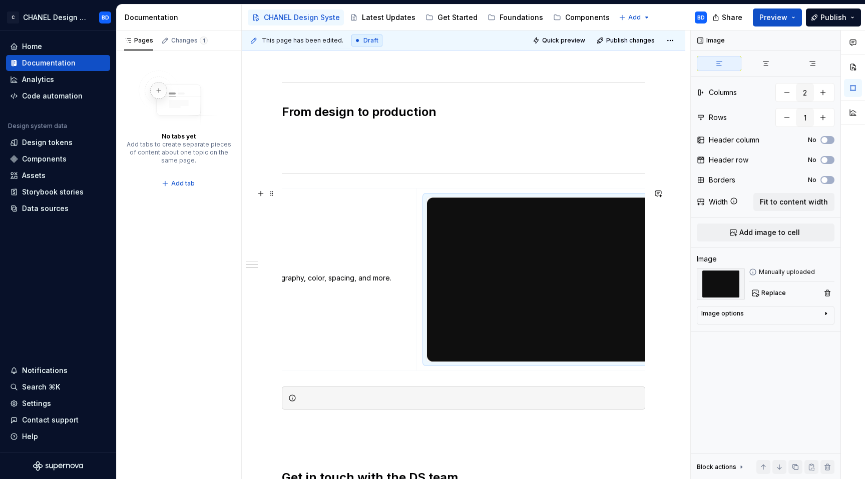
scroll to position [0, 138]
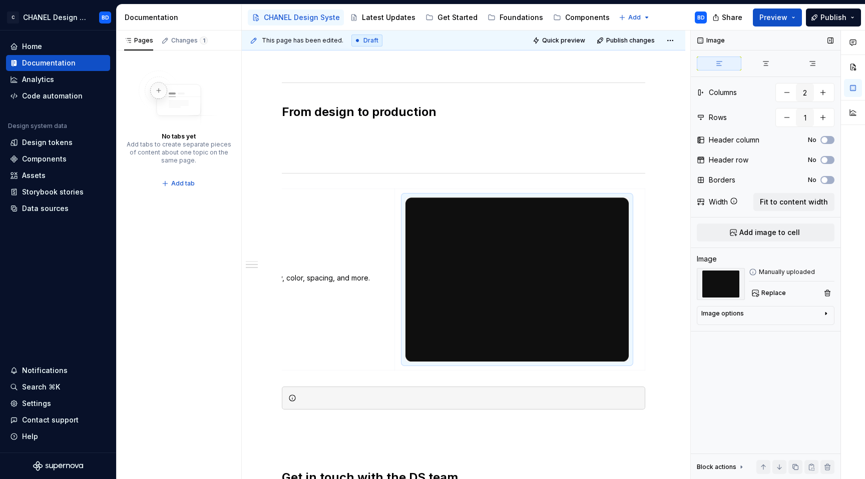
click at [722, 319] on div "Image options" at bounding box center [761, 316] width 121 height 12
click at [802, 329] on icon "button" at bounding box center [801, 329] width 8 height 8
click at [734, 359] on textarea at bounding box center [765, 365] width 129 height 18
click at [604, 205] on img at bounding box center [516, 280] width 223 height 164
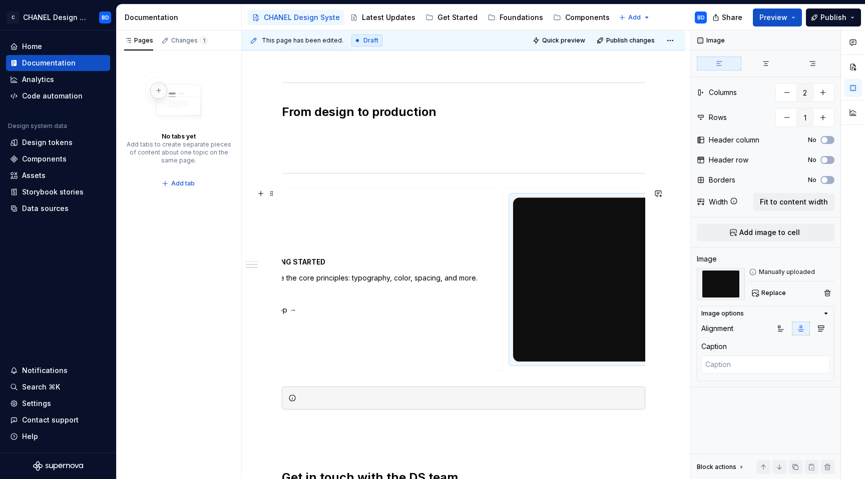
scroll to position [0, 0]
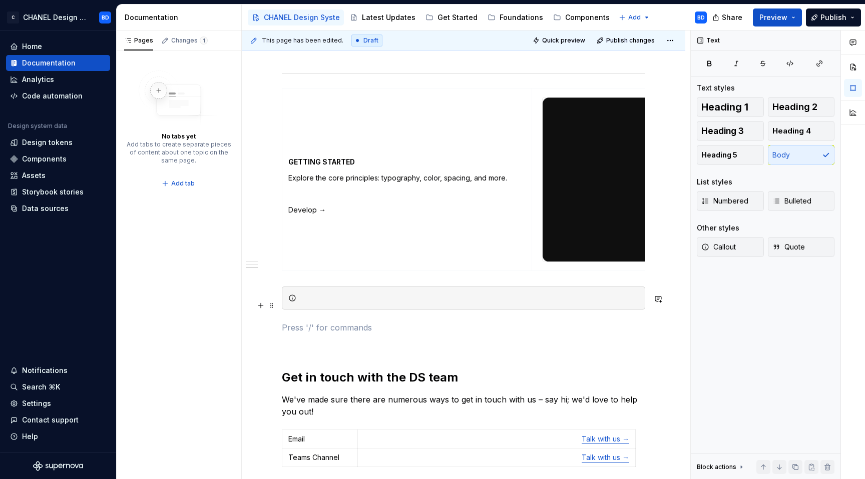
scroll to position [835, 0]
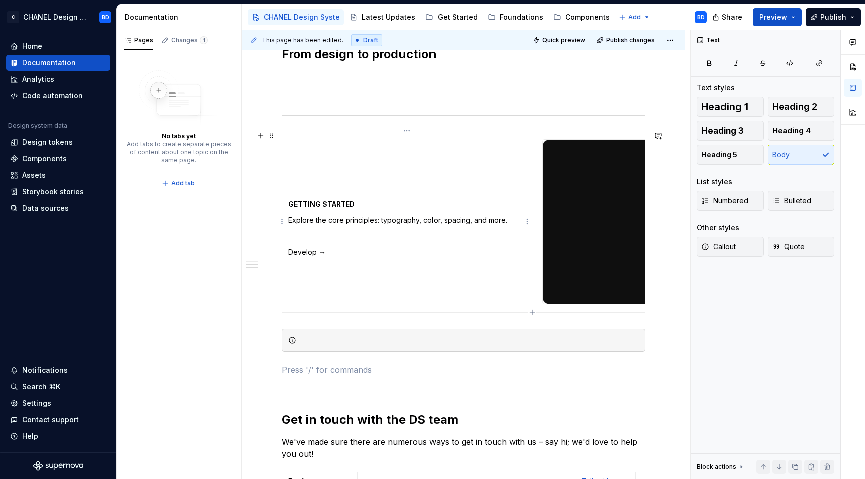
click at [448, 234] on p at bounding box center [406, 237] width 237 height 10
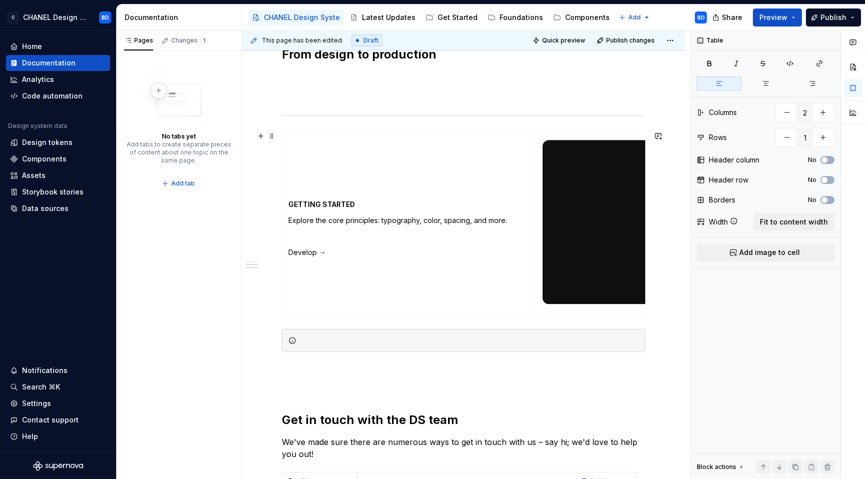
click at [270, 137] on span at bounding box center [272, 136] width 8 height 14
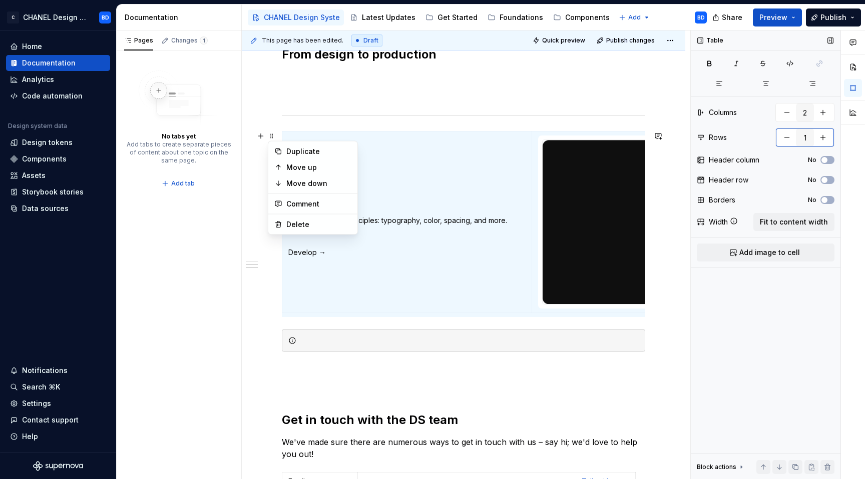
click at [818, 137] on button "button" at bounding box center [823, 138] width 18 height 18
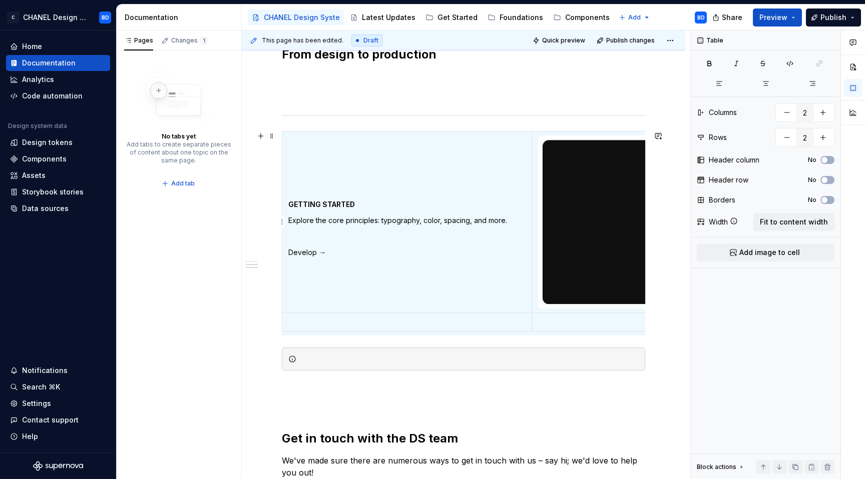
click at [600, 256] on img at bounding box center [653, 222] width 223 height 164
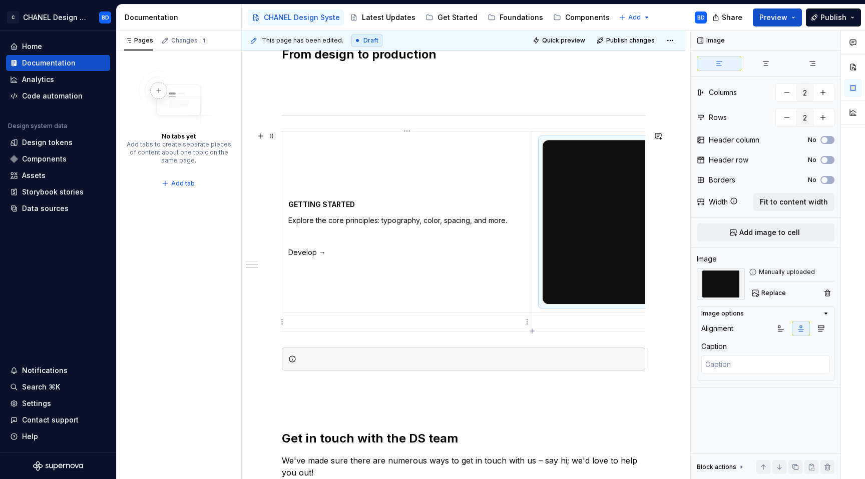
click at [362, 324] on p at bounding box center [406, 322] width 237 height 10
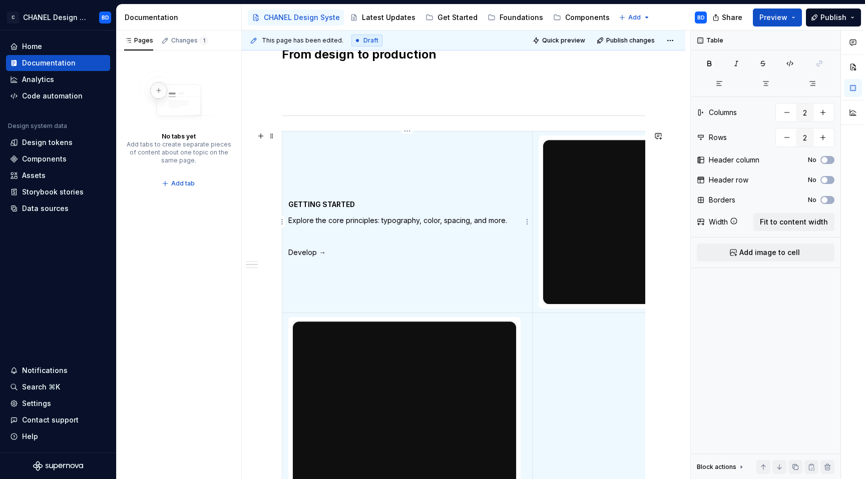
click at [391, 248] on p "Develop →" at bounding box center [407, 253] width 238 height 10
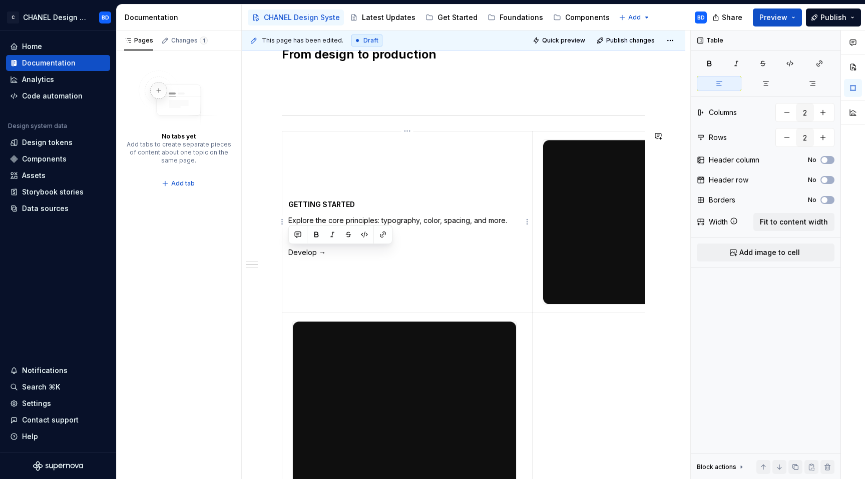
copy p "Develop →"
click at [372, 266] on p at bounding box center [407, 269] width 238 height 10
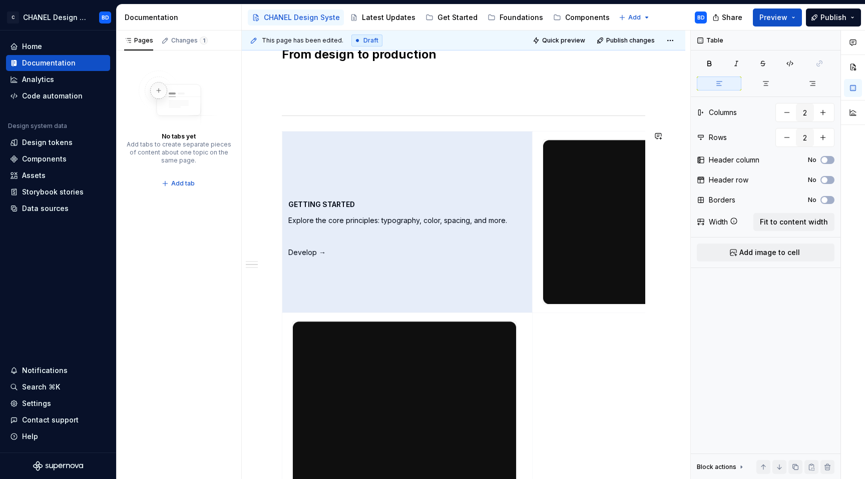
drag, startPoint x: 391, startPoint y: 257, endPoint x: 291, endPoint y: 125, distance: 166.1
click at [291, 125] on div "**********" at bounding box center [463, 121] width 363 height 1197
copy td "GETTING STARTED Explore the core principles: typography, color, spacing, and mo…"
click at [567, 335] on td at bounding box center [657, 404] width 250 height 182
drag, startPoint x: 288, startPoint y: 207, endPoint x: 289, endPoint y: 123, distance: 84.1
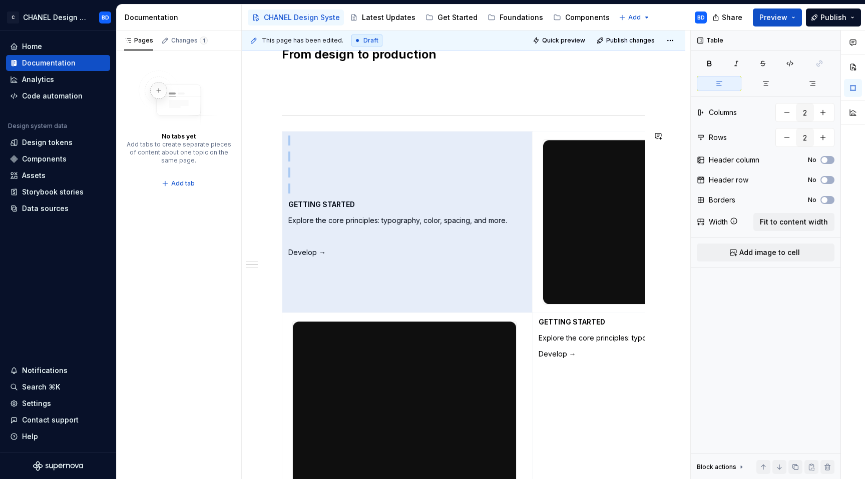
click at [289, 123] on div "**********" at bounding box center [463, 121] width 363 height 1197
copy td "GETTING STARTED Explore the core principles: typography, color, spacing, and mo…"
click at [292, 206] on strong "GETTING STARTED" at bounding box center [321, 204] width 67 height 9
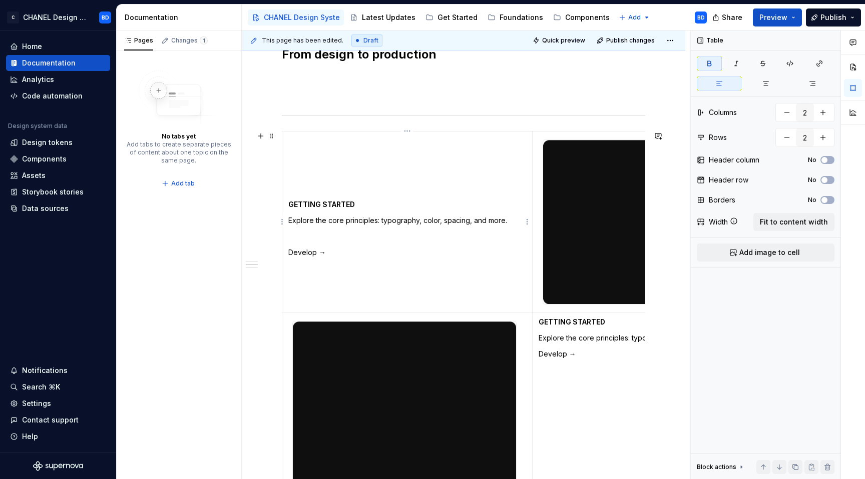
click at [290, 206] on strong "GETTING STARTED" at bounding box center [321, 204] width 67 height 9
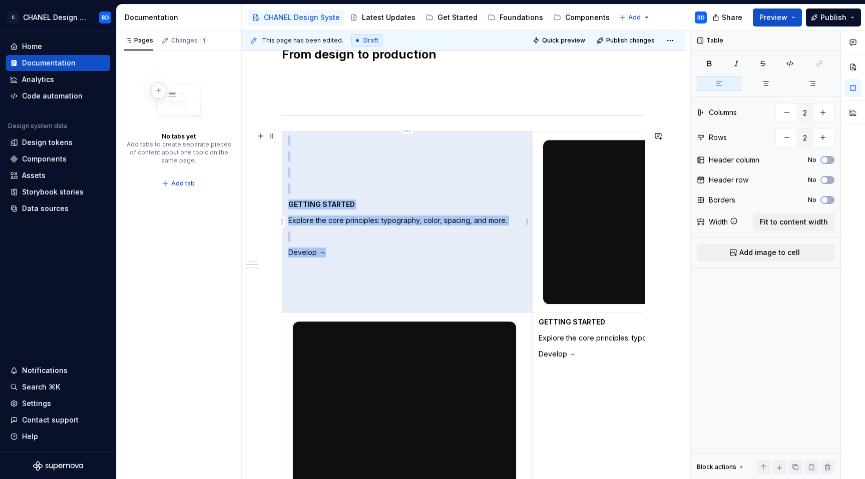
drag, startPoint x: 290, startPoint y: 206, endPoint x: 291, endPoint y: 166, distance: 40.0
click at [291, 167] on td "GETTING STARTED Explore the core principles: typography, color, spacing, and mo…" at bounding box center [407, 222] width 250 height 182
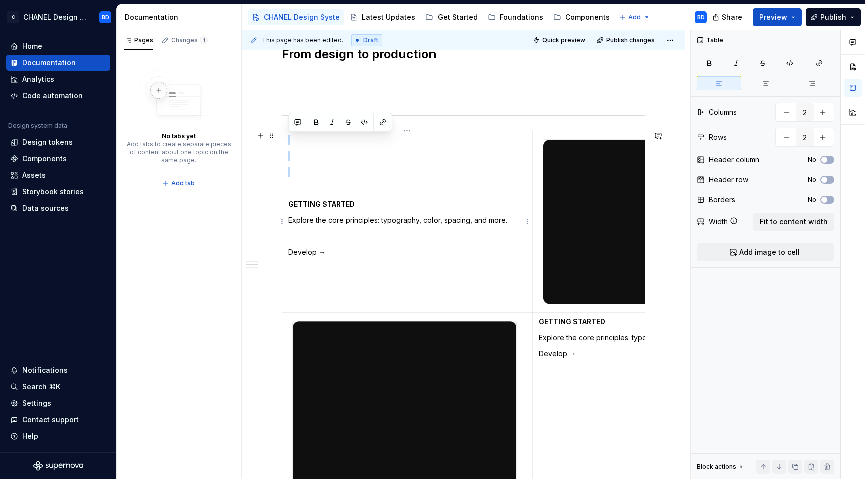
click at [291, 166] on td "GETTING STARTED Explore the core principles: typography, color, spacing, and mo…" at bounding box center [407, 222] width 250 height 182
copy td
drag, startPoint x: 288, startPoint y: 204, endPoint x: 288, endPoint y: 145, distance: 59.0
click at [288, 145] on td "GETTING STARTED Explore the core principles: typography, color, spacing, and mo…" at bounding box center [407, 222] width 250 height 182
click at [536, 319] on td "GETTING STARTED Explore the core principles: typography, color, spacing, and mo…" at bounding box center [657, 404] width 250 height 182
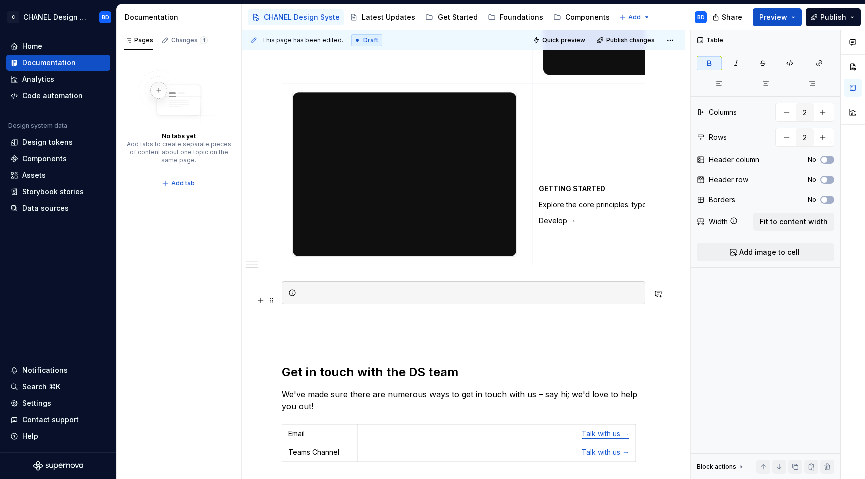
scroll to position [990, 0]
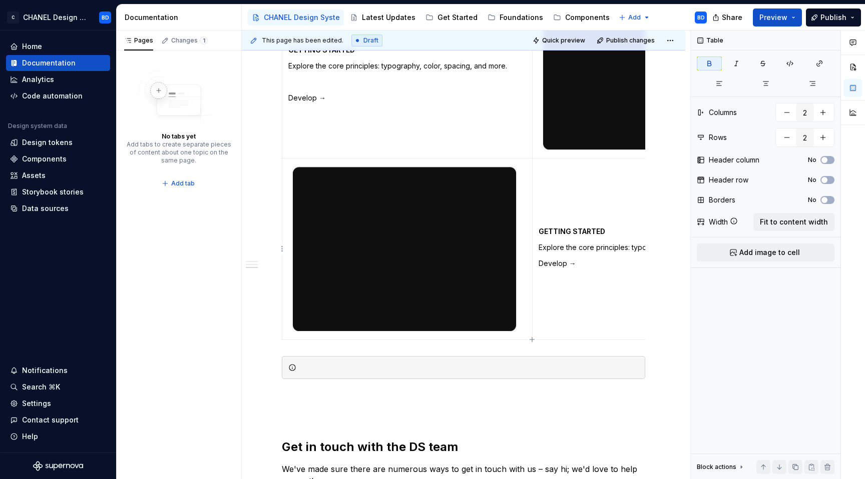
click at [553, 260] on p "Develop →" at bounding box center [657, 264] width 238 height 10
click at [601, 257] on td "GETTING STARTED Explore the core principles: typography, color, spacing, and mo…" at bounding box center [657, 249] width 250 height 182
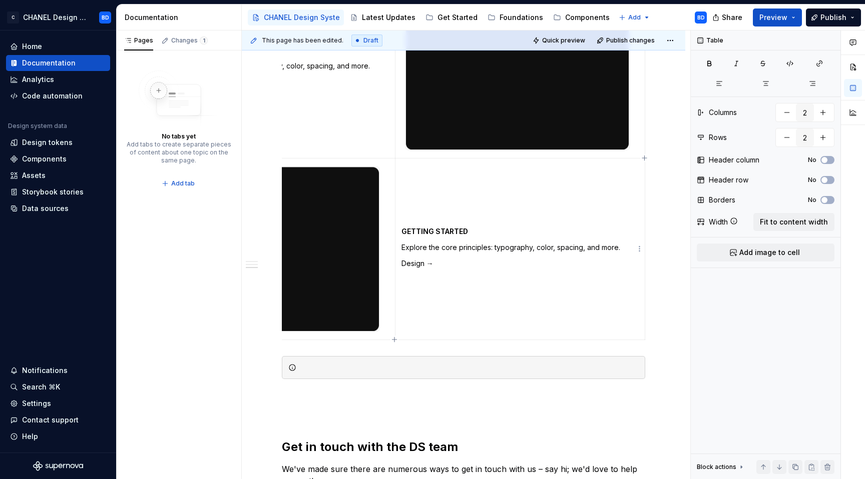
click at [495, 246] on p "Explore the core principles: typography, color, spacing, and more." at bounding box center [520, 248] width 238 height 10
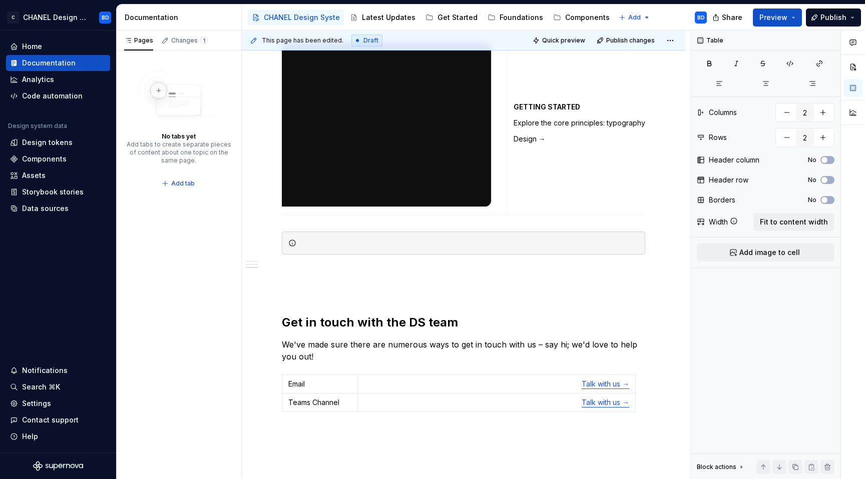
scroll to position [0, 0]
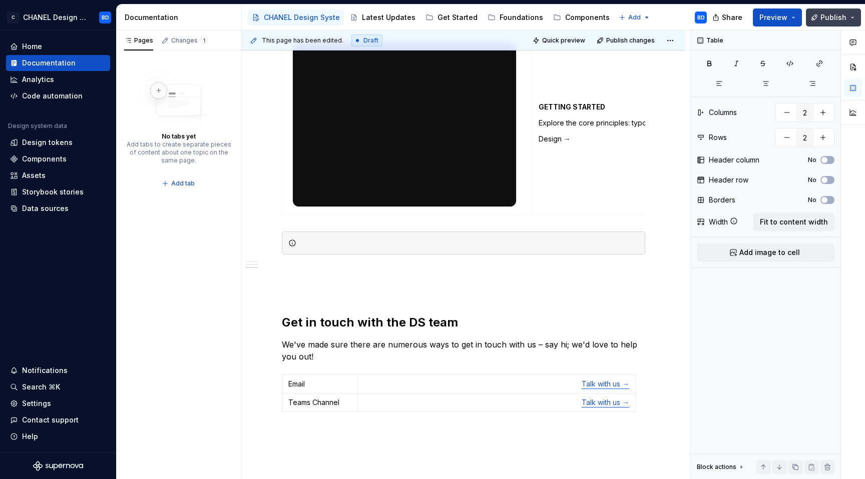
click at [836, 21] on span "Publish" at bounding box center [833, 18] width 26 height 10
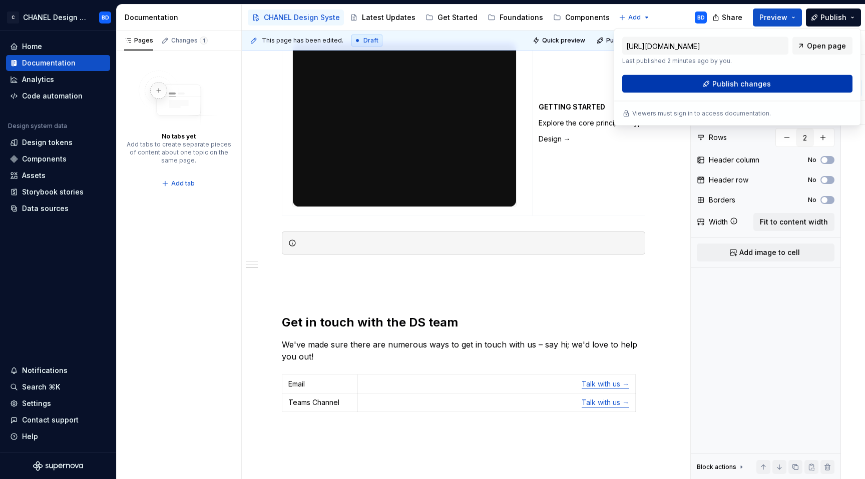
click at [793, 87] on button "Publish changes" at bounding box center [737, 84] width 230 height 18
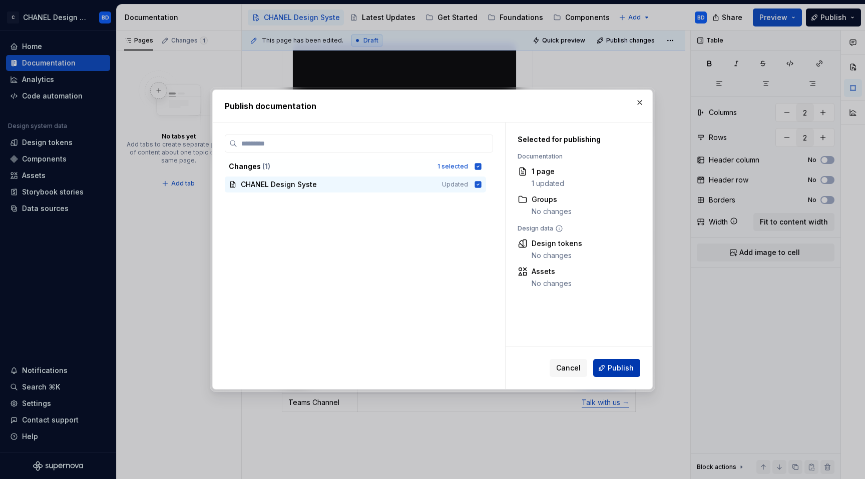
click at [633, 367] on span "Publish" at bounding box center [620, 368] width 26 height 10
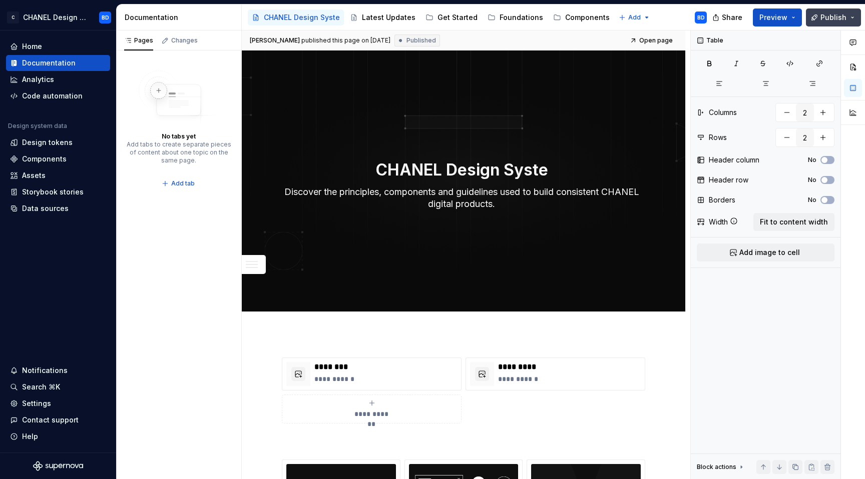
click at [846, 17] on span "Publish" at bounding box center [833, 18] width 26 height 10
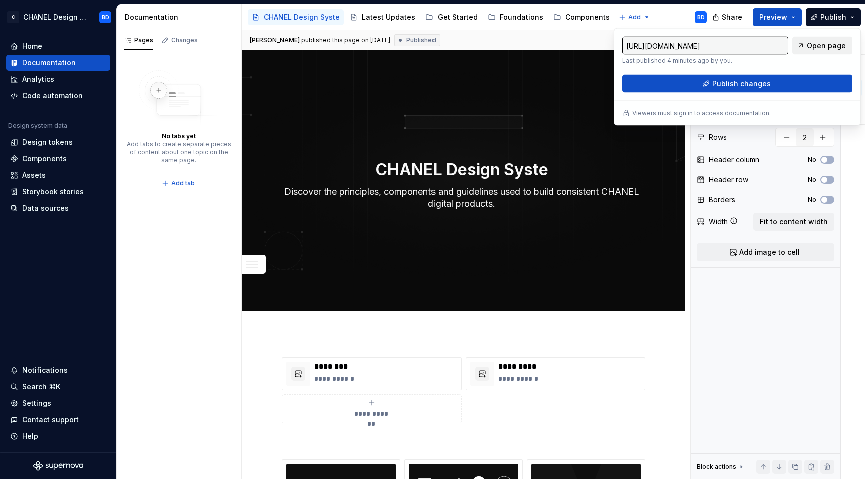
click at [823, 51] on link "Open page" at bounding box center [822, 46] width 60 height 18
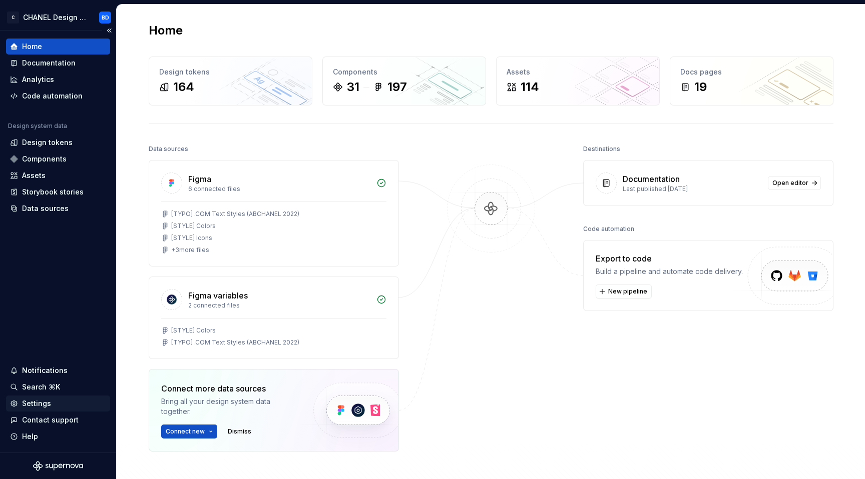
click at [41, 405] on div "Settings" at bounding box center [36, 404] width 29 height 10
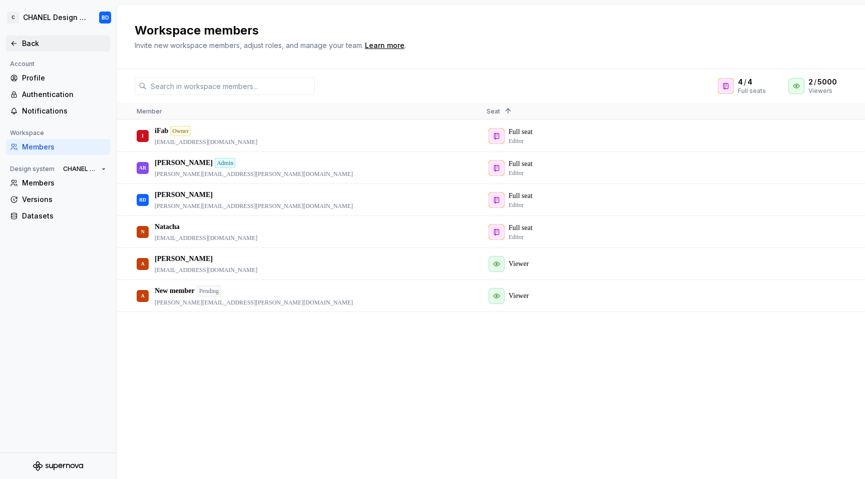
click at [31, 36] on div "Back" at bounding box center [58, 44] width 104 height 16
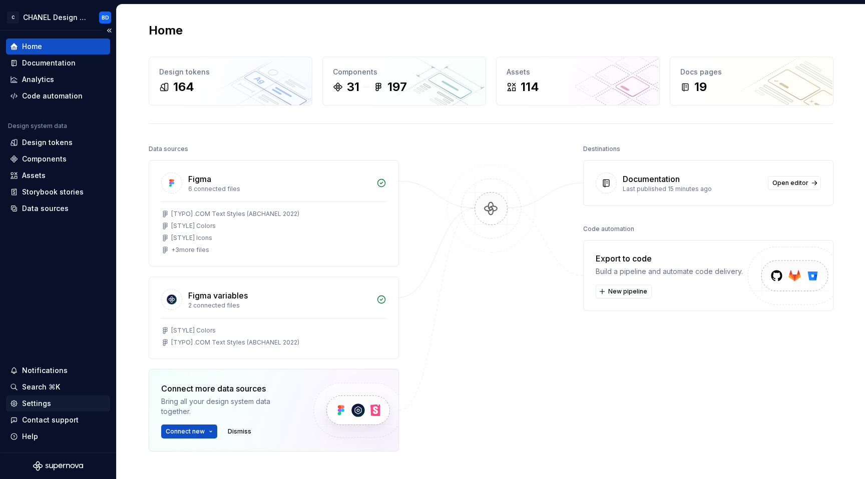
click at [52, 409] on div "Settings" at bounding box center [58, 404] width 104 height 16
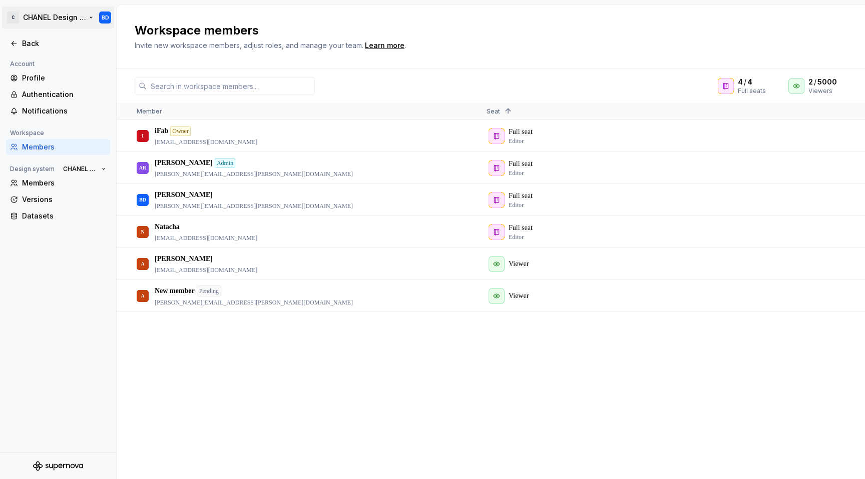
click at [60, 18] on html "C CHANEL Design System BD Back Account Profile Authentication Notifications Wor…" at bounding box center [432, 239] width 865 height 479
click at [74, 130] on html "C CHANEL Design System BD Back Account Profile Authentication Notifications Wor…" at bounding box center [432, 239] width 865 height 479
click at [48, 189] on div "Members" at bounding box center [58, 183] width 104 height 16
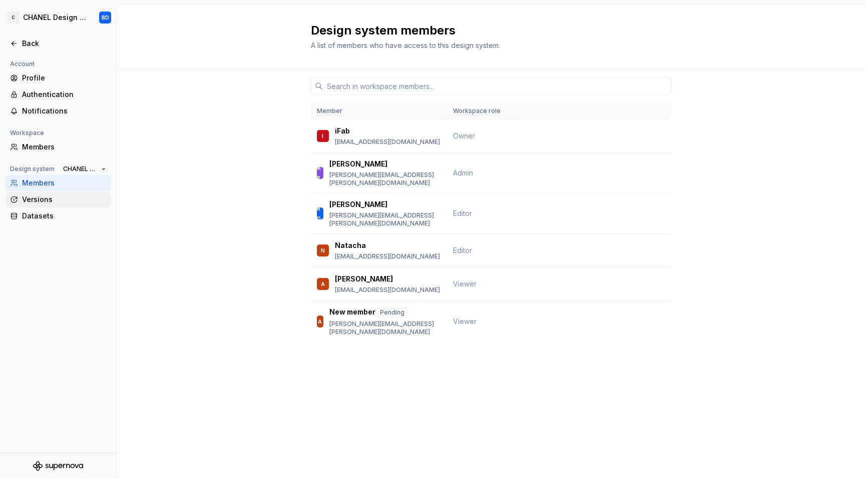
click at [48, 204] on div "Versions" at bounding box center [64, 200] width 84 height 10
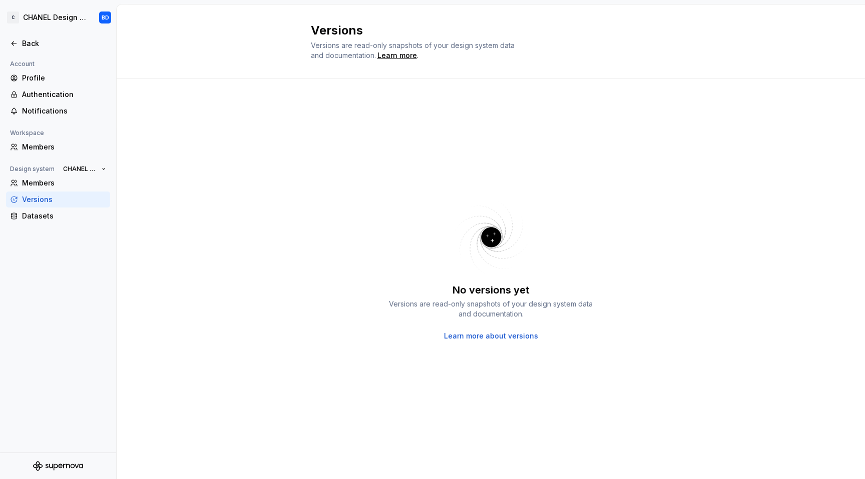
click at [49, 226] on div "Account Profile Authentication Notifications Workspace Members Design system CH…" at bounding box center [58, 144] width 116 height 172
click at [49, 218] on div "Datasets" at bounding box center [64, 216] width 84 height 10
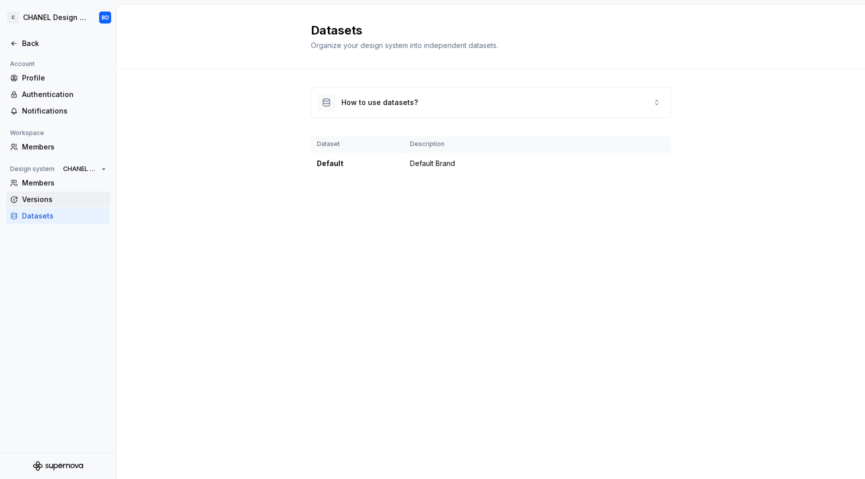
click at [50, 201] on div "Versions" at bounding box center [64, 200] width 84 height 10
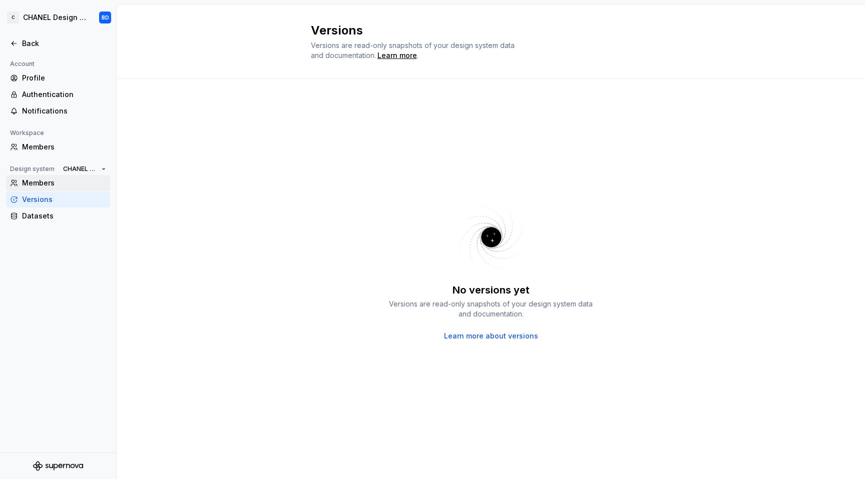
click at [60, 184] on div "Members" at bounding box center [64, 183] width 84 height 10
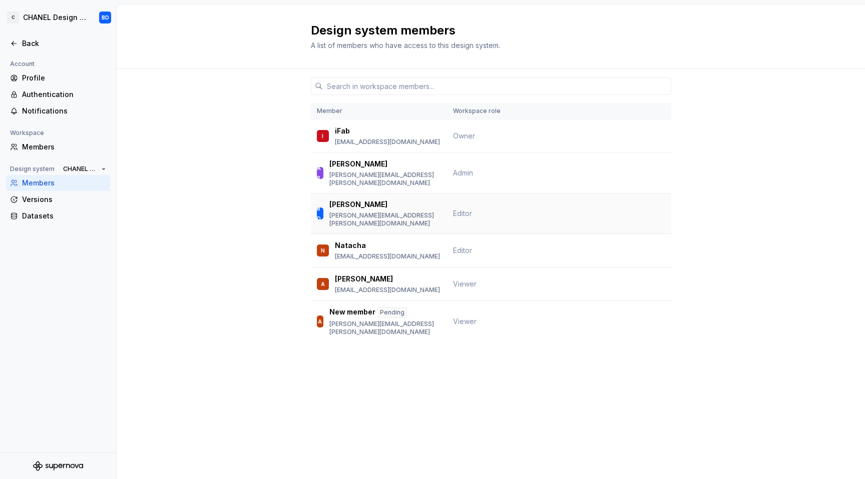
click at [466, 197] on td "Editor" at bounding box center [480, 214] width 67 height 41
click at [463, 209] on span "Editor" at bounding box center [462, 213] width 19 height 9
click at [35, 58] on div at bounding box center [58, 55] width 116 height 7
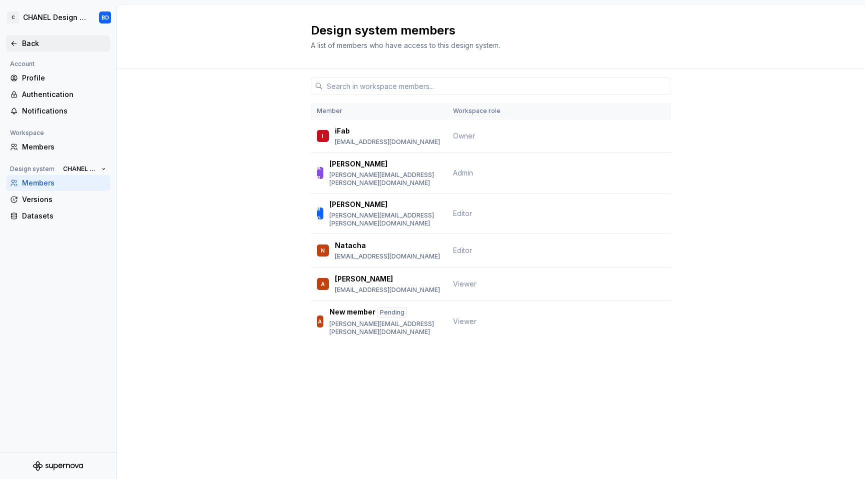
click at [35, 50] on div "Back" at bounding box center [58, 44] width 104 height 16
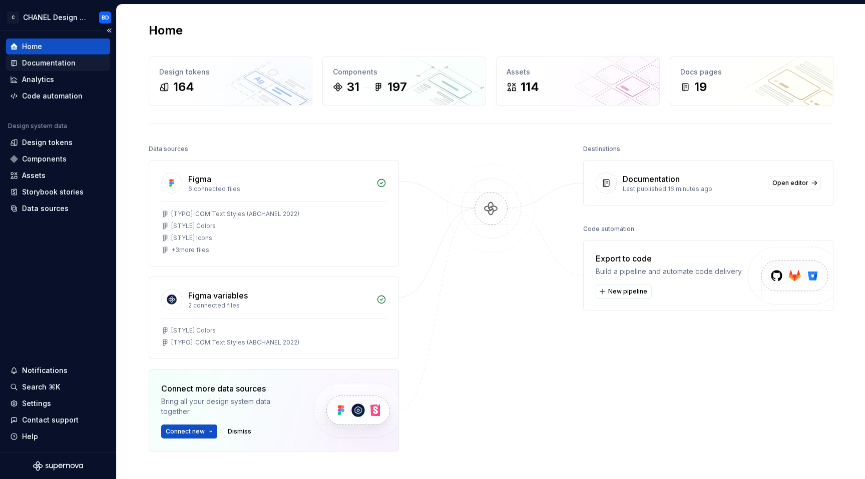
click at [38, 64] on div "Documentation" at bounding box center [49, 63] width 54 height 10
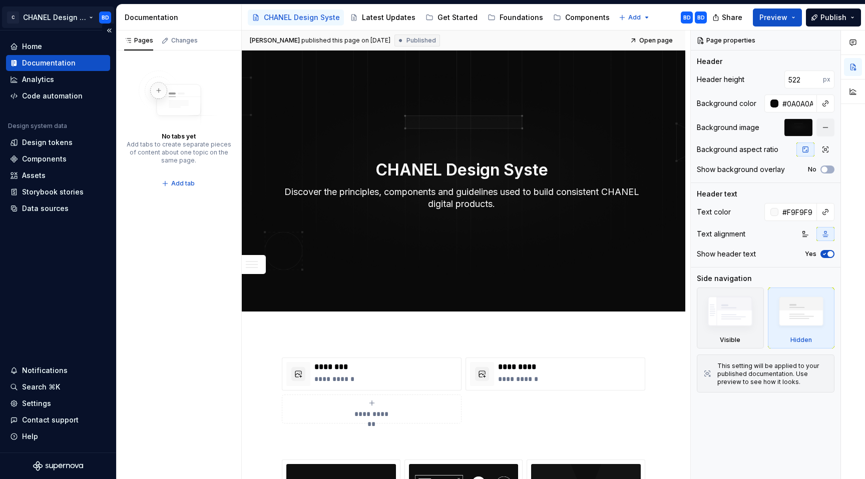
click at [64, 18] on html "C CHANEL Design System BD Home Documentation Analytics Code automation Design s…" at bounding box center [432, 239] width 865 height 479
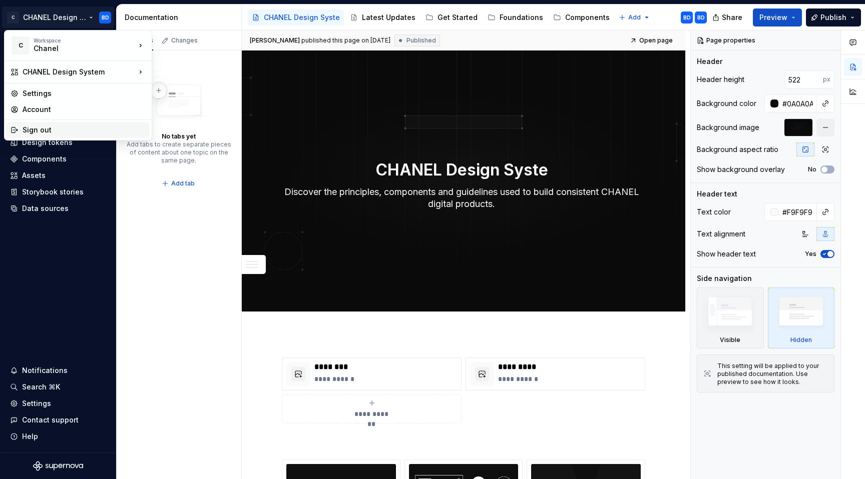
click at [62, 133] on div "Sign out" at bounding box center [84, 130] width 123 height 10
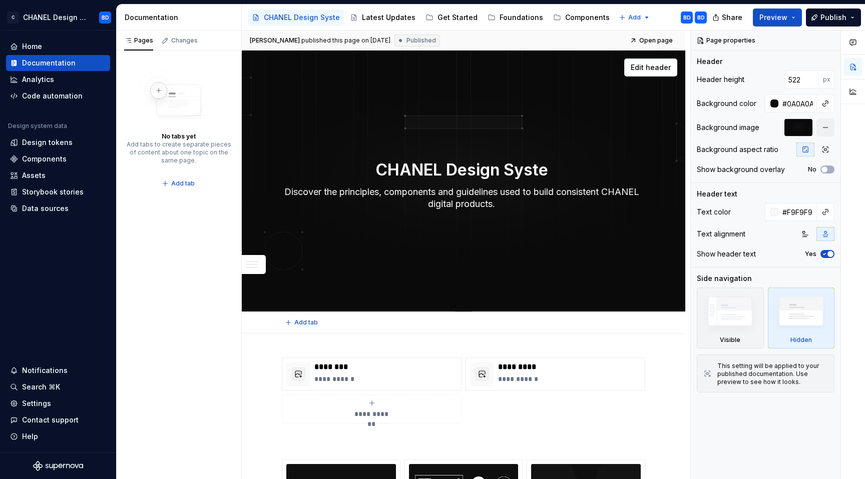
type textarea "*"
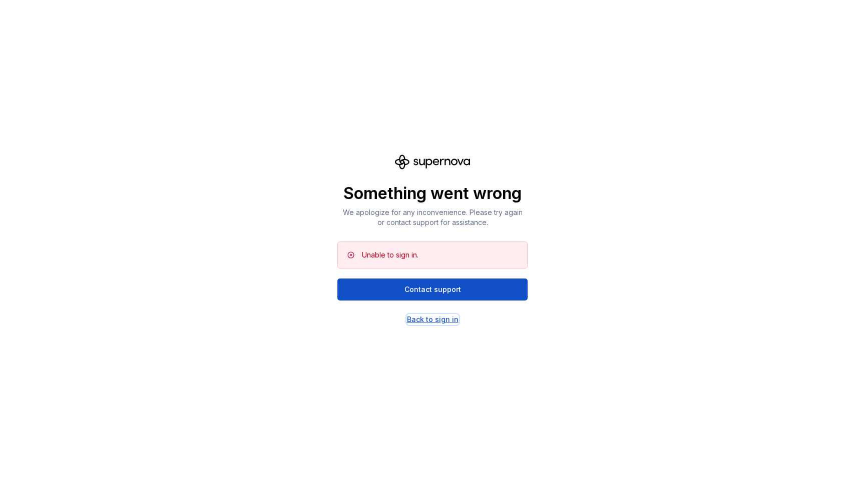
click at [435, 319] on div "Back to sign in" at bounding box center [433, 320] width 52 height 10
